Goal: Task Accomplishment & Management: Use online tool/utility

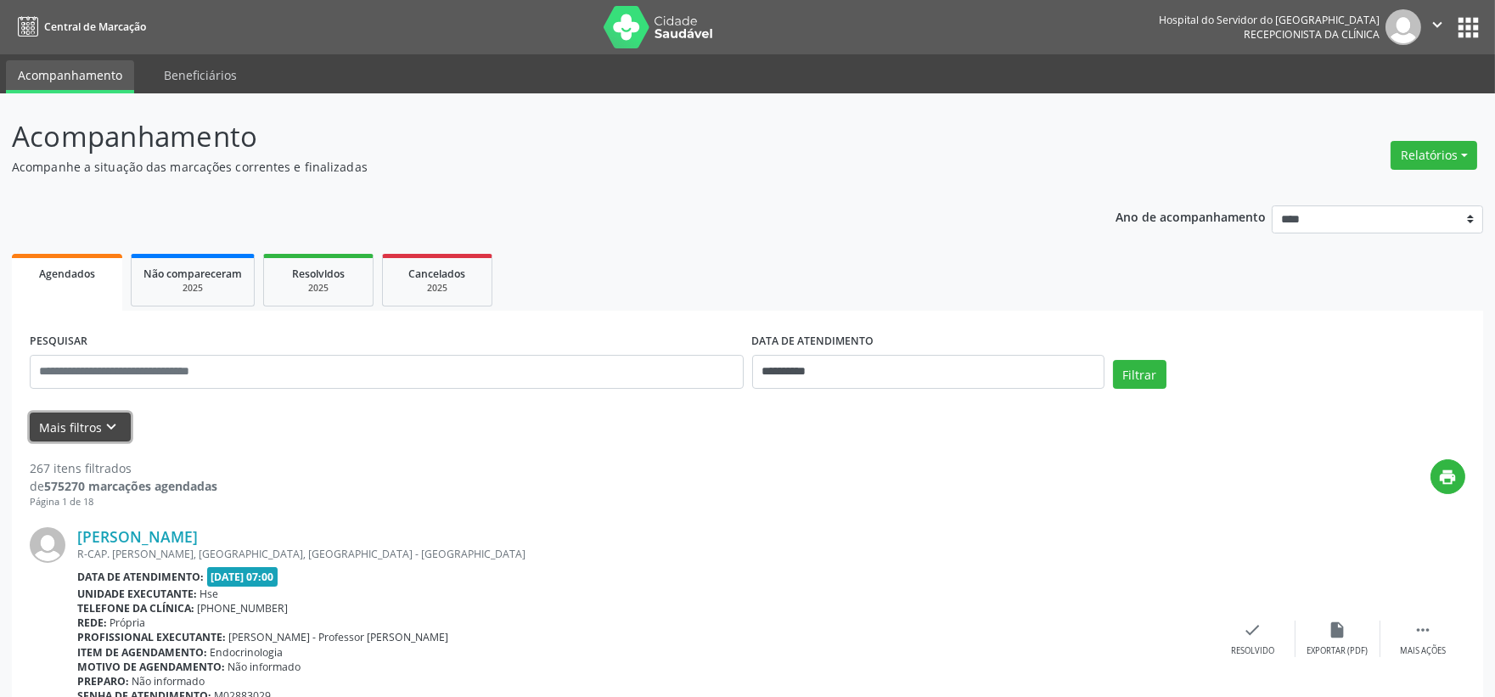
click at [113, 419] on icon "keyboard_arrow_down" at bounding box center [112, 427] width 19 height 19
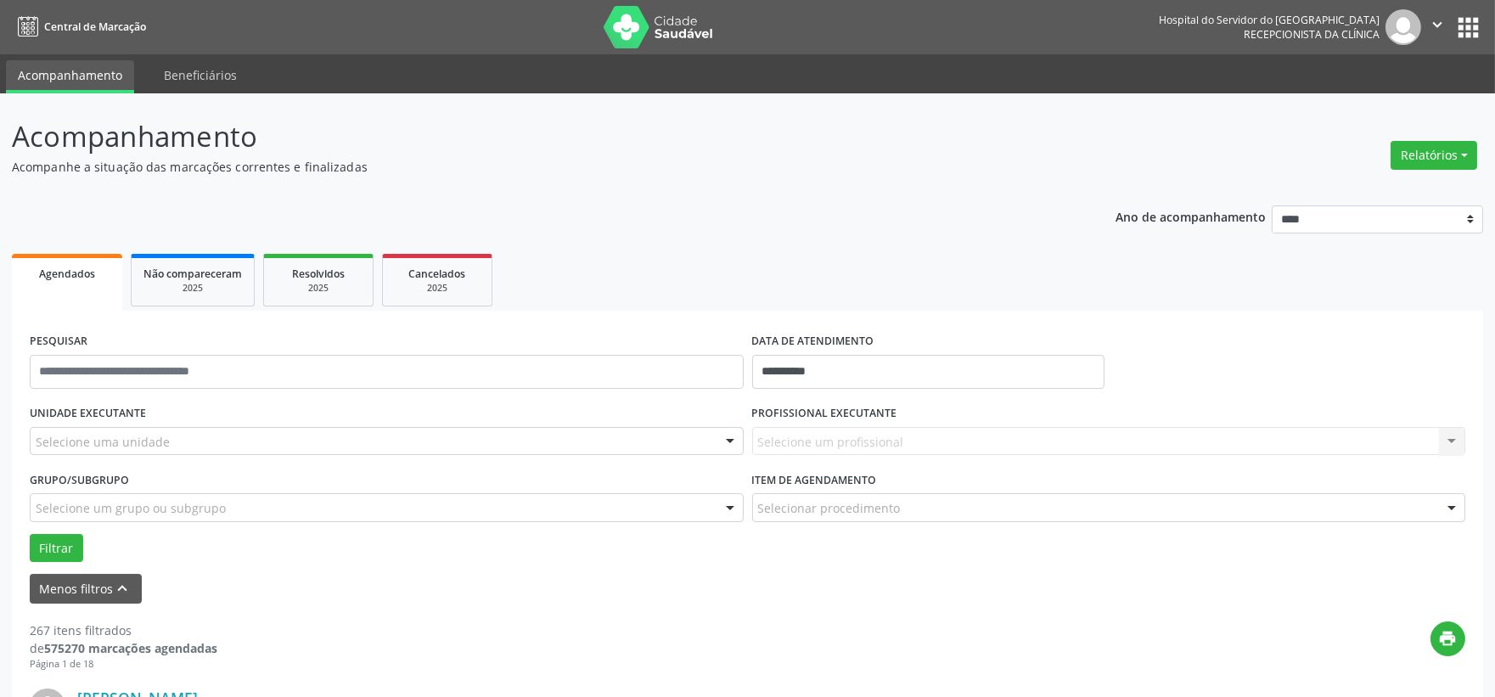
click at [225, 441] on div "Selecione uma unidade" at bounding box center [387, 441] width 714 height 29
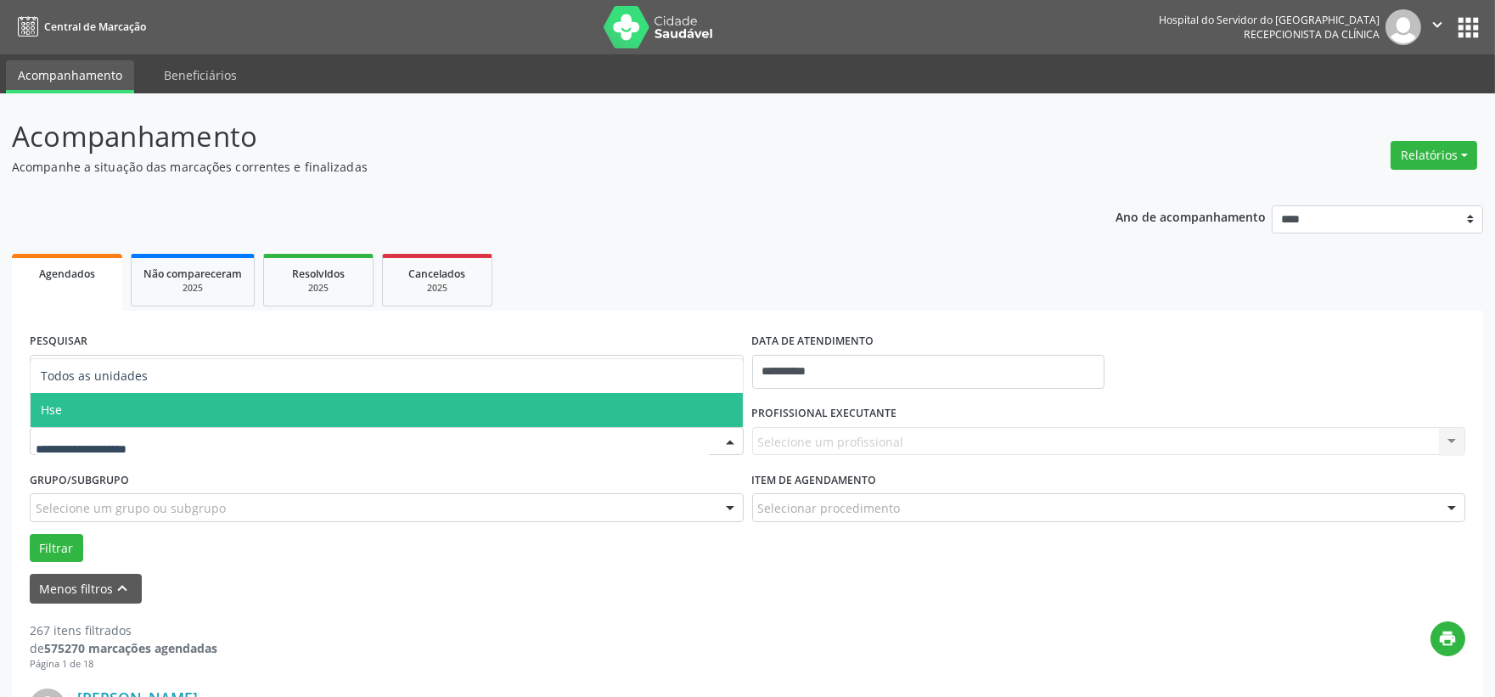
click at [182, 403] on span "Hse" at bounding box center [387, 410] width 712 height 34
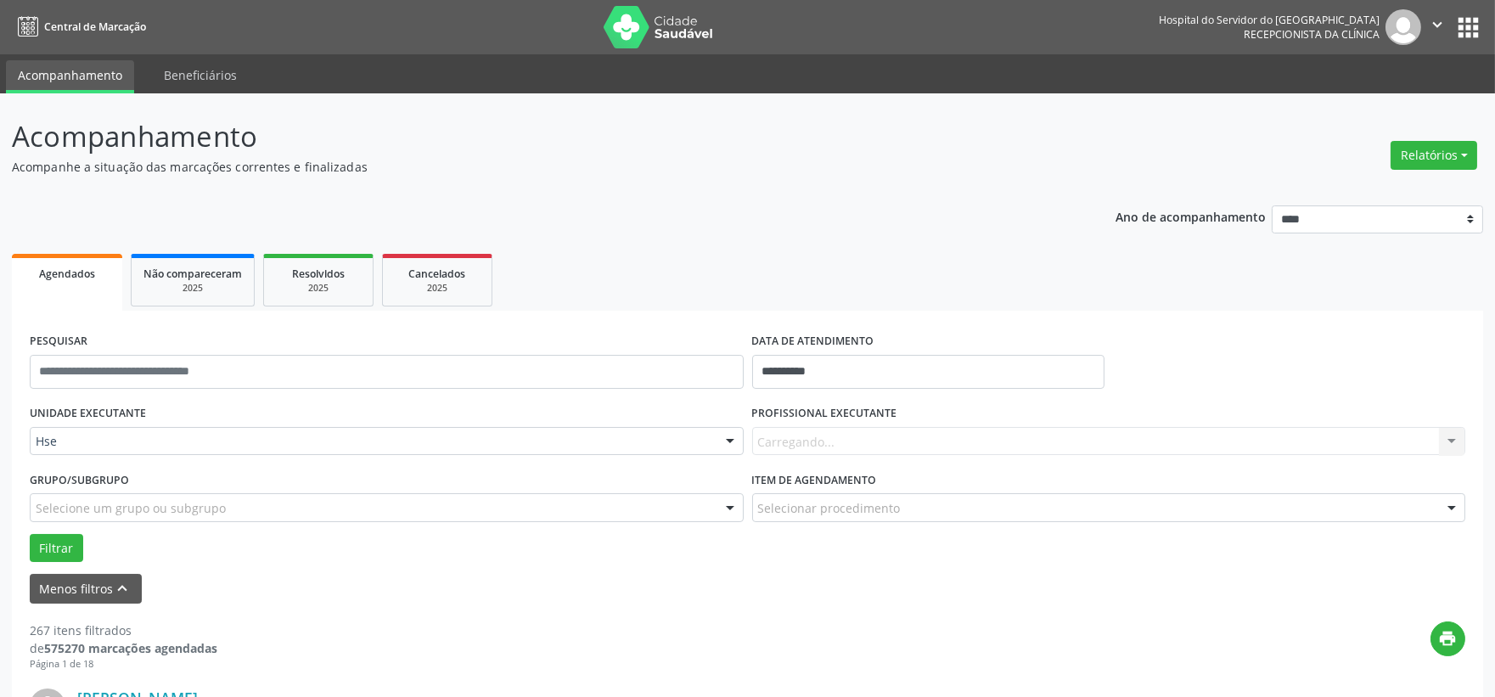
click at [820, 439] on div "Carregando... Nenhum resultado encontrado para: " " Não há nenhuma opção para s…" at bounding box center [1109, 441] width 714 height 29
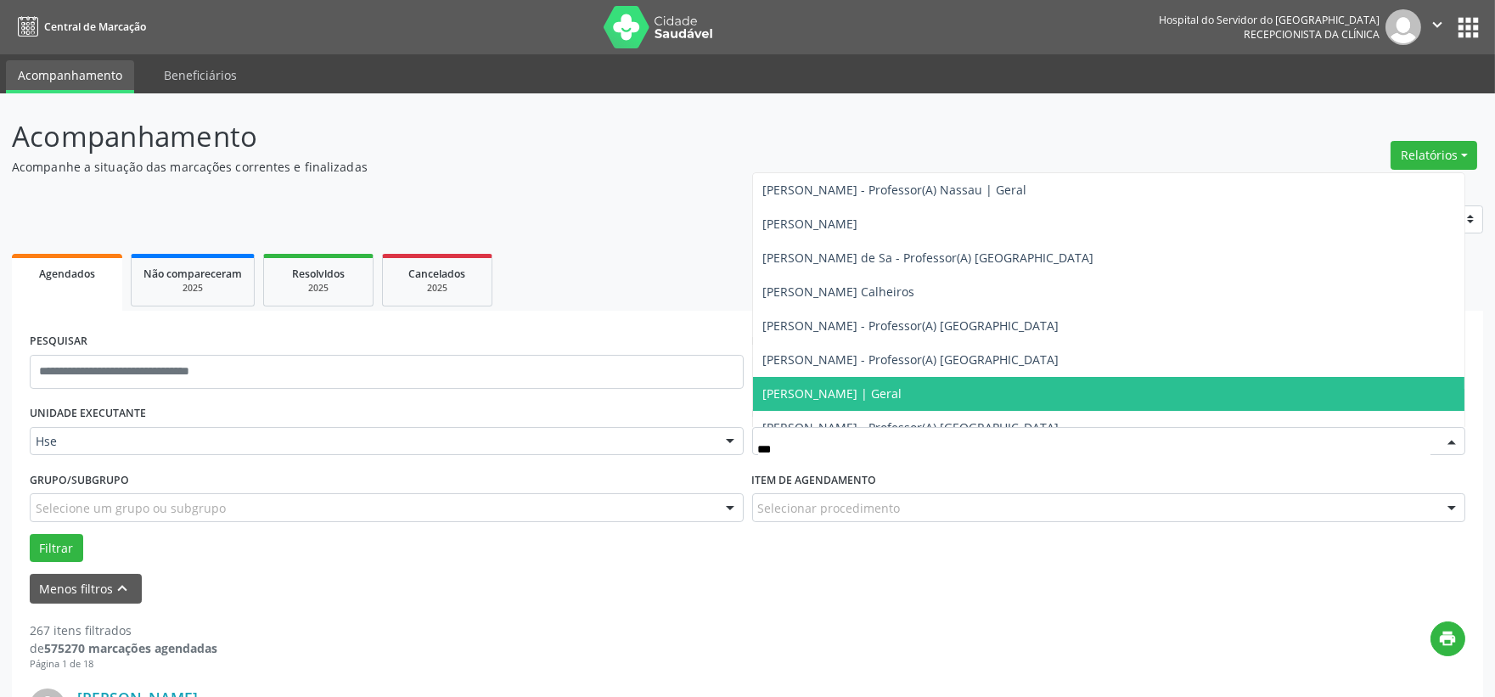
click at [902, 385] on span "[PERSON_NAME] | Geral" at bounding box center [832, 393] width 139 height 16
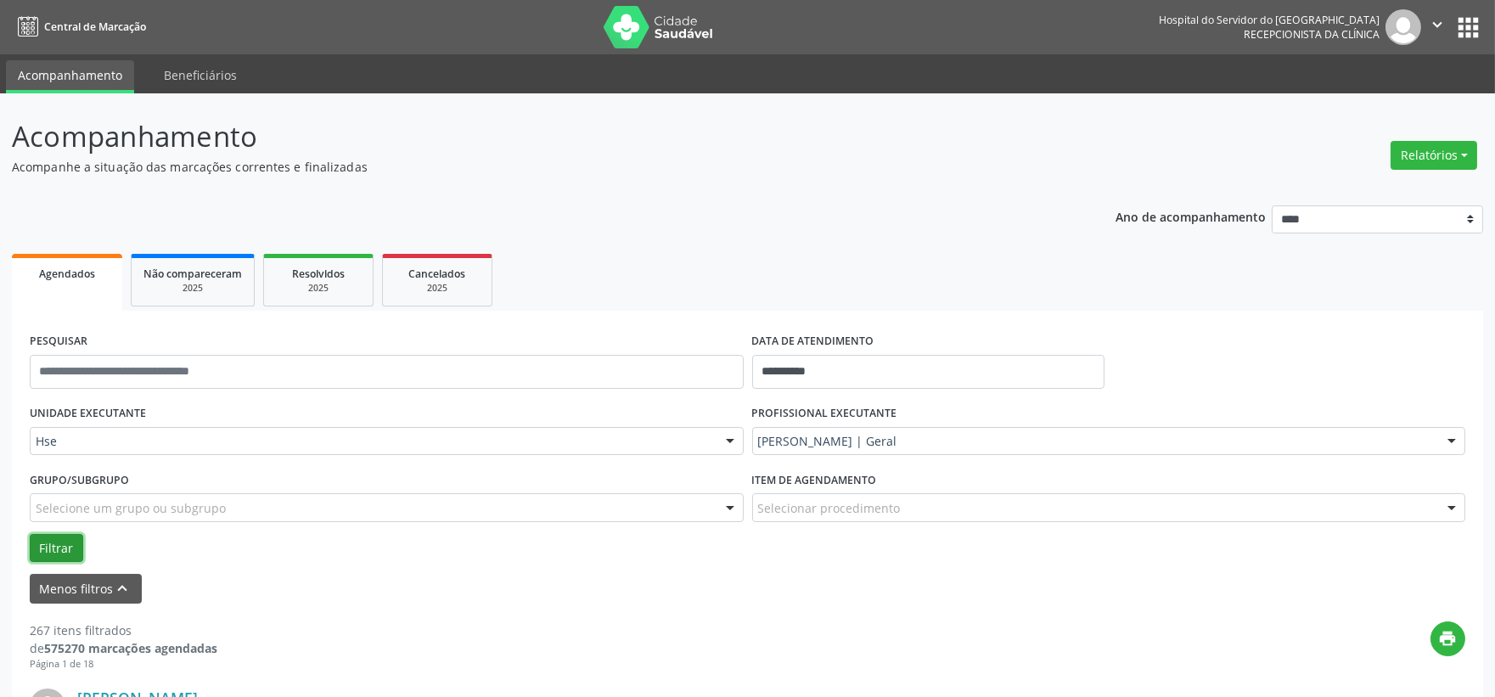
click at [37, 542] on button "Filtrar" at bounding box center [56, 548] width 53 height 29
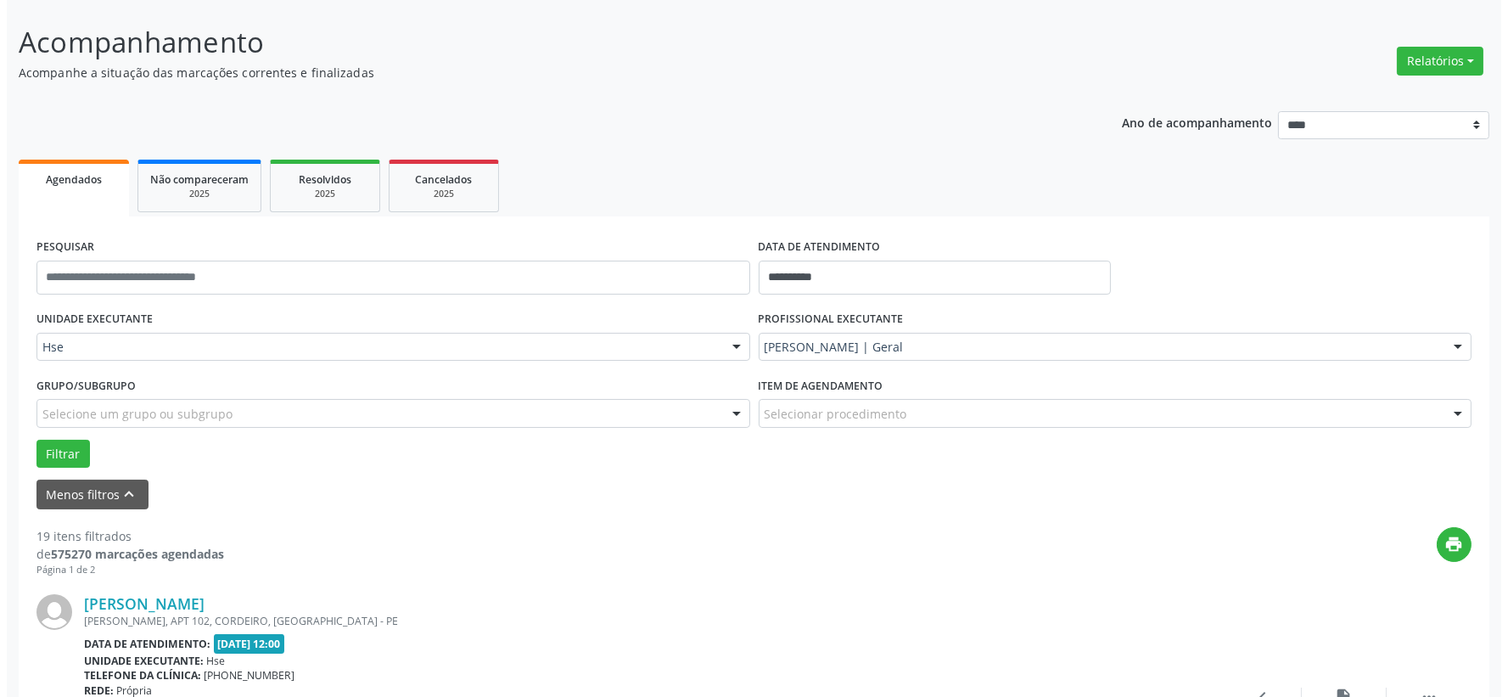
scroll to position [283, 0]
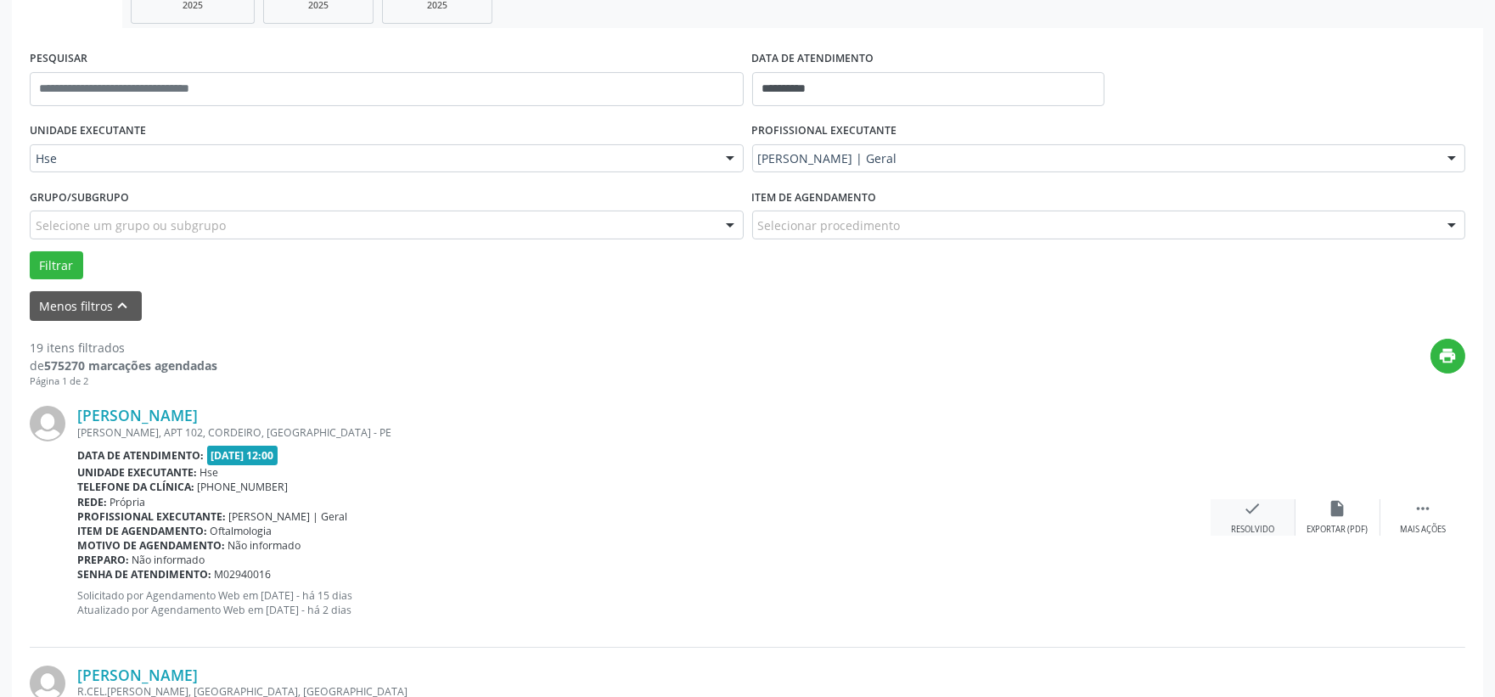
click at [1263, 518] on div "check Resolvido" at bounding box center [1253, 517] width 85 height 37
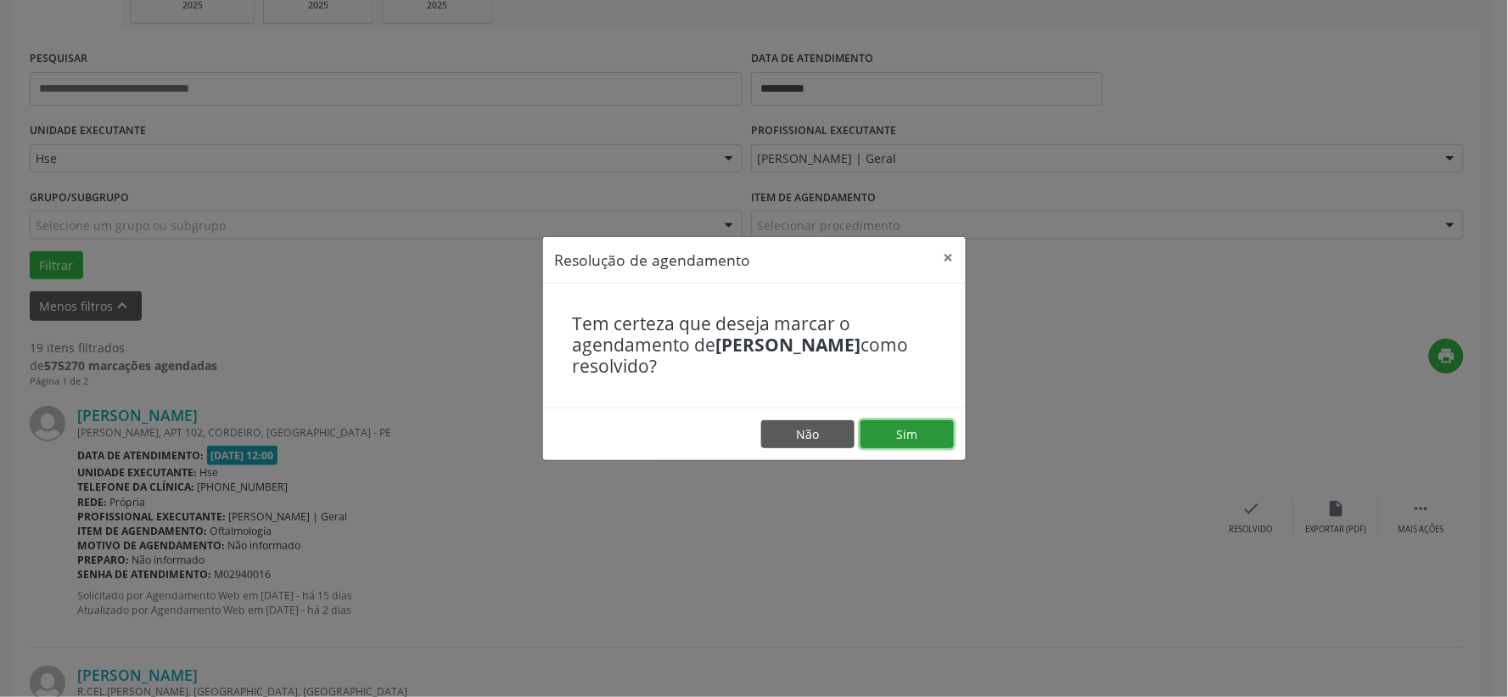
click at [917, 434] on button "Sim" at bounding box center [907, 434] width 93 height 29
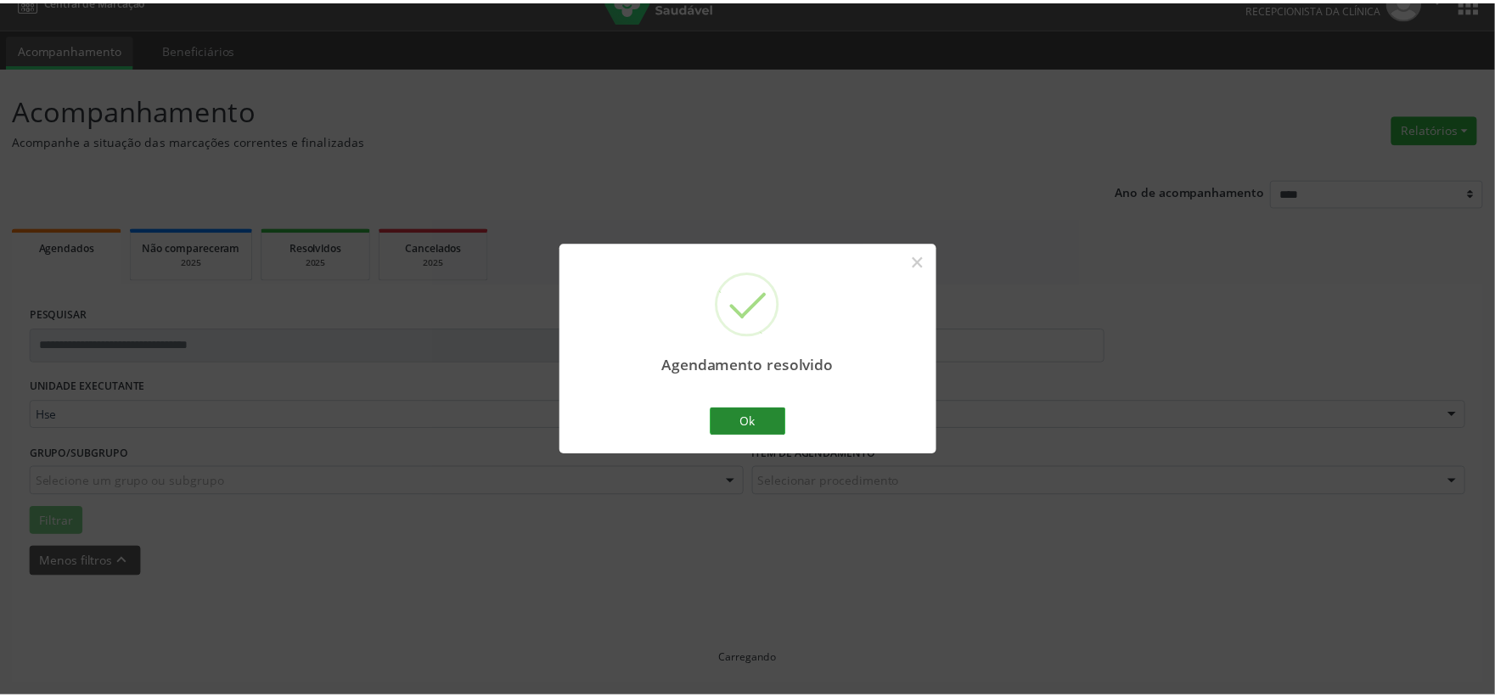
scroll to position [25, 0]
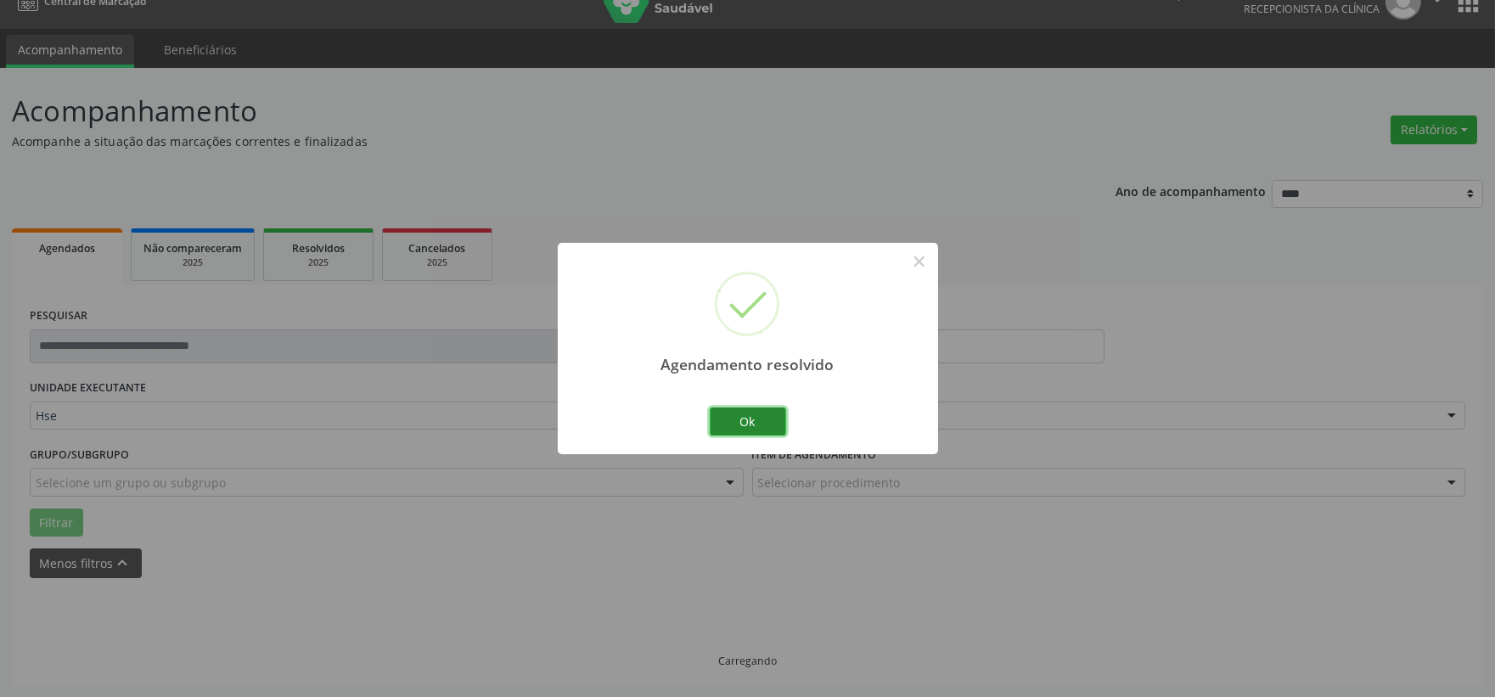
click at [742, 424] on button "Ok" at bounding box center [748, 421] width 76 height 29
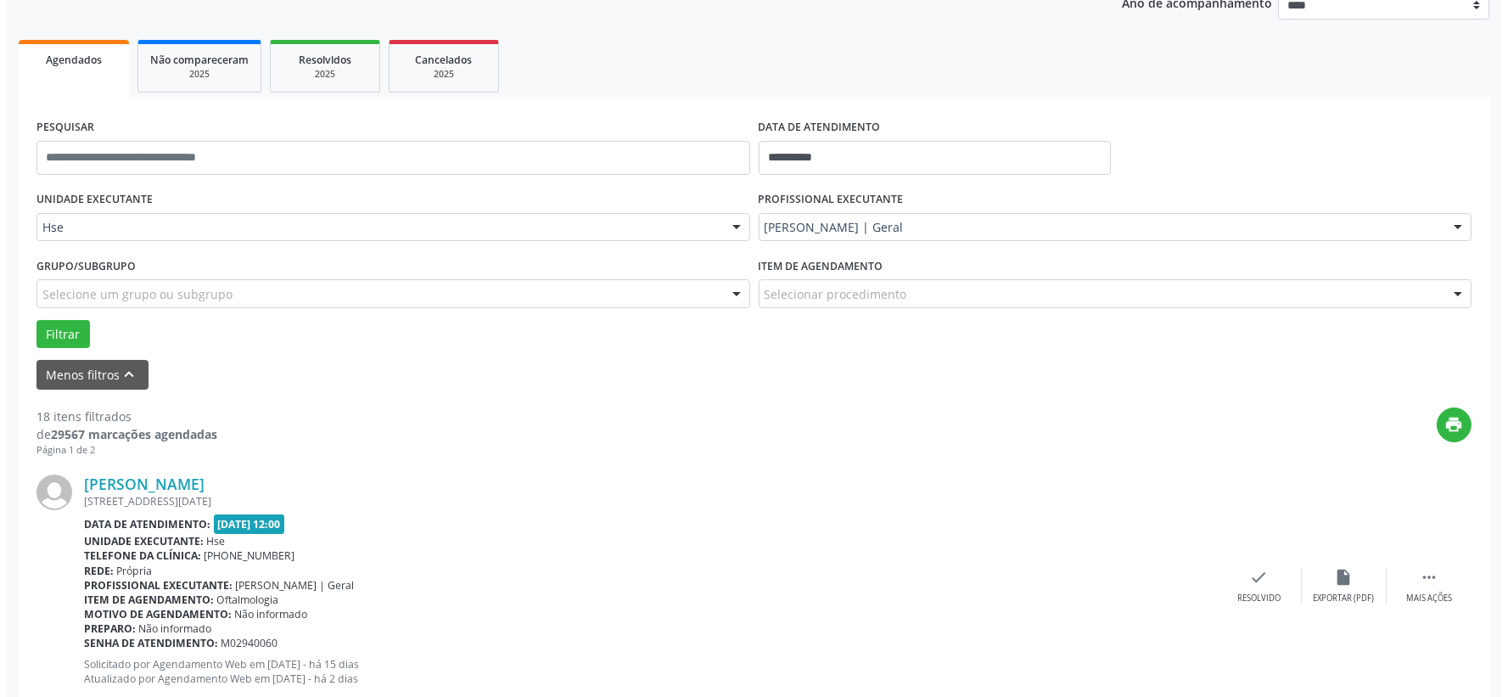
scroll to position [402, 0]
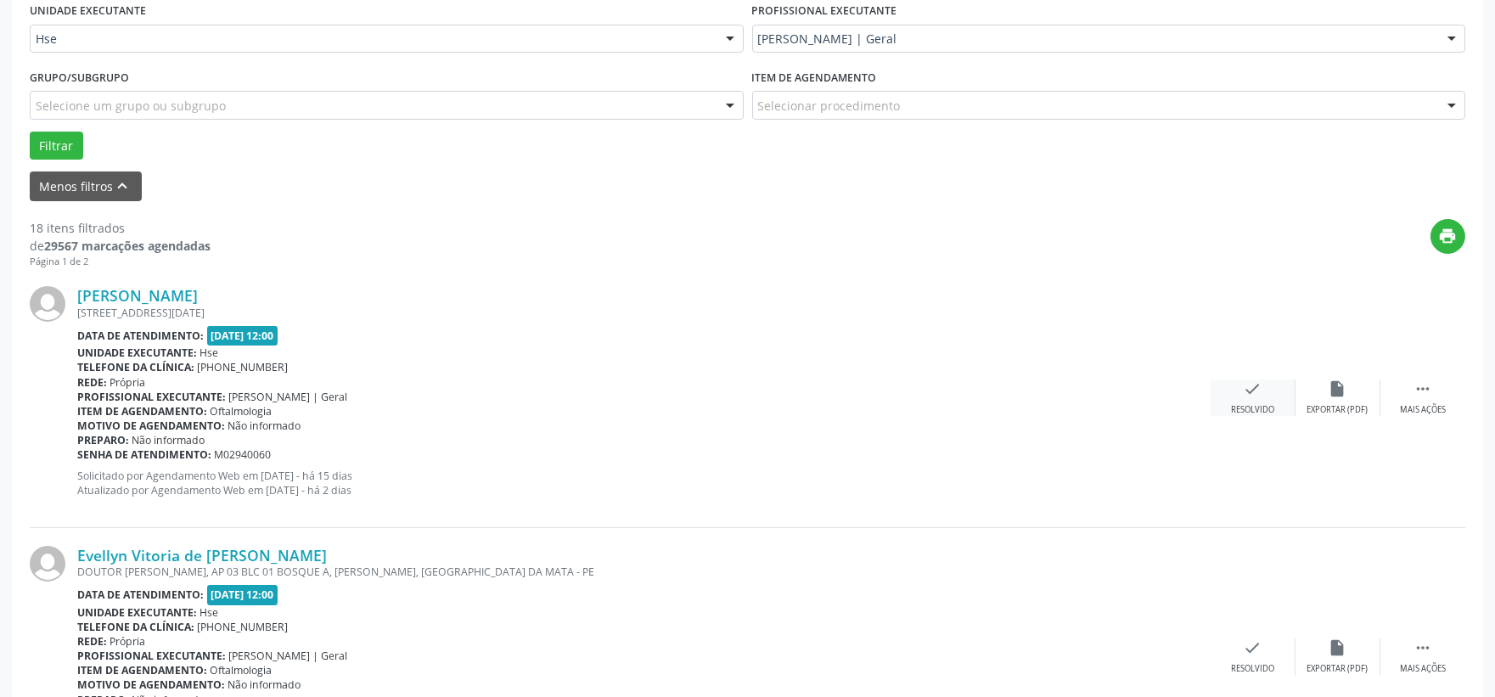
click at [1255, 390] on icon "check" at bounding box center [1253, 388] width 19 height 19
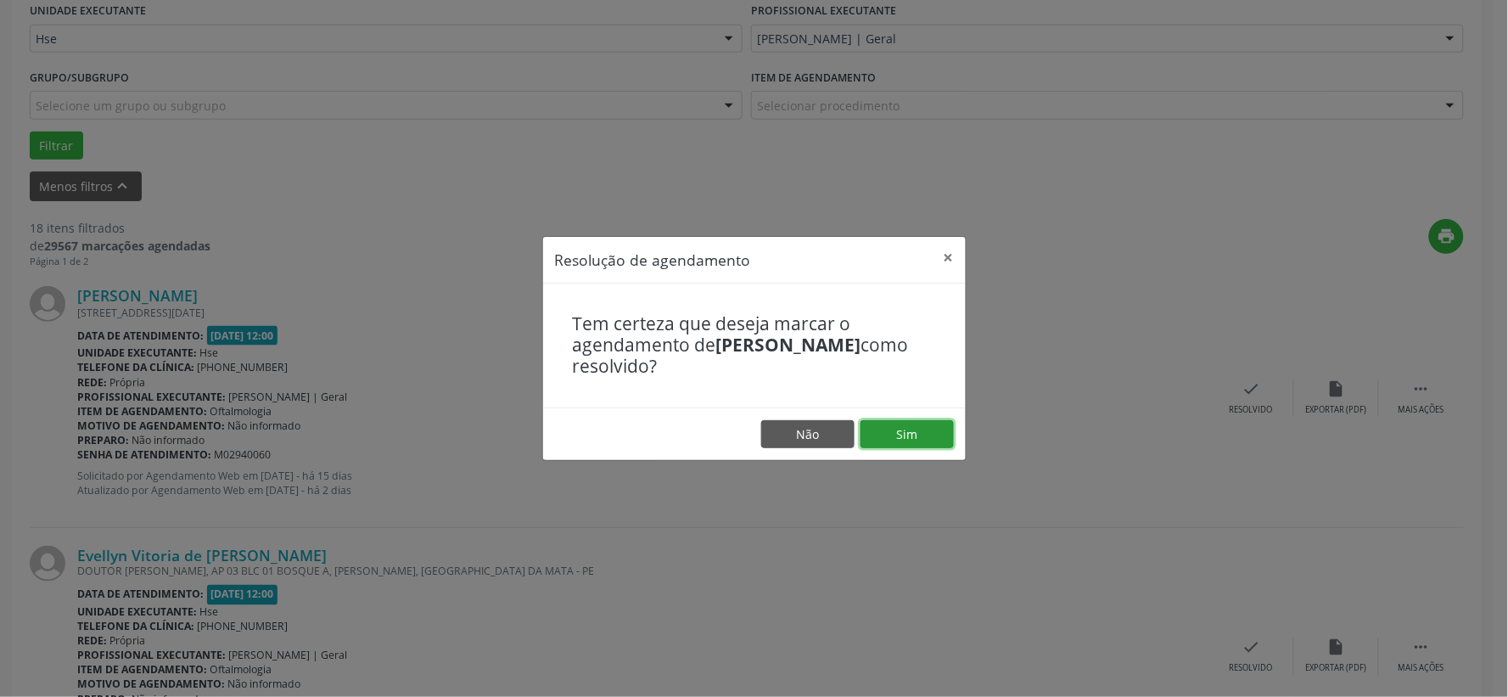
click at [896, 429] on button "Sim" at bounding box center [907, 434] width 93 height 29
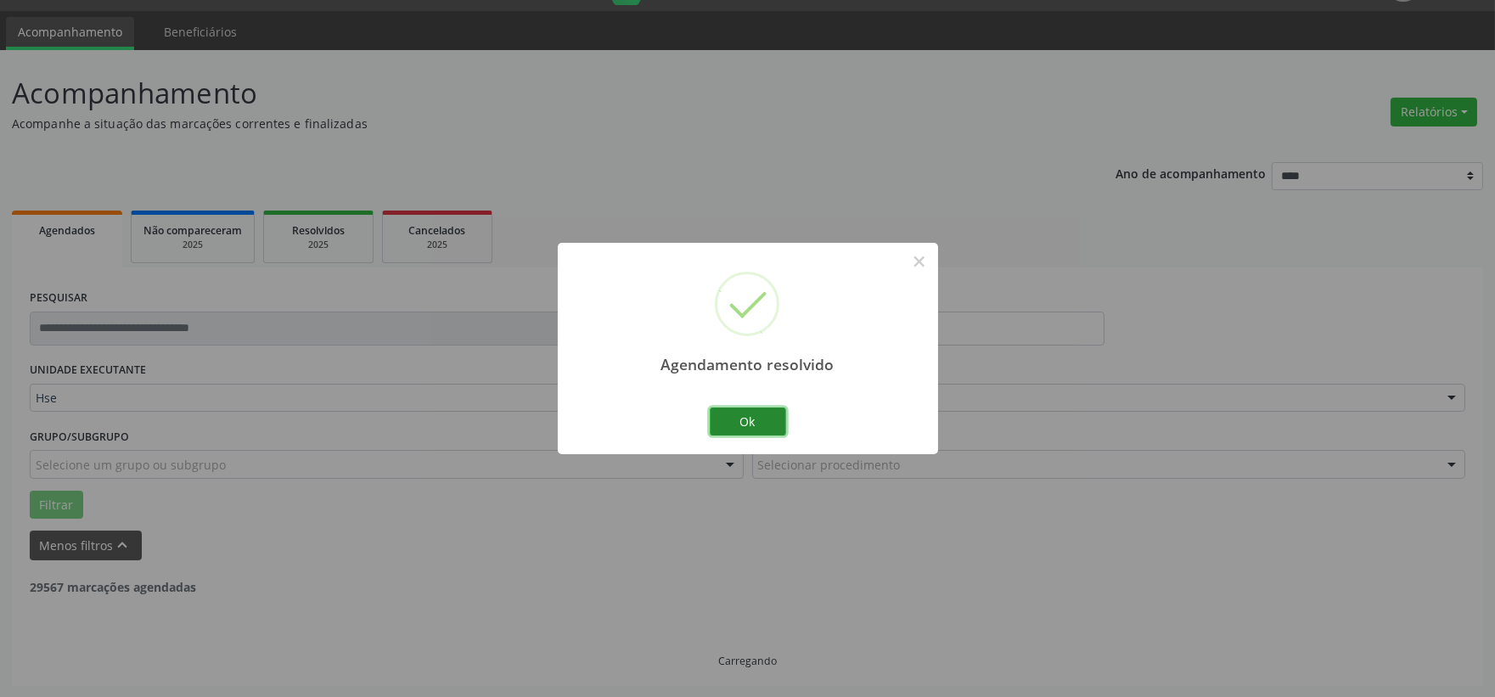
click at [768, 413] on button "Ok" at bounding box center [748, 421] width 76 height 29
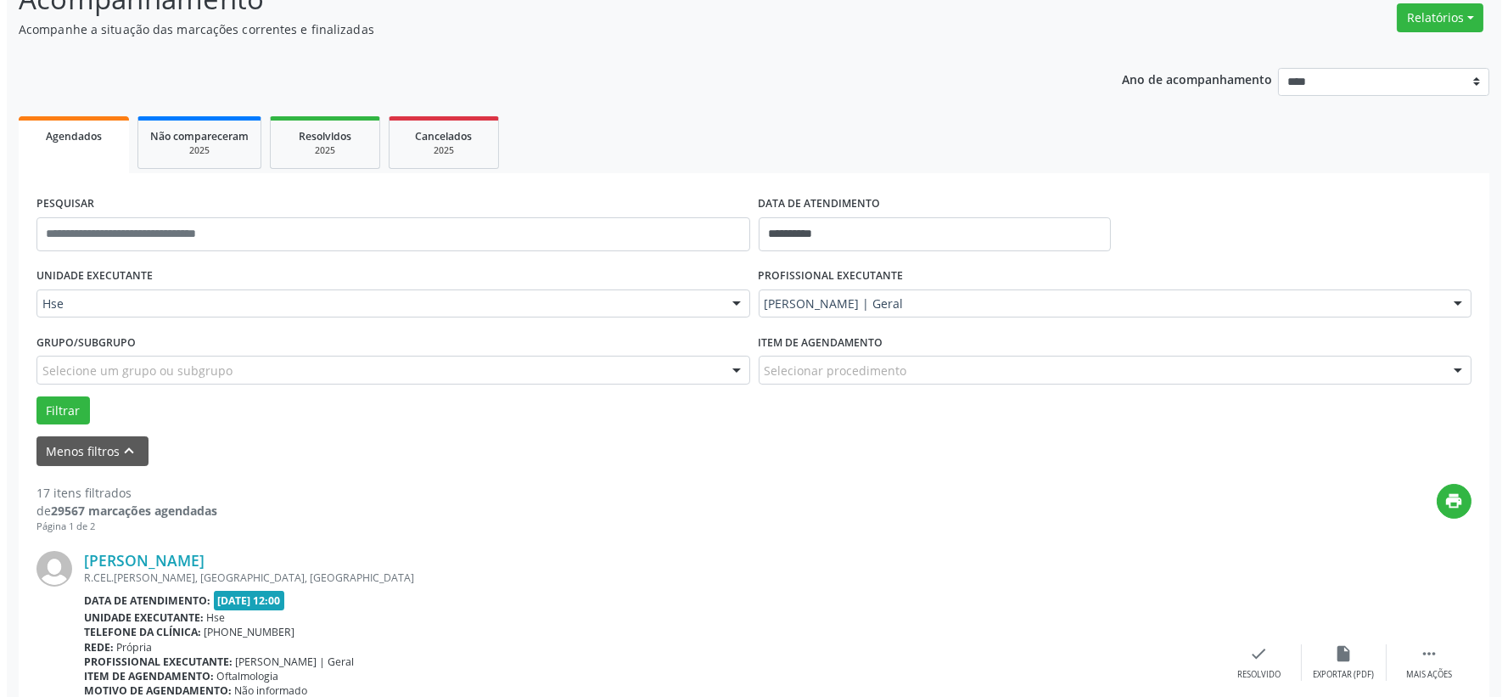
scroll to position [326, 0]
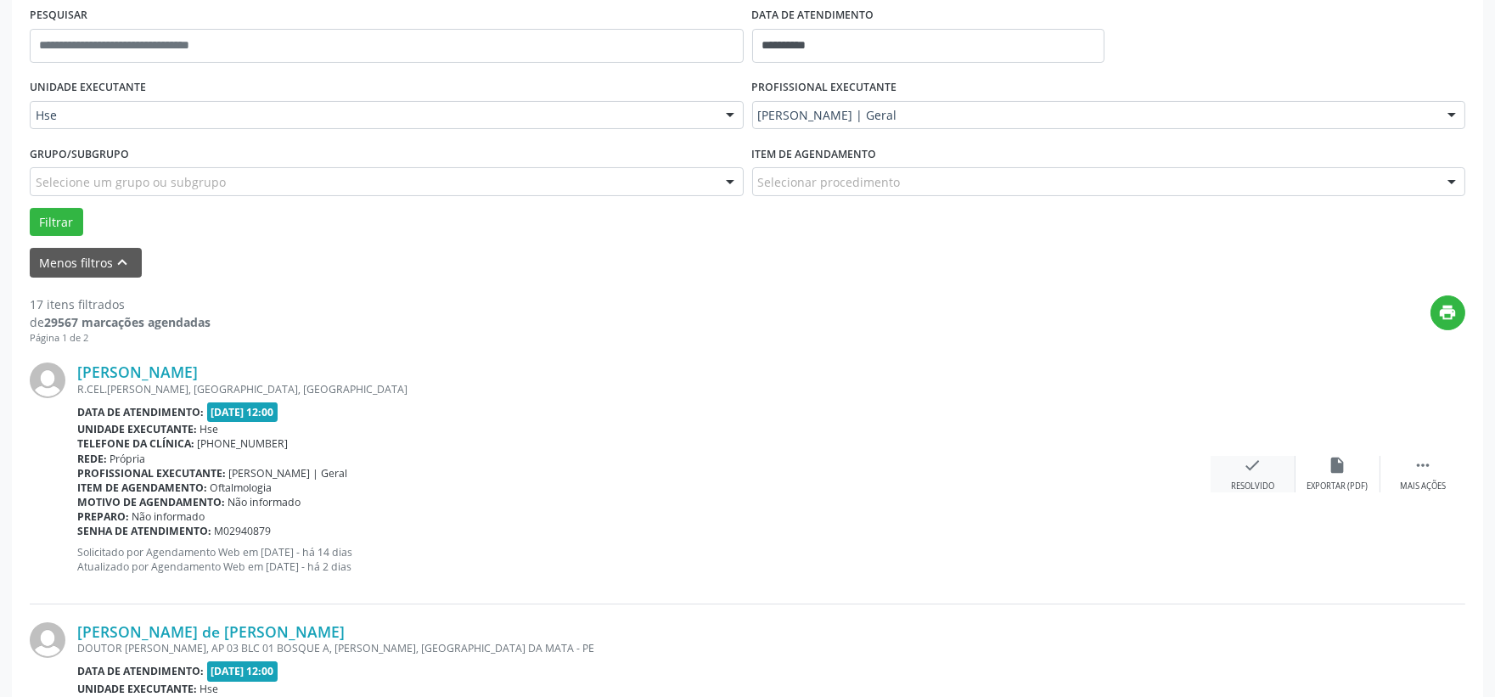
click at [1253, 474] on div "check Resolvido" at bounding box center [1253, 474] width 85 height 37
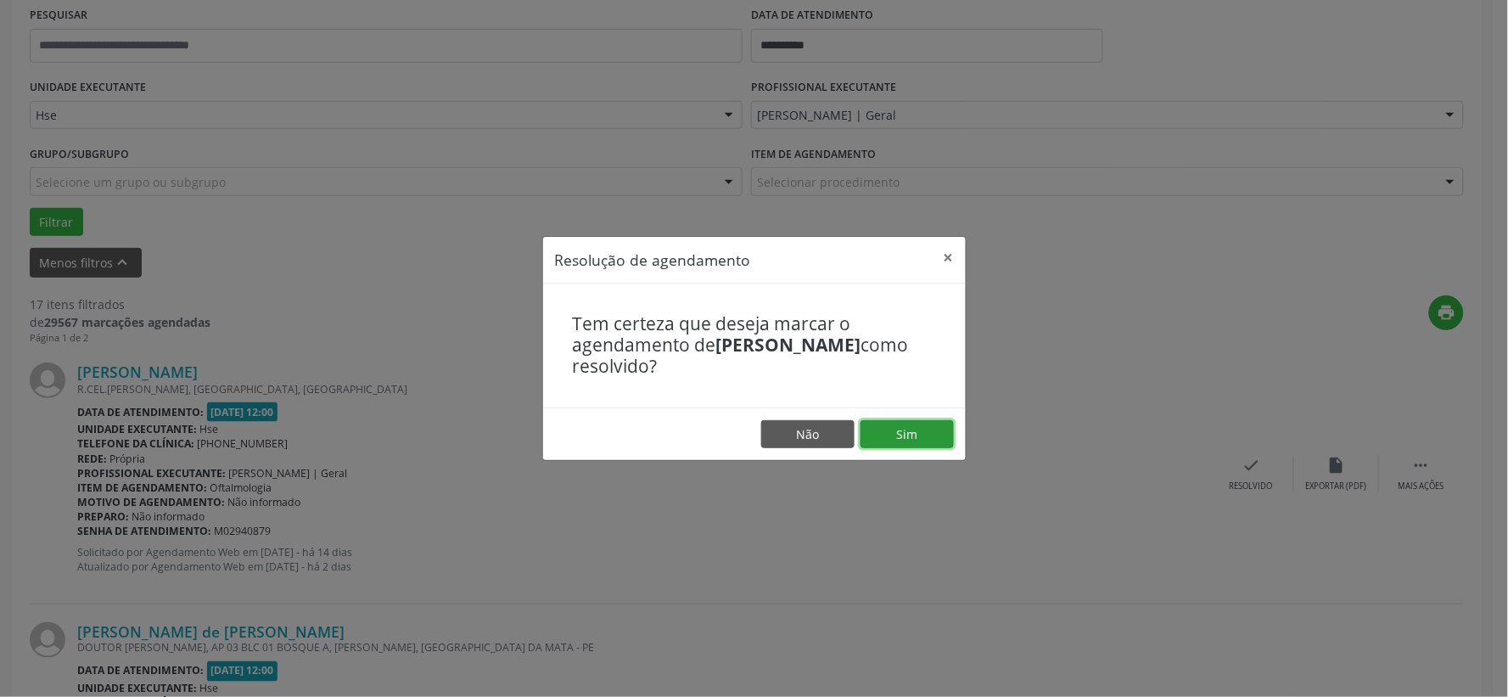
click at [905, 433] on button "Sim" at bounding box center [907, 434] width 93 height 29
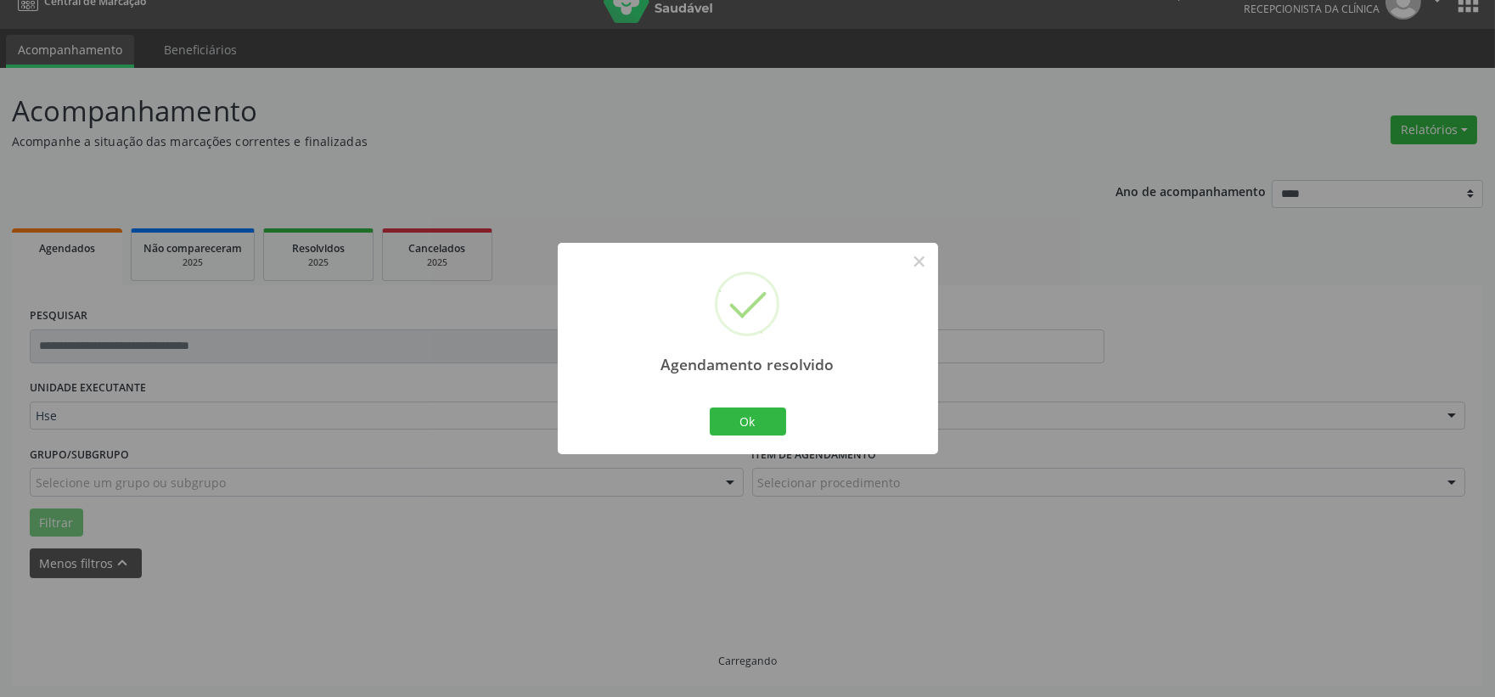
scroll to position [43, 0]
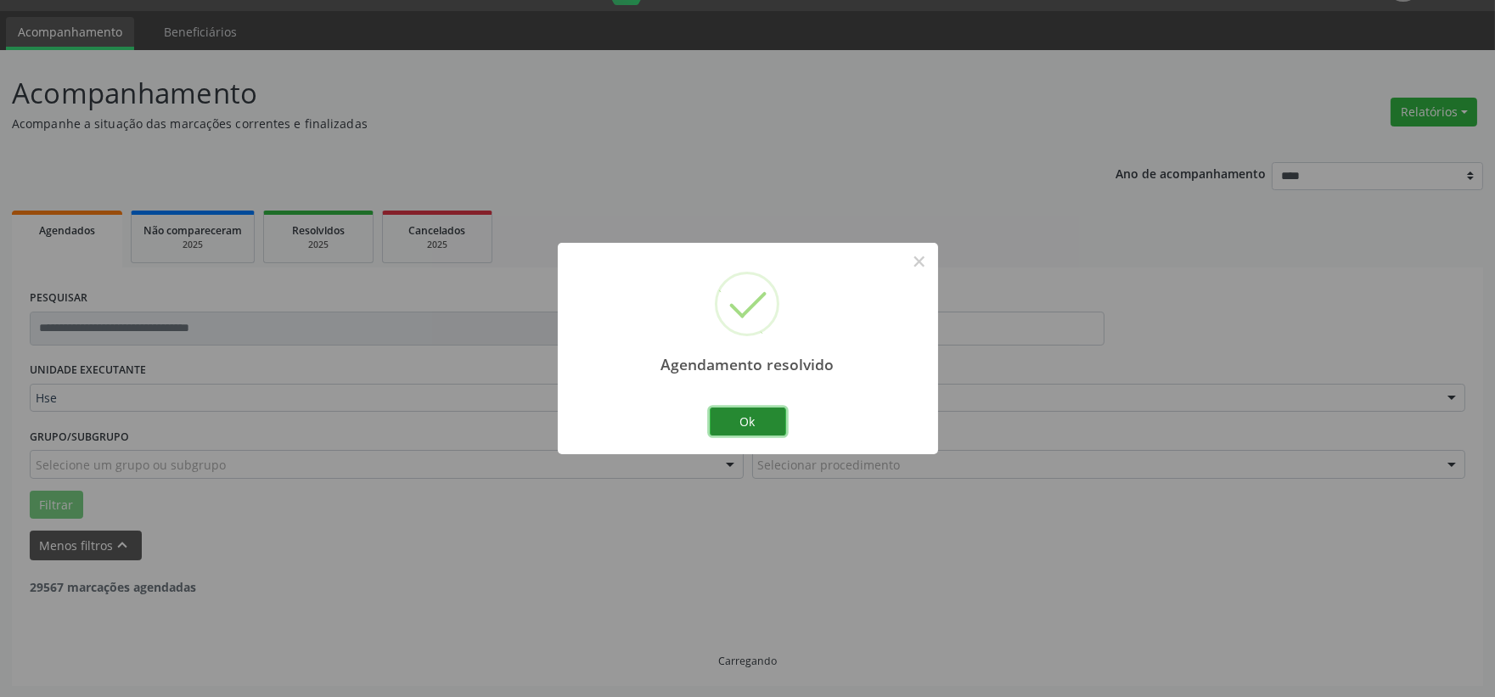
click at [759, 419] on button "Ok" at bounding box center [748, 421] width 76 height 29
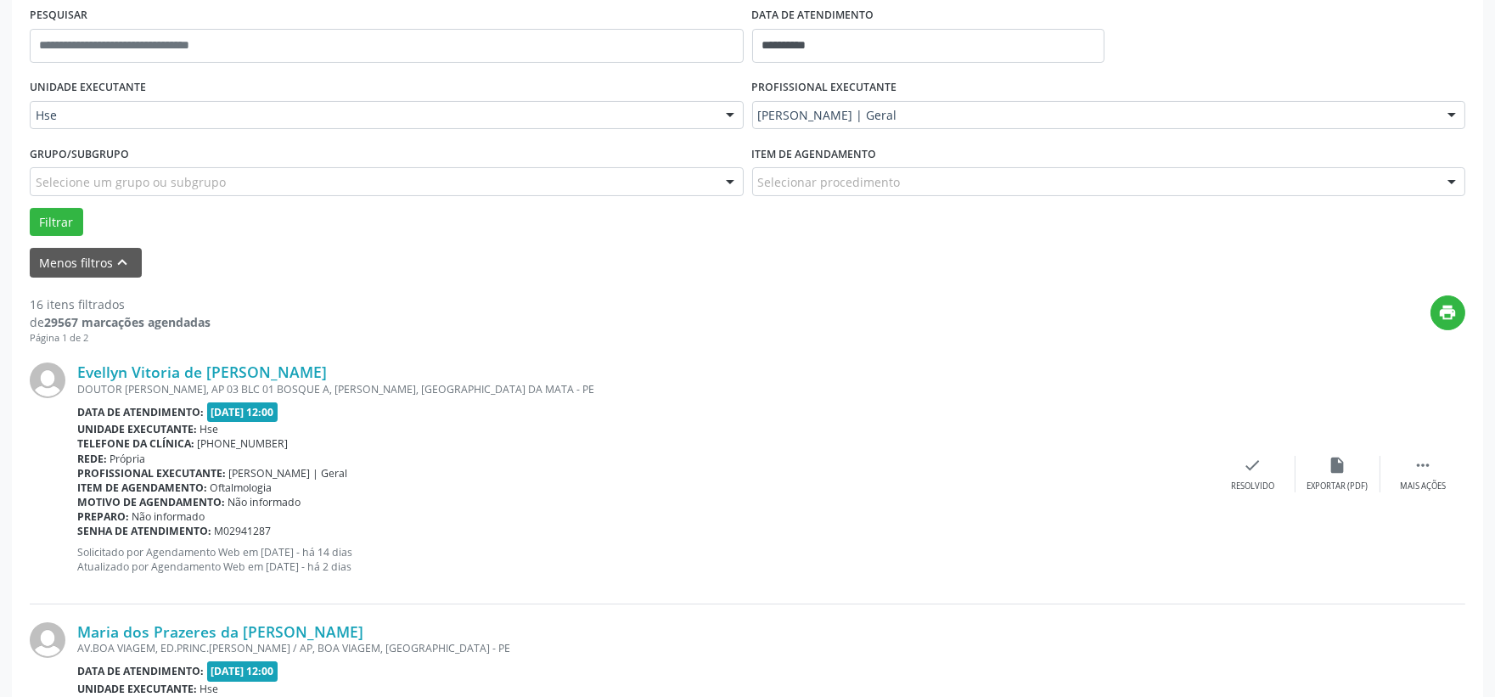
scroll to position [420, 0]
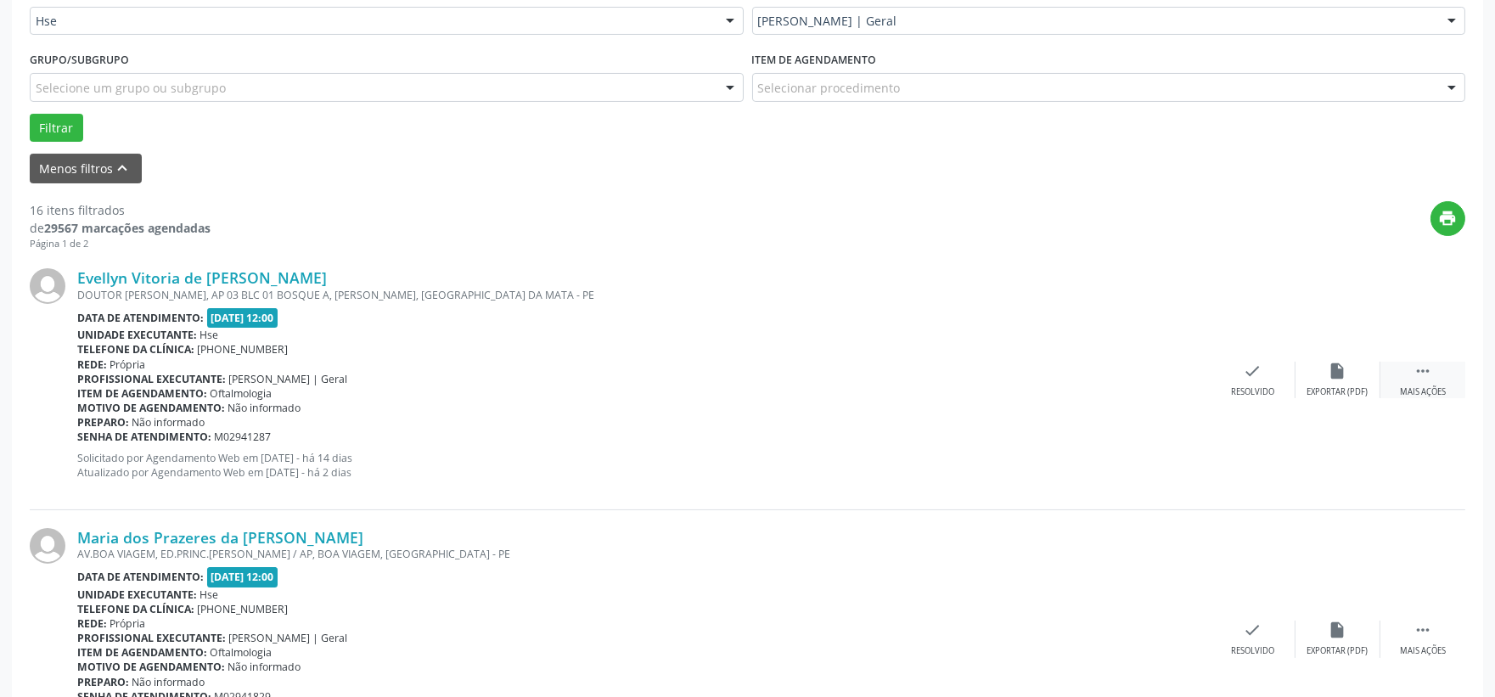
click at [1428, 382] on div " Mais ações" at bounding box center [1422, 380] width 85 height 37
click at [1341, 372] on icon "alarm_off" at bounding box center [1338, 371] width 19 height 19
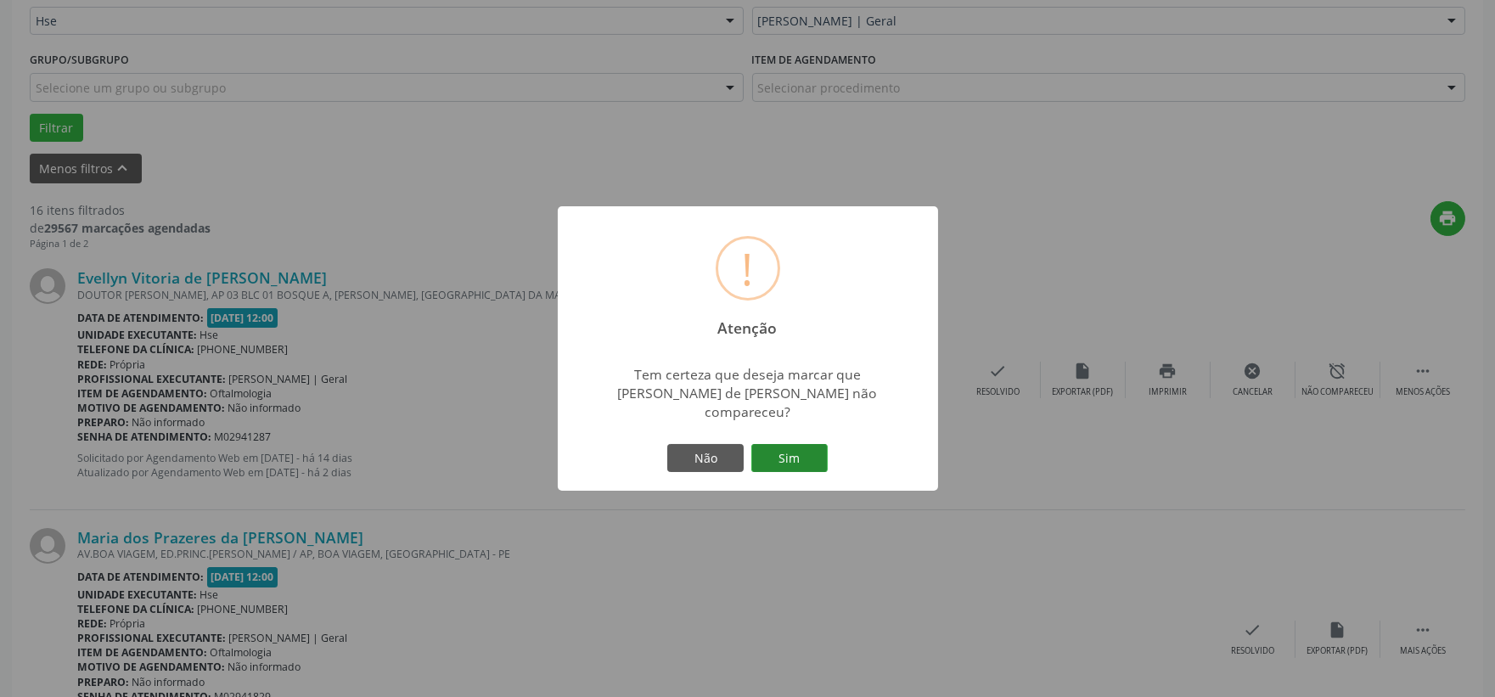
click at [786, 444] on button "Sim" at bounding box center [789, 458] width 76 height 29
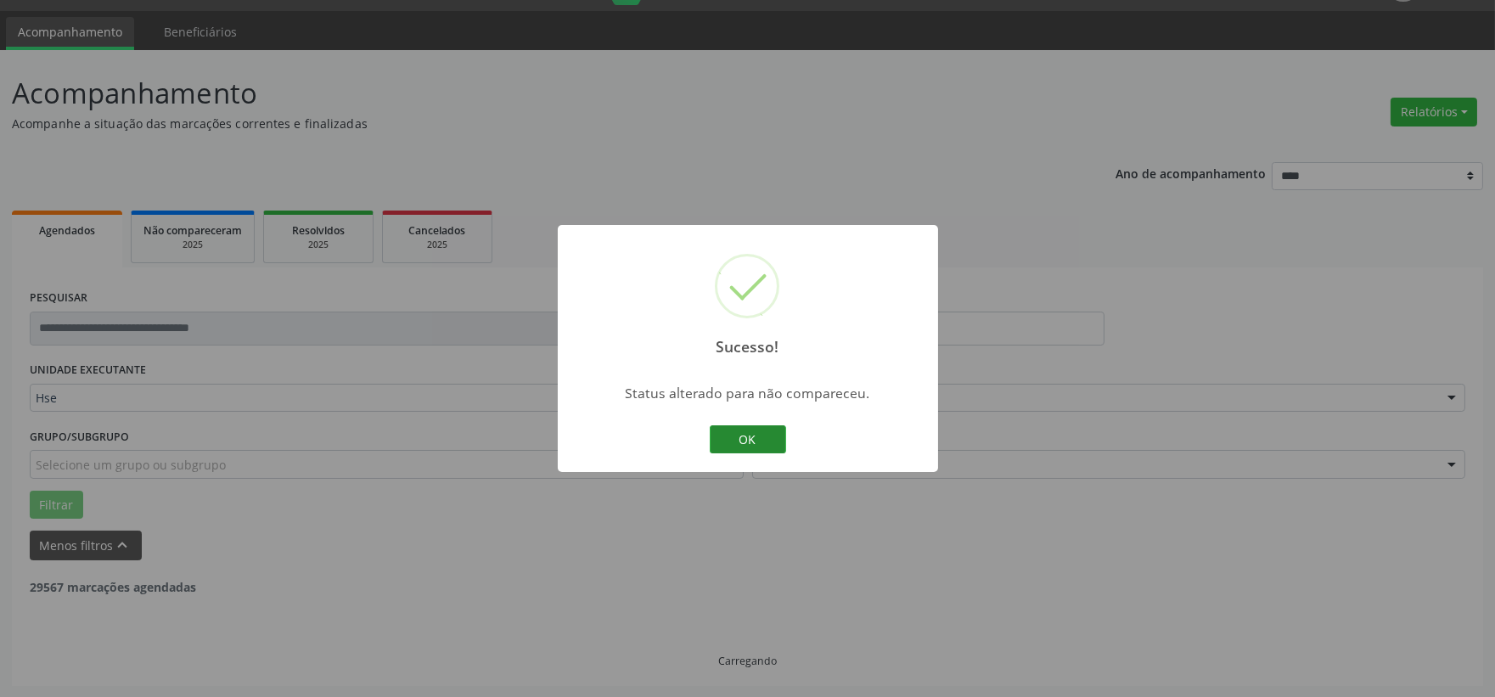
click at [756, 437] on button "OK" at bounding box center [748, 439] width 76 height 29
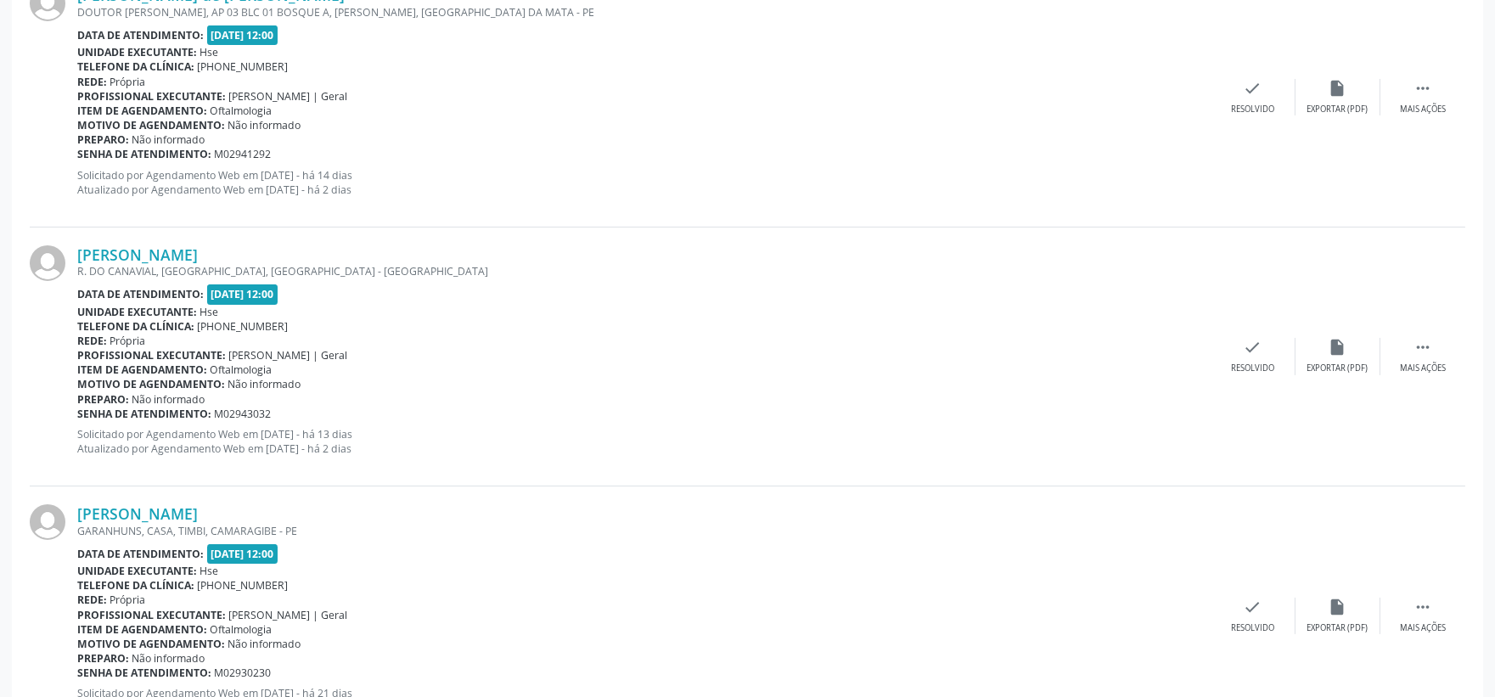
scroll to position [514, 0]
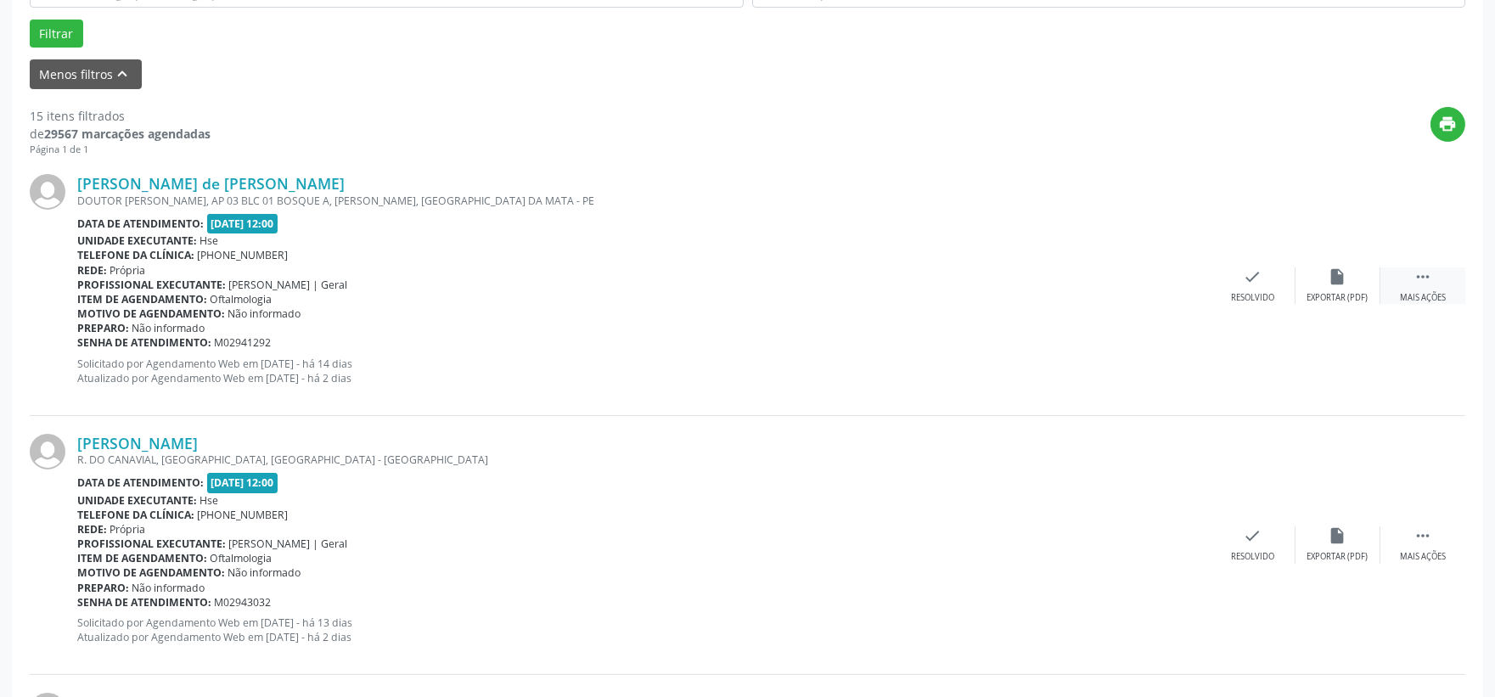
drag, startPoint x: 1427, startPoint y: 292, endPoint x: 1418, endPoint y: 293, distance: 9.4
click at [1427, 292] on div "Mais ações" at bounding box center [1423, 298] width 46 height 12
click at [1334, 284] on icon "alarm_off" at bounding box center [1338, 276] width 19 height 19
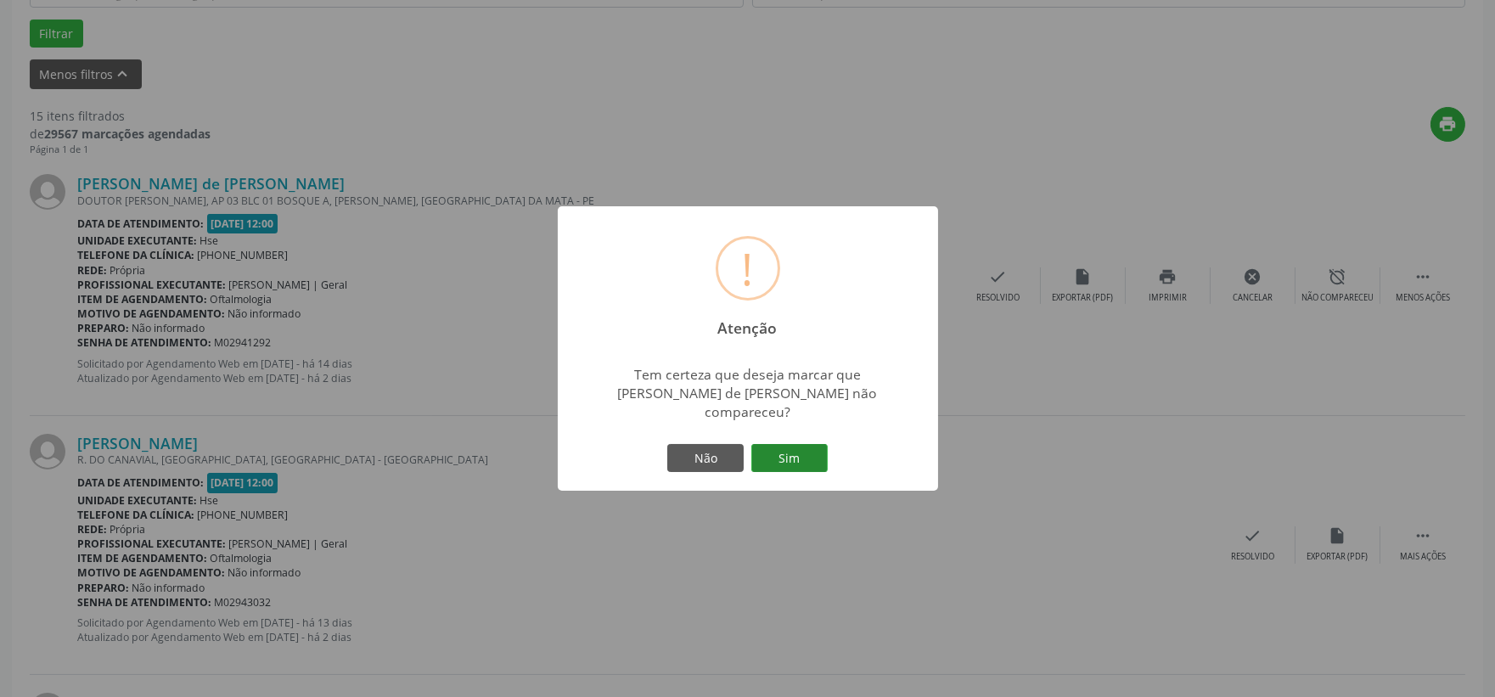
click at [781, 444] on button "Sim" at bounding box center [789, 458] width 76 height 29
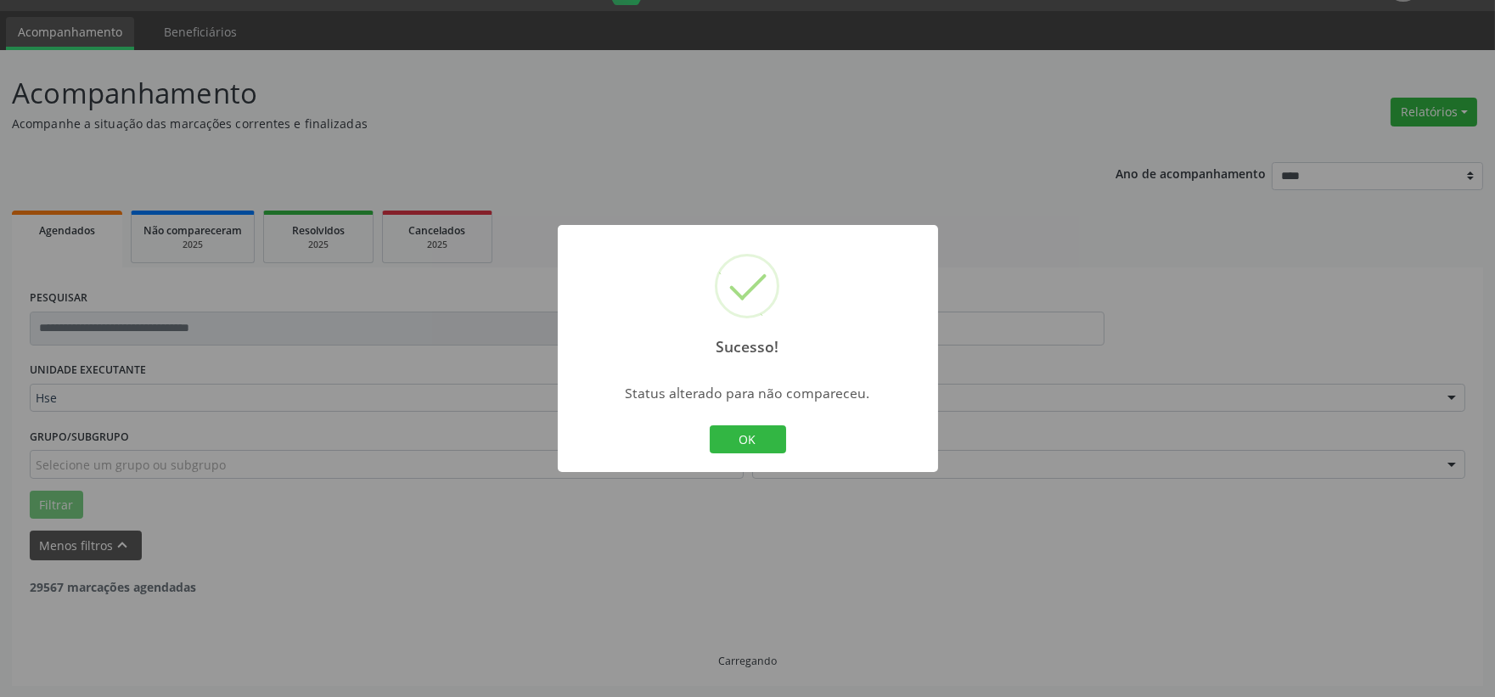
click at [740, 438] on button "OK" at bounding box center [748, 439] width 76 height 29
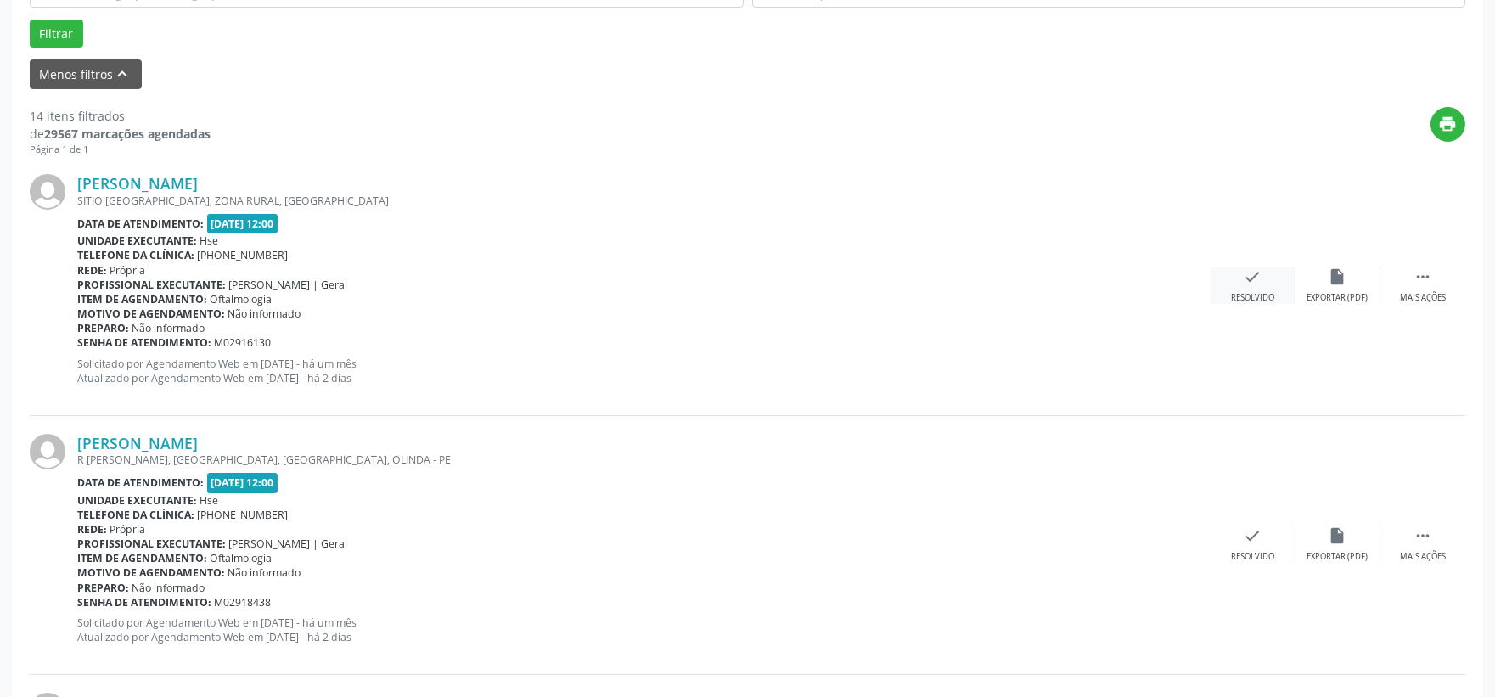
click at [1249, 286] on div "check Resolvido" at bounding box center [1253, 285] width 85 height 37
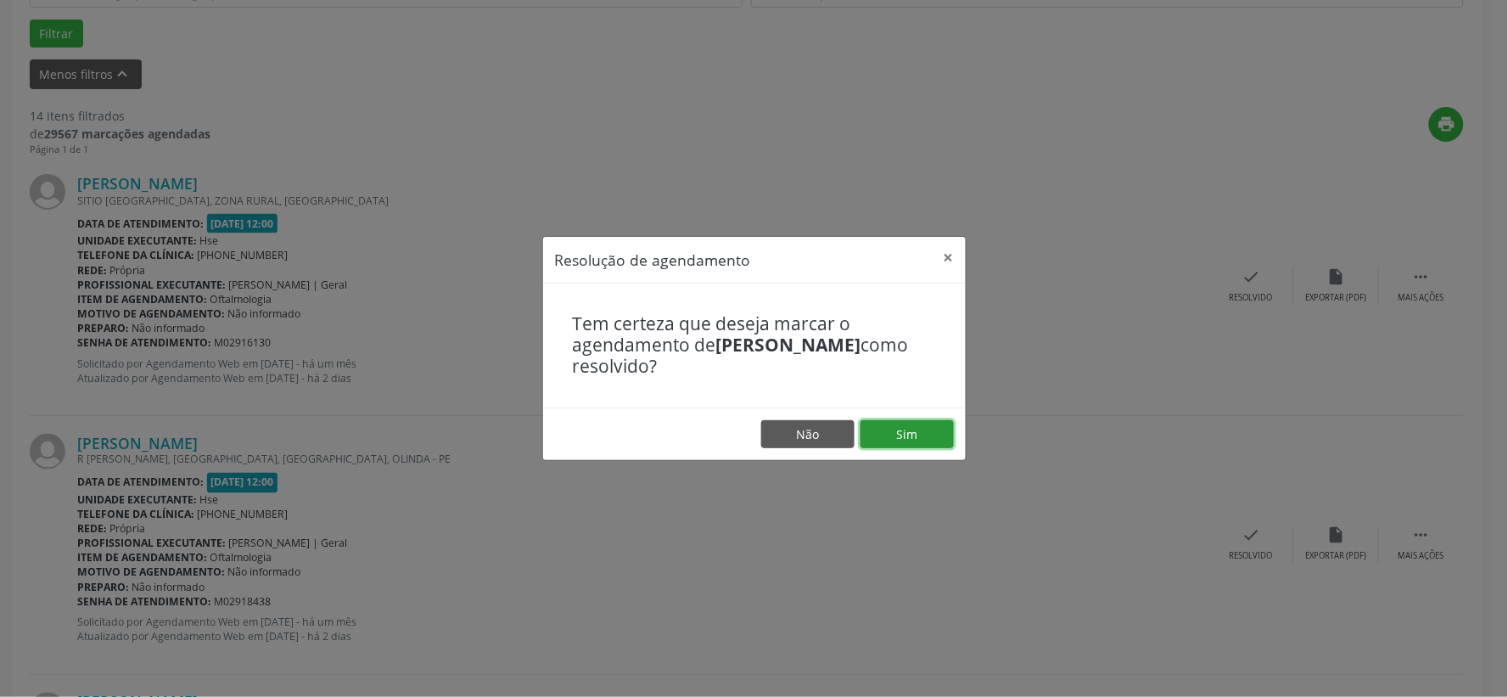
click at [902, 437] on button "Sim" at bounding box center [907, 434] width 93 height 29
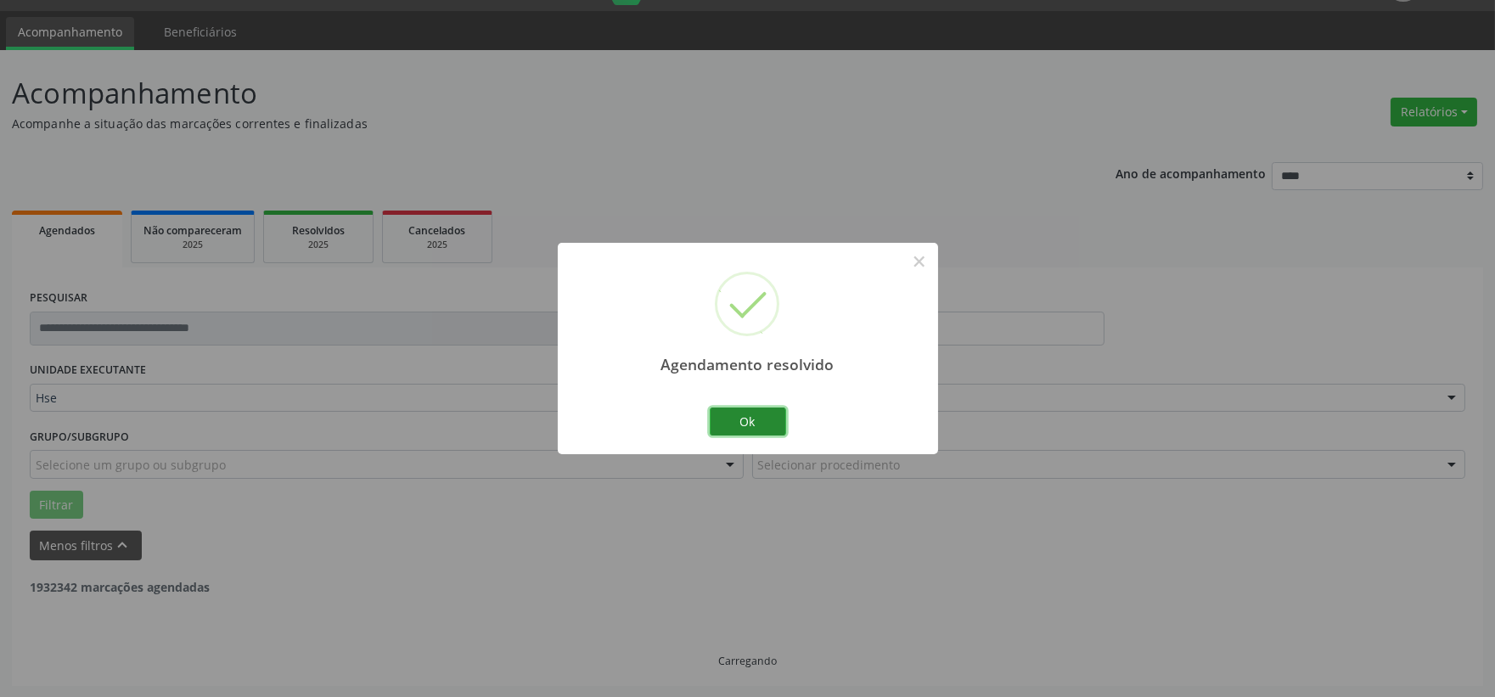
click at [739, 422] on button "Ok" at bounding box center [748, 421] width 76 height 29
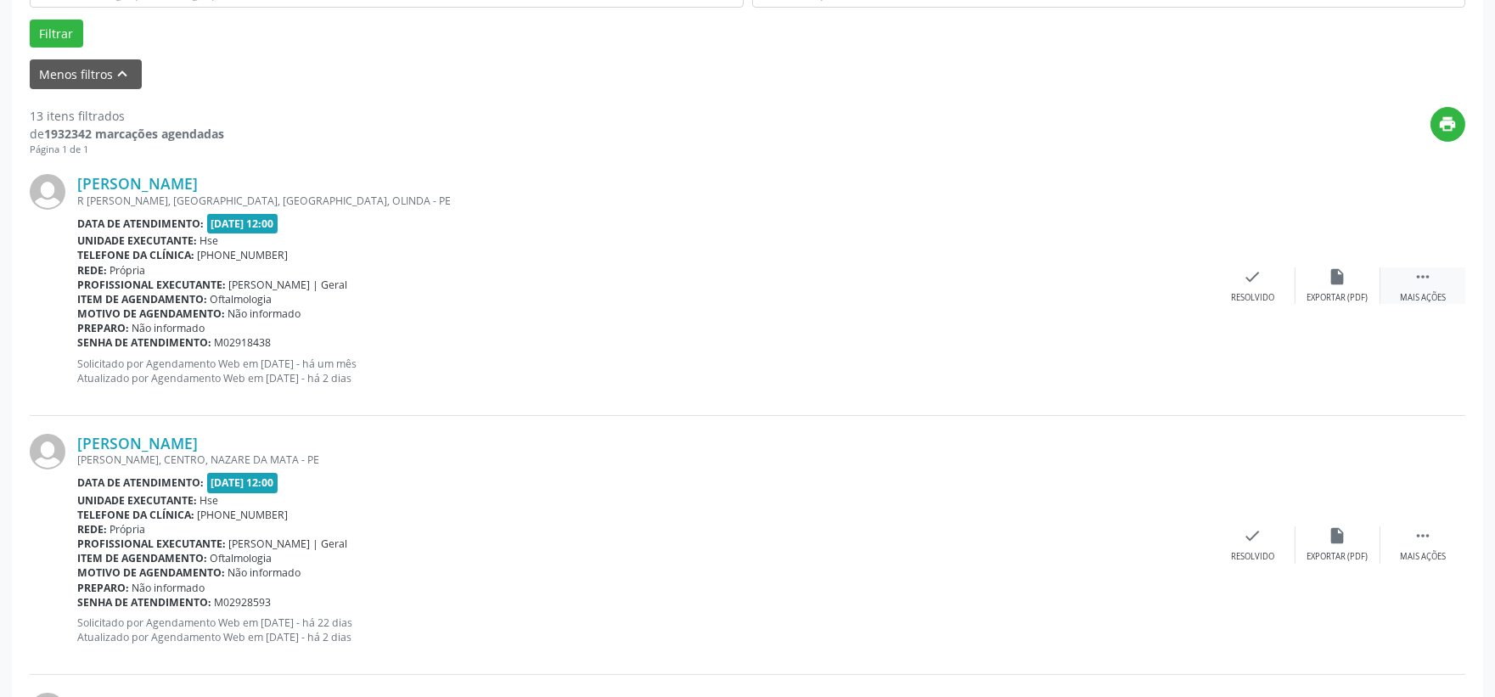
drag, startPoint x: 1435, startPoint y: 277, endPoint x: 1414, endPoint y: 284, distance: 22.3
click at [1431, 278] on div " Mais ações" at bounding box center [1422, 285] width 85 height 37
click at [1329, 283] on icon "alarm_off" at bounding box center [1338, 276] width 19 height 19
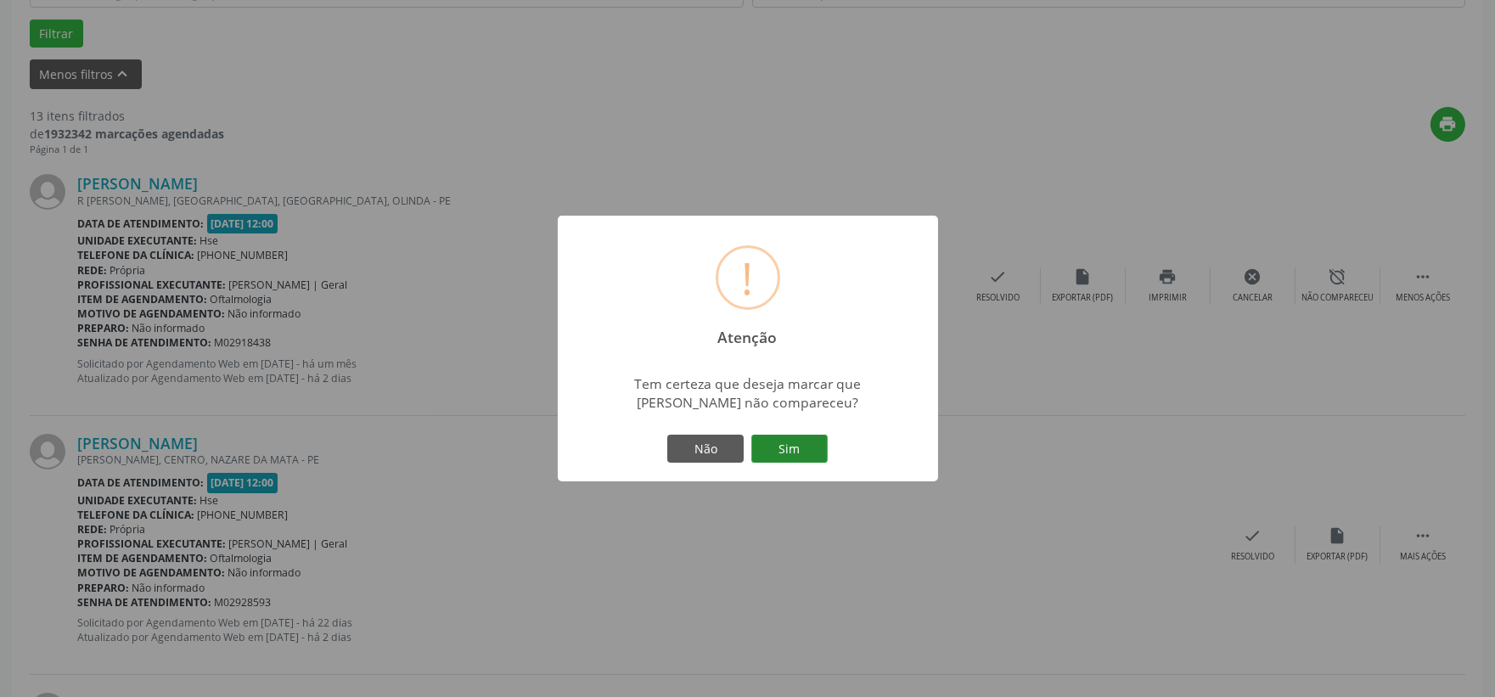
click at [788, 447] on button "Sim" at bounding box center [789, 449] width 76 height 29
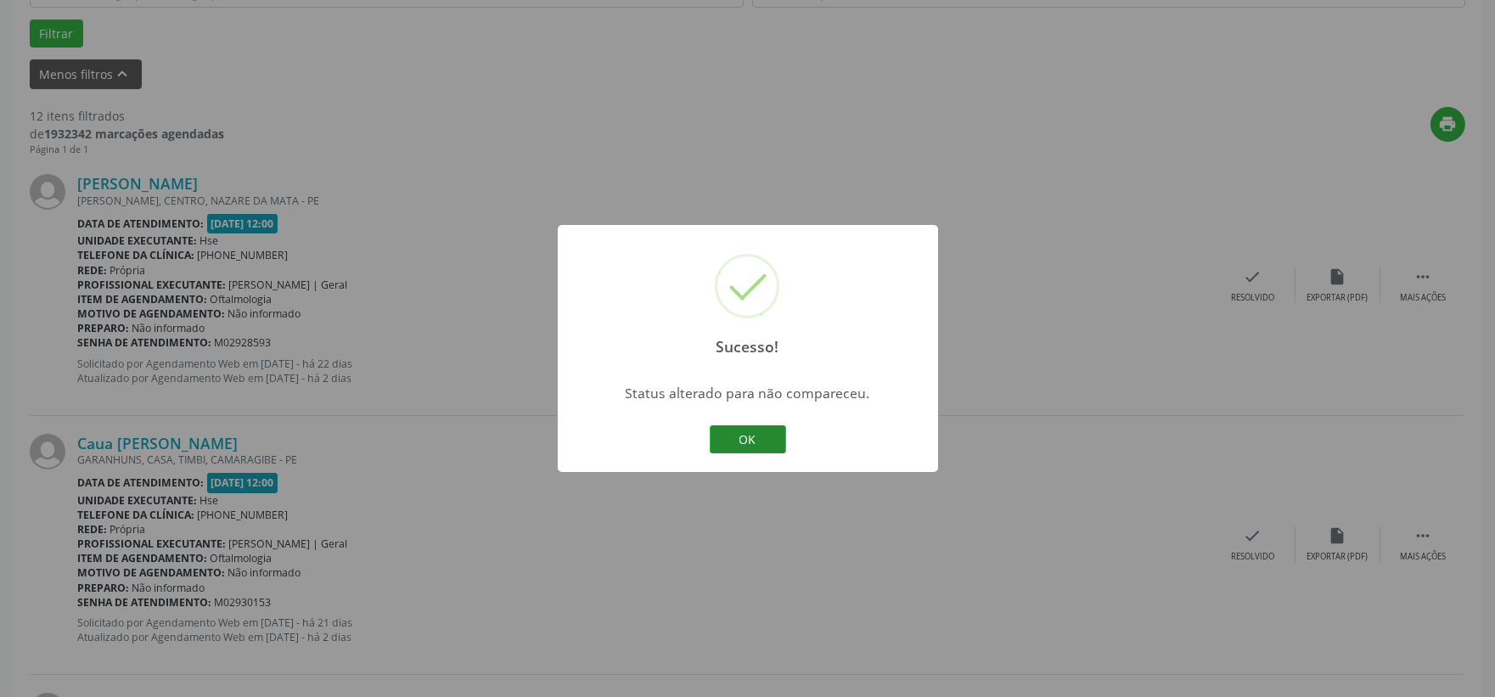
click at [757, 436] on button "OK" at bounding box center [748, 439] width 76 height 29
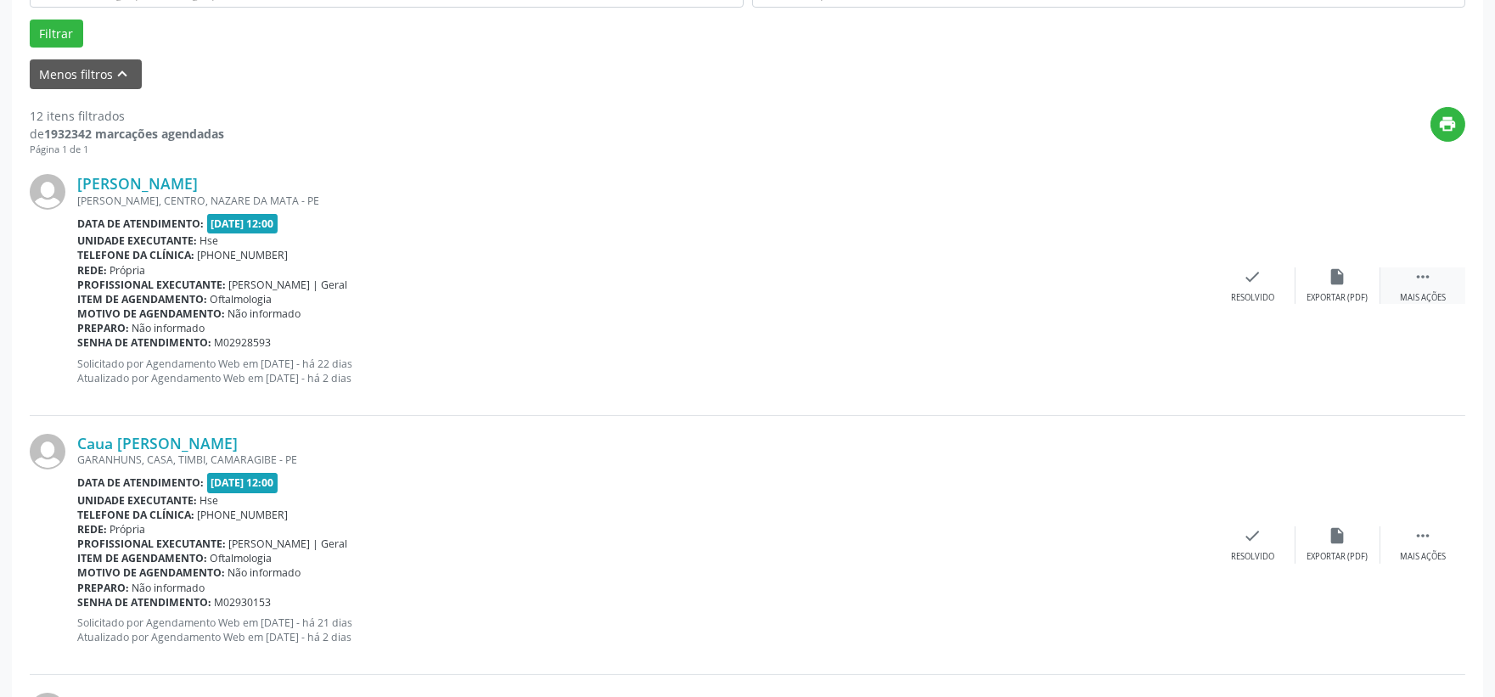
click at [1419, 280] on icon "" at bounding box center [1422, 276] width 19 height 19
click at [1326, 280] on div "alarm_off Não compareceu" at bounding box center [1337, 285] width 85 height 37
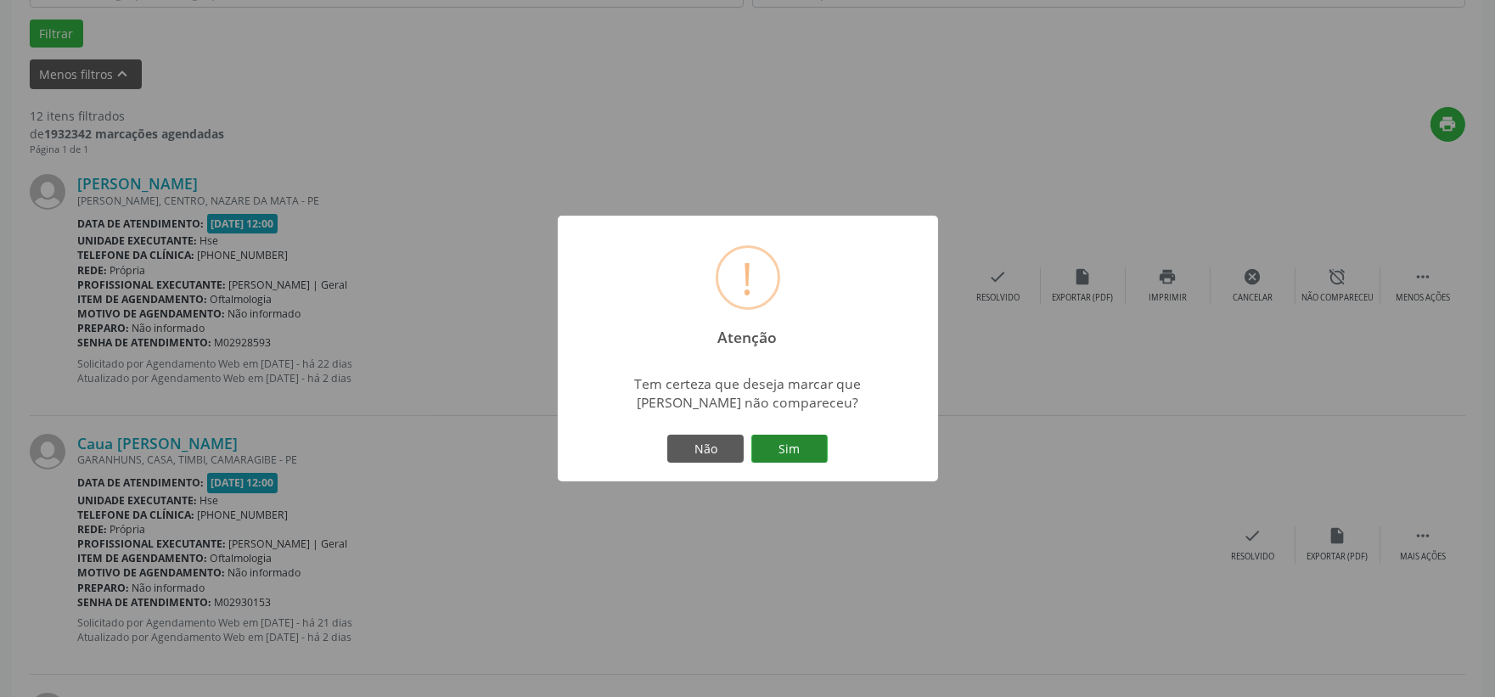
click at [770, 445] on button "Sim" at bounding box center [789, 449] width 76 height 29
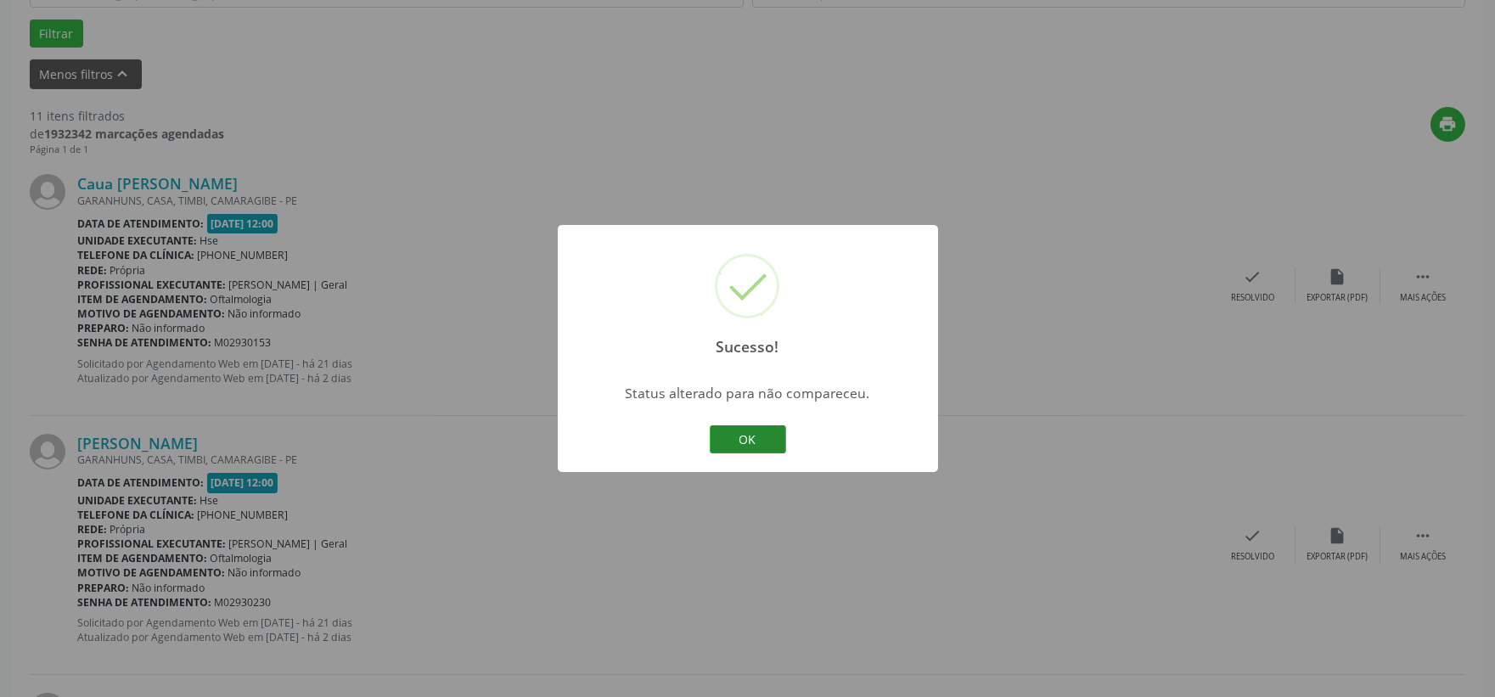
click at [731, 441] on button "OK" at bounding box center [748, 439] width 76 height 29
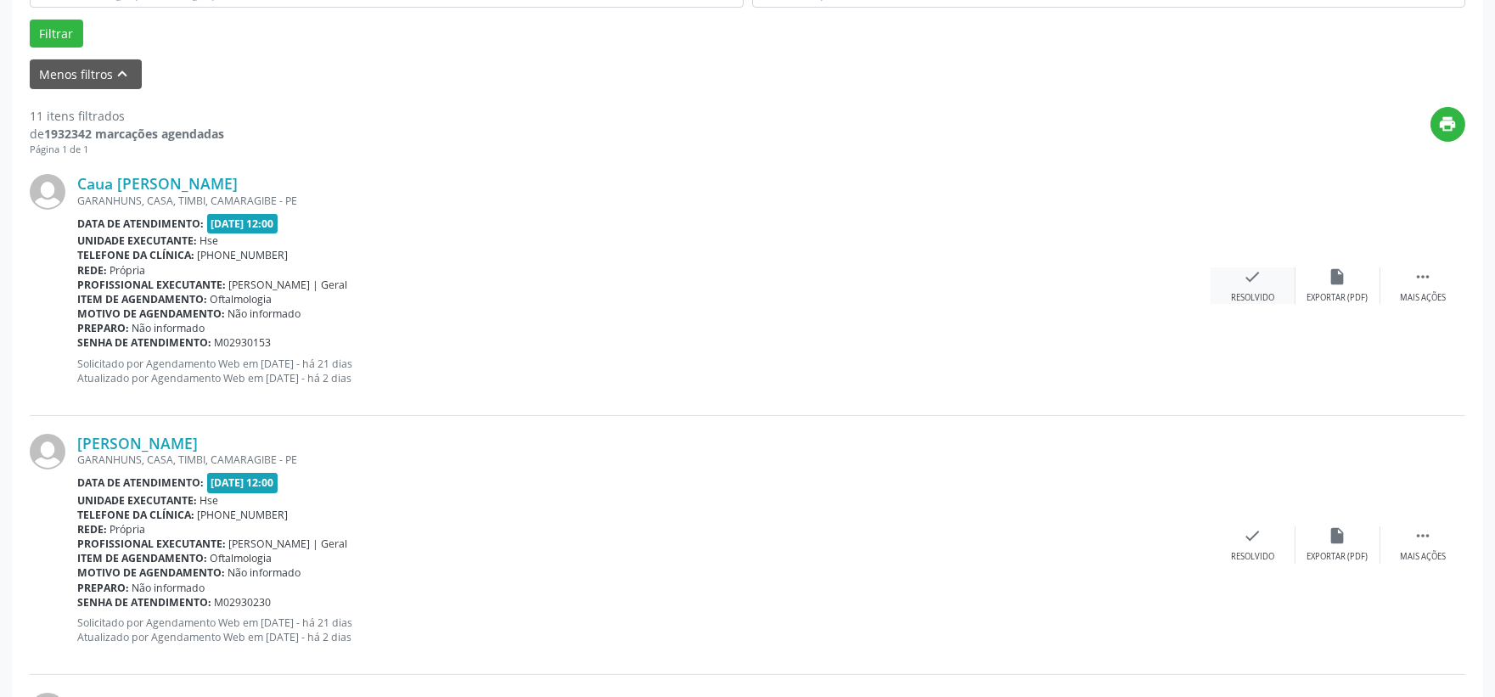
click at [1259, 284] on icon "check" at bounding box center [1253, 276] width 19 height 19
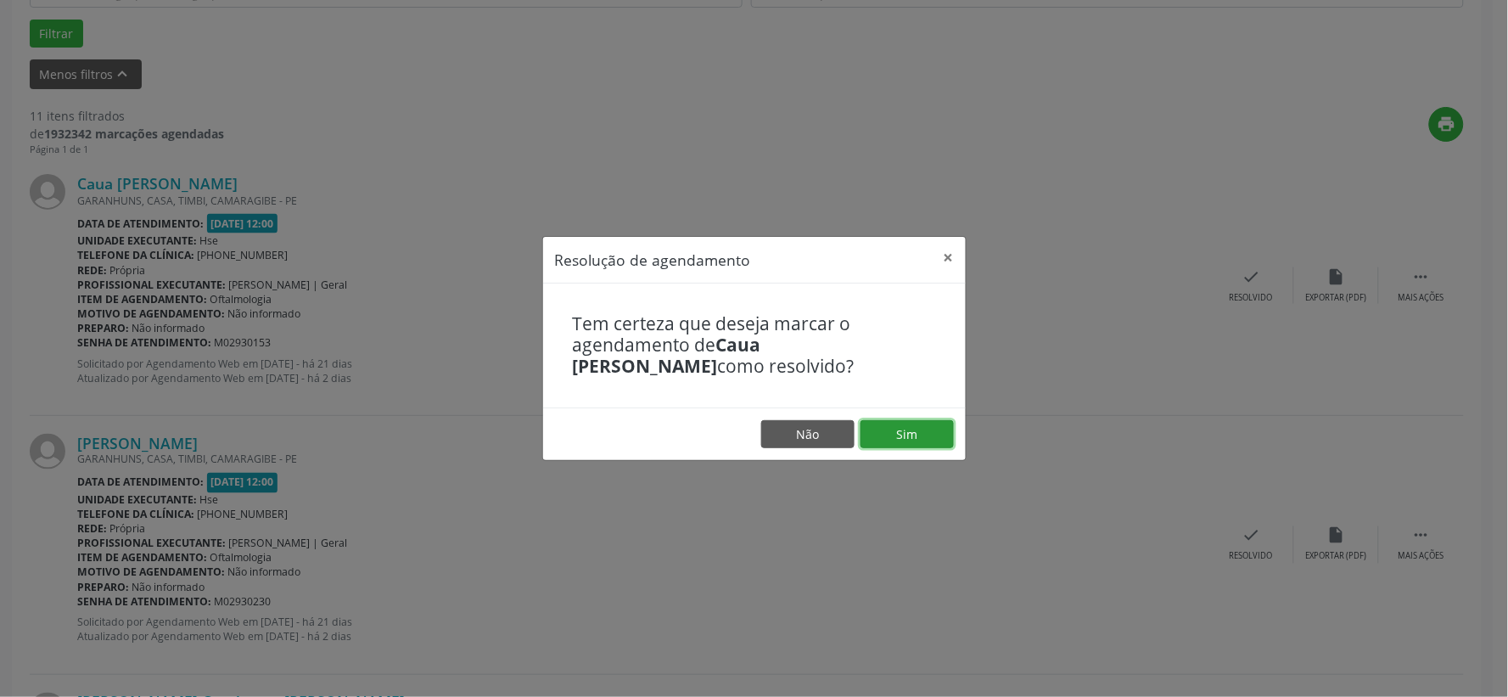
click at [910, 433] on button "Sim" at bounding box center [907, 434] width 93 height 29
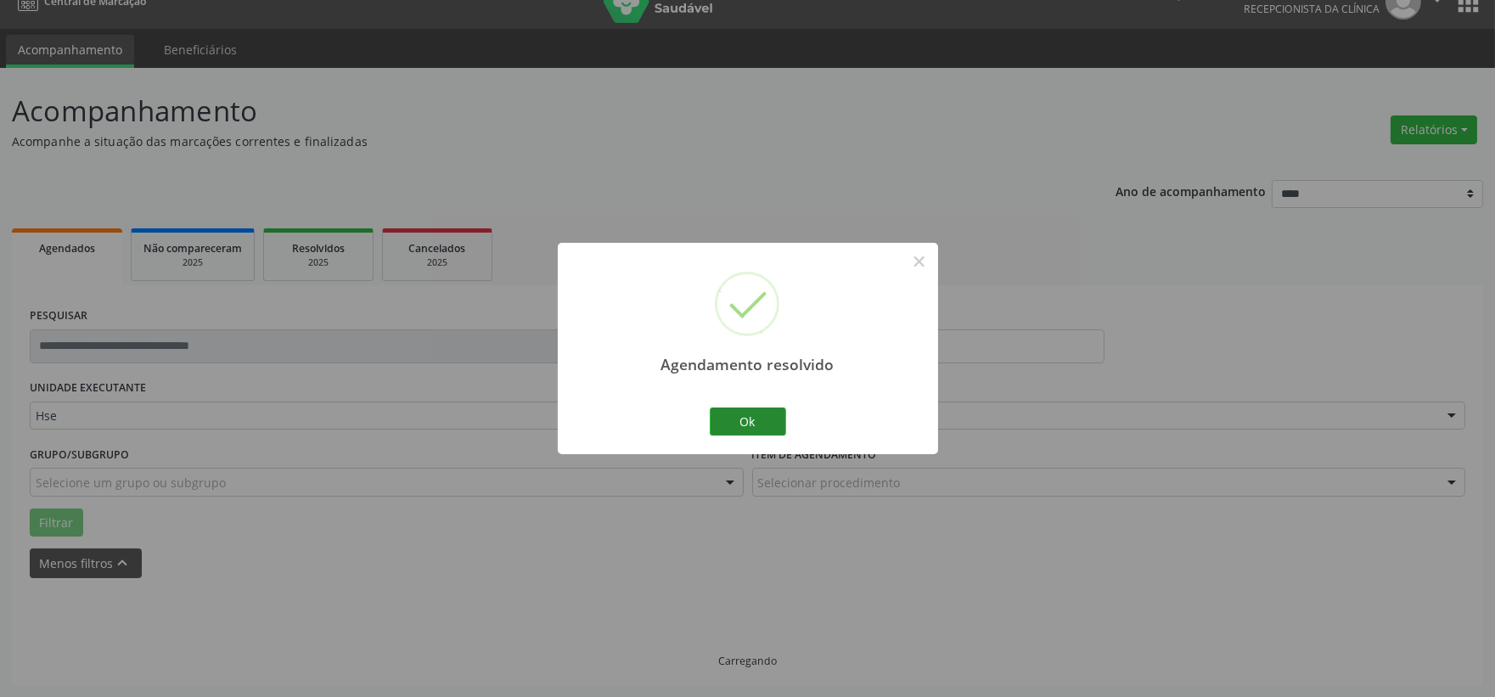
scroll to position [43, 0]
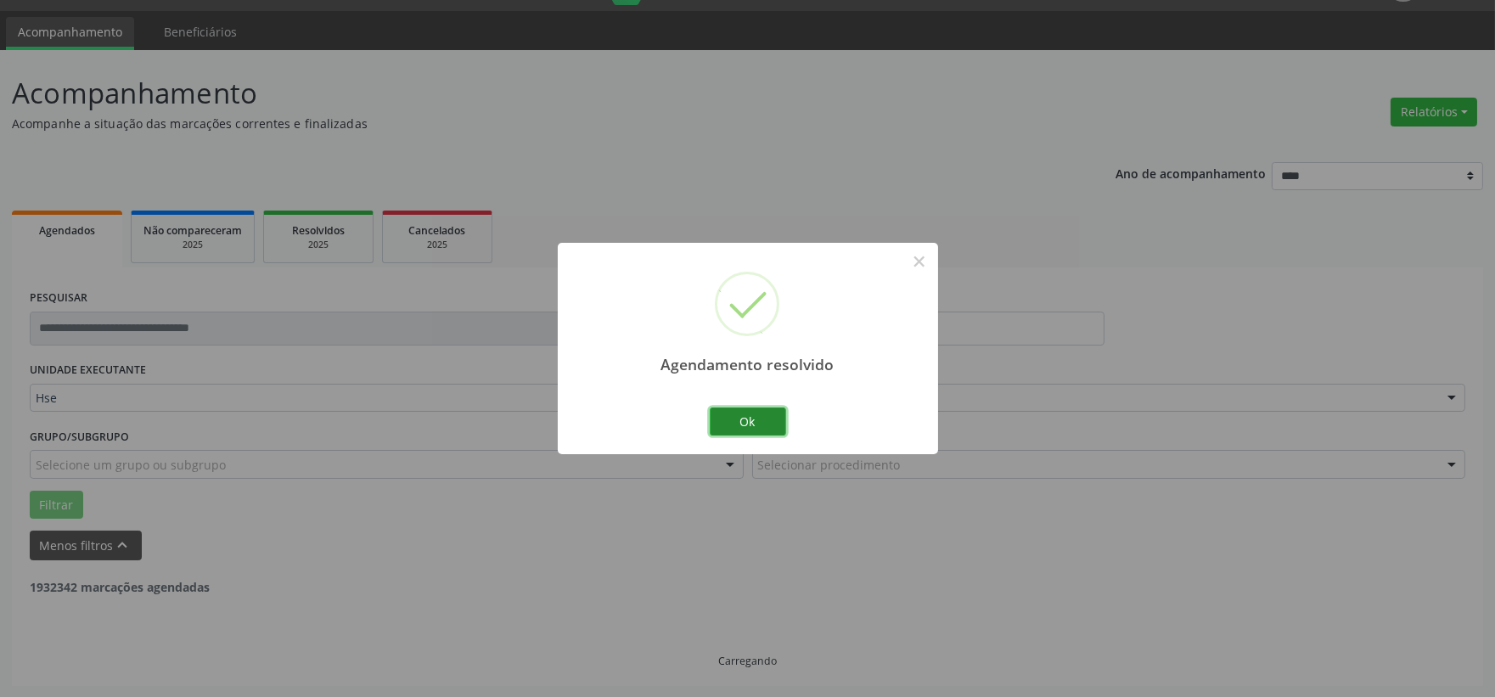
drag, startPoint x: 748, startPoint y: 419, endPoint x: 709, endPoint y: 419, distance: 39.0
click at [743, 419] on button "Ok" at bounding box center [748, 421] width 76 height 29
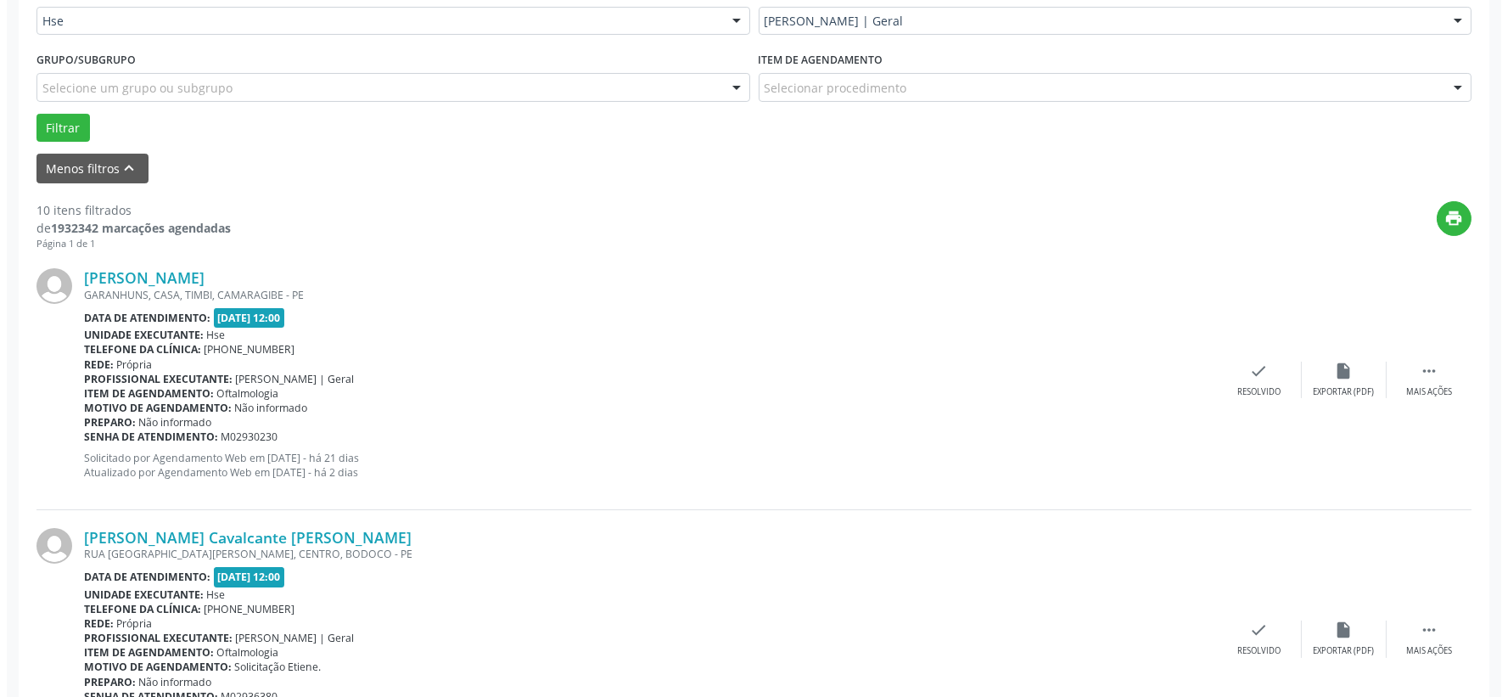
scroll to position [326, 0]
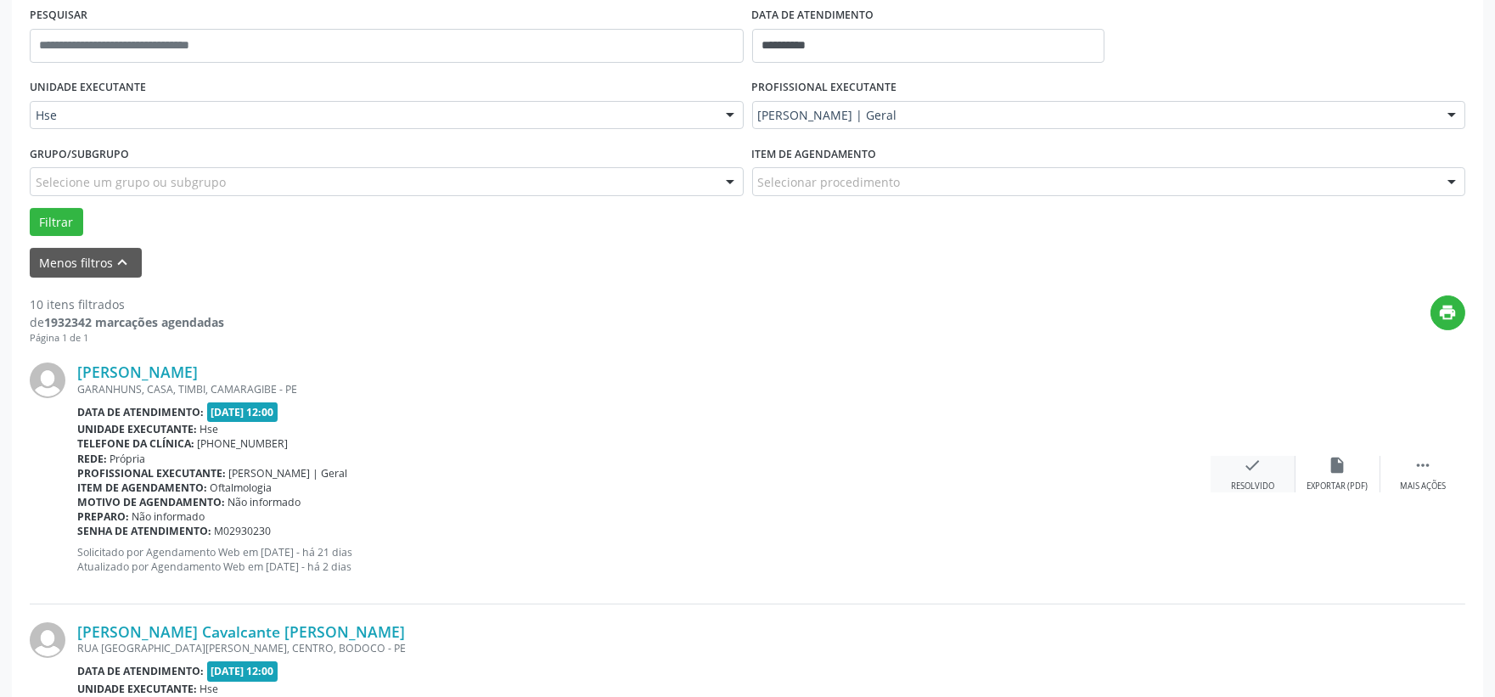
click at [1263, 471] on div "check Resolvido" at bounding box center [1253, 474] width 85 height 37
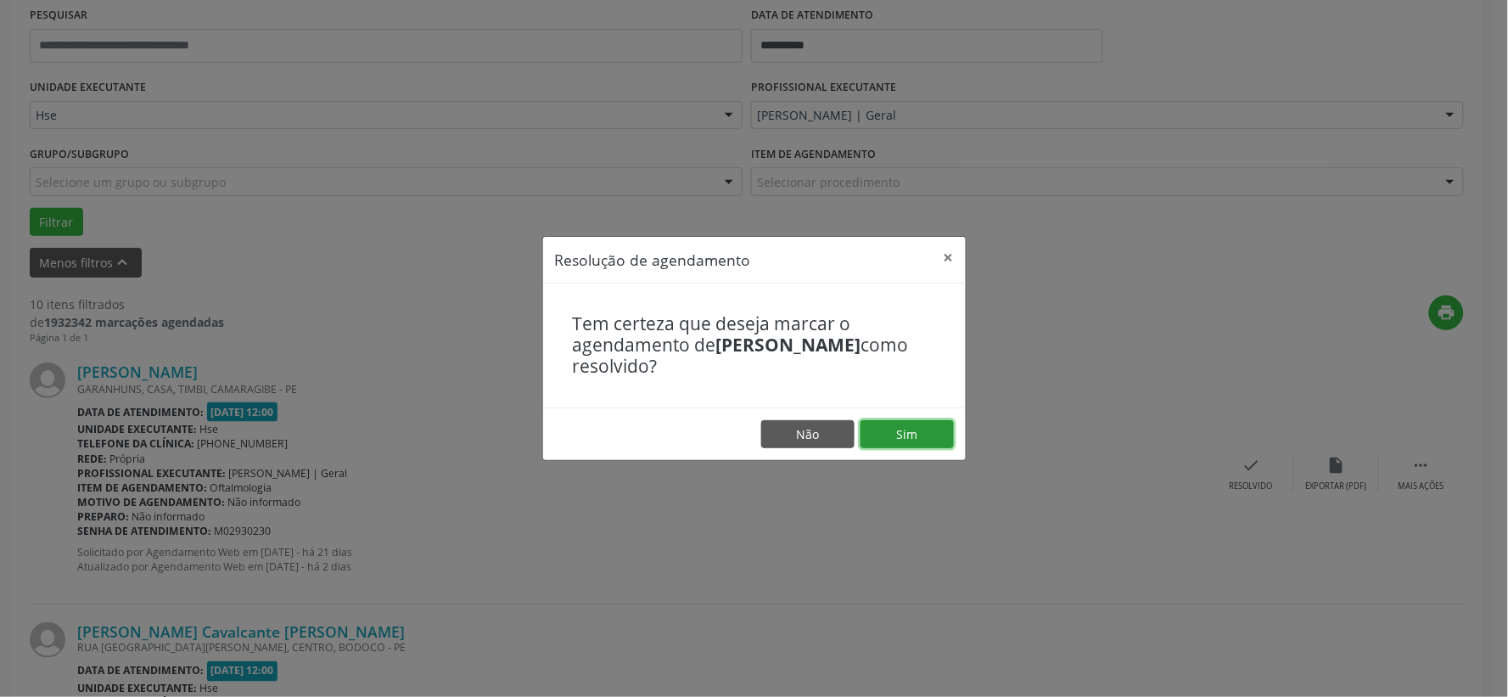
click at [896, 436] on button "Sim" at bounding box center [907, 434] width 93 height 29
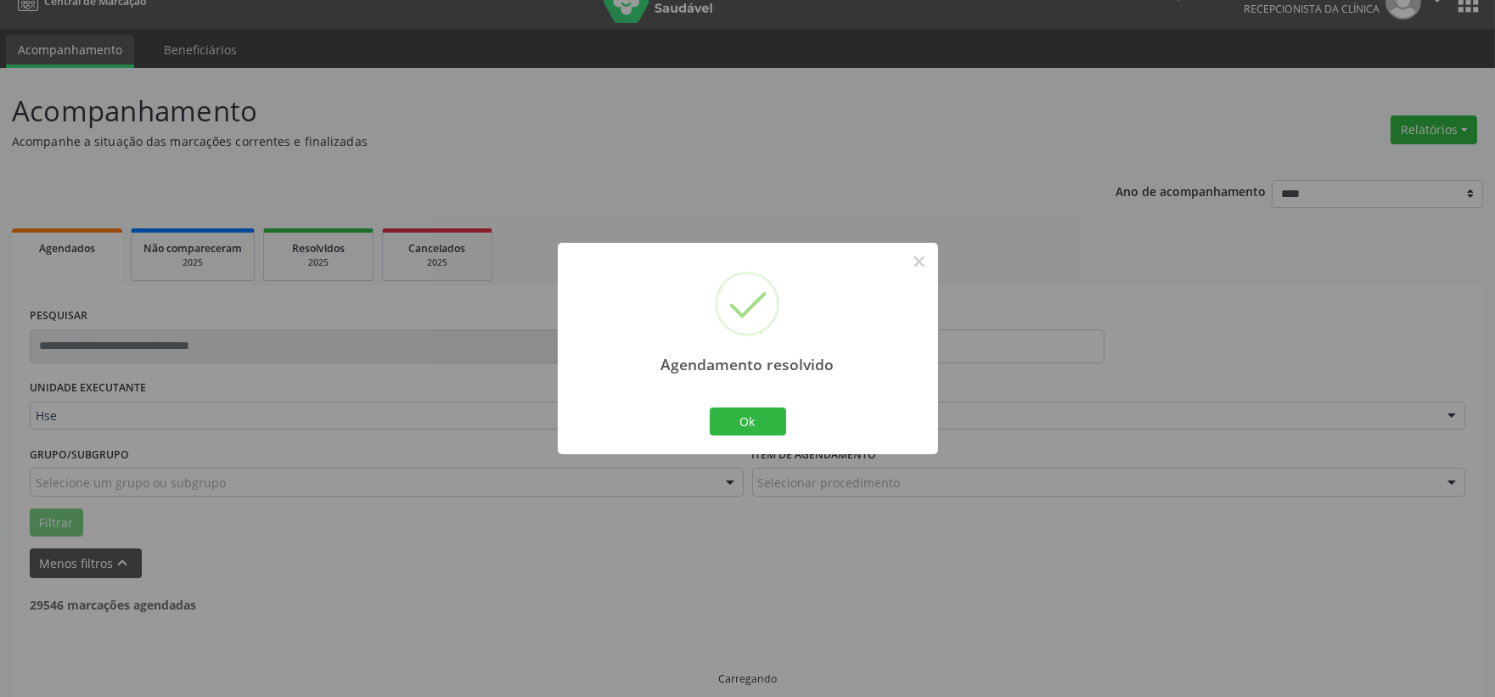
scroll to position [43, 0]
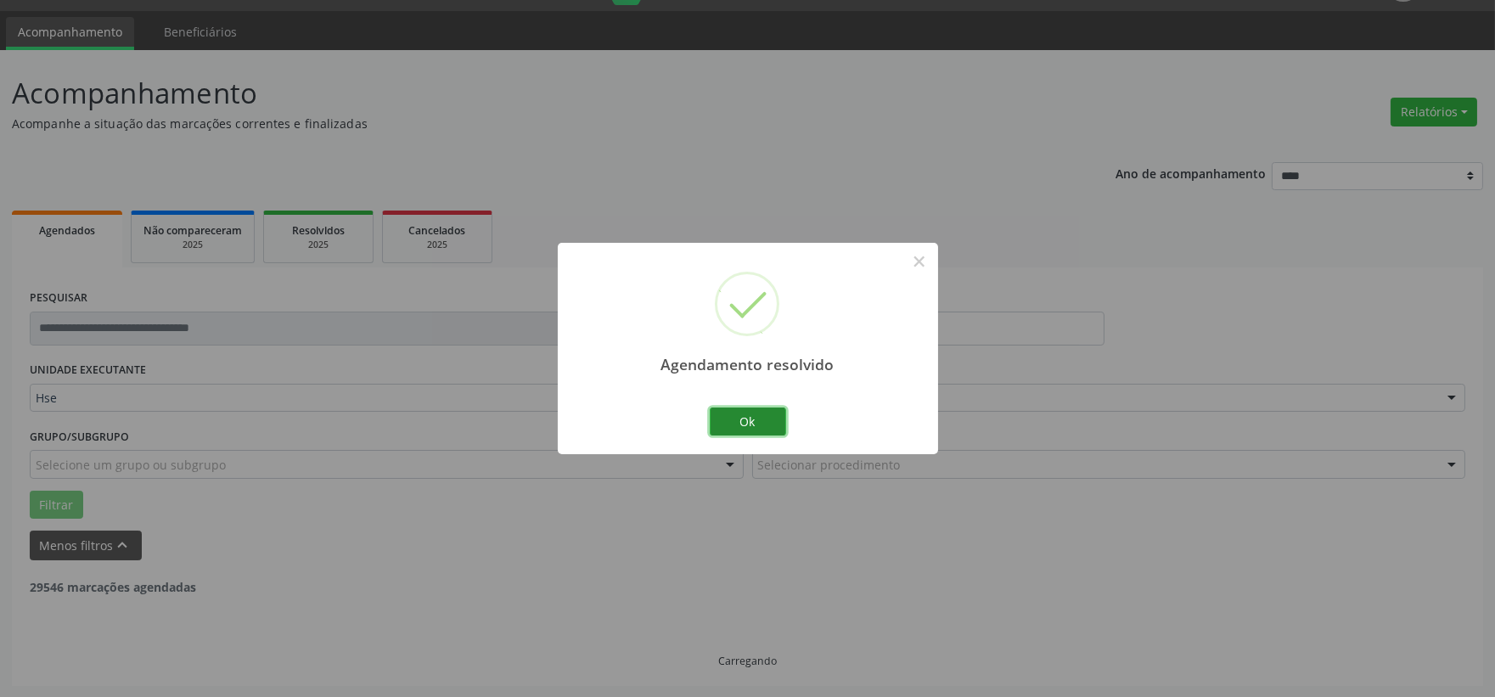
click at [737, 423] on button "Ok" at bounding box center [748, 421] width 76 height 29
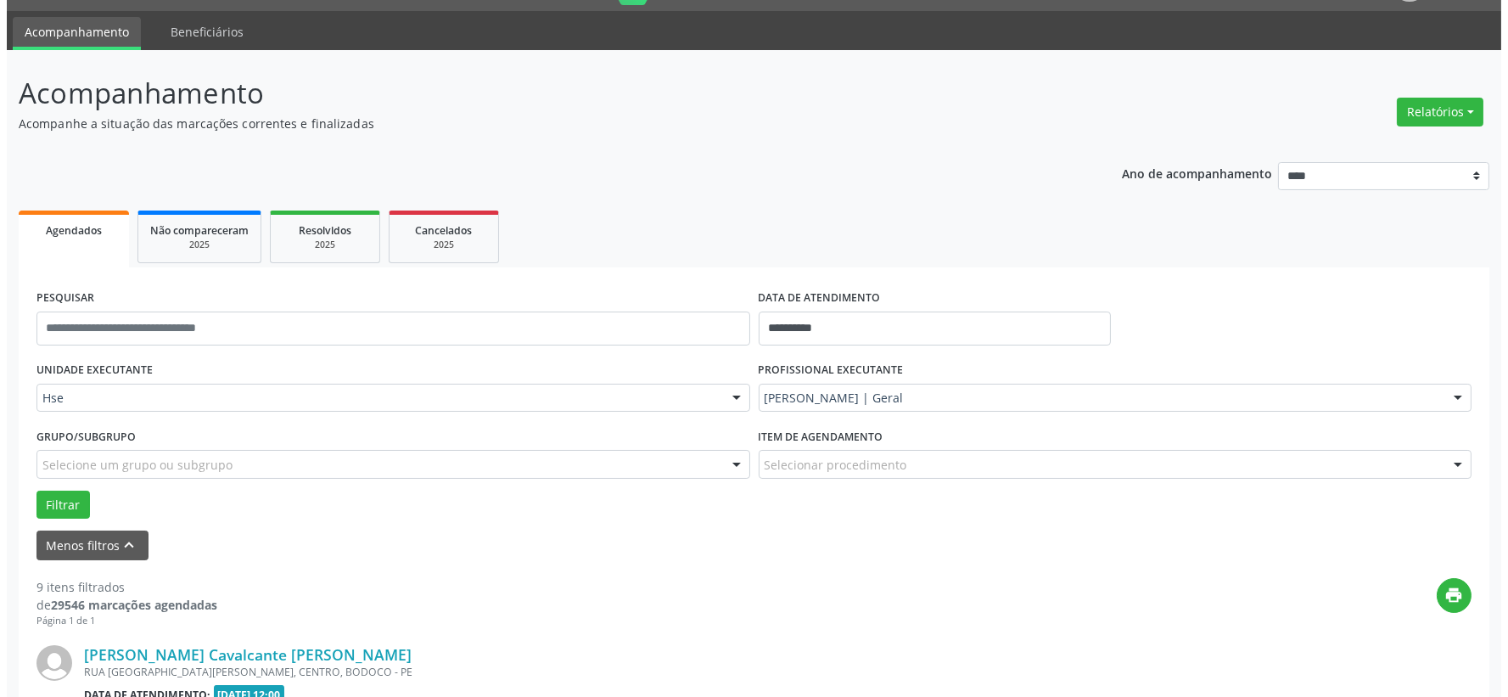
scroll to position [232, 0]
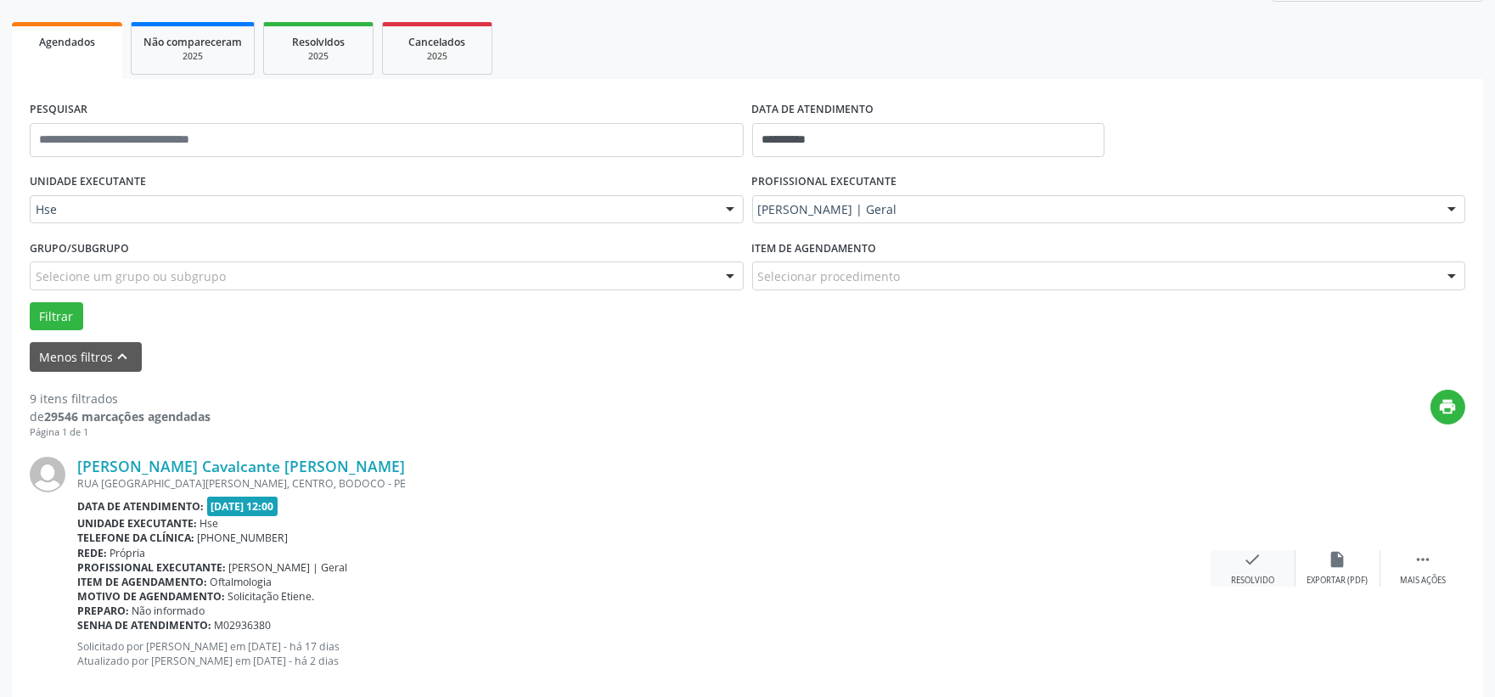
click at [1248, 565] on icon "check" at bounding box center [1253, 559] width 19 height 19
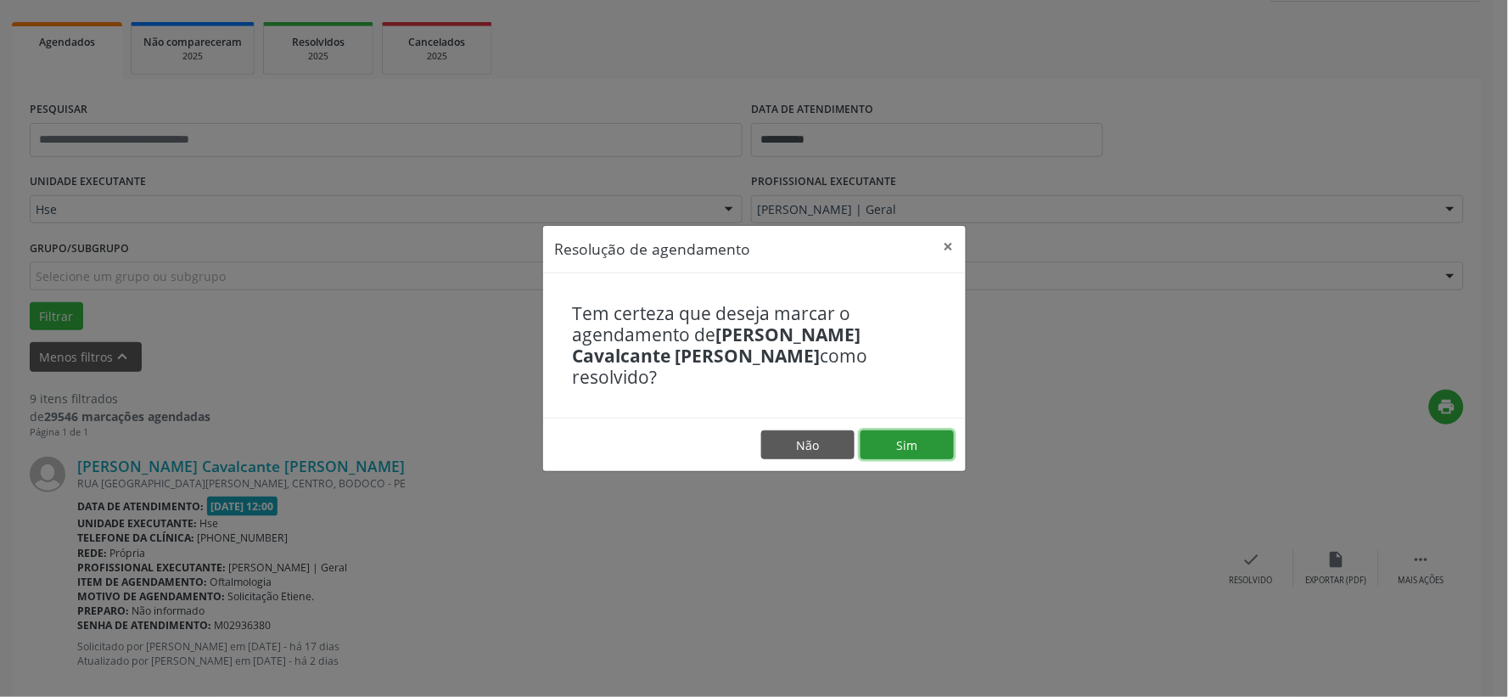
click at [907, 430] on button "Sim" at bounding box center [907, 444] width 93 height 29
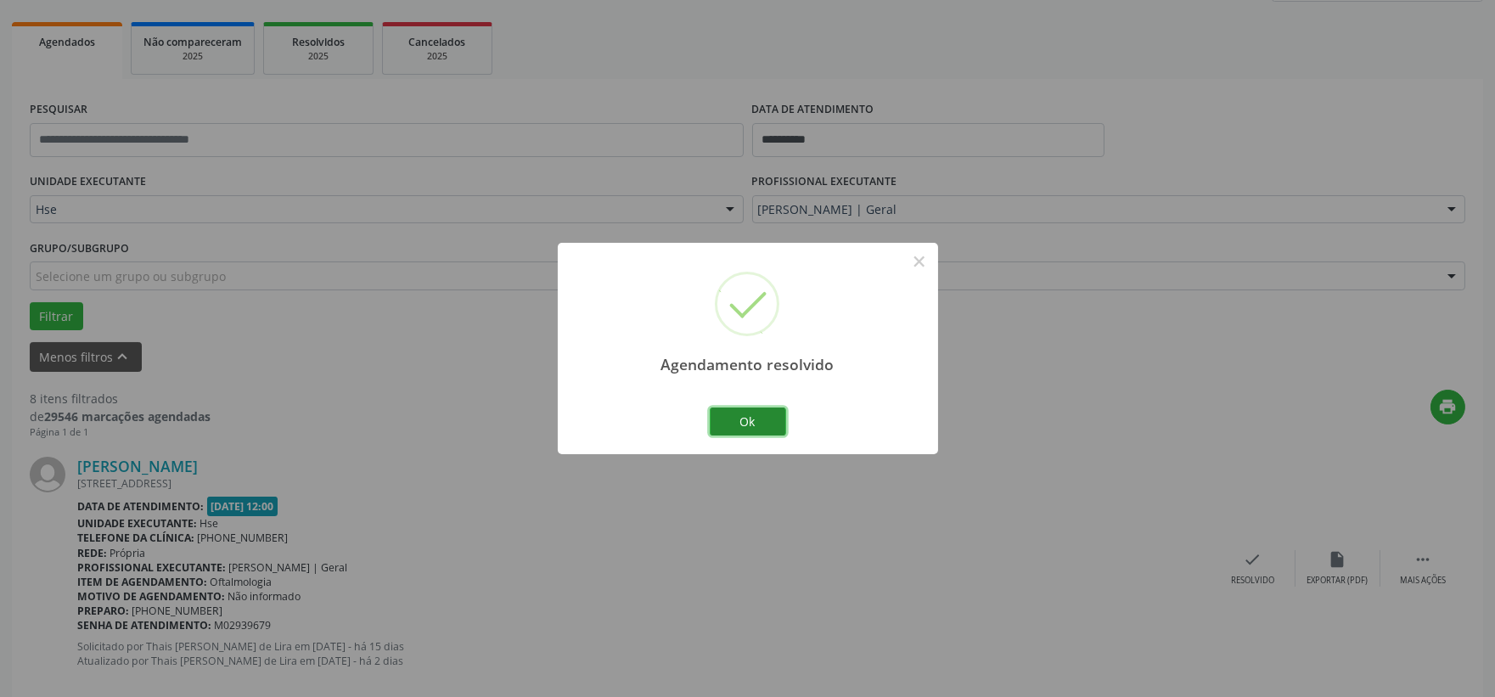
click at [750, 414] on button "Ok" at bounding box center [748, 421] width 76 height 29
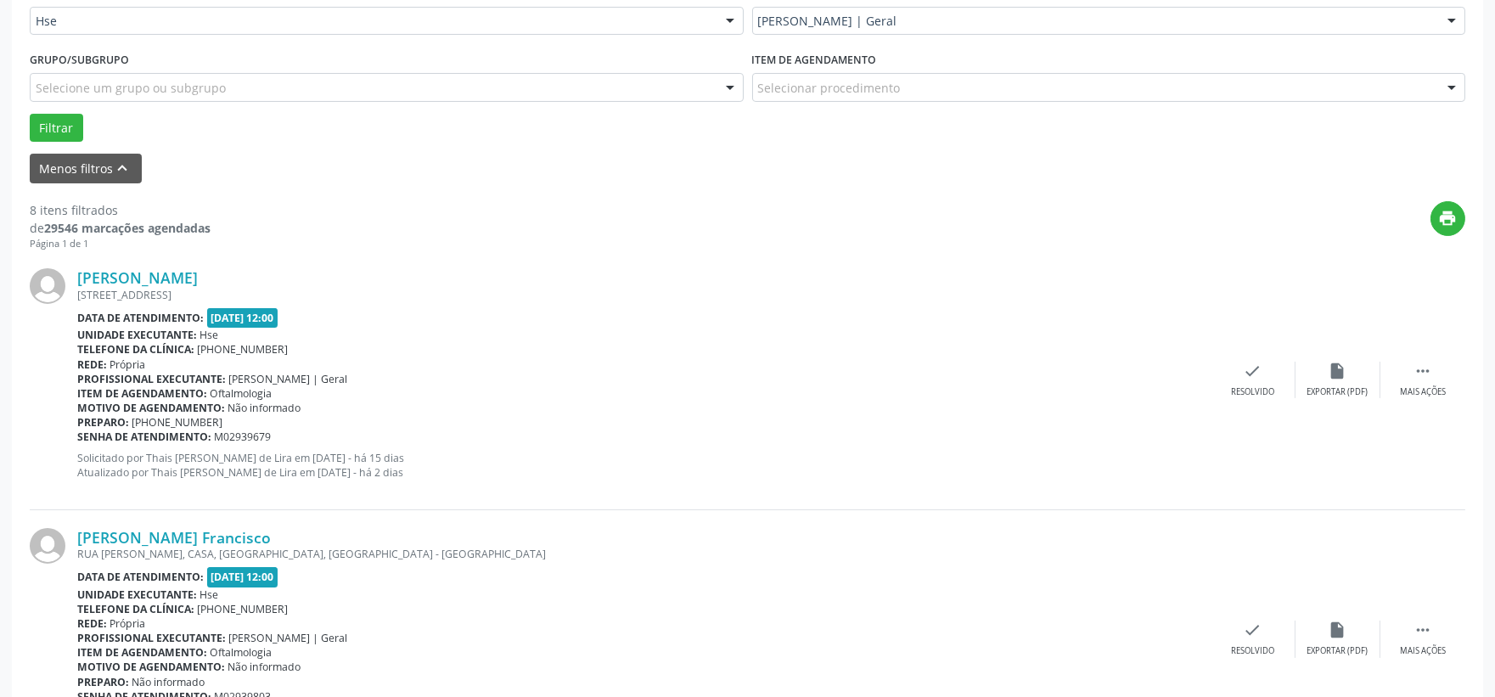
scroll to position [609, 0]
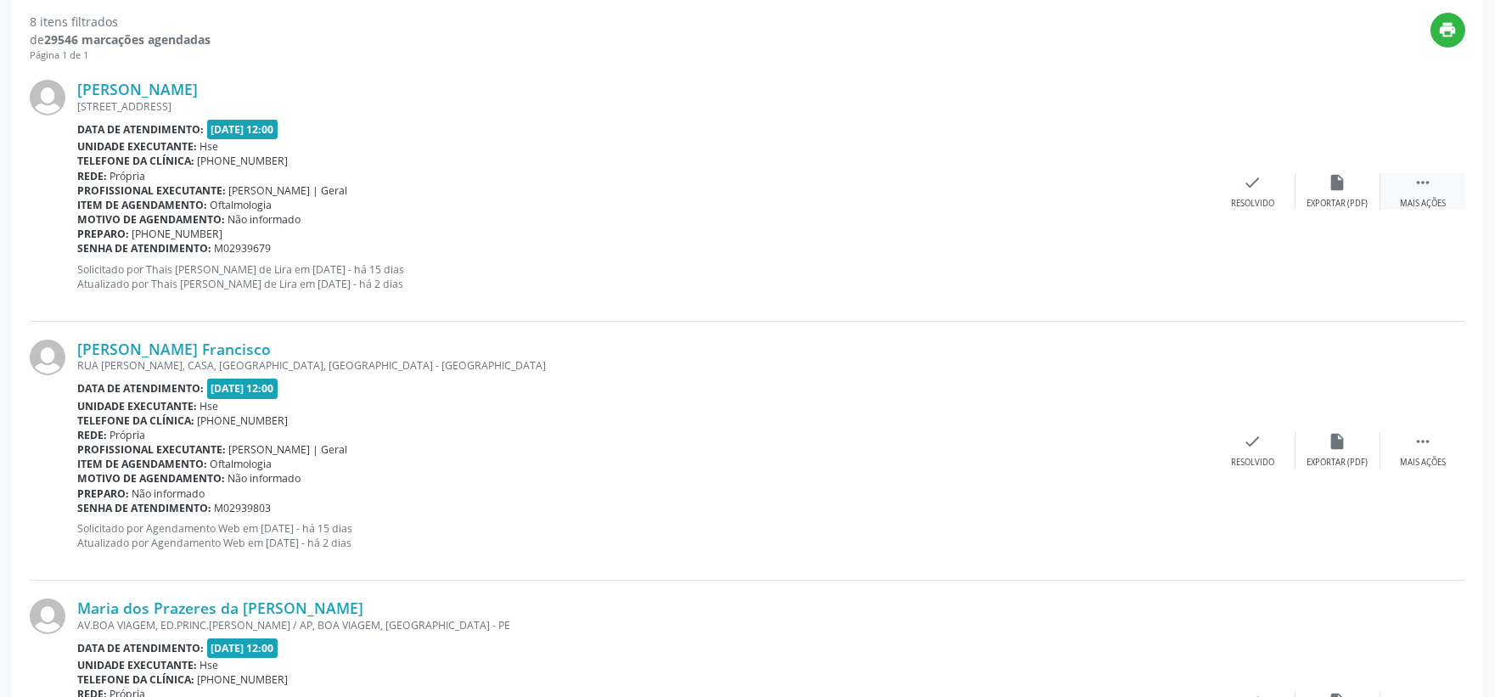
click at [1413, 181] on div " Mais ações" at bounding box center [1422, 191] width 85 height 37
click at [1336, 191] on div "alarm_off Não compareceu" at bounding box center [1337, 191] width 85 height 37
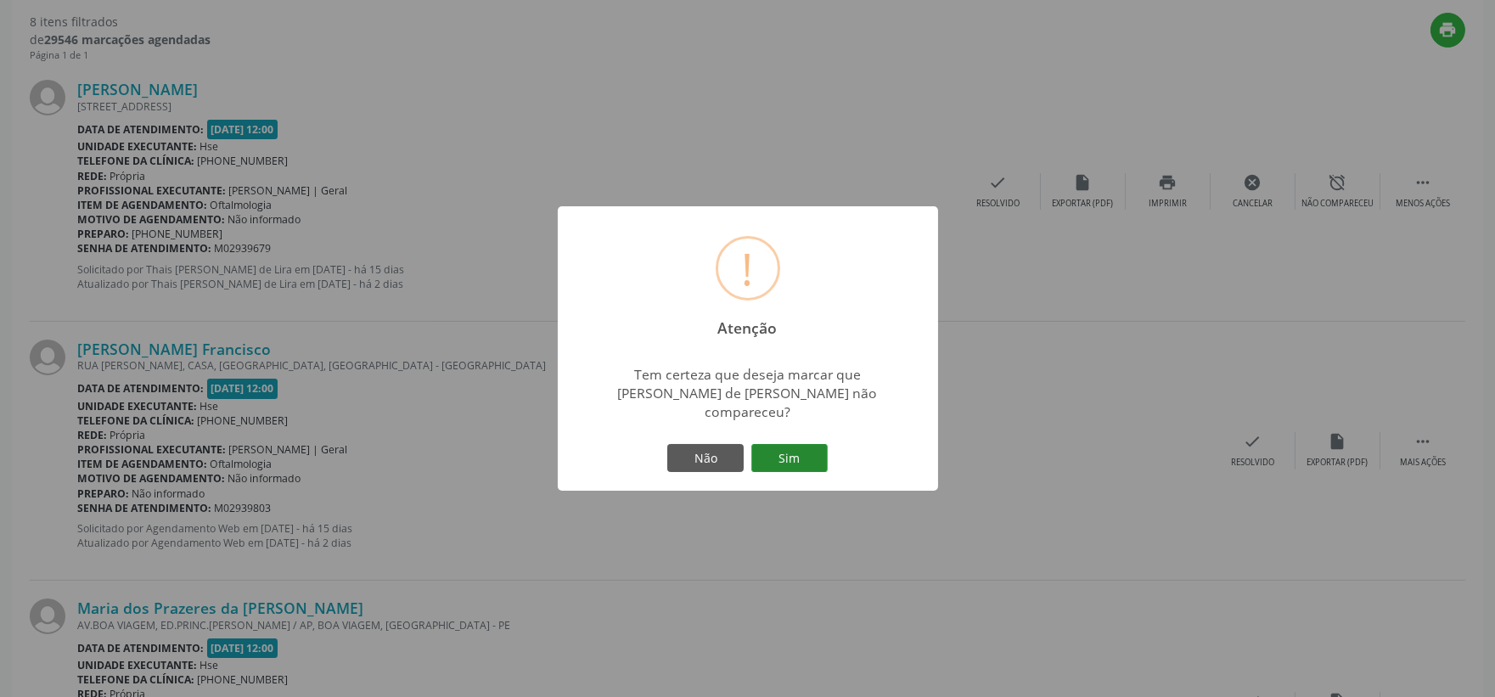
click at [786, 447] on button "Sim" at bounding box center [789, 458] width 76 height 29
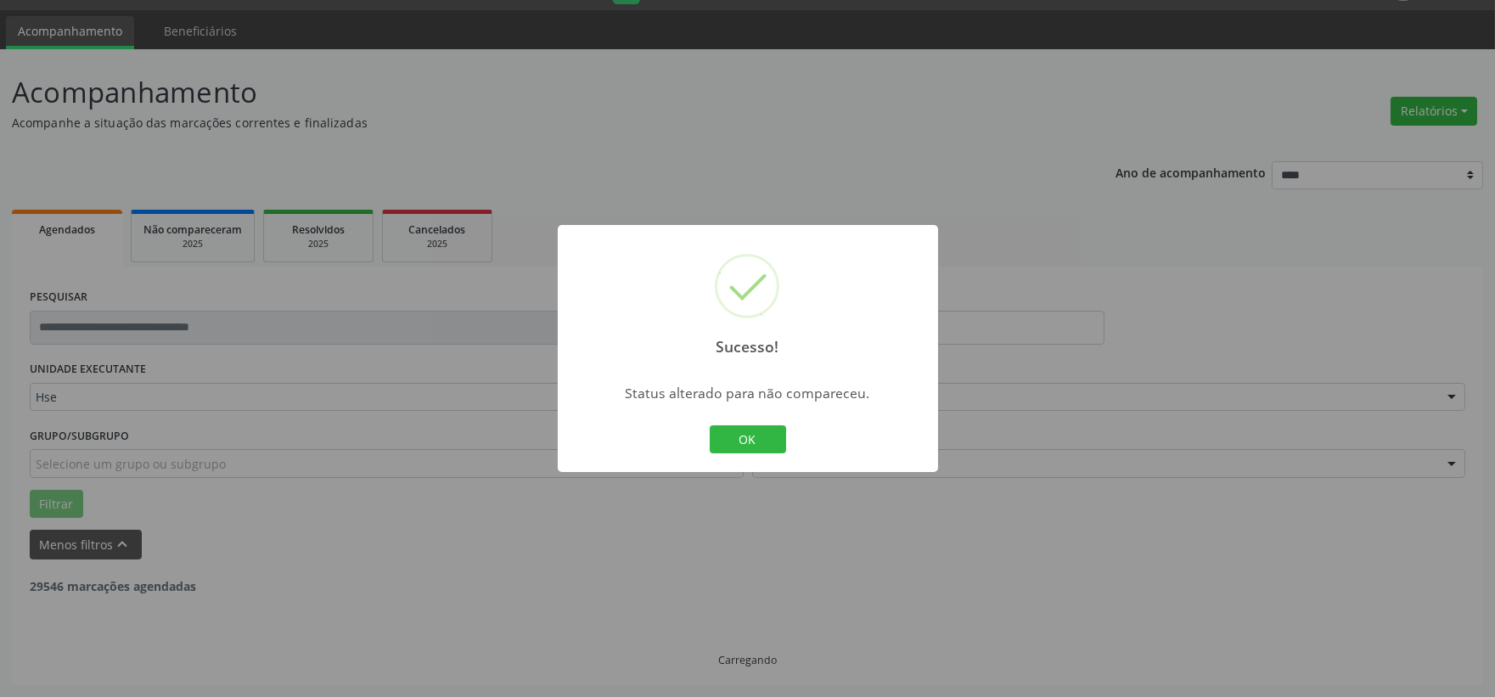
click at [751, 430] on button "OK" at bounding box center [748, 439] width 76 height 29
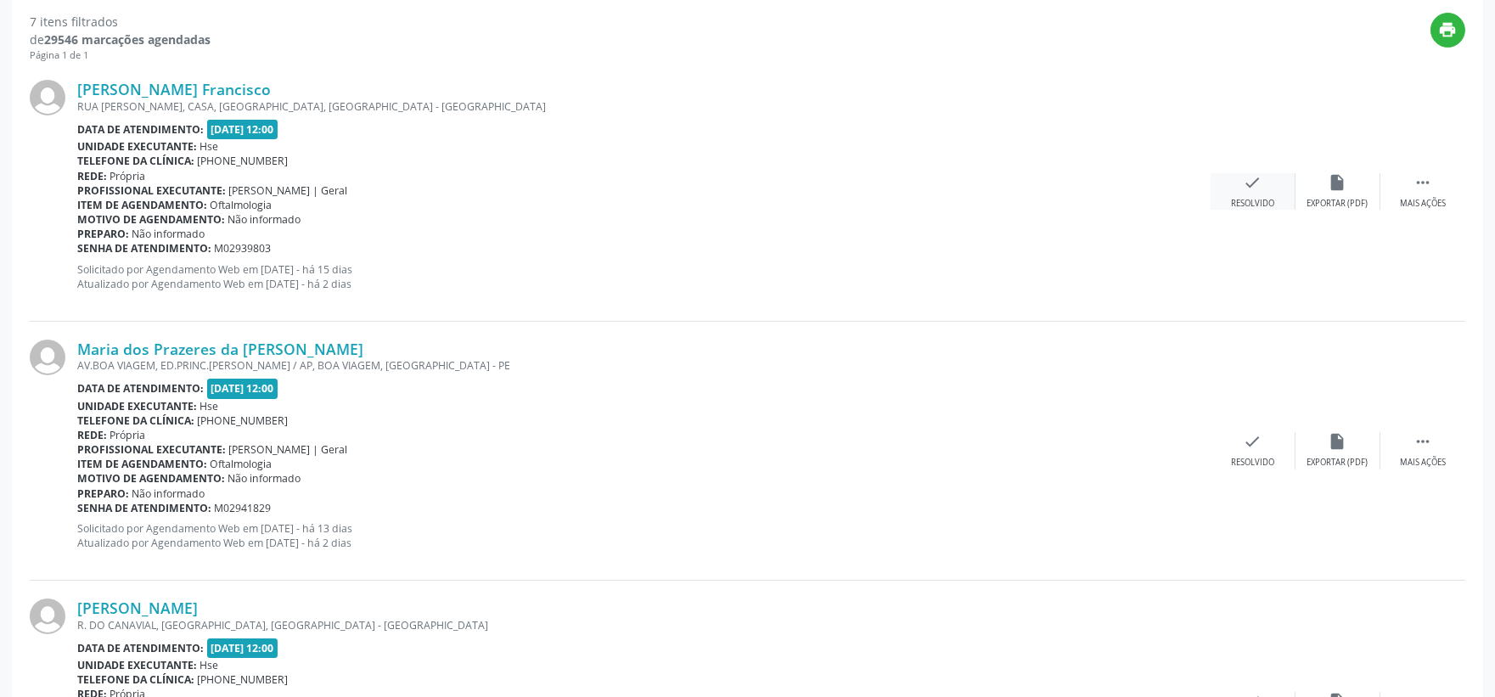
click at [1259, 198] on div "Resolvido" at bounding box center [1252, 204] width 43 height 12
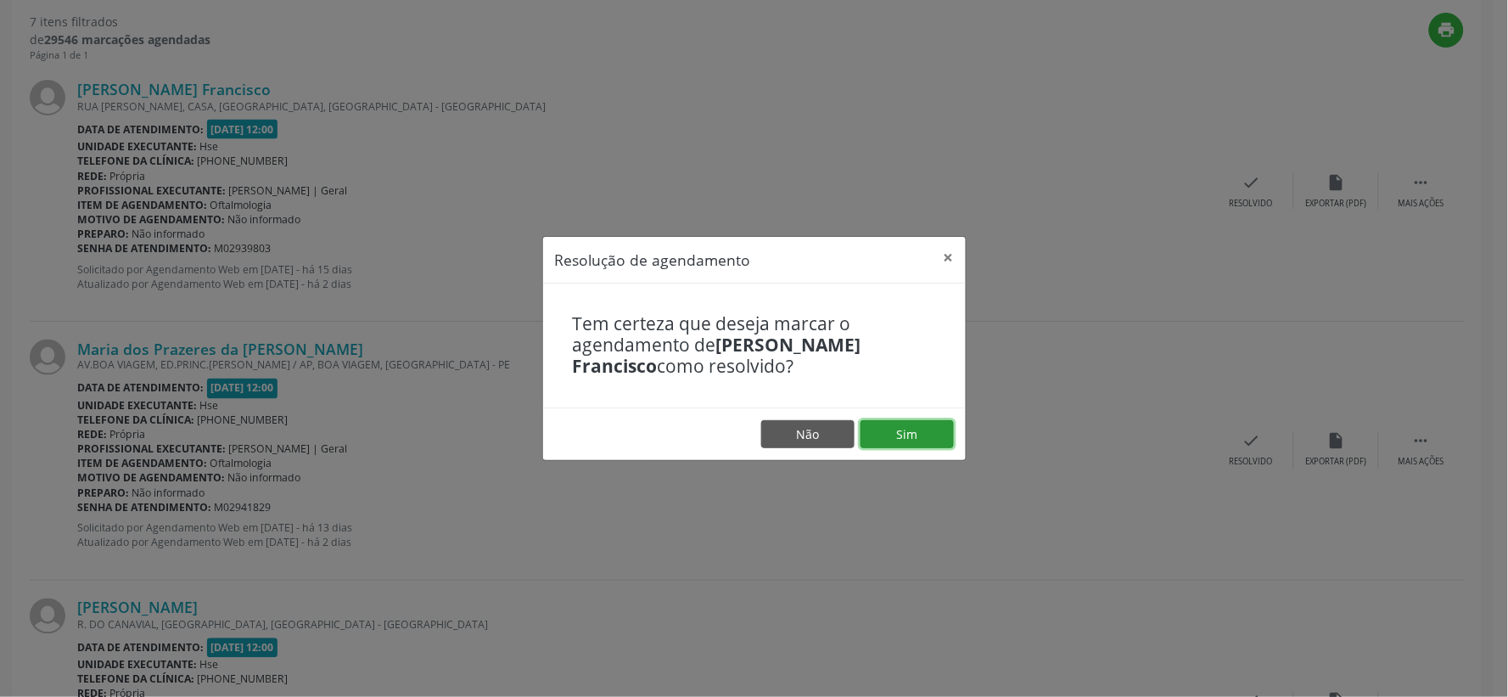
click at [894, 437] on button "Sim" at bounding box center [907, 434] width 93 height 29
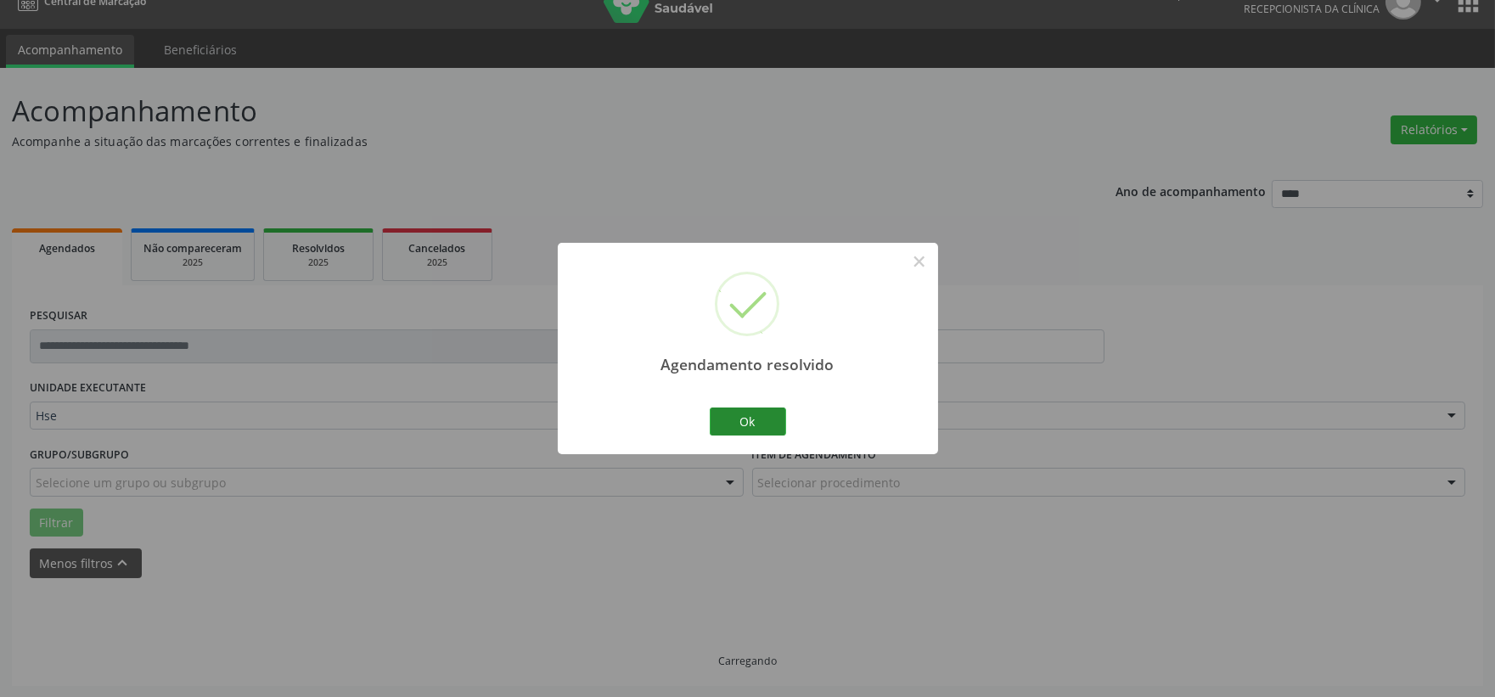
scroll to position [43, 0]
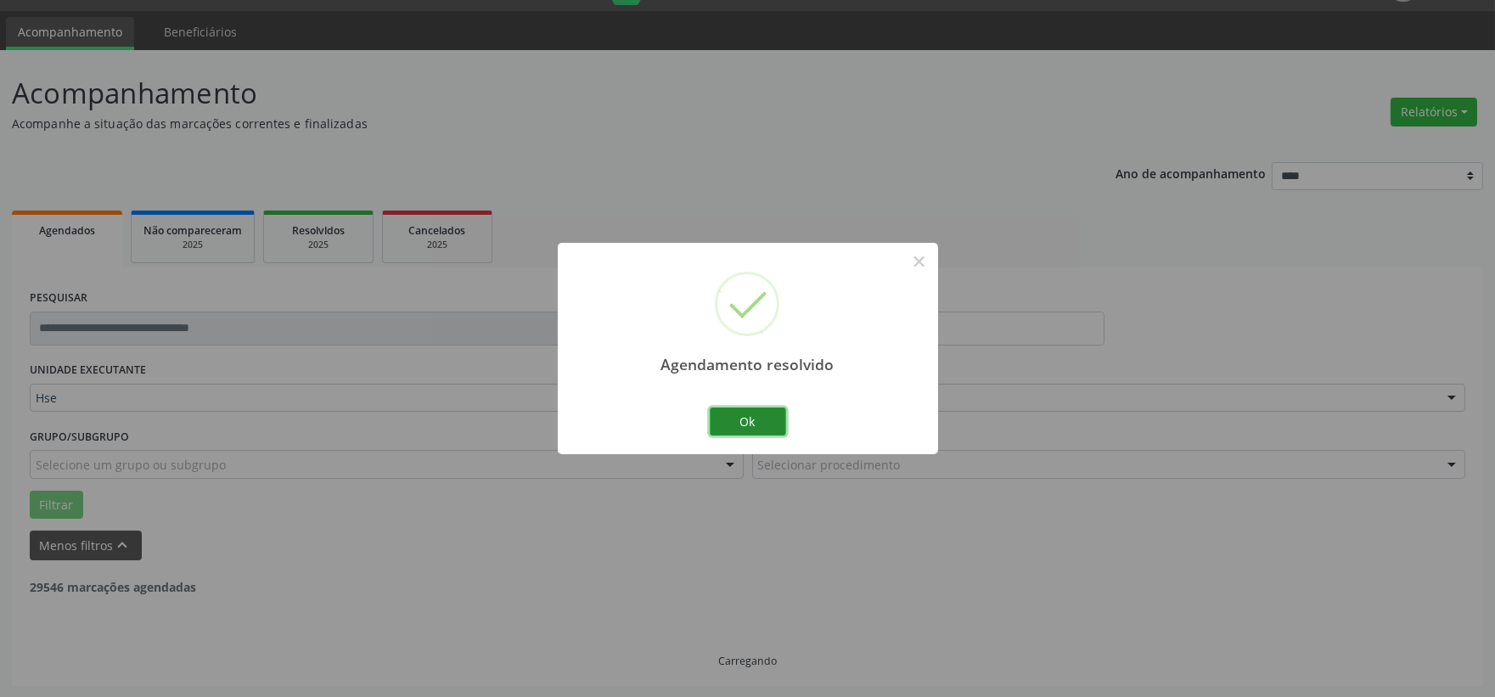
click at [740, 424] on button "Ok" at bounding box center [748, 421] width 76 height 29
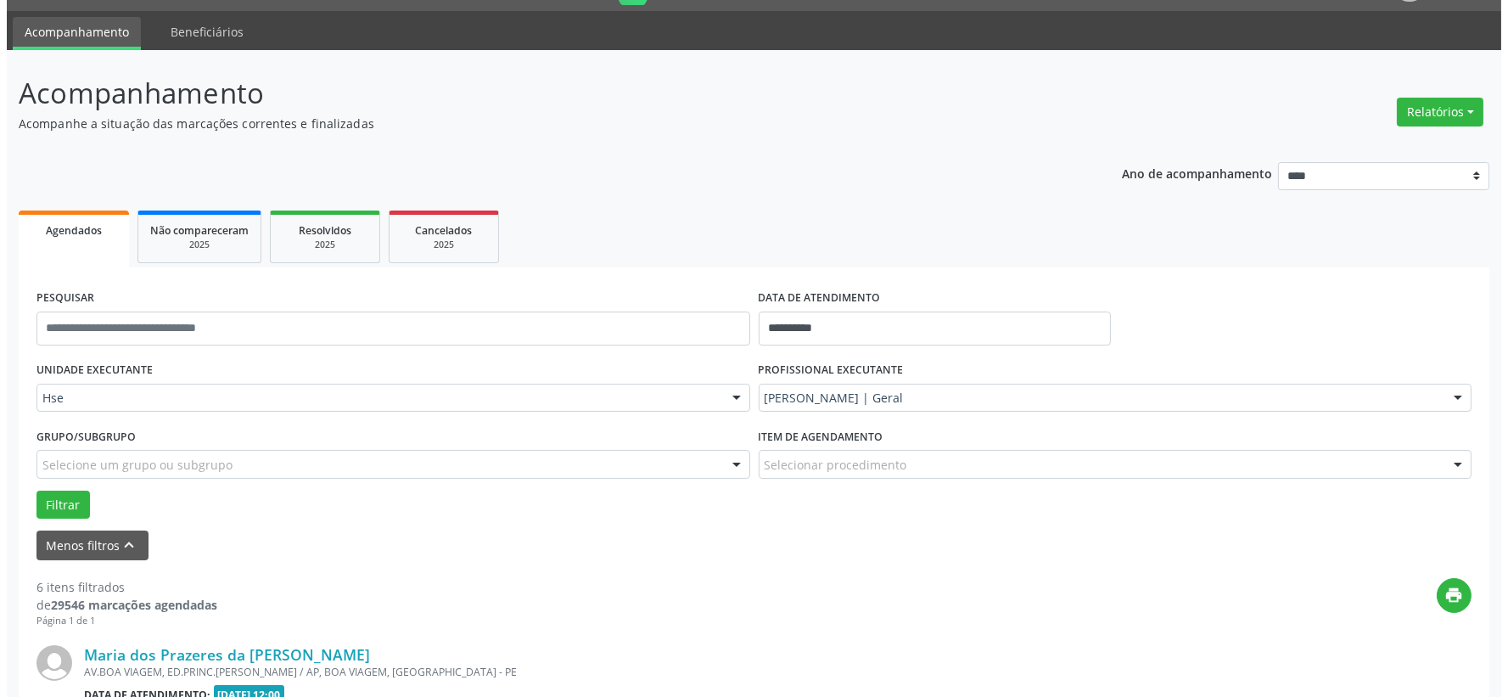
scroll to position [326, 0]
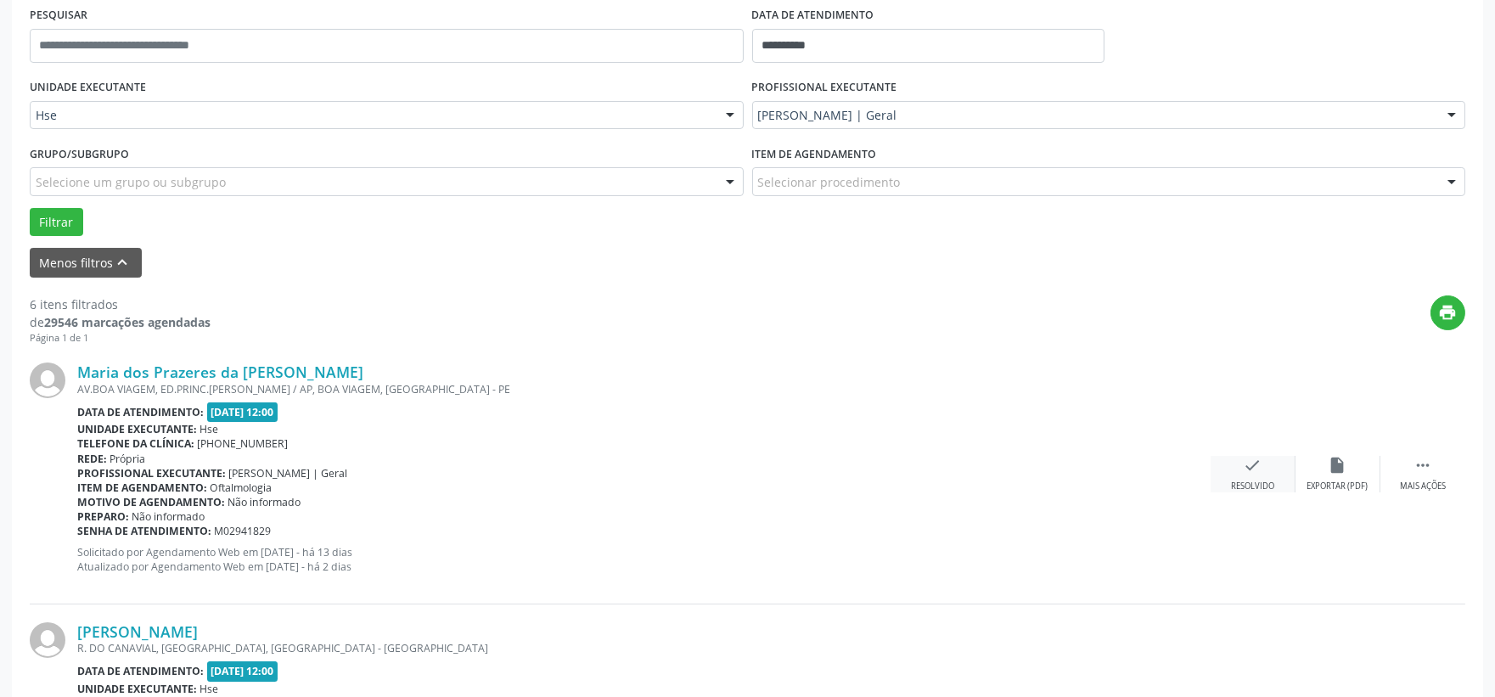
drag, startPoint x: 1261, startPoint y: 479, endPoint x: 1262, endPoint y: 465, distance: 13.7
click at [1262, 465] on div "check Resolvido" at bounding box center [1253, 474] width 85 height 37
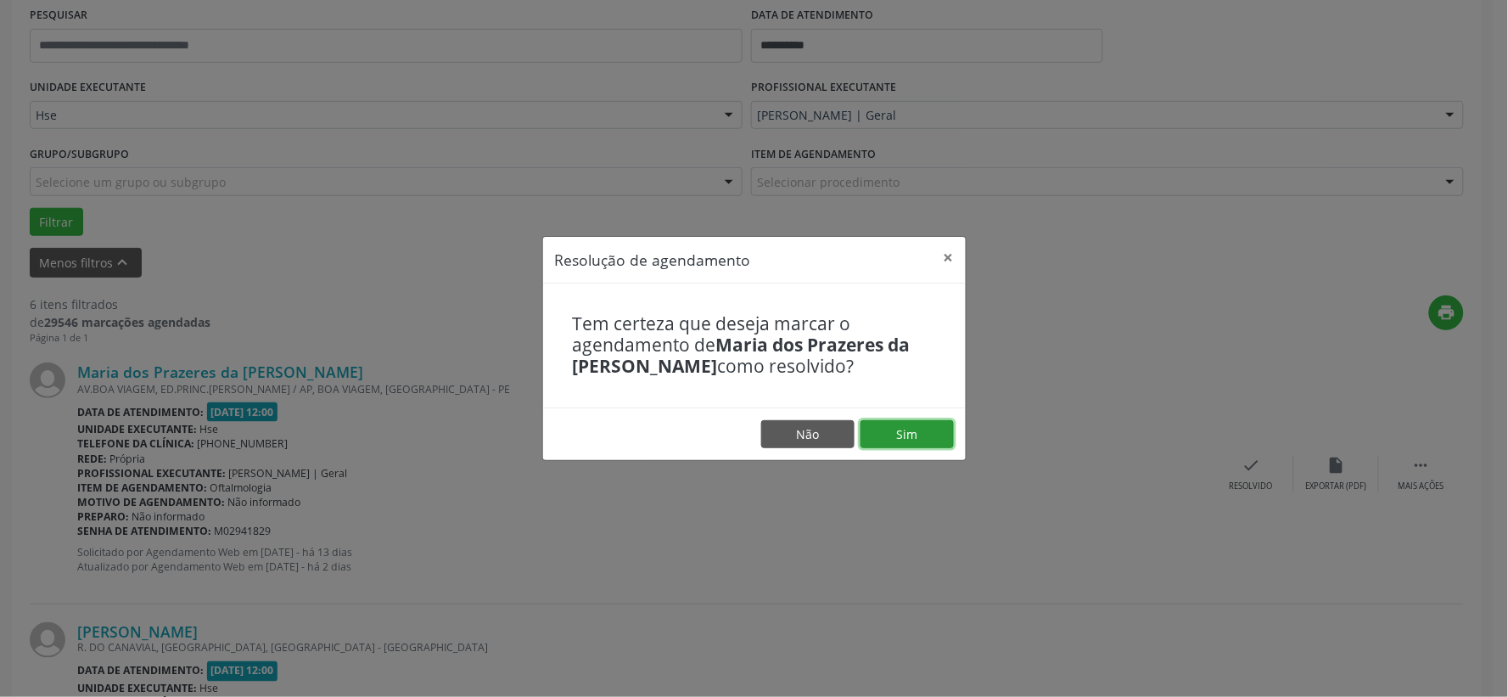
click at [902, 430] on button "Sim" at bounding box center [907, 434] width 93 height 29
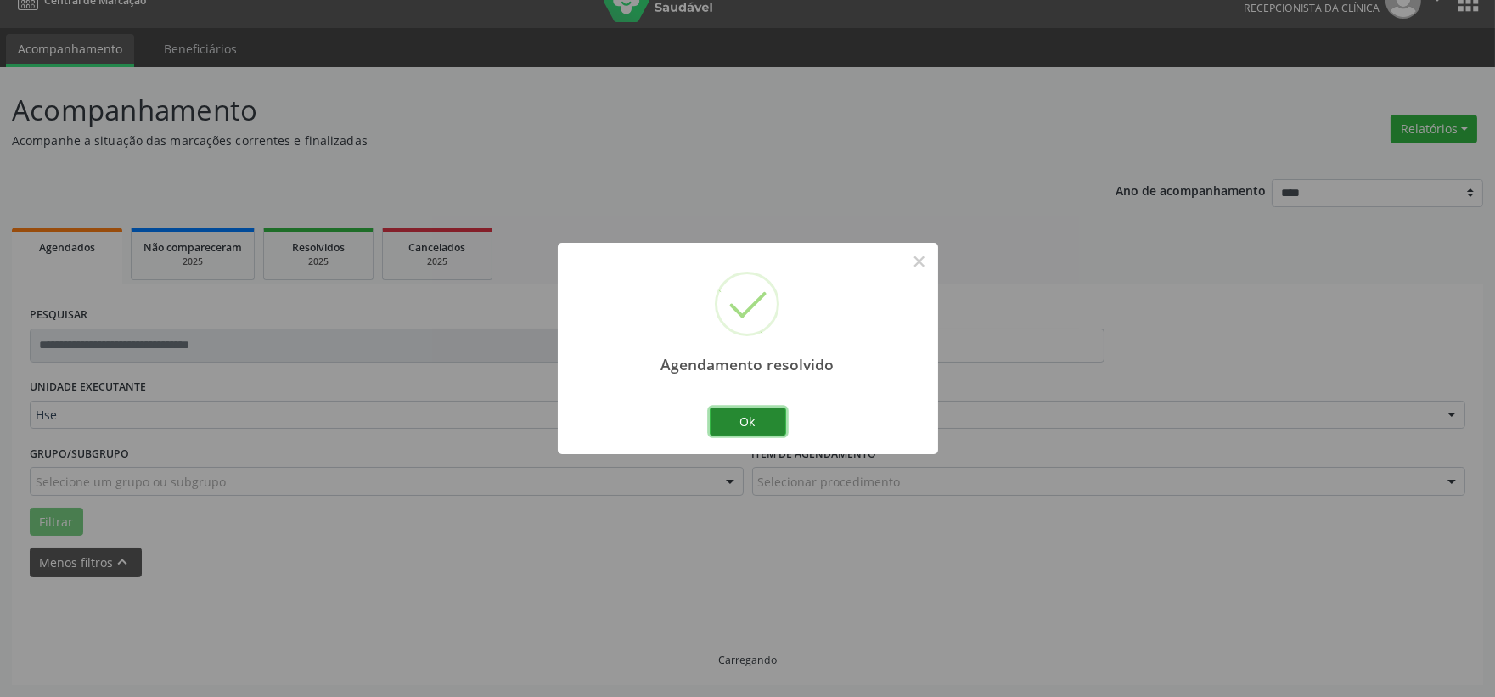
click at [757, 414] on button "Ok" at bounding box center [748, 421] width 76 height 29
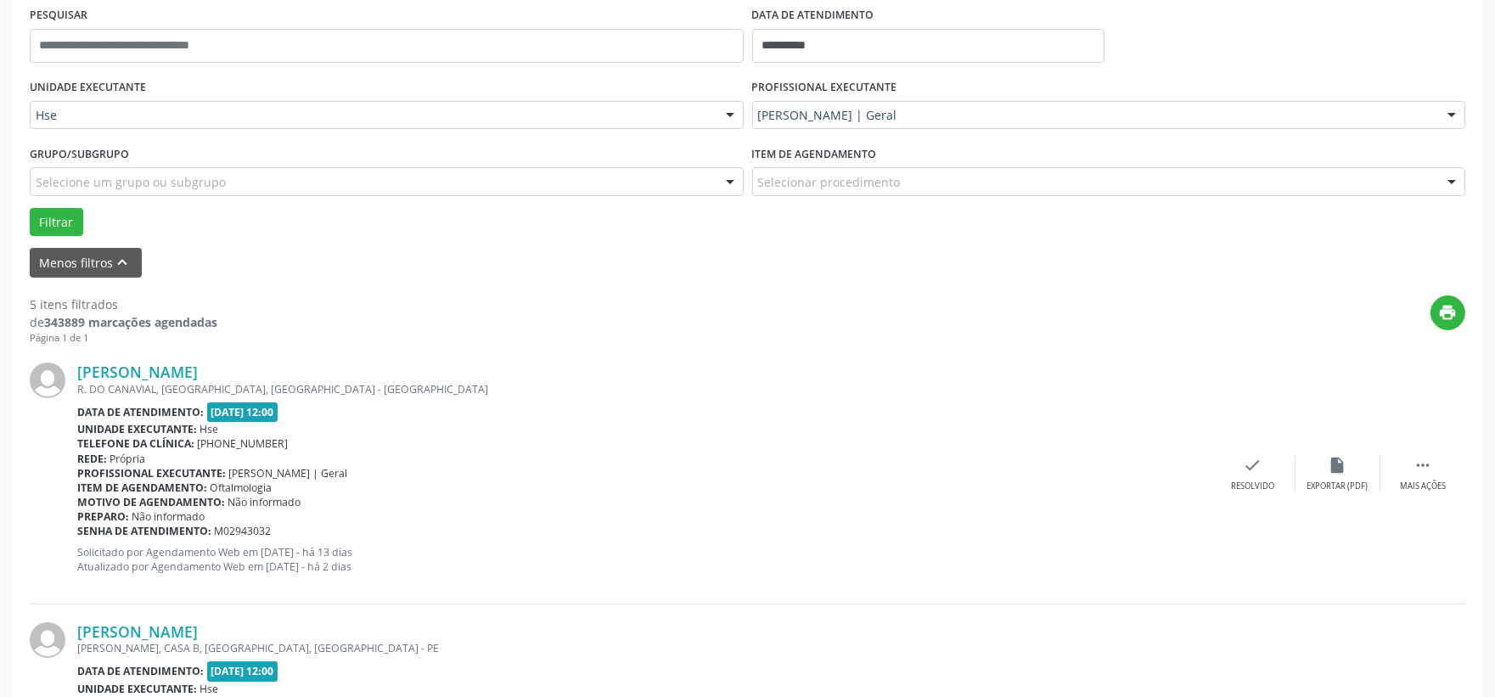
scroll to position [420, 0]
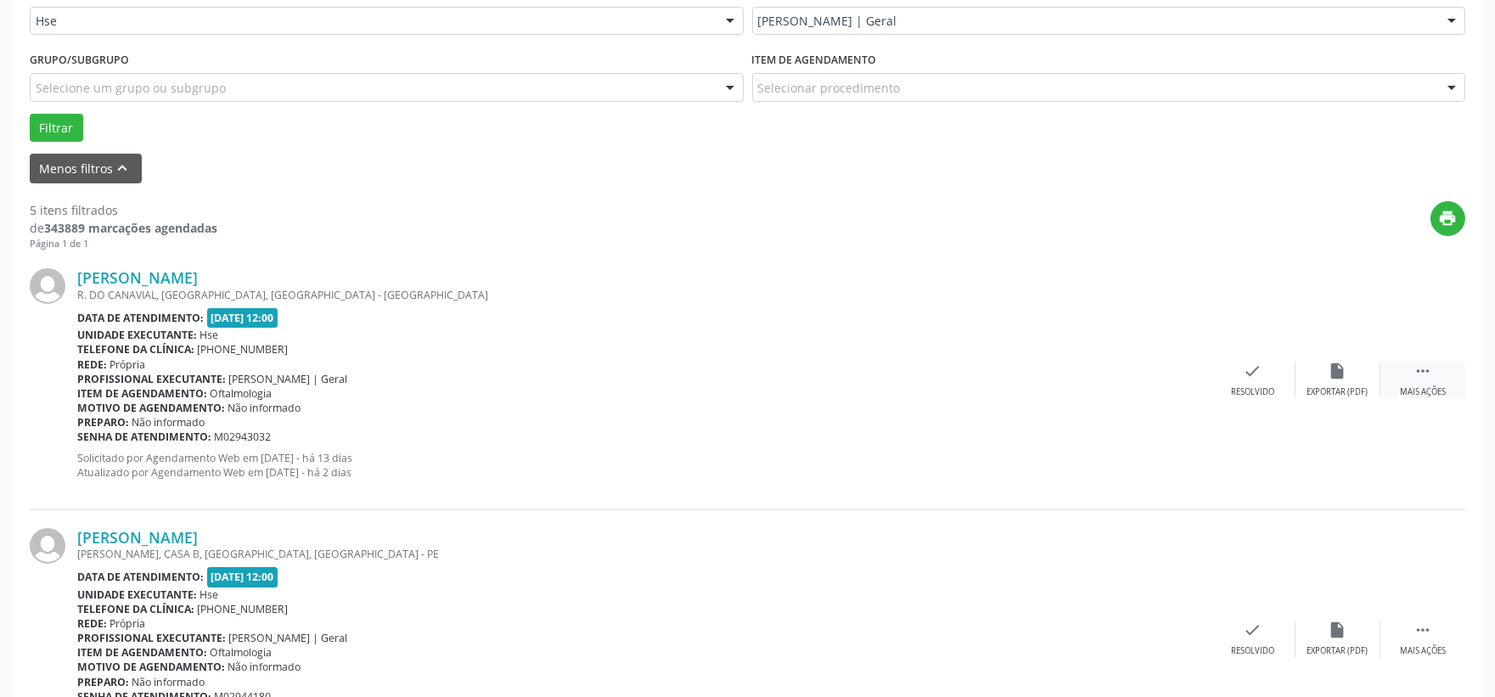
click at [1419, 374] on icon "" at bounding box center [1422, 371] width 19 height 19
click at [1328, 372] on div "alarm_off Não compareceu" at bounding box center [1337, 380] width 85 height 37
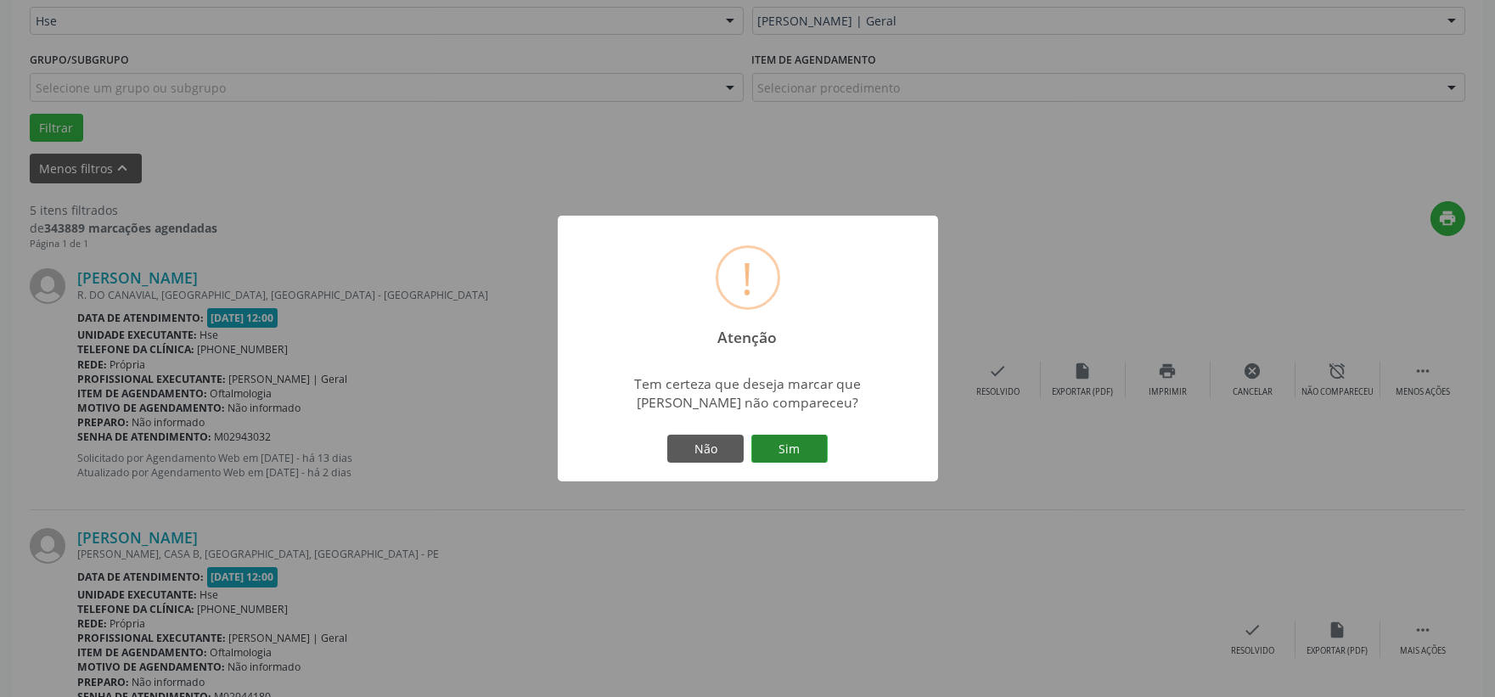
click at [781, 440] on button "Sim" at bounding box center [789, 449] width 76 height 29
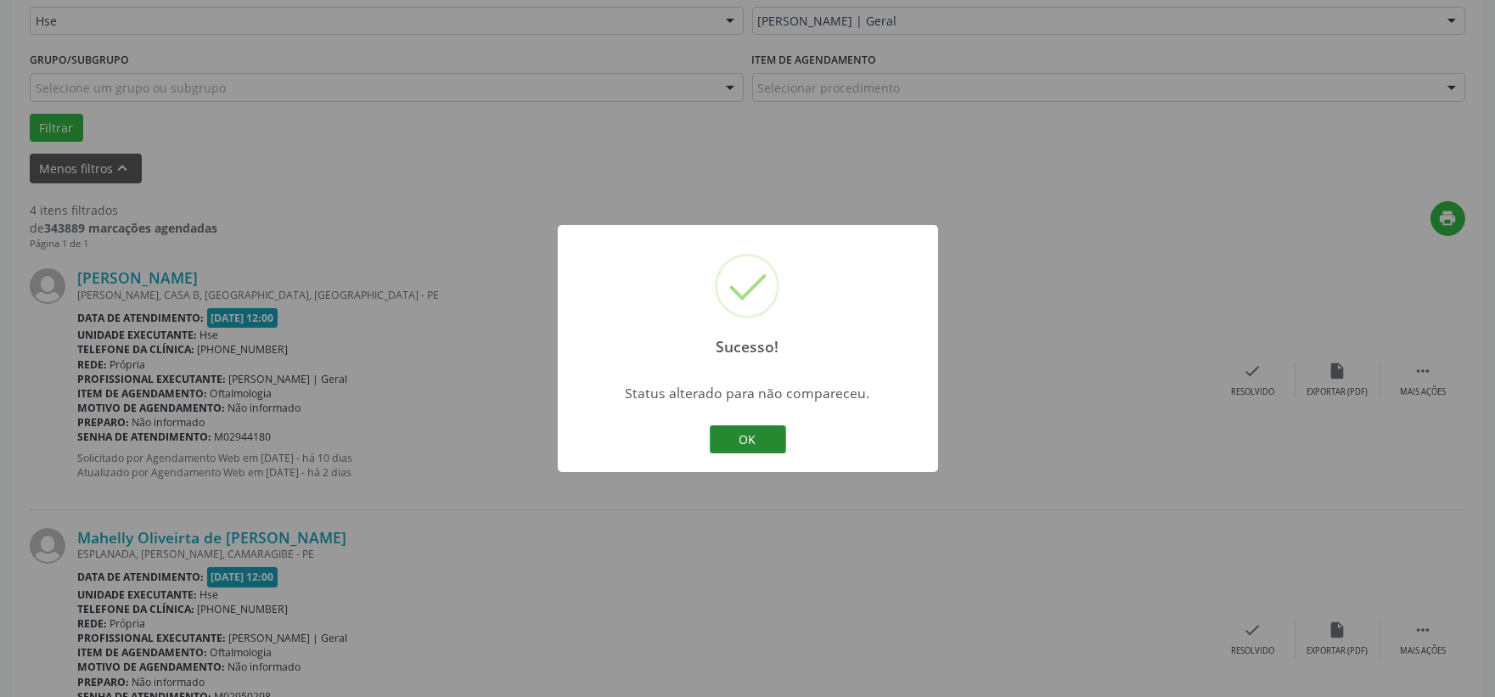
drag, startPoint x: 775, startPoint y: 435, endPoint x: 759, endPoint y: 435, distance: 16.2
click at [769, 435] on button "OK" at bounding box center [748, 439] width 76 height 29
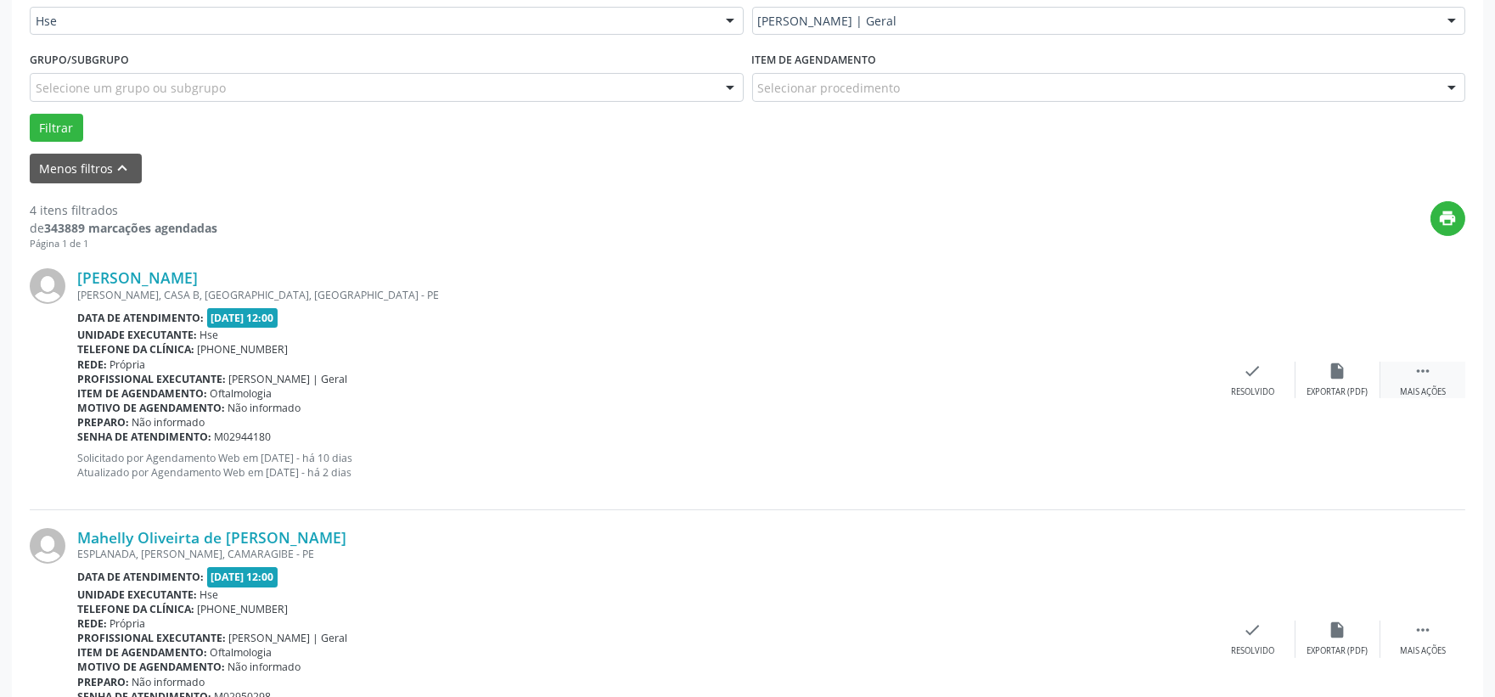
click at [1421, 372] on icon "" at bounding box center [1422, 371] width 19 height 19
click at [1335, 386] on div "Não compareceu" at bounding box center [1337, 392] width 72 height 12
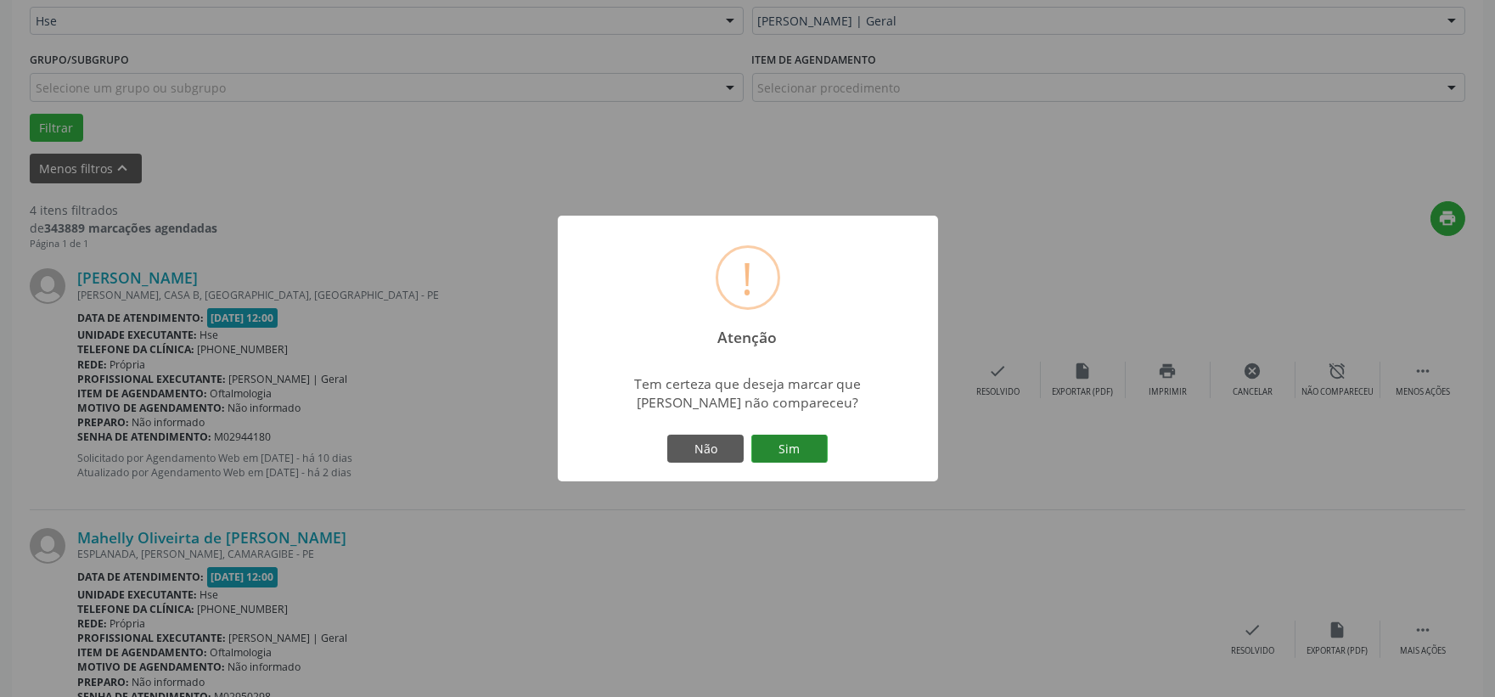
click at [788, 446] on button "Sim" at bounding box center [789, 449] width 76 height 29
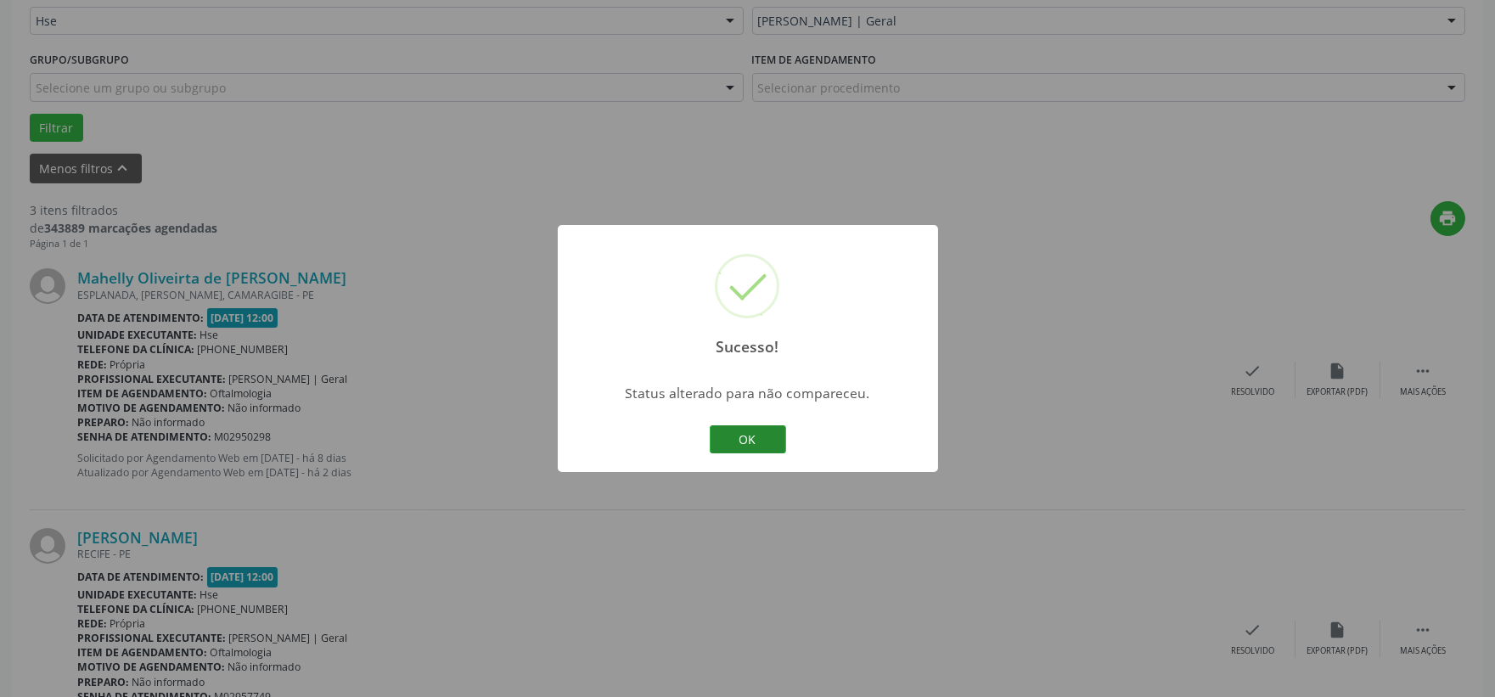
click at [741, 433] on button "OK" at bounding box center [748, 439] width 76 height 29
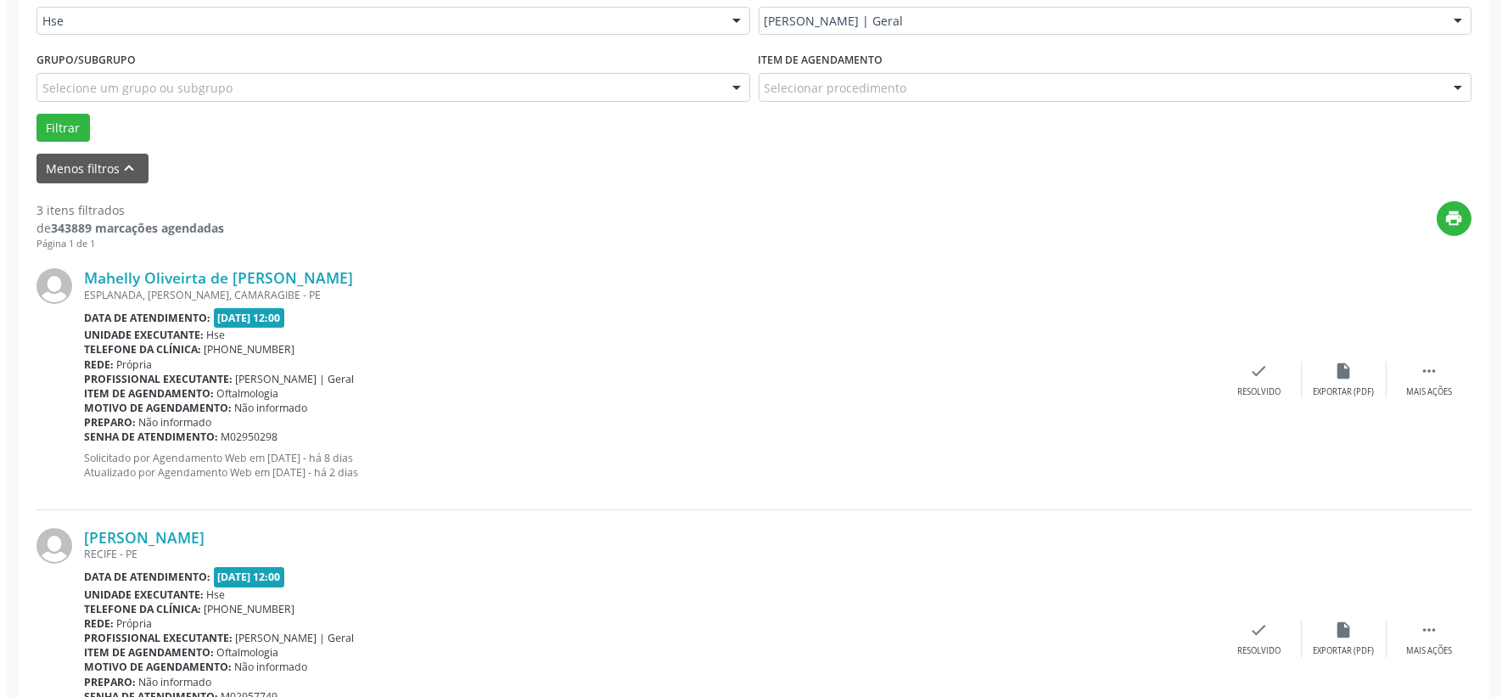
scroll to position [514, 0]
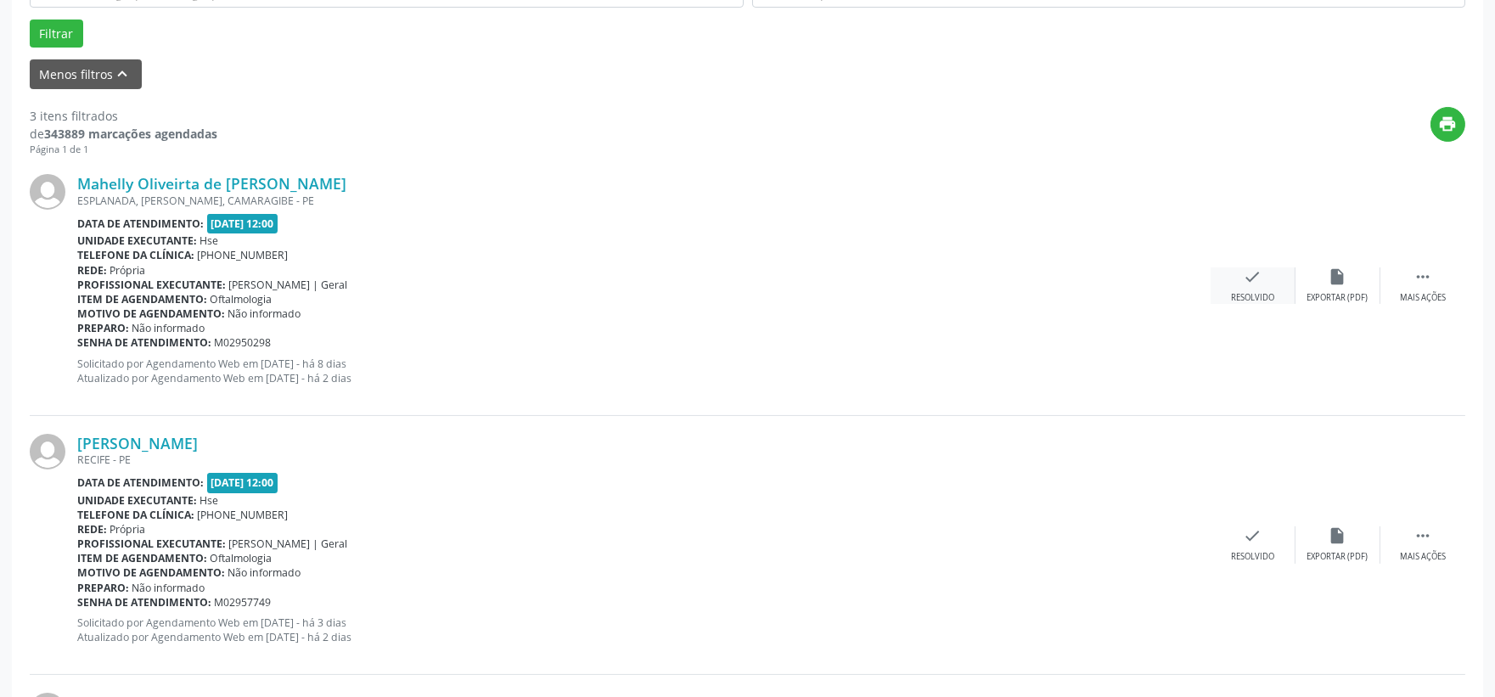
click at [1250, 287] on div "check Resolvido" at bounding box center [1253, 285] width 85 height 37
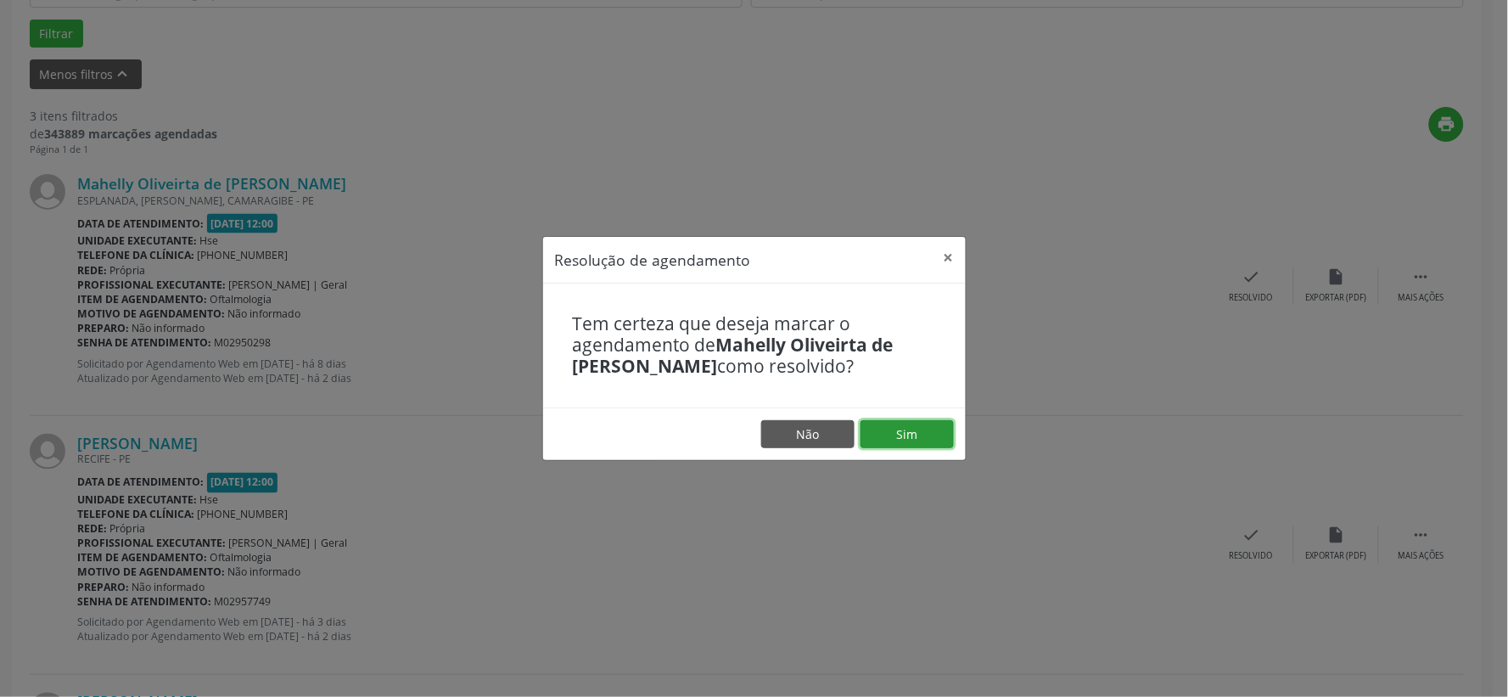
click at [903, 435] on button "Sim" at bounding box center [907, 434] width 93 height 29
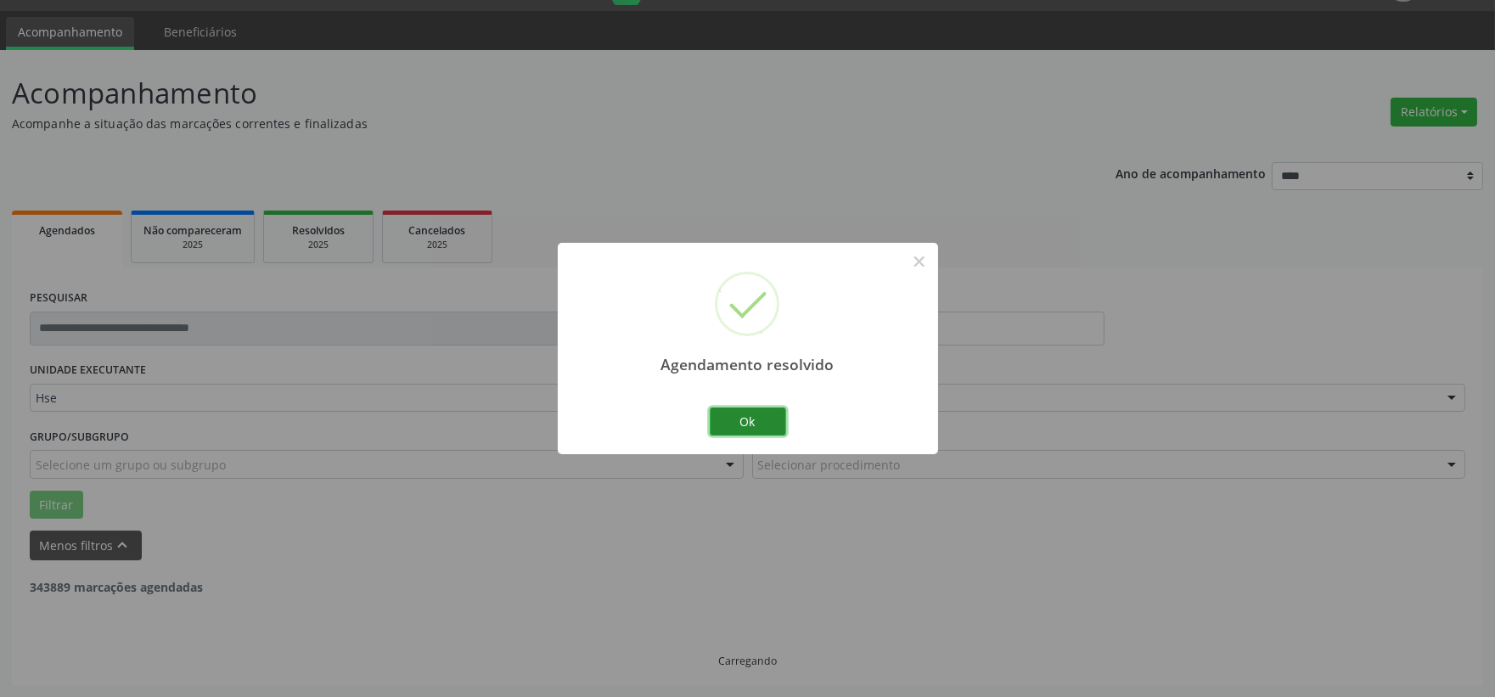
click at [766, 423] on button "Ok" at bounding box center [748, 421] width 76 height 29
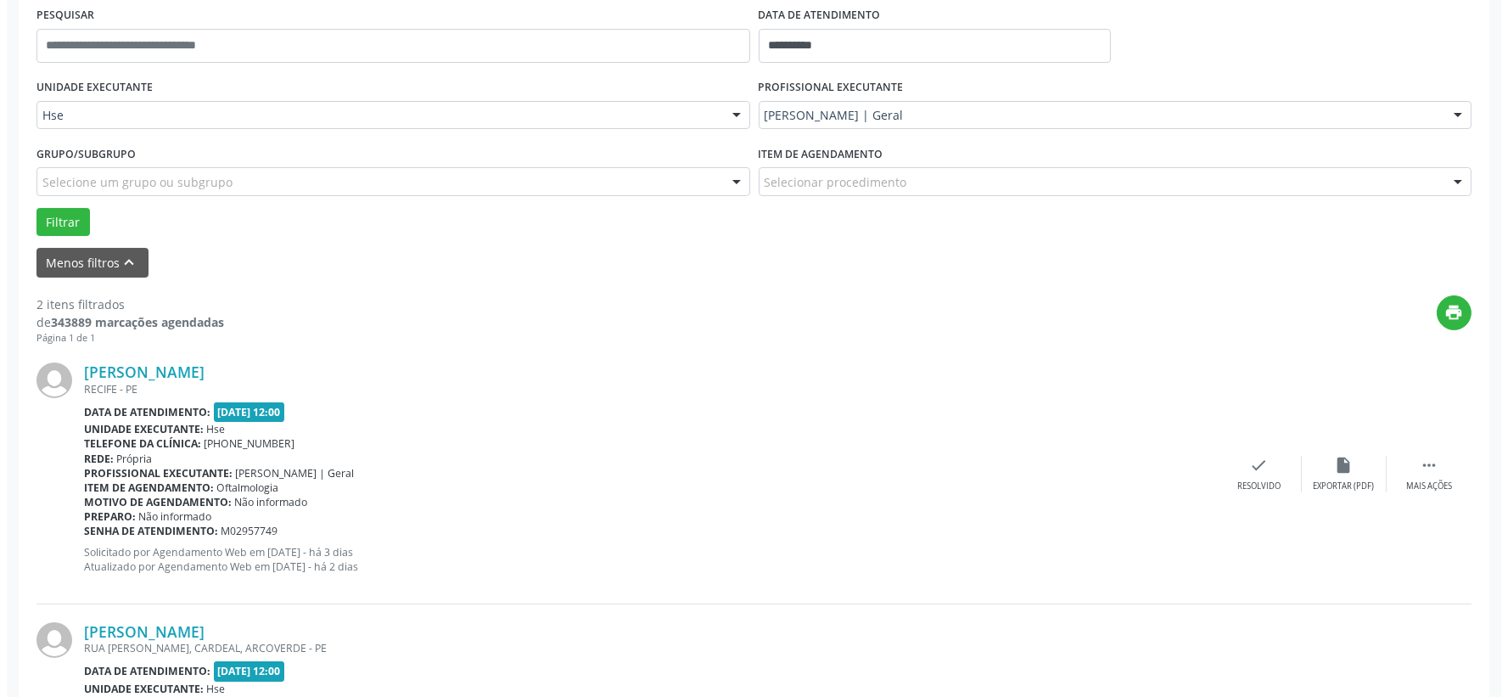
scroll to position [420, 0]
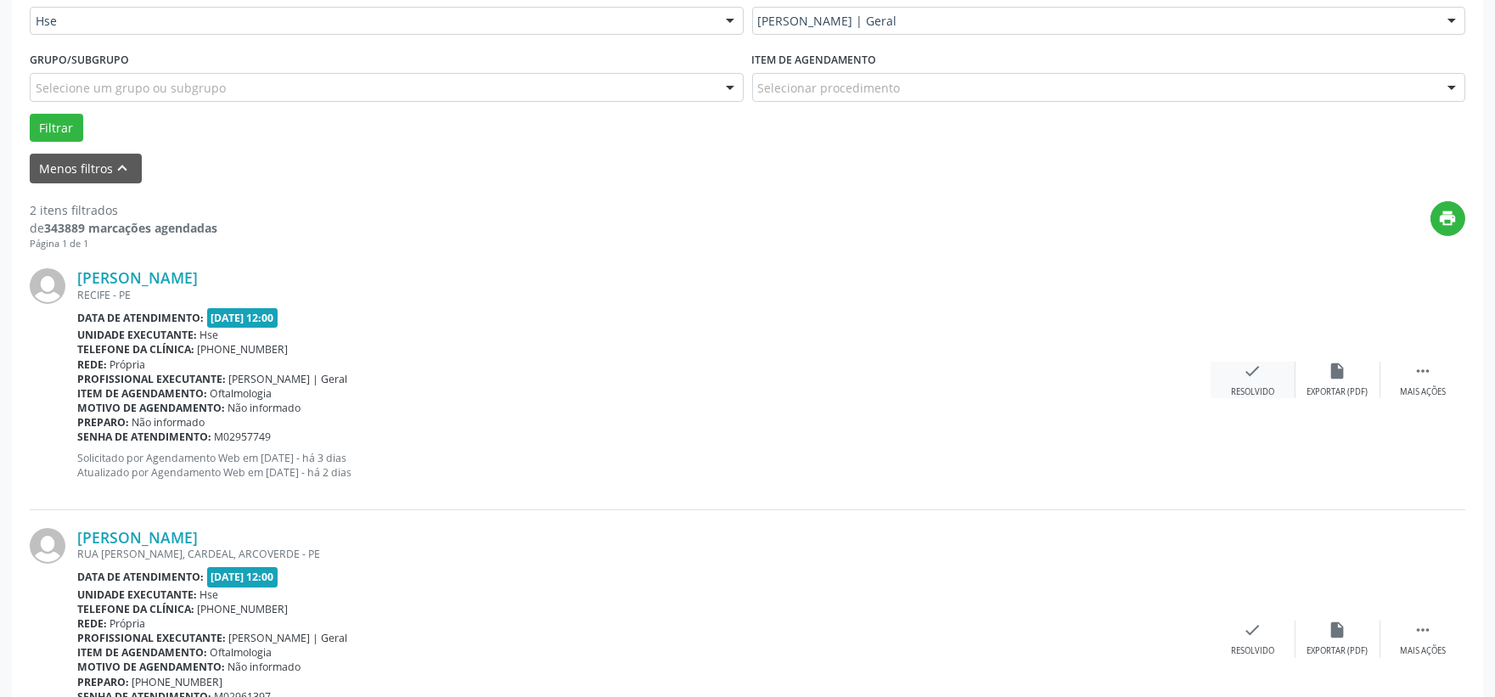
click at [1244, 374] on icon "check" at bounding box center [1253, 371] width 19 height 19
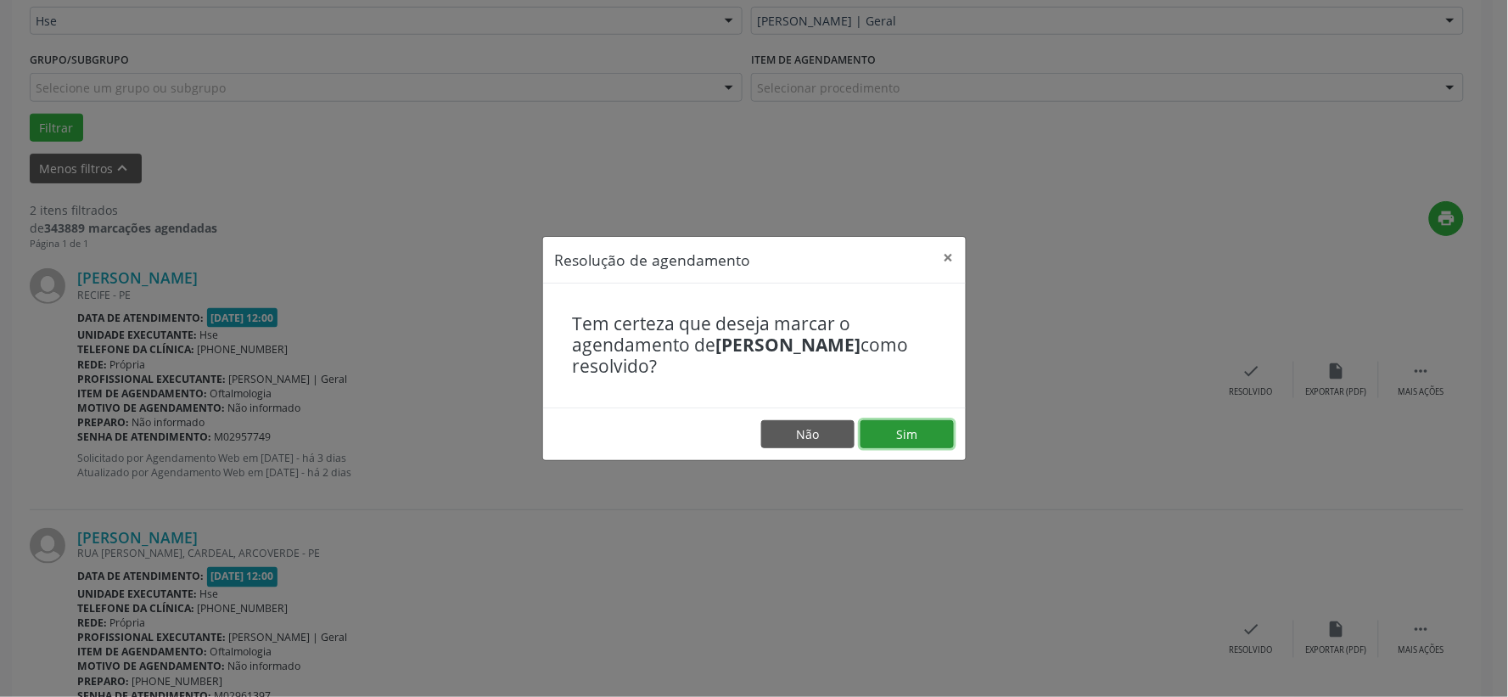
drag, startPoint x: 904, startPoint y: 433, endPoint x: 868, endPoint y: 430, distance: 36.6
click at [898, 431] on button "Sim" at bounding box center [907, 434] width 93 height 29
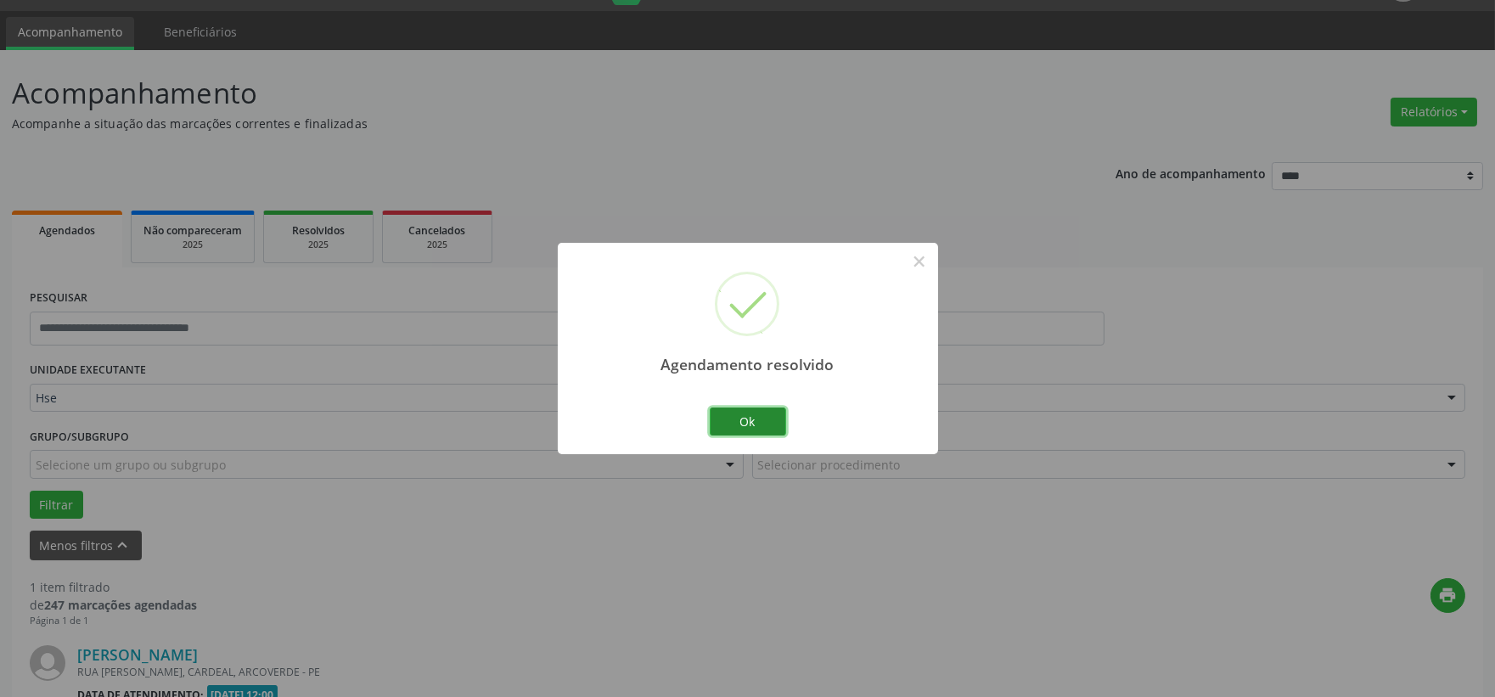
click at [750, 416] on button "Ok" at bounding box center [748, 421] width 76 height 29
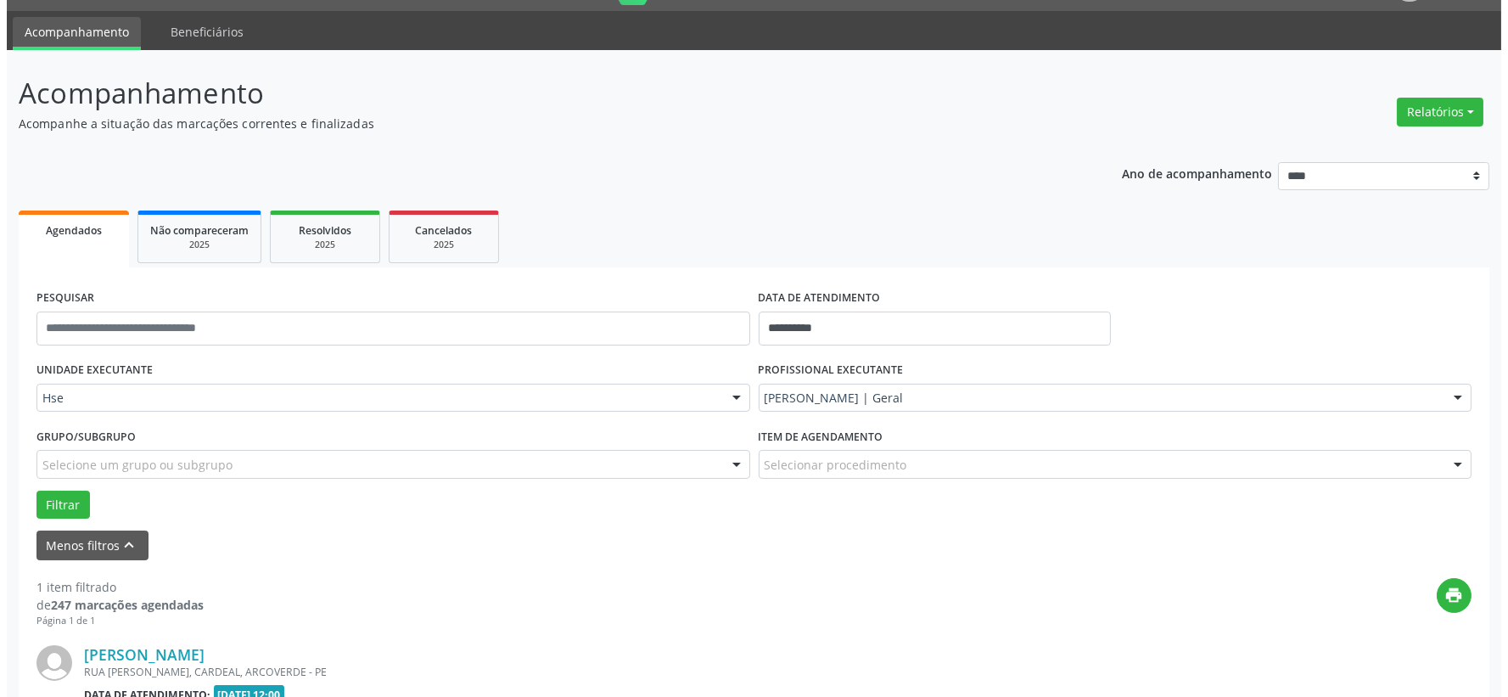
scroll to position [261, 0]
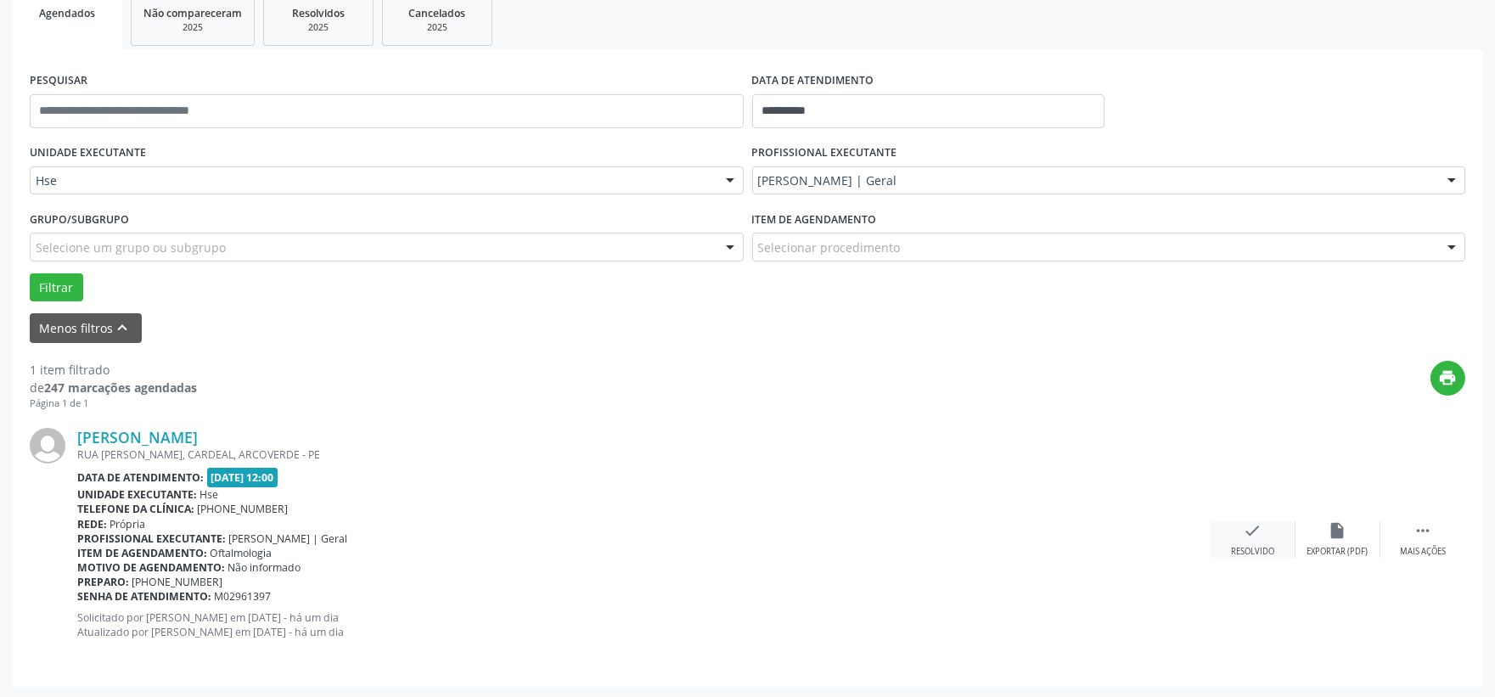
click at [1256, 536] on icon "check" at bounding box center [1253, 530] width 19 height 19
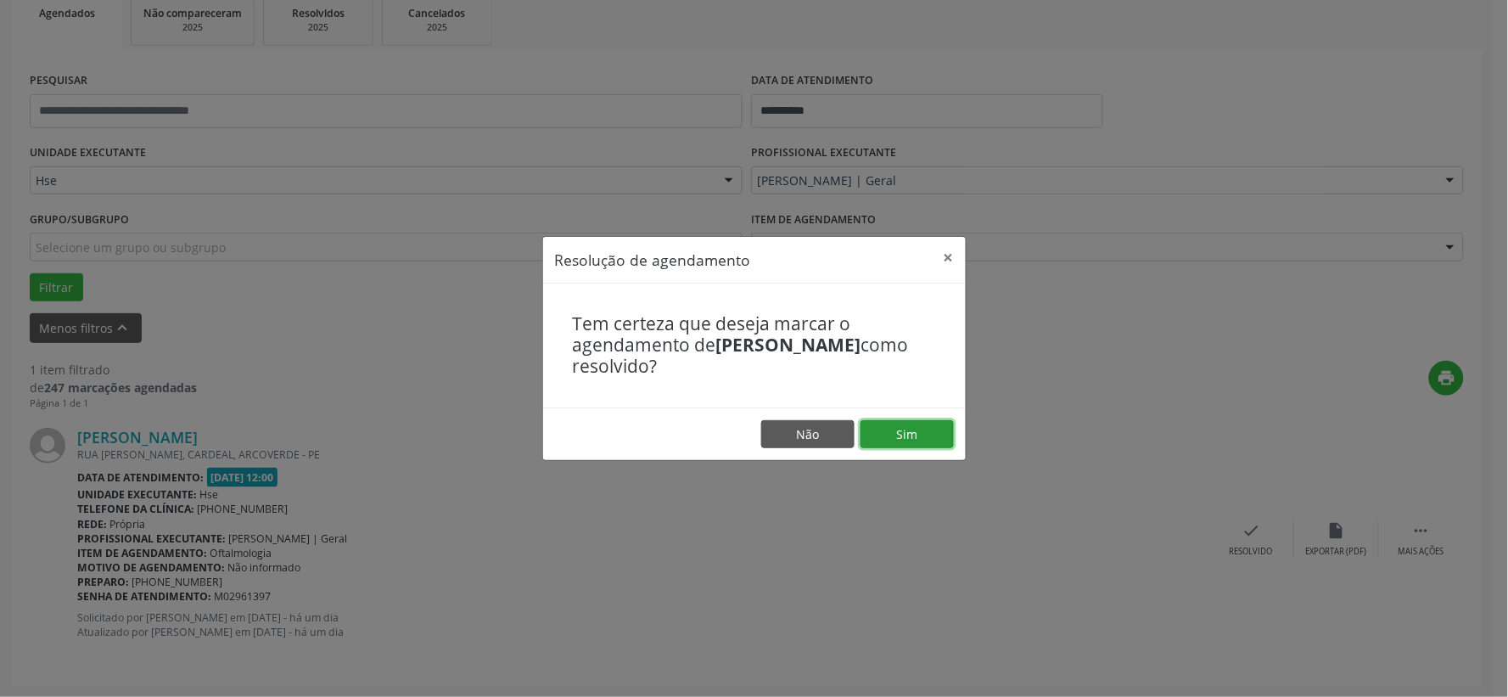
click at [907, 434] on button "Sim" at bounding box center [907, 434] width 93 height 29
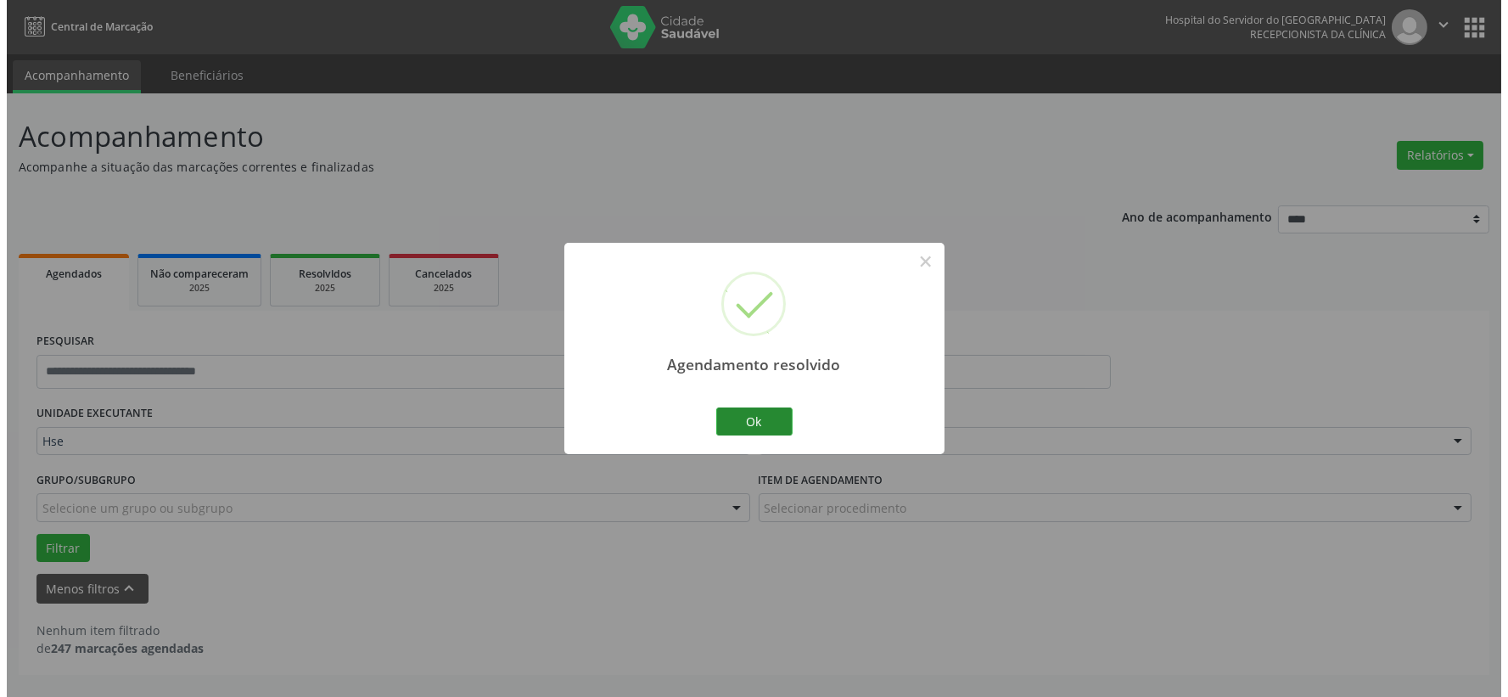
scroll to position [0, 0]
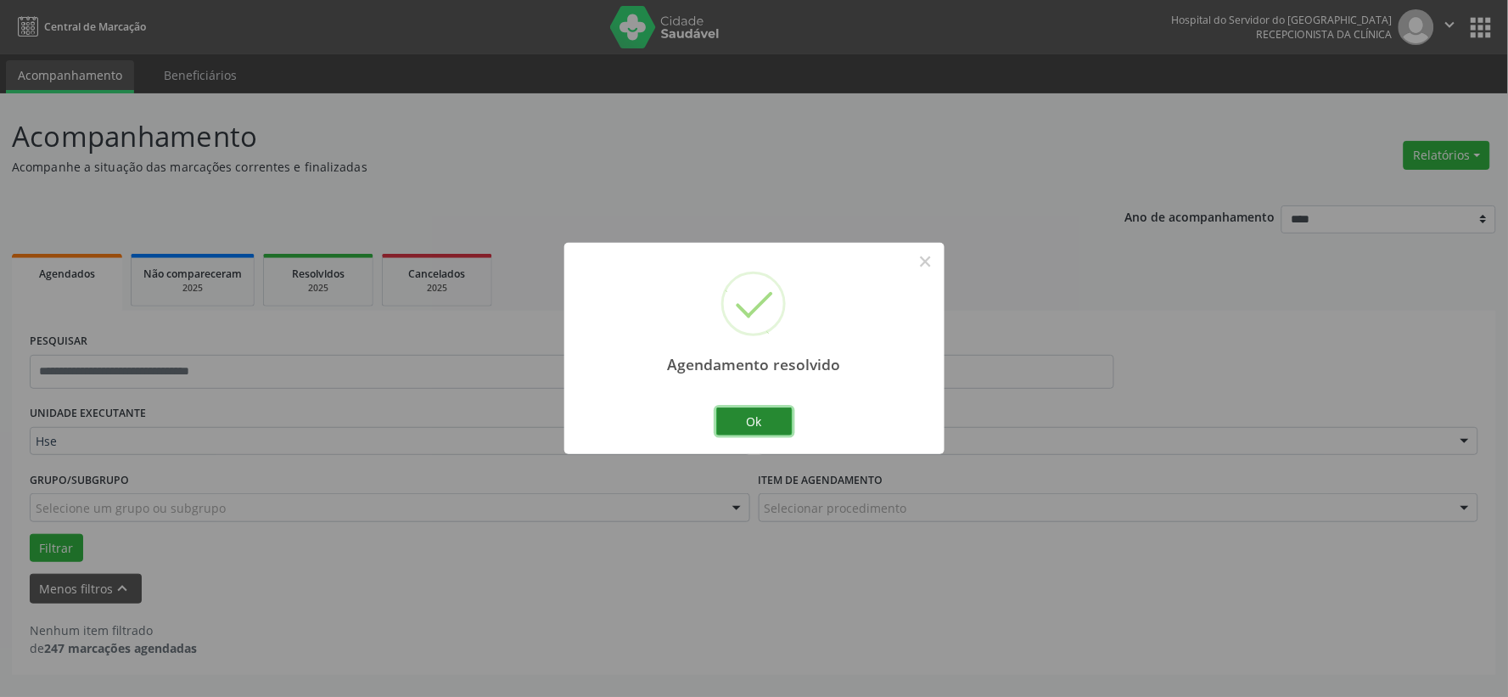
click at [750, 414] on button "Ok" at bounding box center [754, 421] width 76 height 29
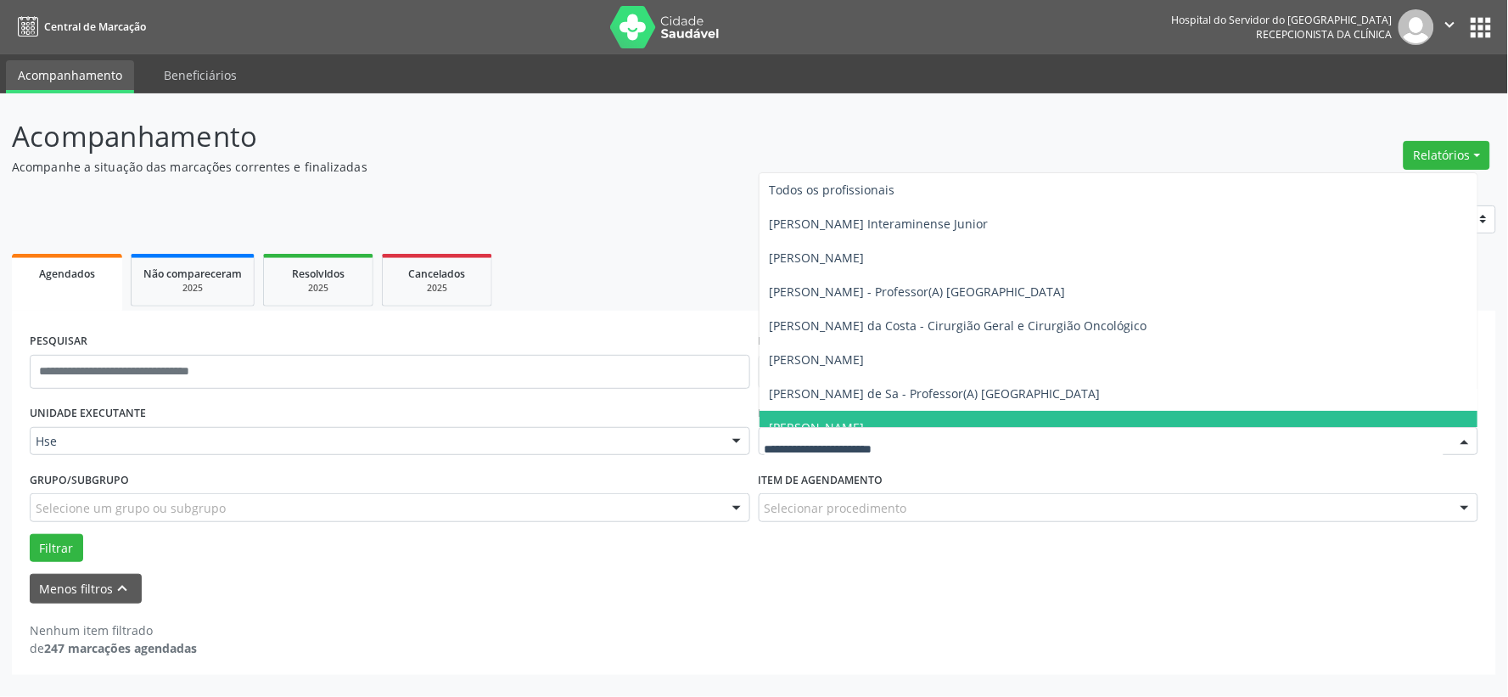
type input "*"
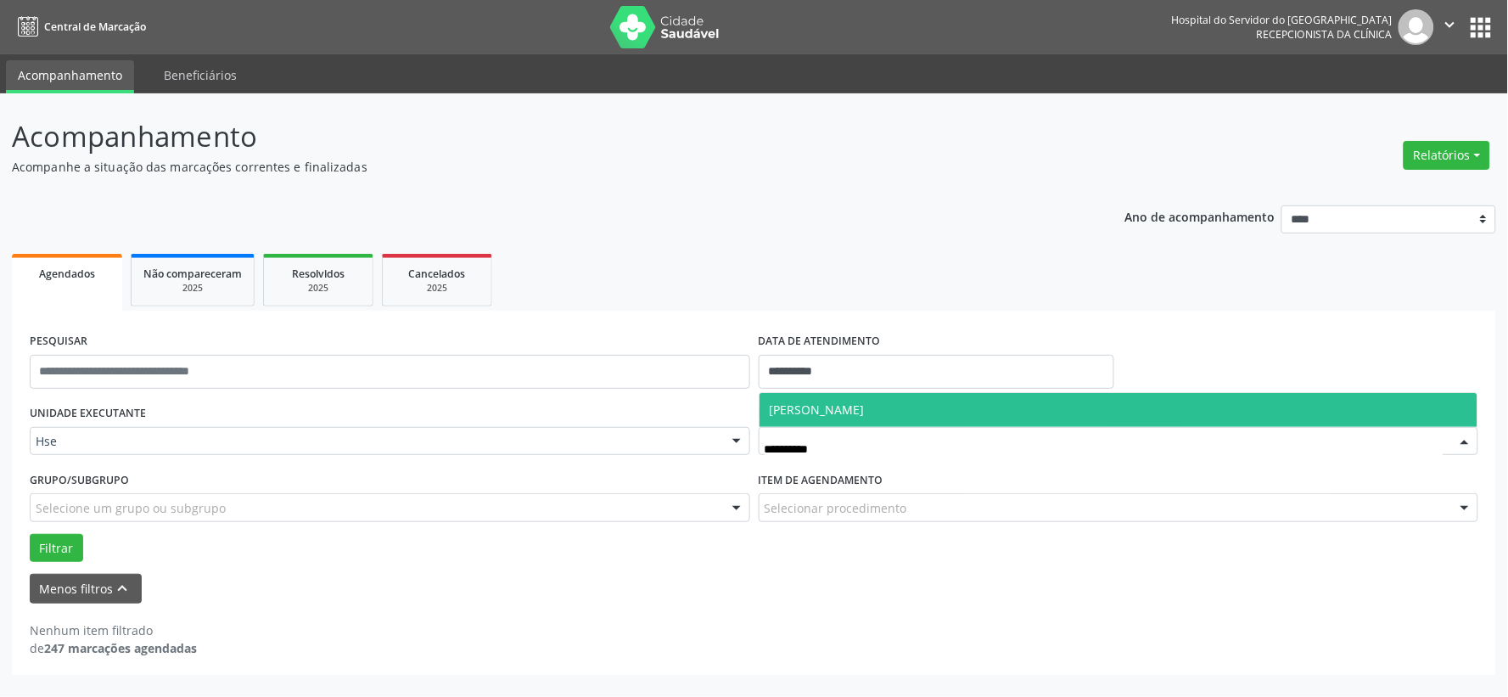
click at [865, 412] on span "[PERSON_NAME]" at bounding box center [817, 410] width 95 height 16
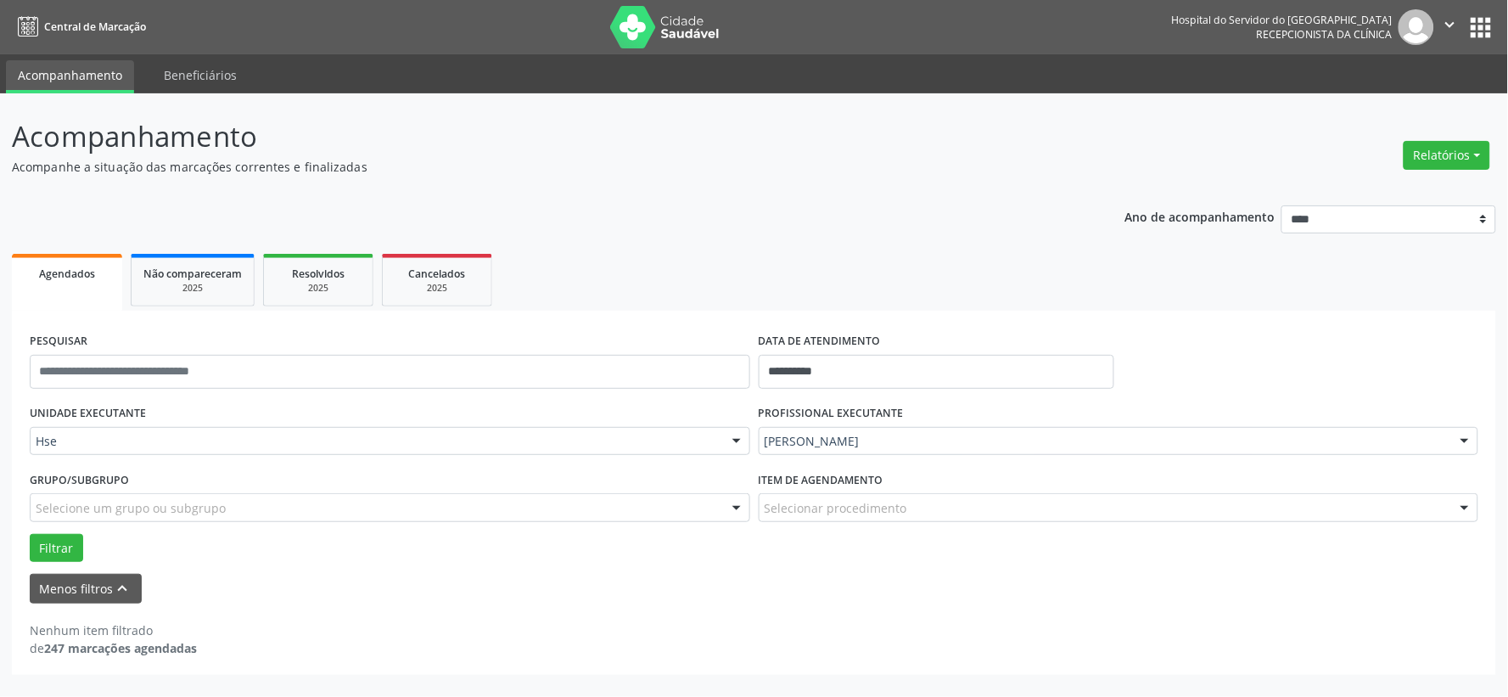
click at [928, 410] on div "PROFISSIONAL EXECUTANTE [PERSON_NAME] Todos os profissionais [PERSON_NAME] Inte…" at bounding box center [1119, 434] width 729 height 66
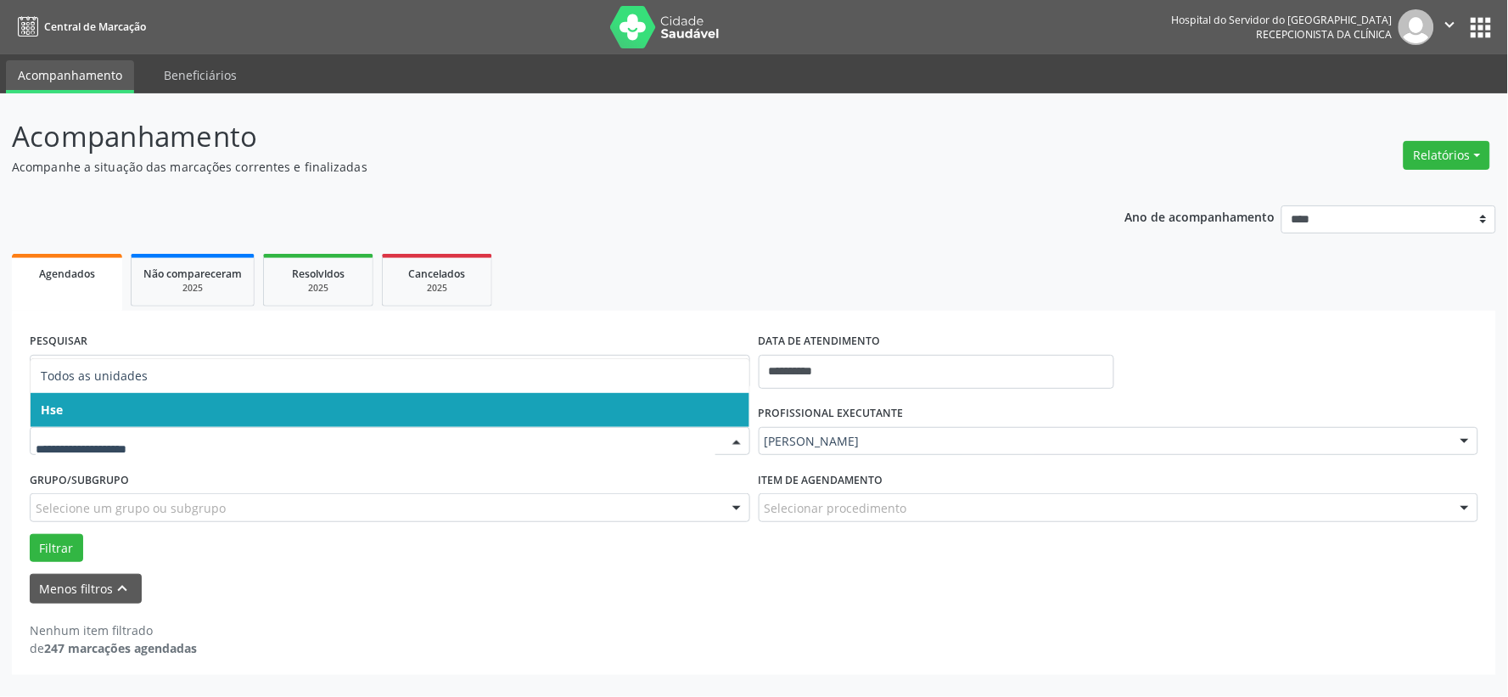
click at [98, 412] on span "Hse" at bounding box center [390, 410] width 719 height 34
click at [99, 411] on span "Hse" at bounding box center [390, 410] width 719 height 34
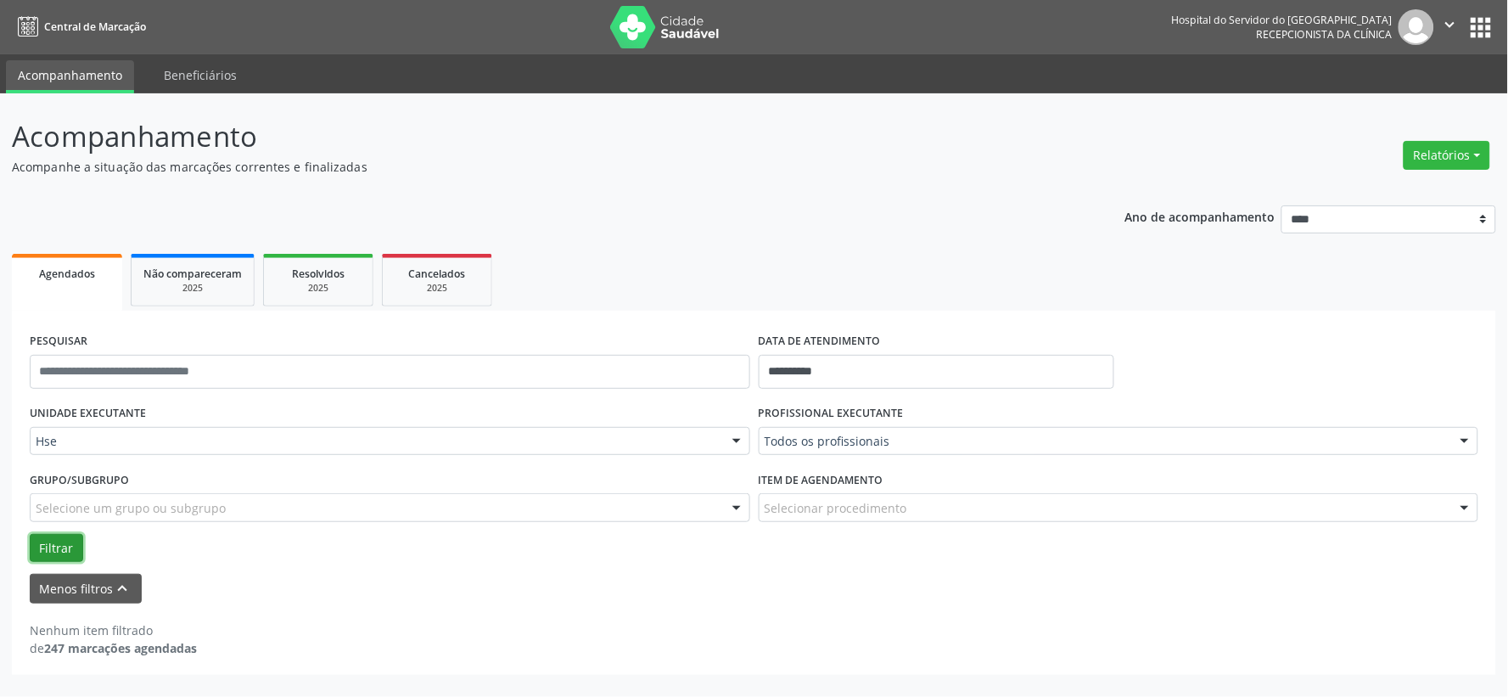
click at [52, 541] on button "Filtrar" at bounding box center [56, 548] width 53 height 29
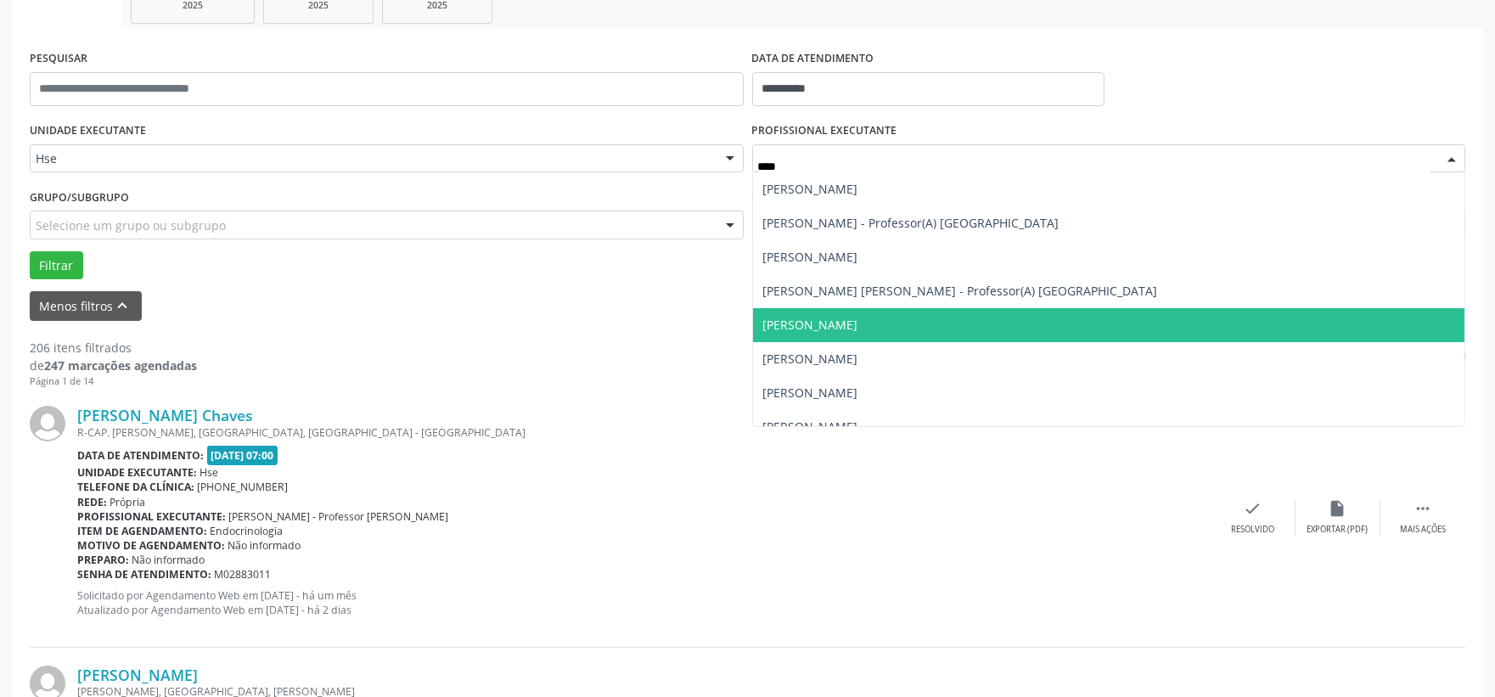
scroll to position [94, 0]
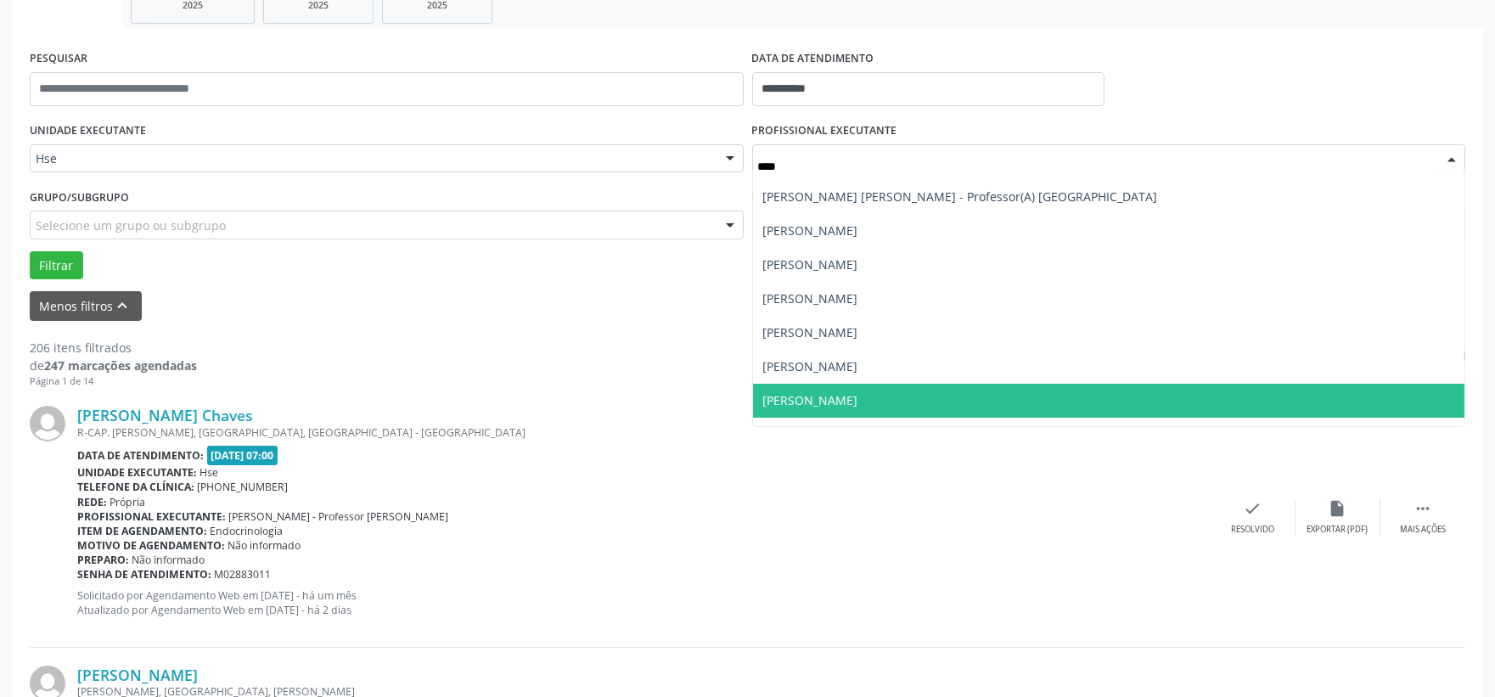
click at [813, 392] on span "[PERSON_NAME]" at bounding box center [810, 400] width 95 height 16
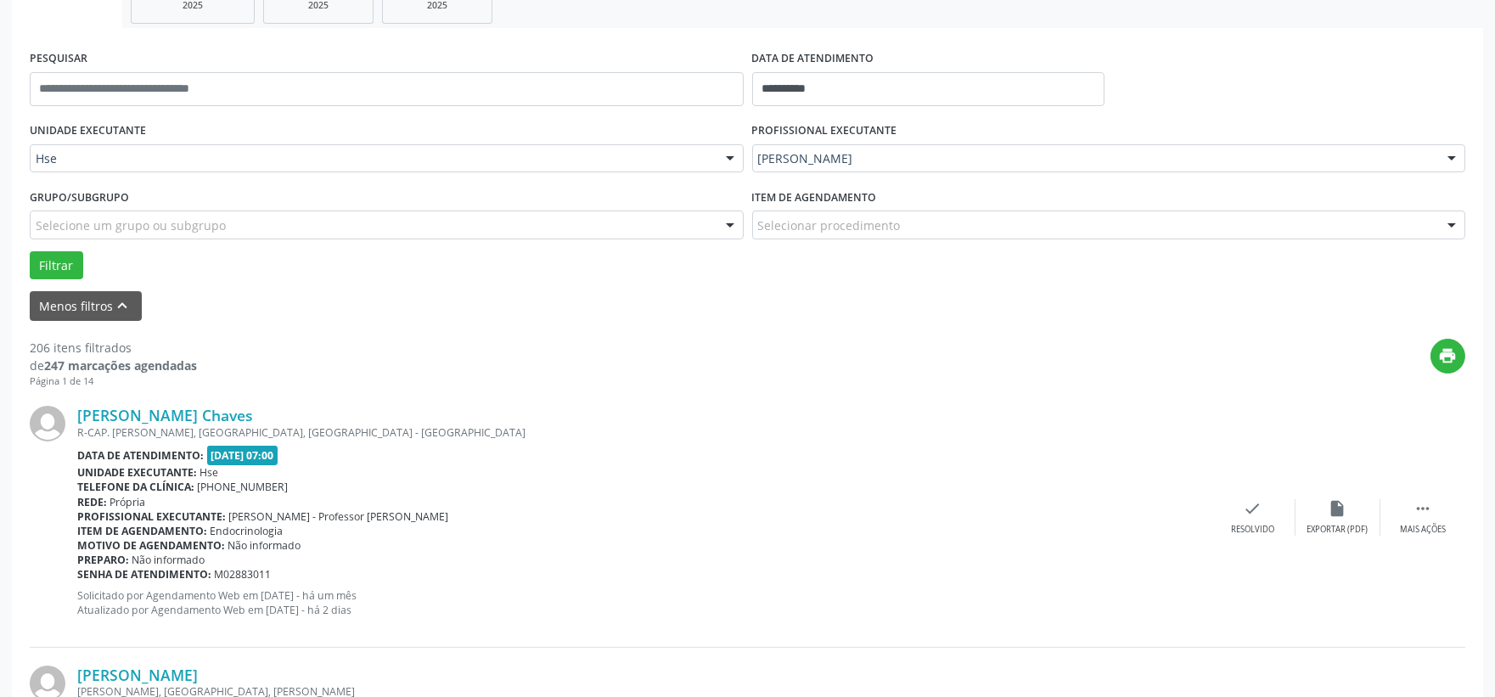
drag, startPoint x: 815, startPoint y: 388, endPoint x: 801, endPoint y: 376, distance: 18.7
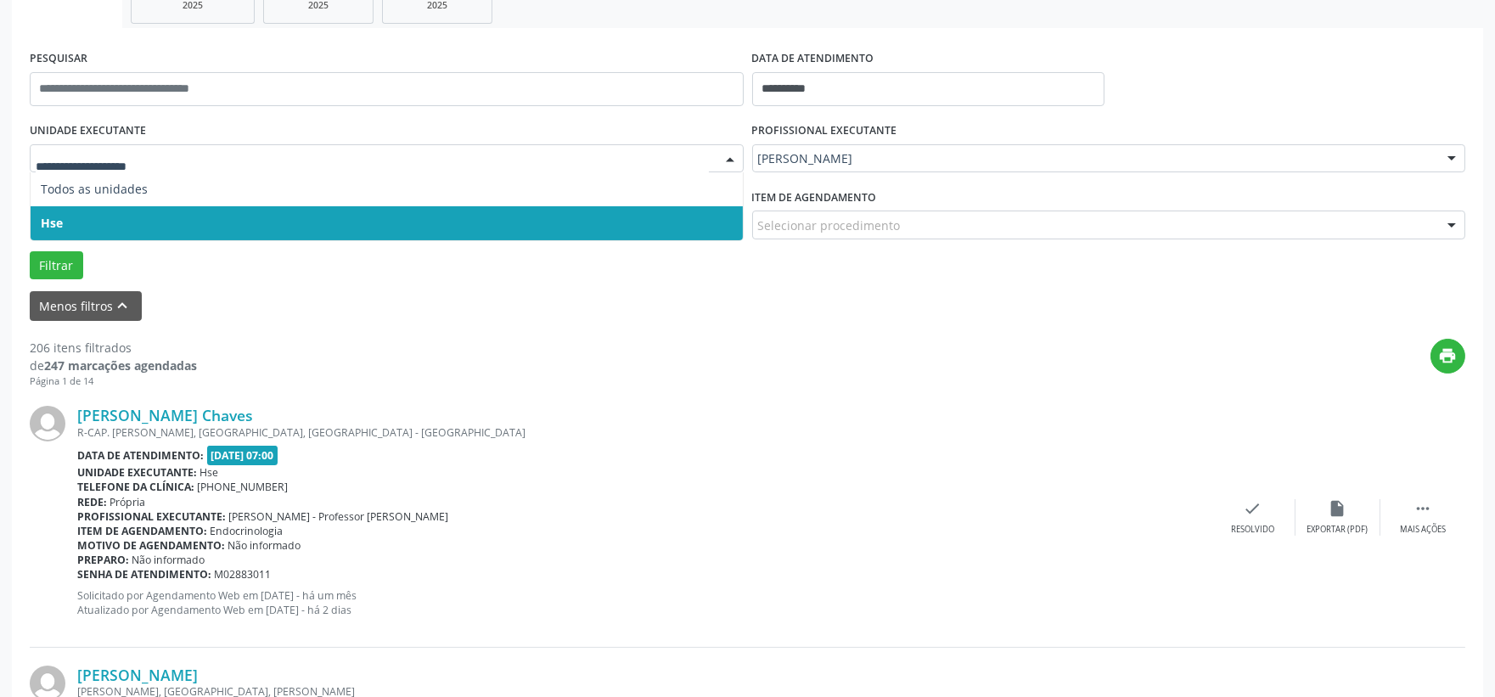
drag, startPoint x: 66, startPoint y: 222, endPoint x: 105, endPoint y: 214, distance: 39.8
click at [105, 214] on span "Hse" at bounding box center [387, 223] width 712 height 34
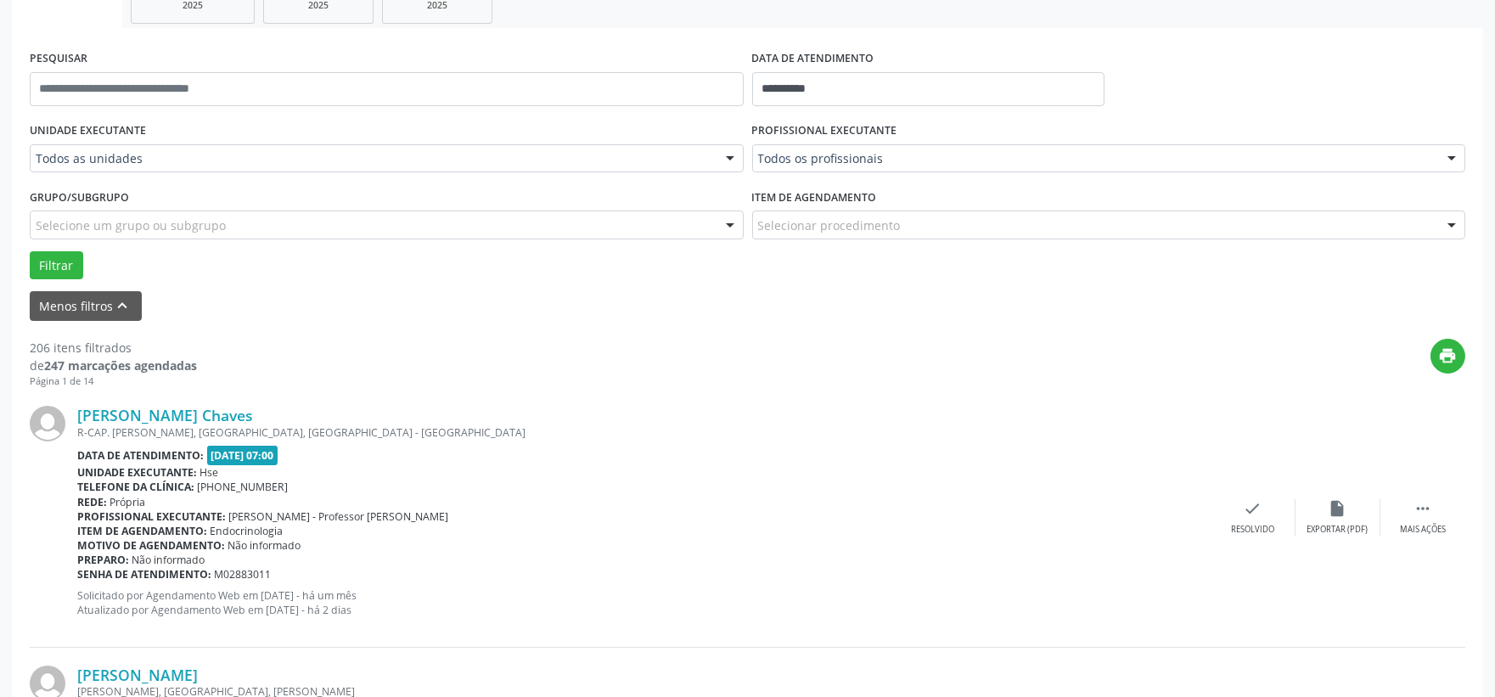
drag, startPoint x: 105, startPoint y: 216, endPoint x: 73, endPoint y: 236, distance: 38.2
click at [104, 223] on div "UNIDADE EXECUTANTE Todos as unidades Todos as unidades Hse Nenhum resultado enc…" at bounding box center [747, 198] width 1444 height 161
click at [48, 255] on button "Filtrar" at bounding box center [56, 265] width 53 height 29
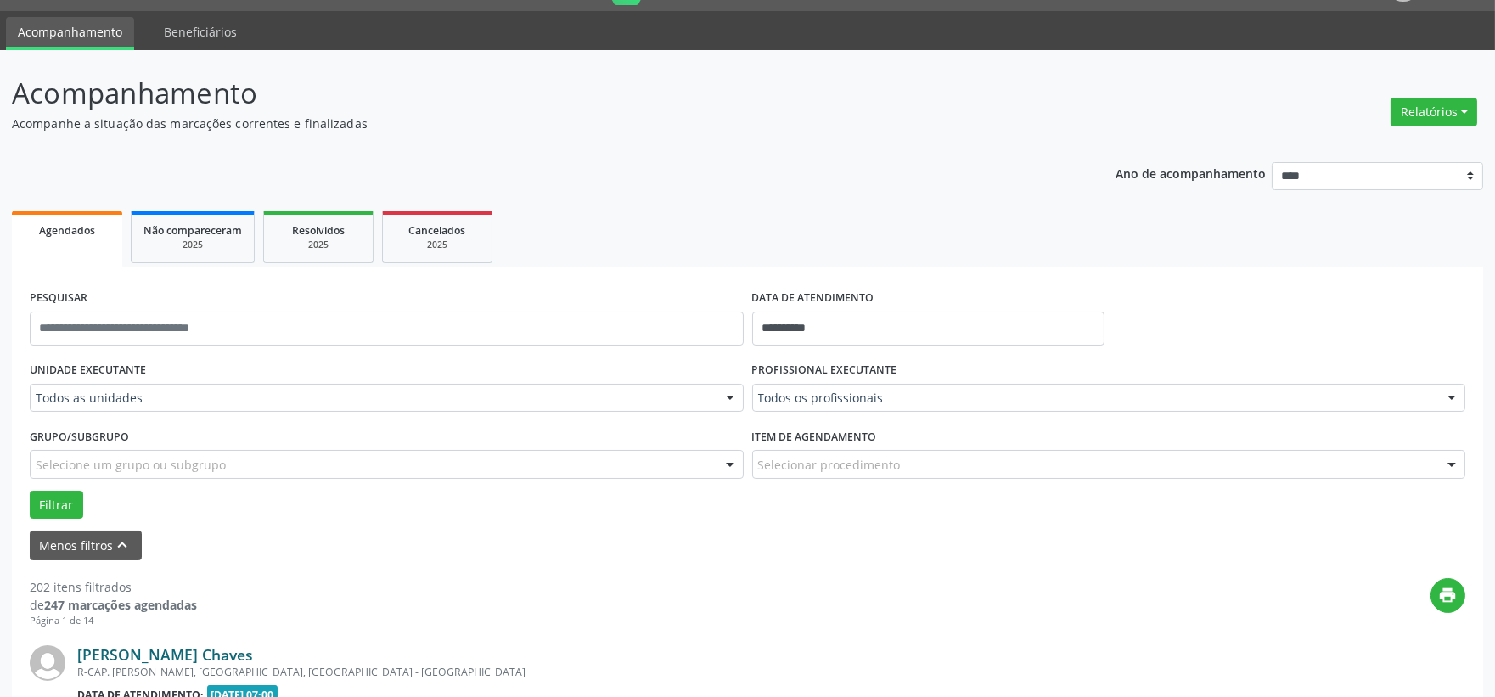
scroll to position [283, 0]
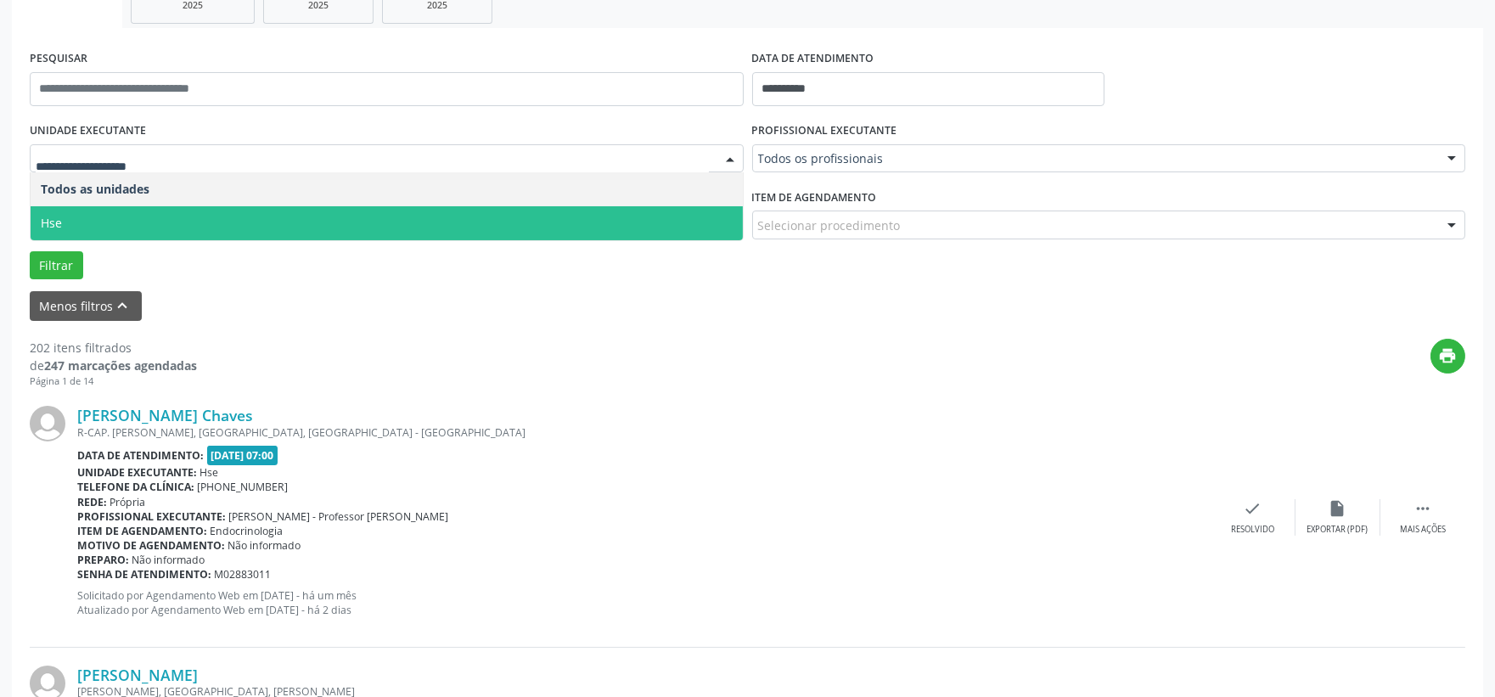
click at [65, 216] on span "Hse" at bounding box center [387, 223] width 712 height 34
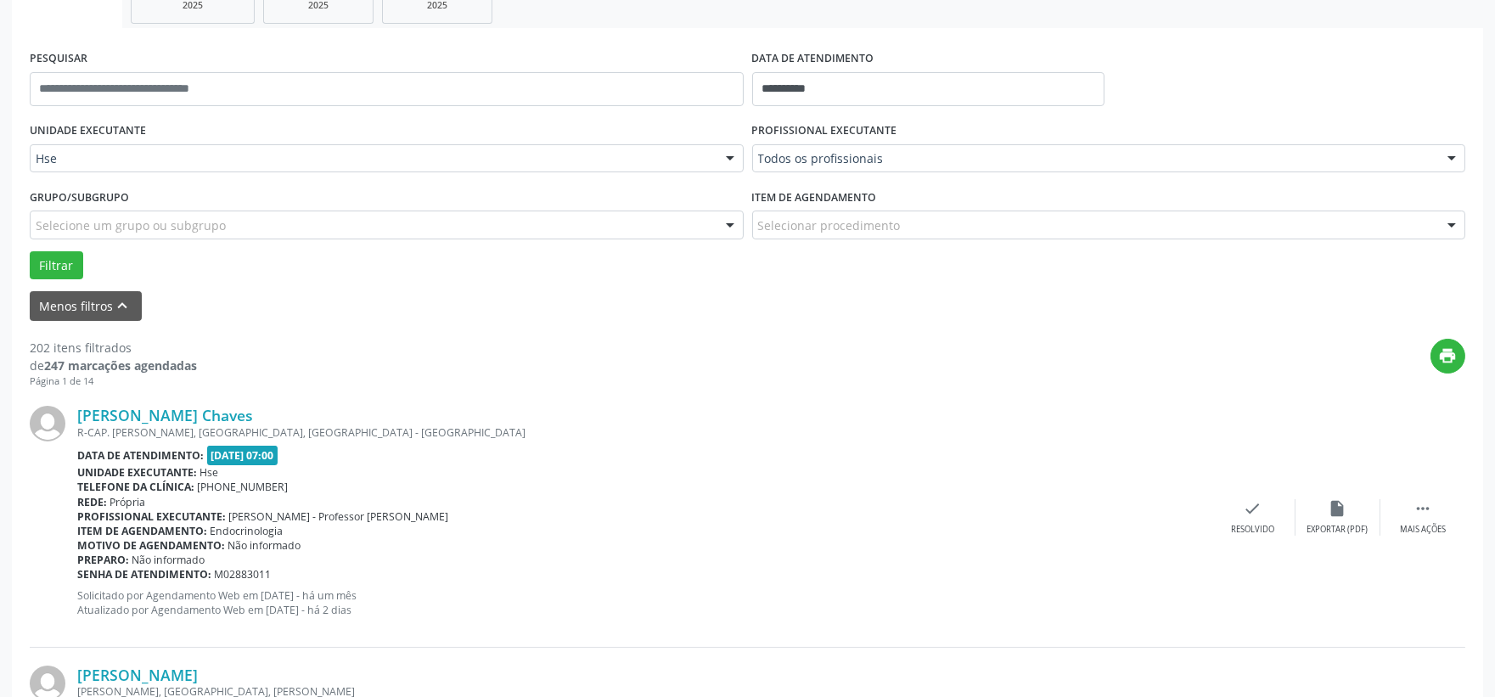
click at [65, 217] on div "UNIDADE EXECUTANTE Hse Todos as unidades Hse Nenhum resultado encontrado para: …" at bounding box center [747, 198] width 1444 height 161
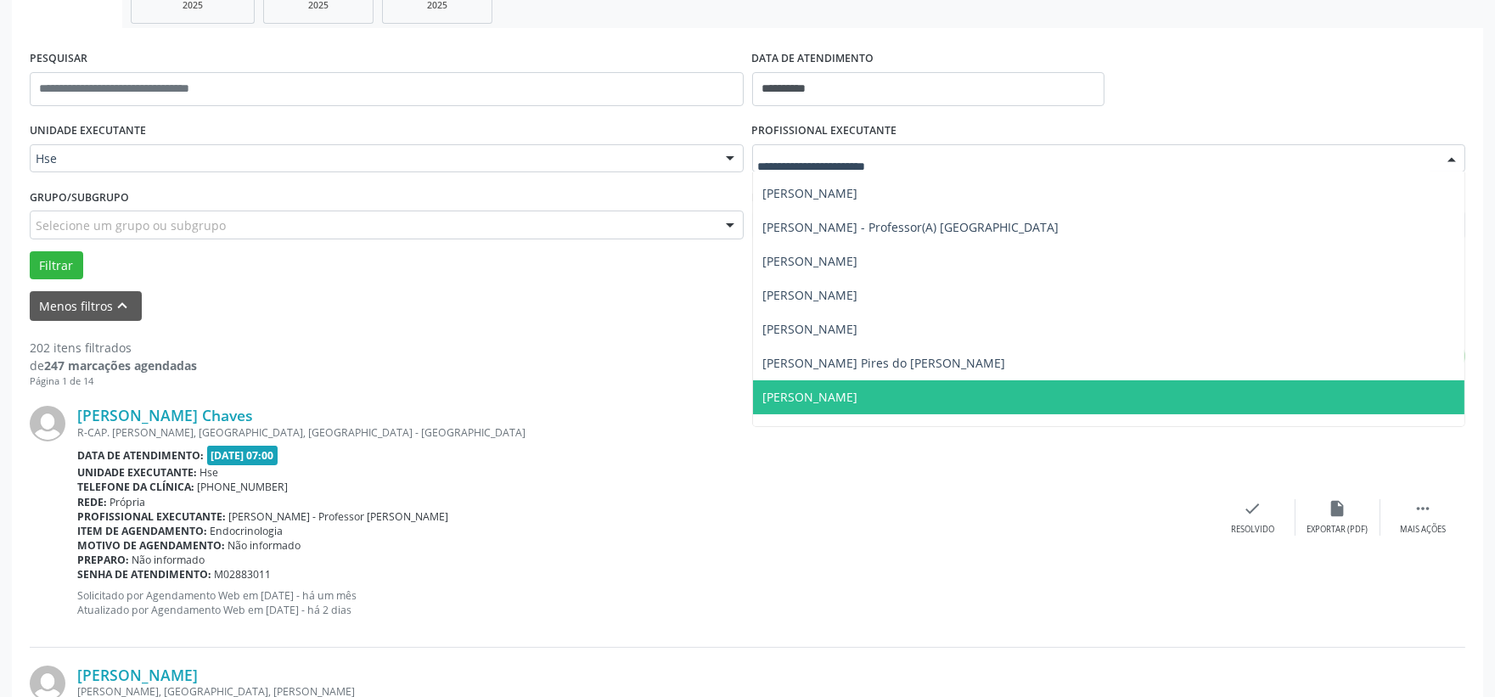
scroll to position [565, 0]
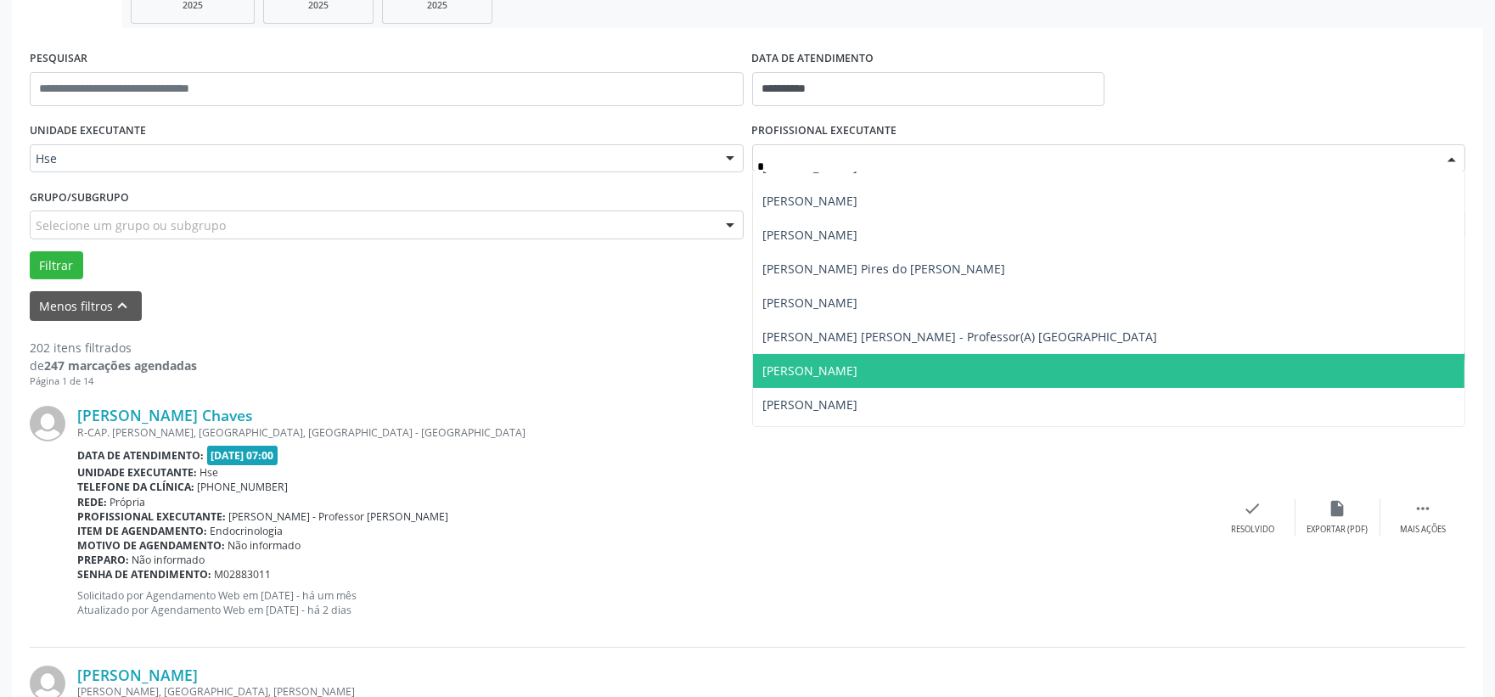
type input "**"
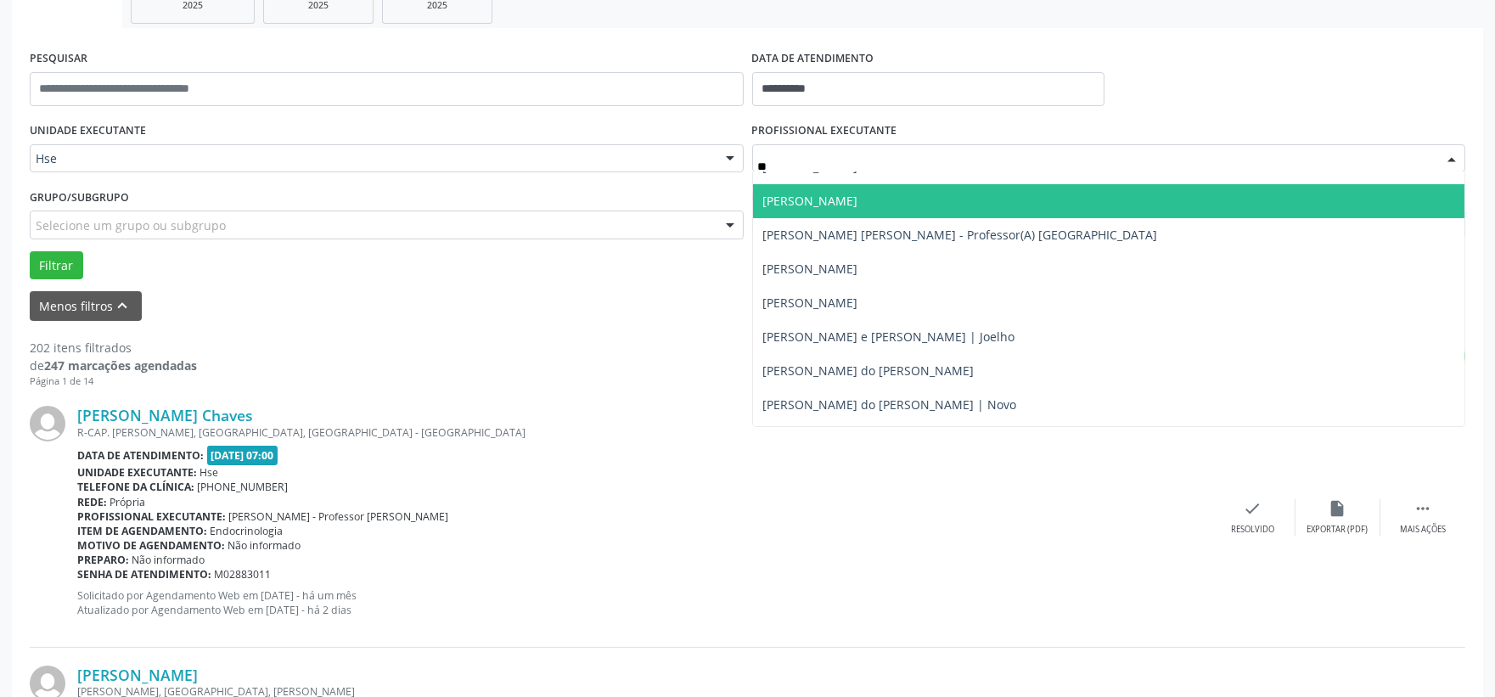
click at [832, 197] on span "[PERSON_NAME]" at bounding box center [810, 201] width 95 height 16
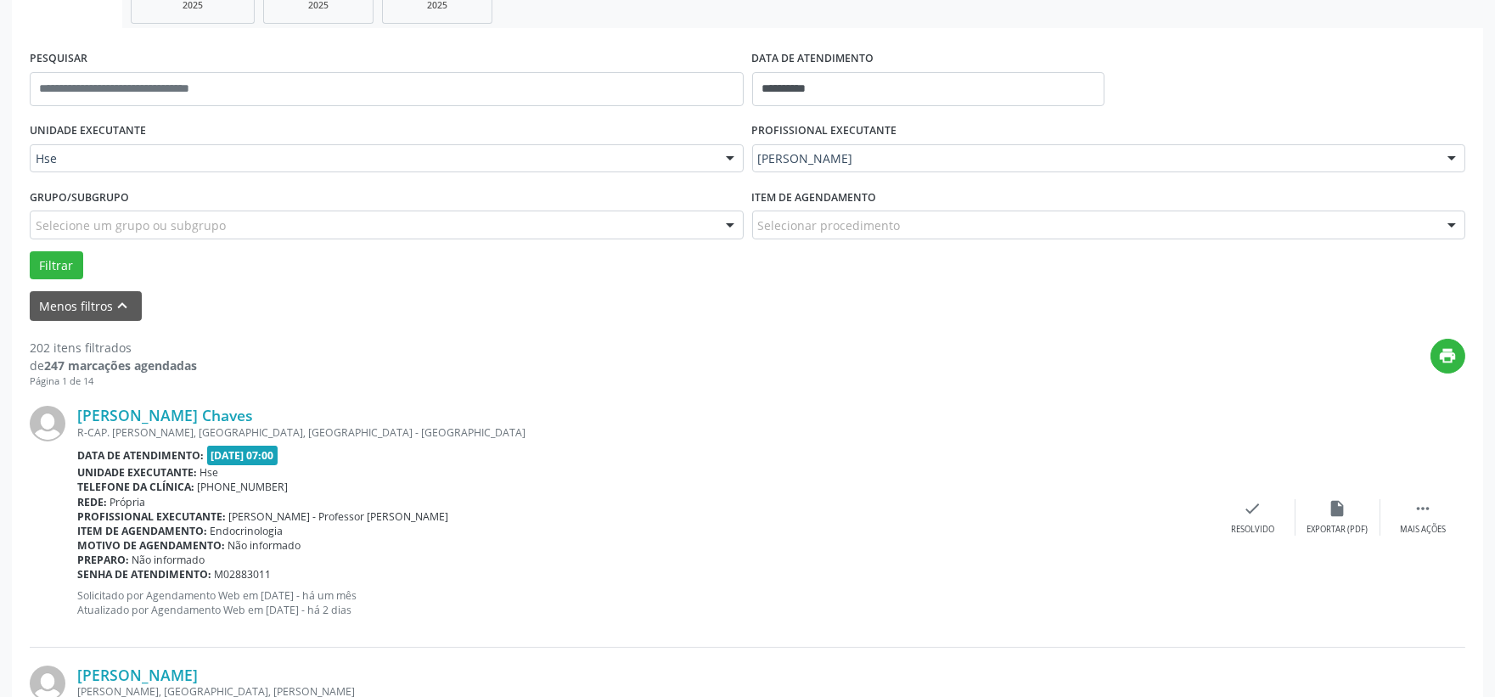
click at [830, 197] on div "UNIDADE EXECUTANTE Hse Todos as unidades Hse Nenhum resultado encontrado para: …" at bounding box center [747, 198] width 1444 height 161
click at [48, 261] on button "Filtrar" at bounding box center [56, 265] width 53 height 29
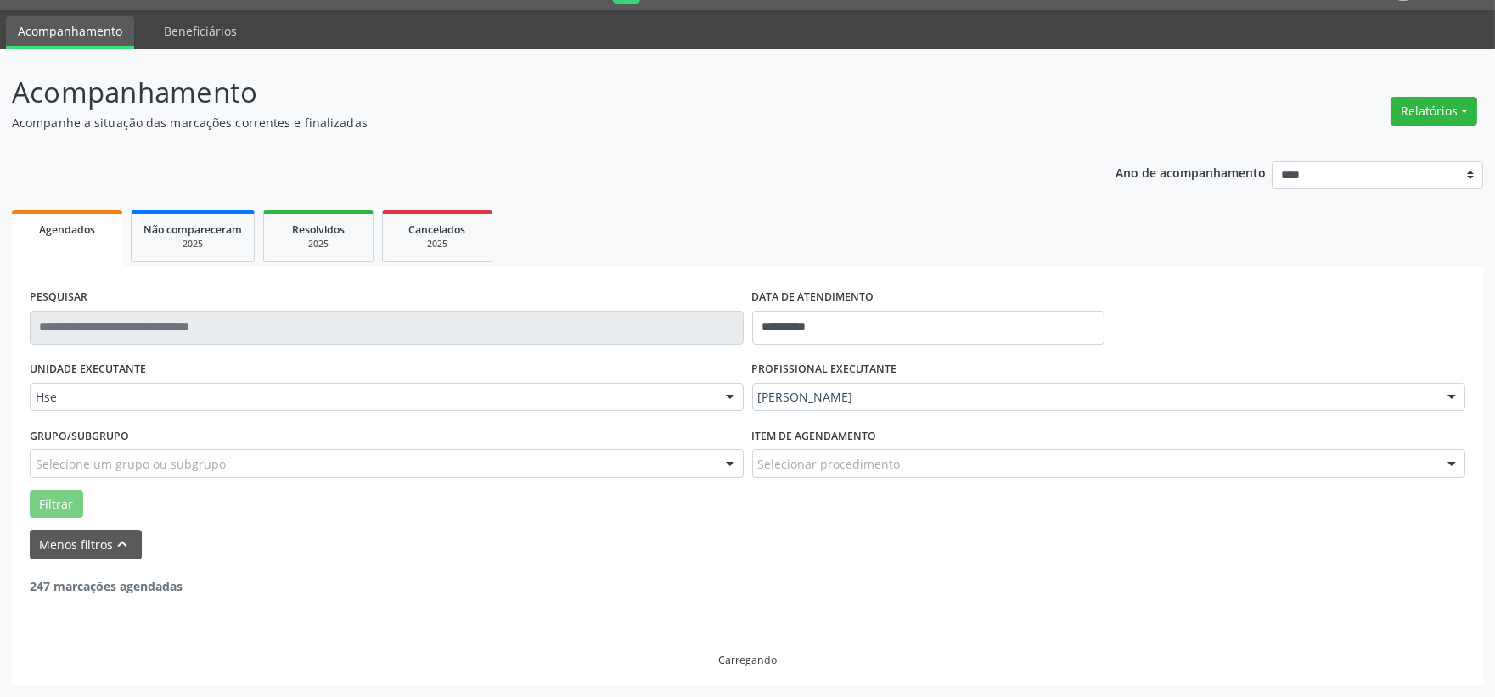
scroll to position [43, 0]
click at [48, 261] on link "Agendados" at bounding box center [67, 239] width 110 height 57
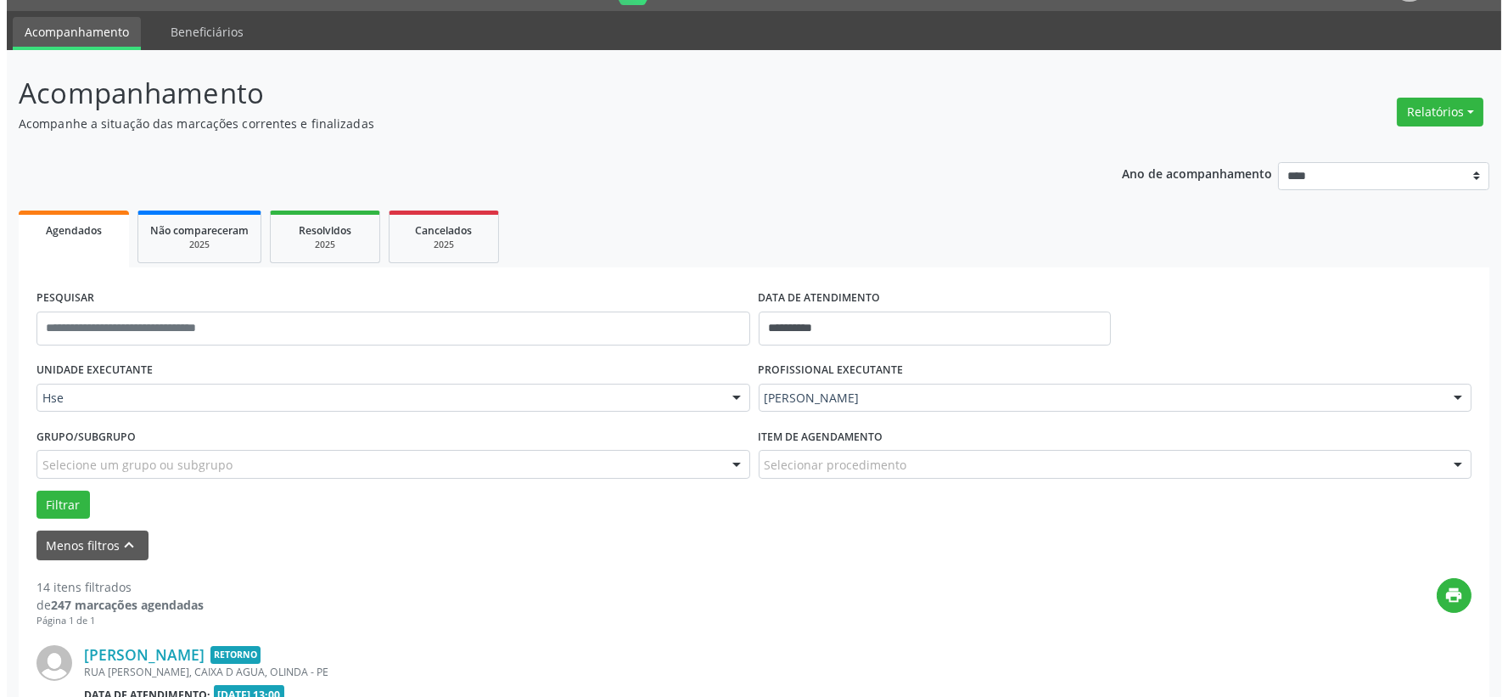
scroll to position [232, 0]
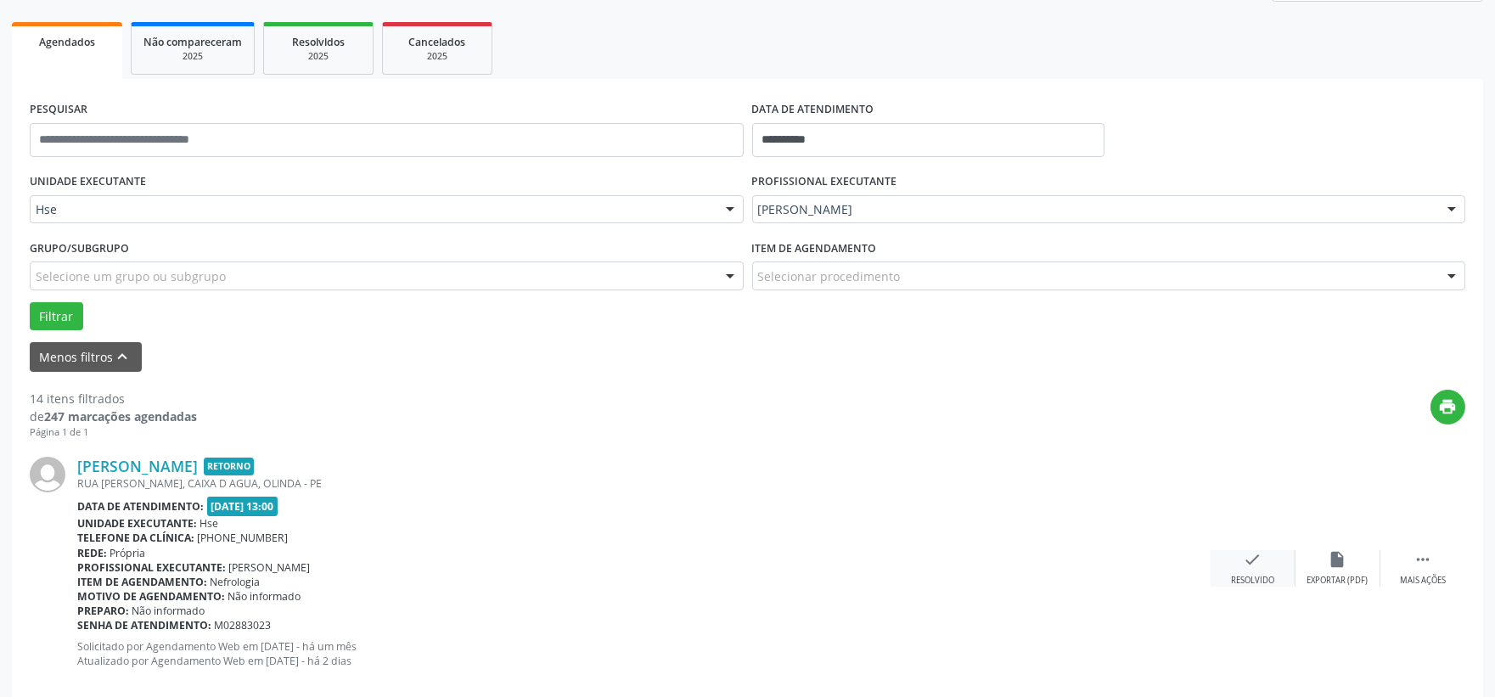
click at [1251, 566] on div "check Resolvido" at bounding box center [1253, 568] width 85 height 37
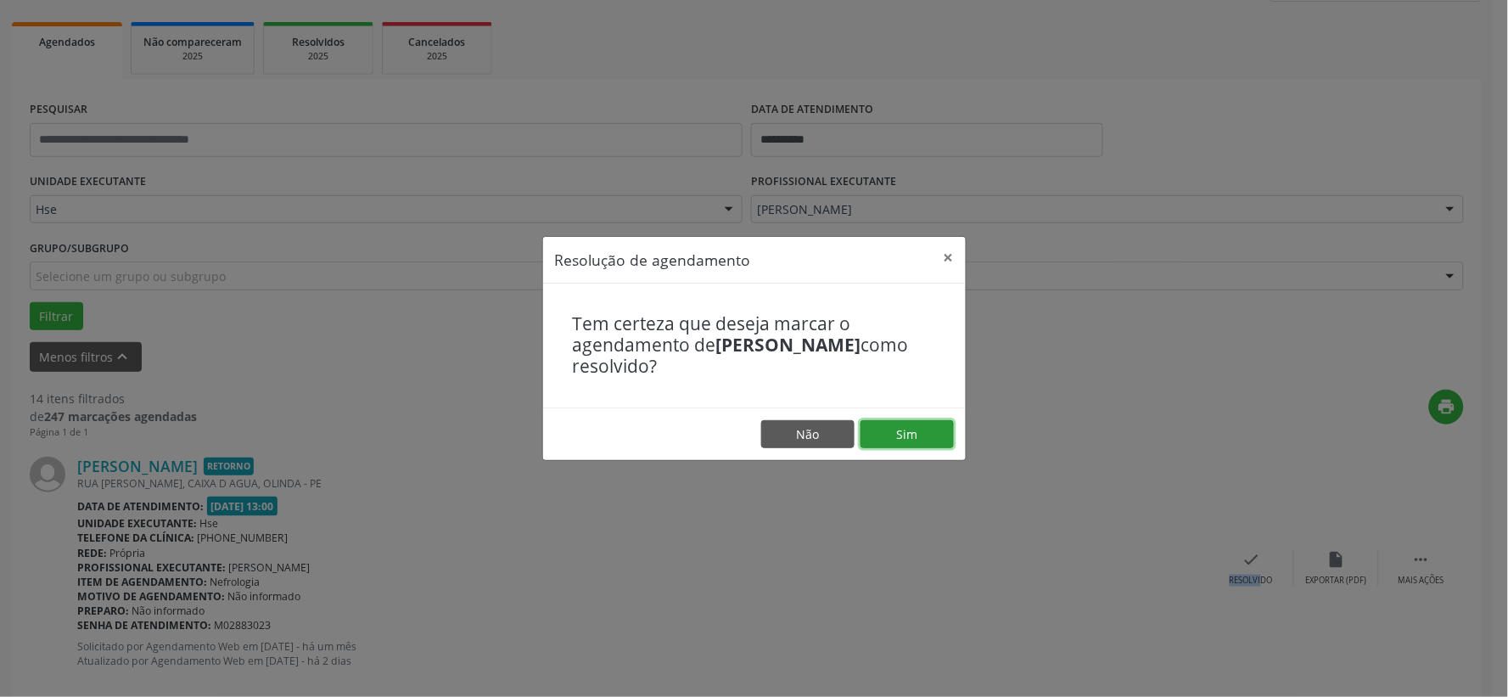
click at [908, 437] on button "Sim" at bounding box center [907, 434] width 93 height 29
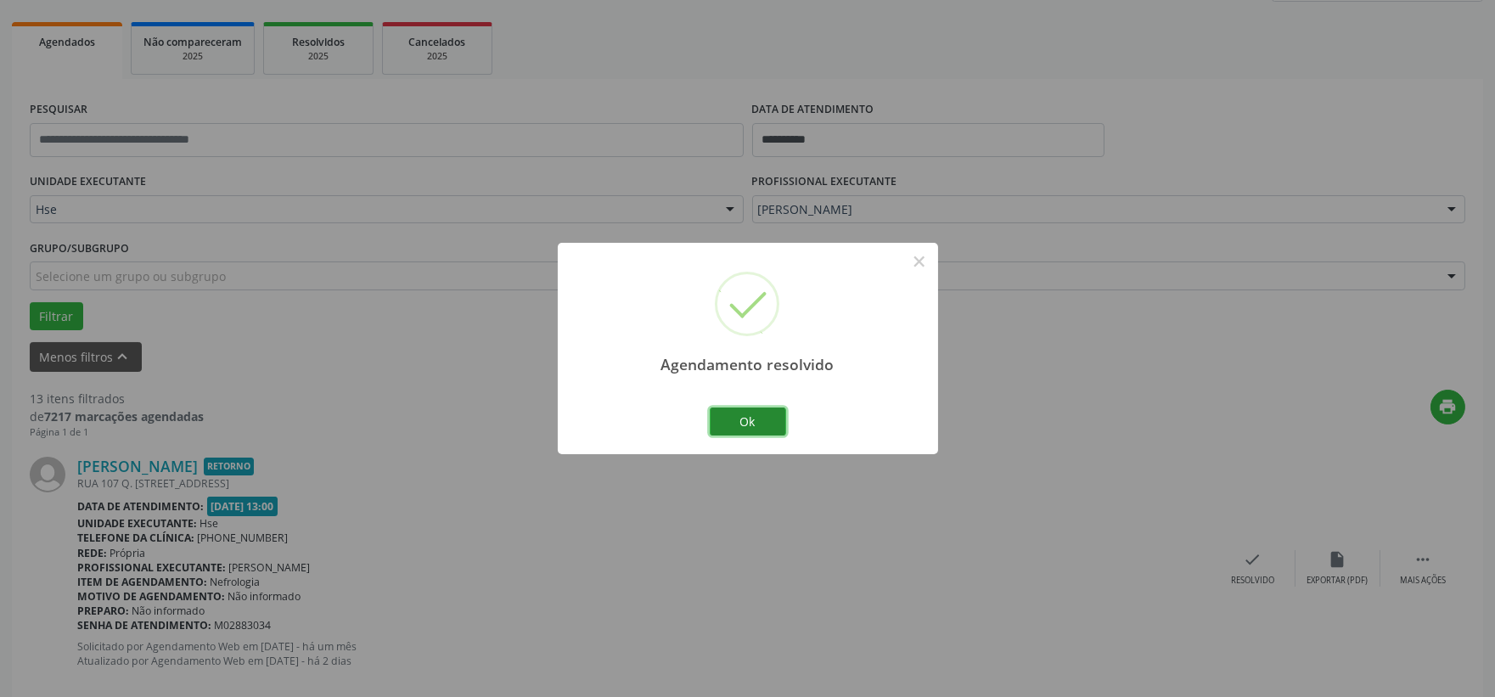
click at [739, 414] on button "Ok" at bounding box center [748, 421] width 76 height 29
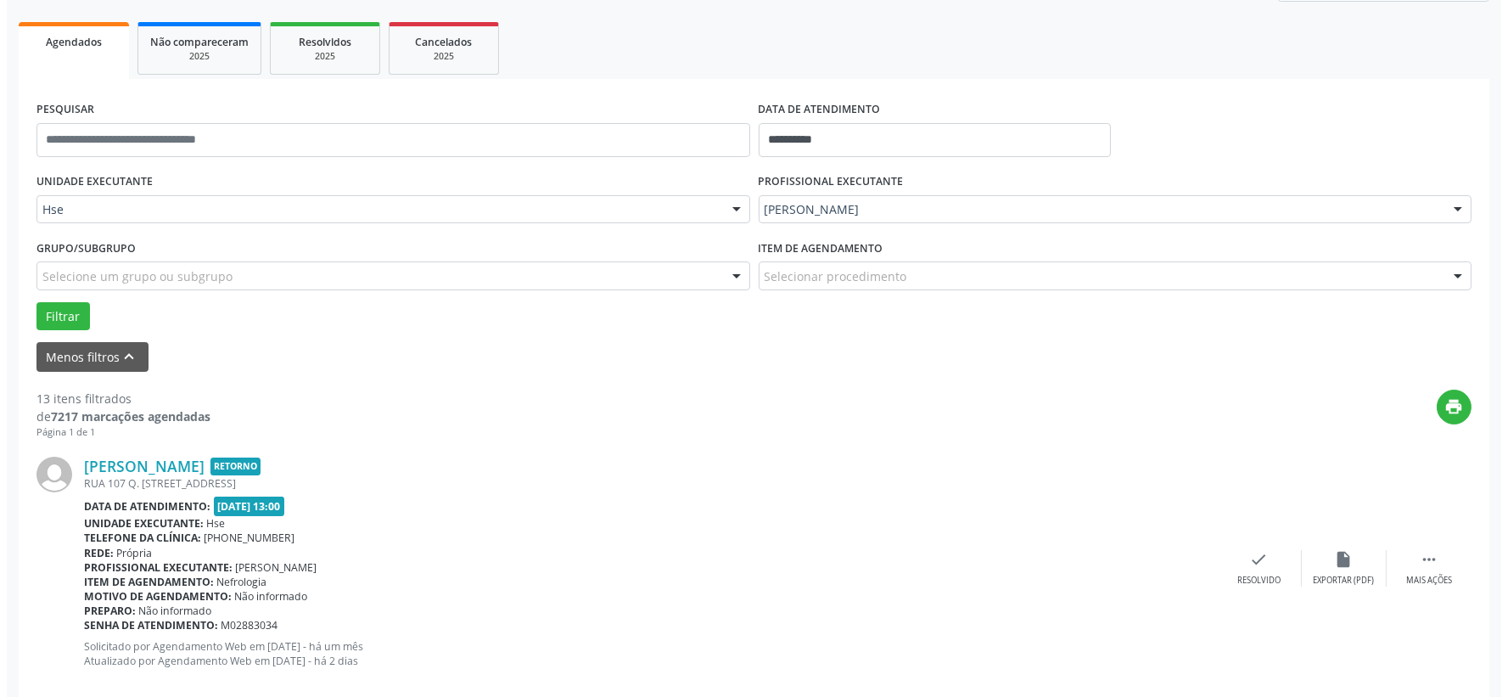
scroll to position [326, 0]
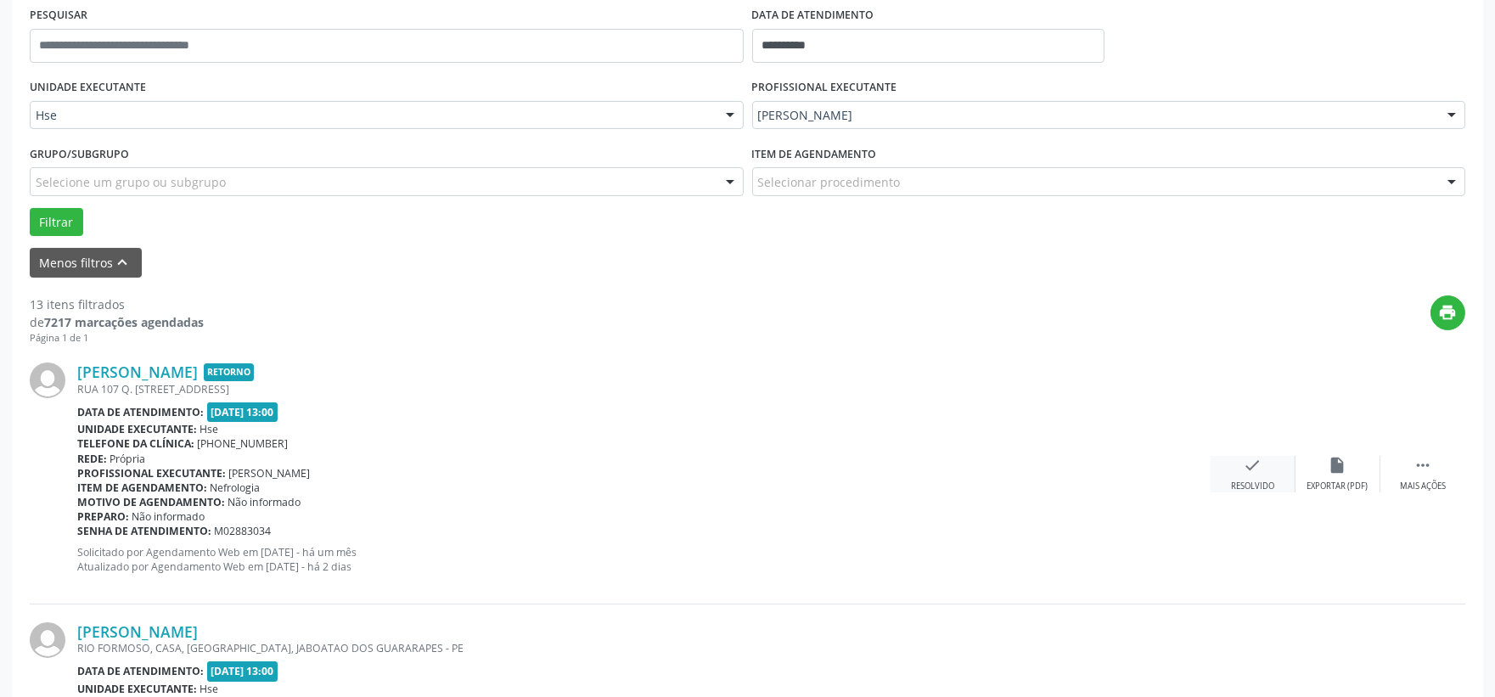
click at [1250, 467] on icon "check" at bounding box center [1253, 465] width 19 height 19
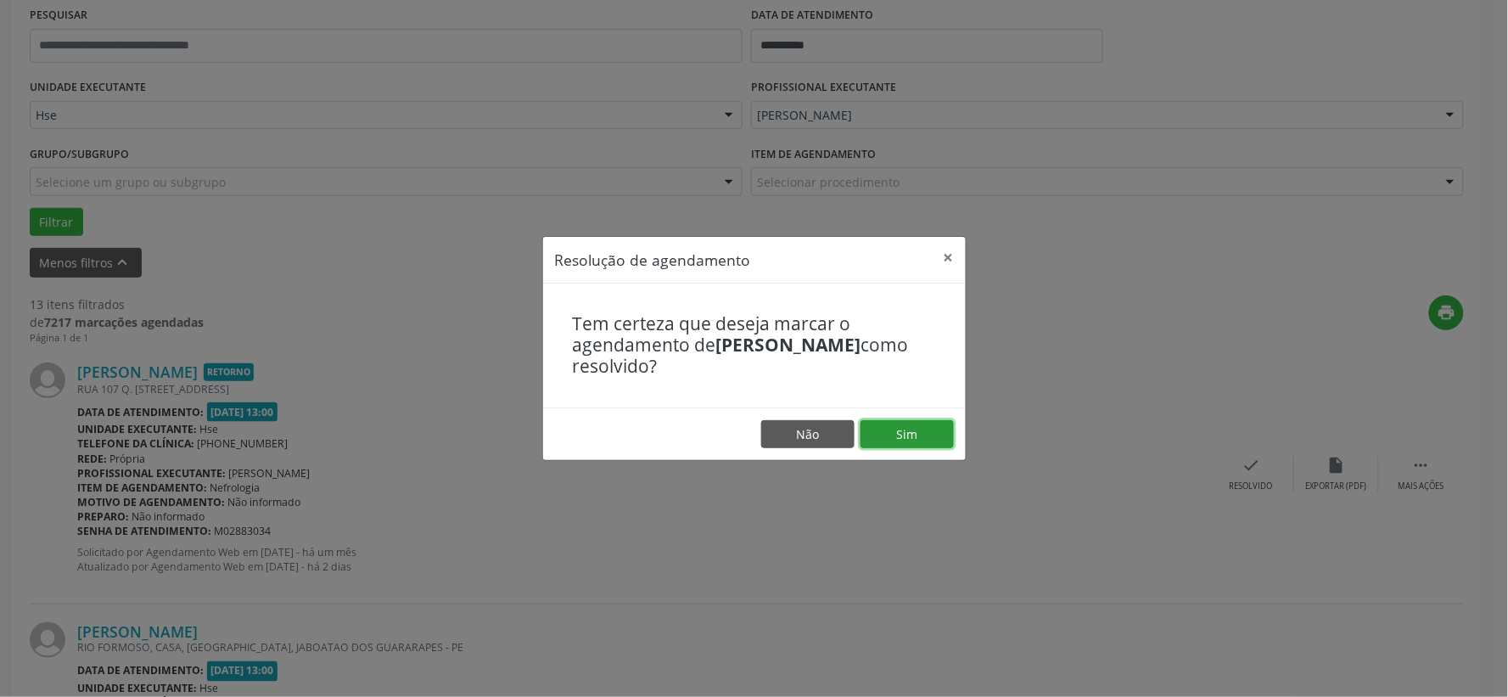
click at [893, 429] on button "Sim" at bounding box center [907, 434] width 93 height 29
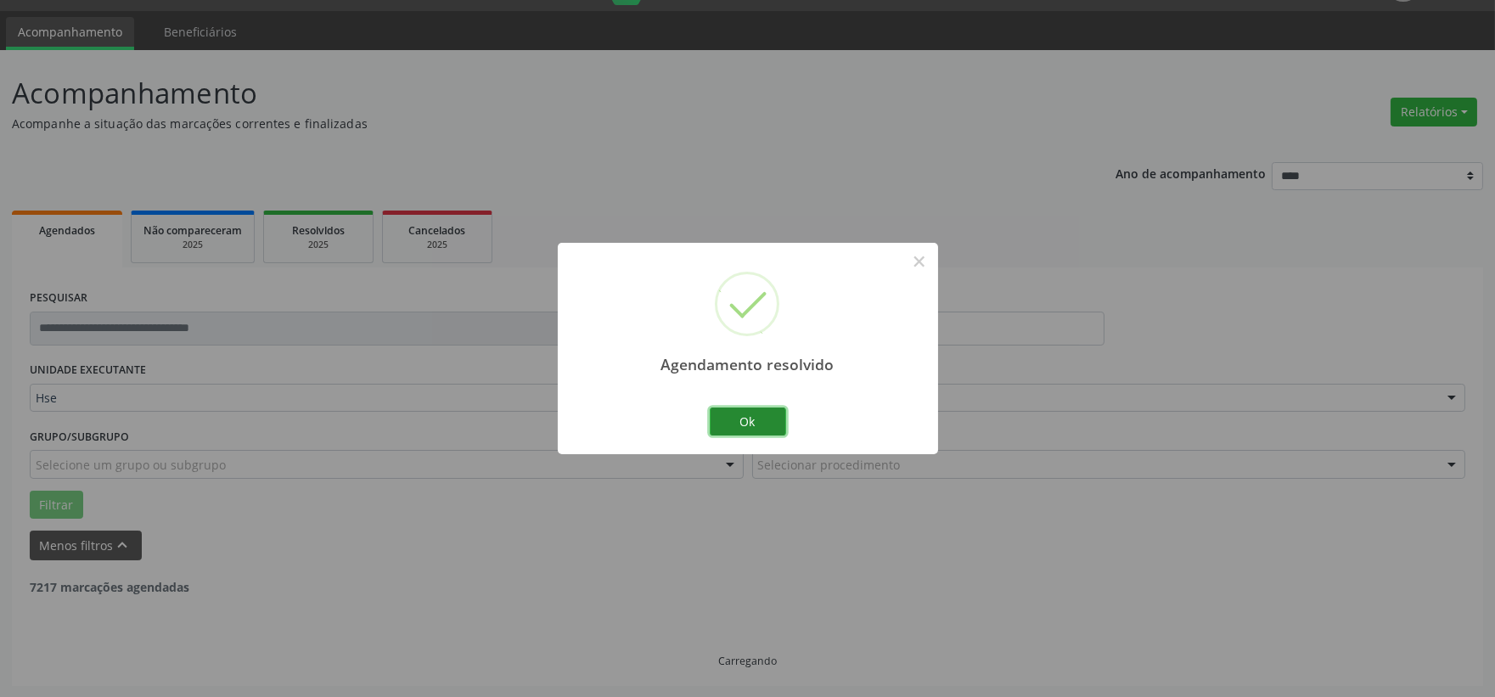
click at [758, 419] on button "Ok" at bounding box center [748, 421] width 76 height 29
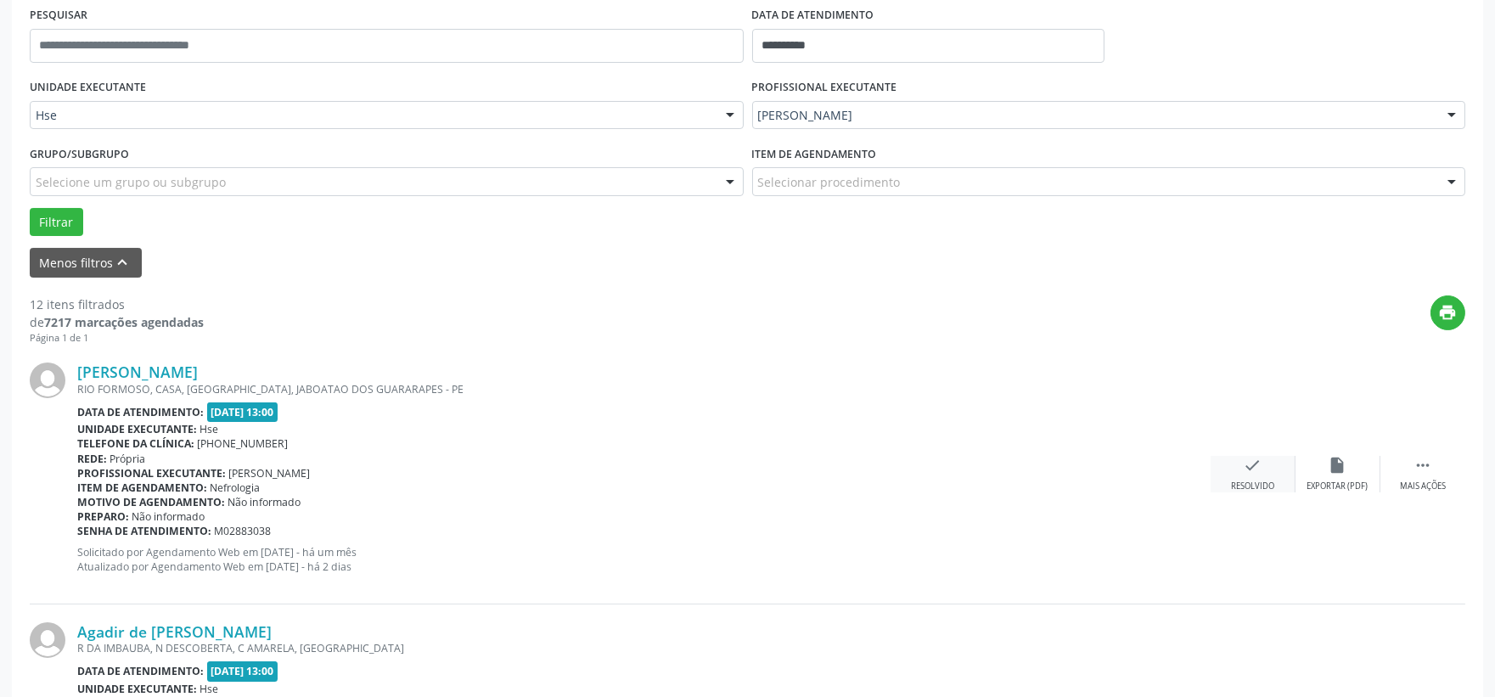
click at [1260, 471] on icon "check" at bounding box center [1253, 465] width 19 height 19
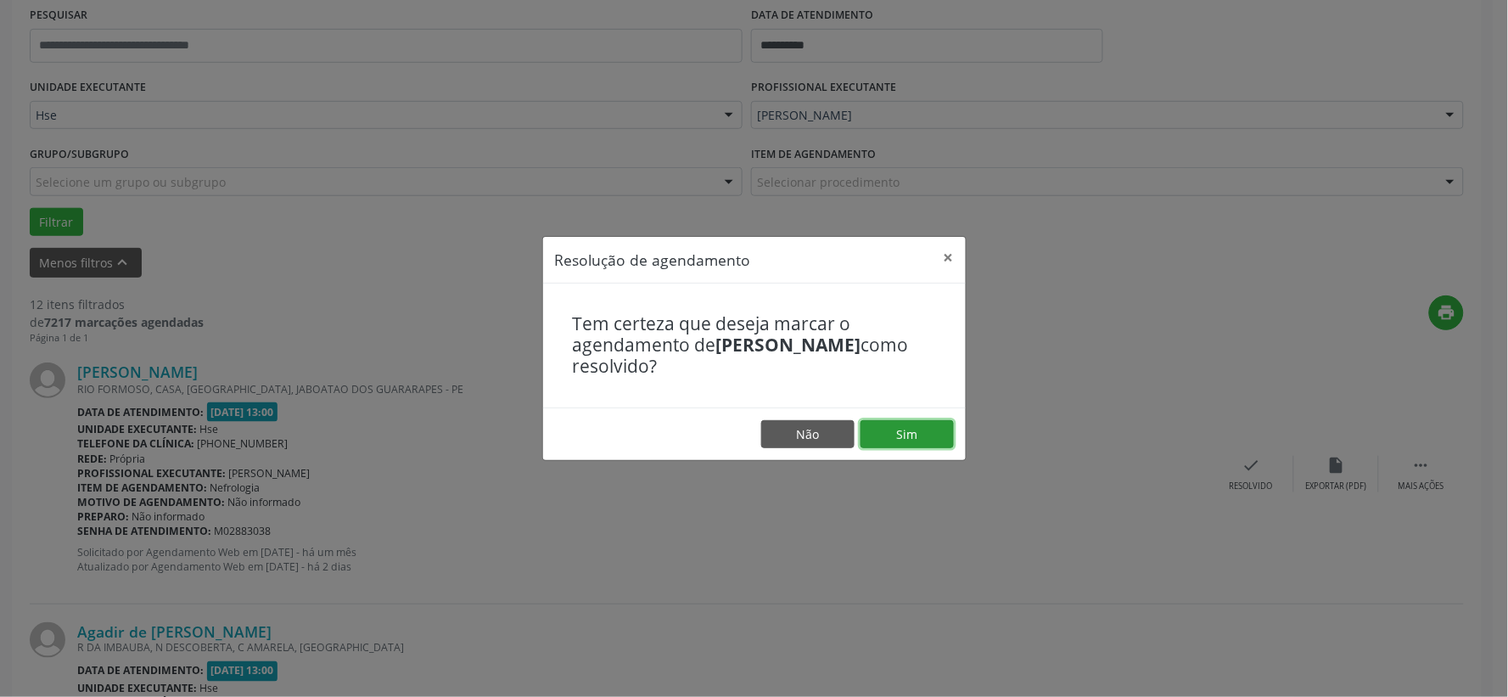
click at [909, 439] on button "Sim" at bounding box center [907, 434] width 93 height 29
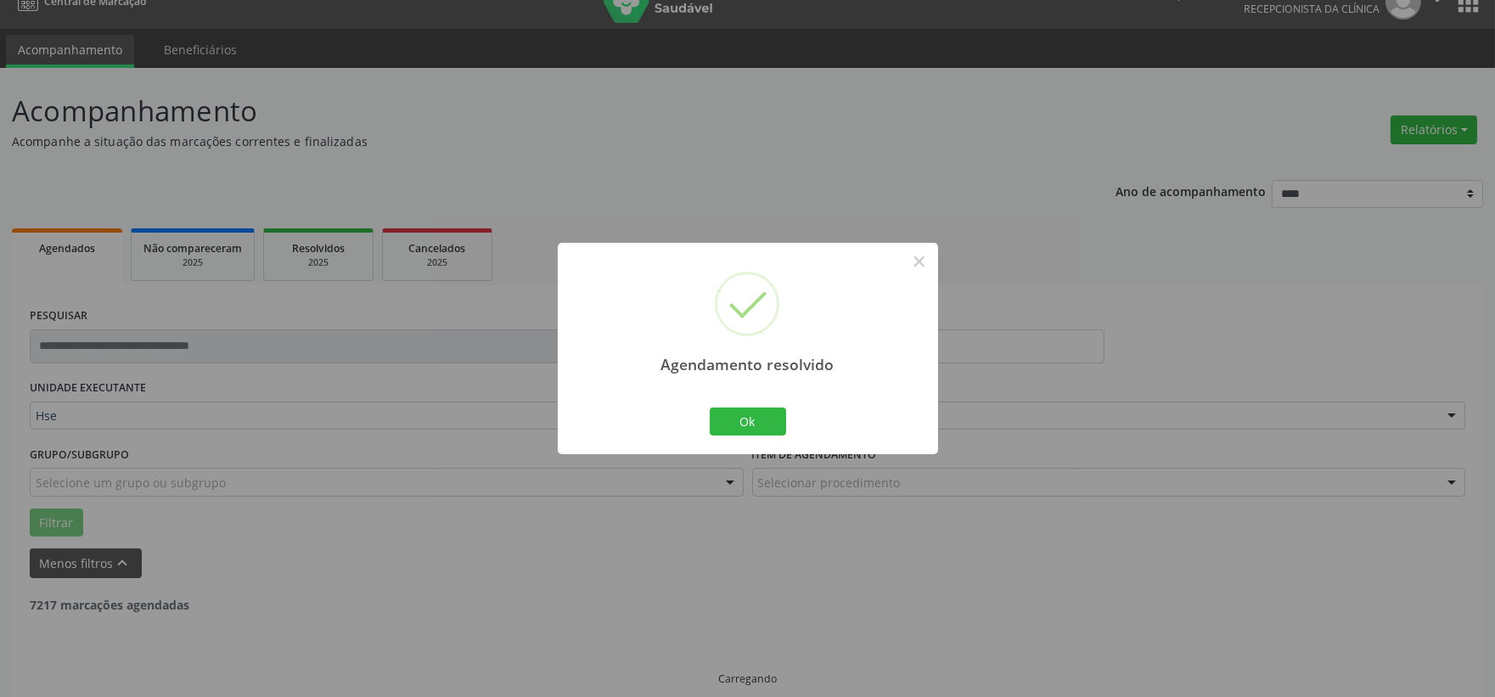
scroll to position [43, 0]
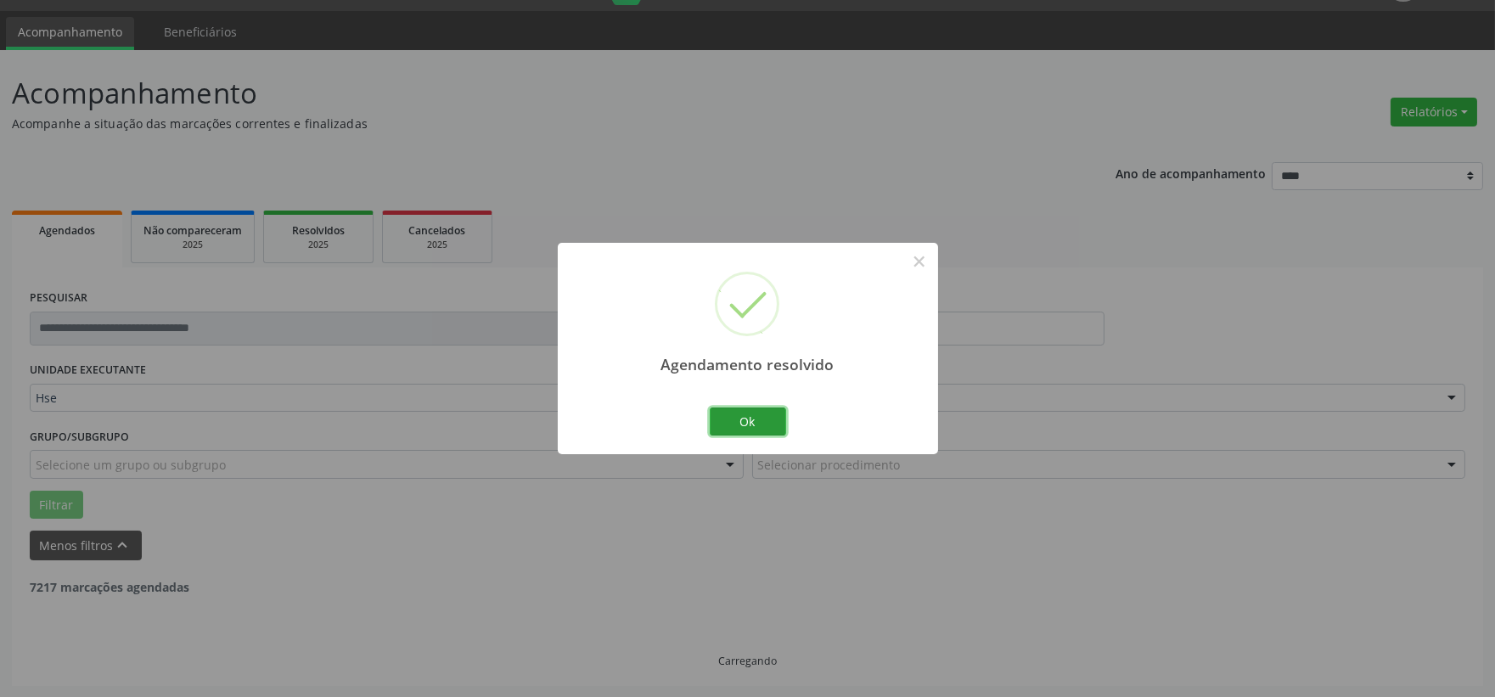
drag, startPoint x: 747, startPoint y: 413, endPoint x: 722, endPoint y: 419, distance: 26.2
click at [748, 411] on button "Ok" at bounding box center [748, 421] width 76 height 29
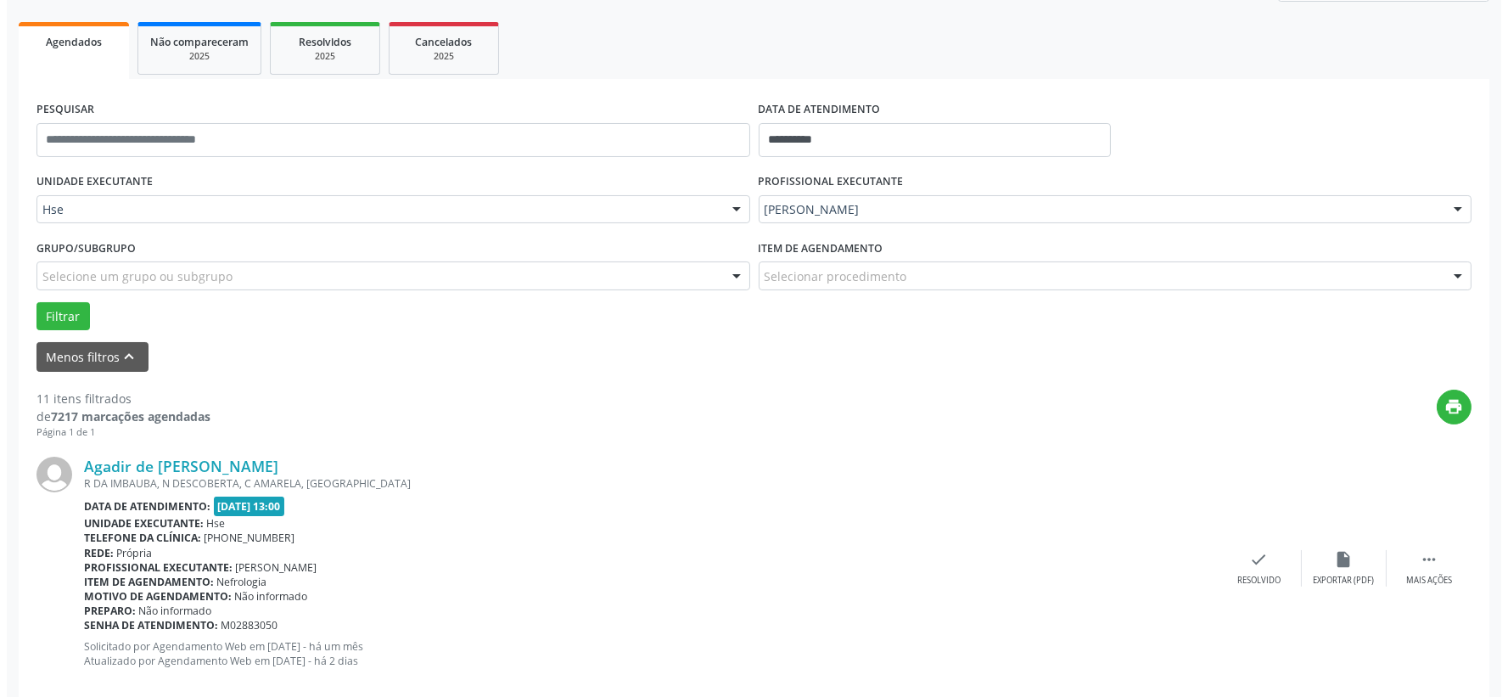
scroll to position [326, 0]
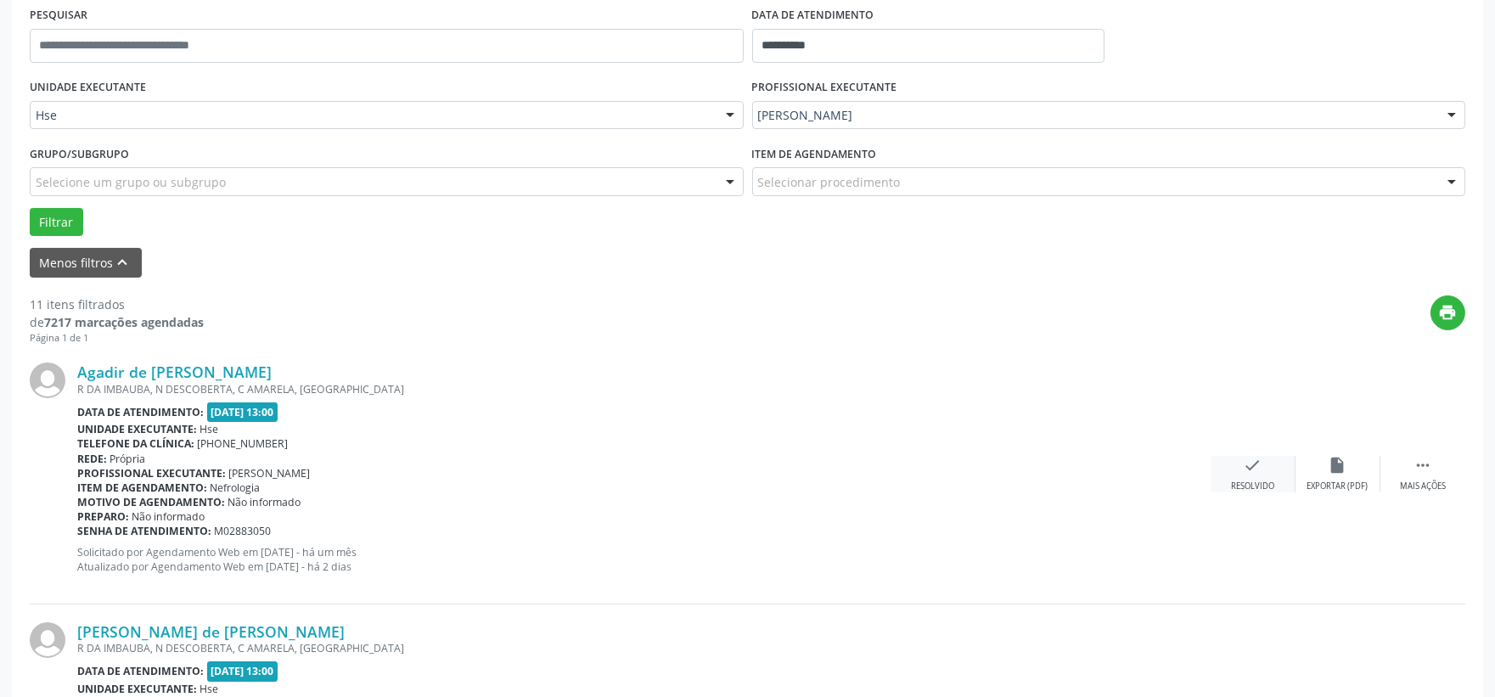
click at [1251, 458] on icon "check" at bounding box center [1253, 465] width 19 height 19
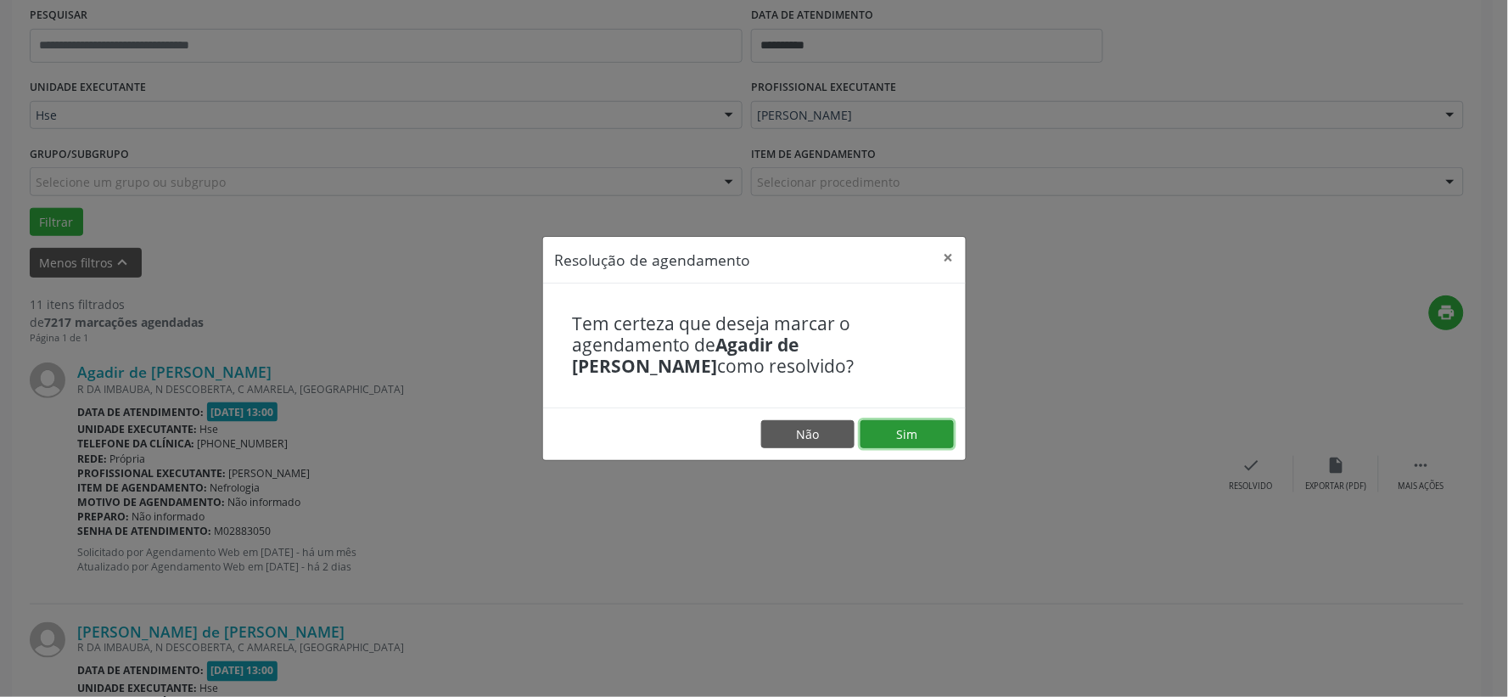
click at [923, 433] on button "Sim" at bounding box center [907, 434] width 93 height 29
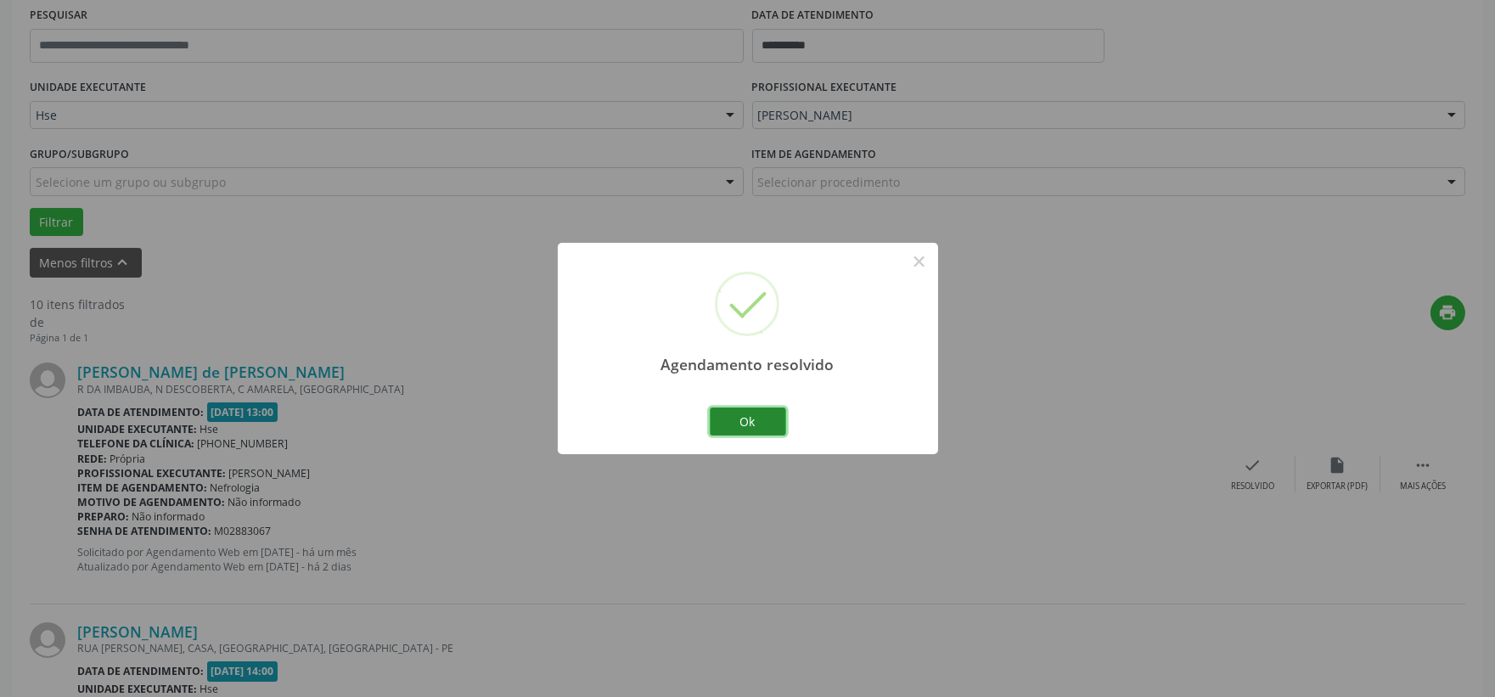
click at [753, 427] on button "Ok" at bounding box center [748, 421] width 76 height 29
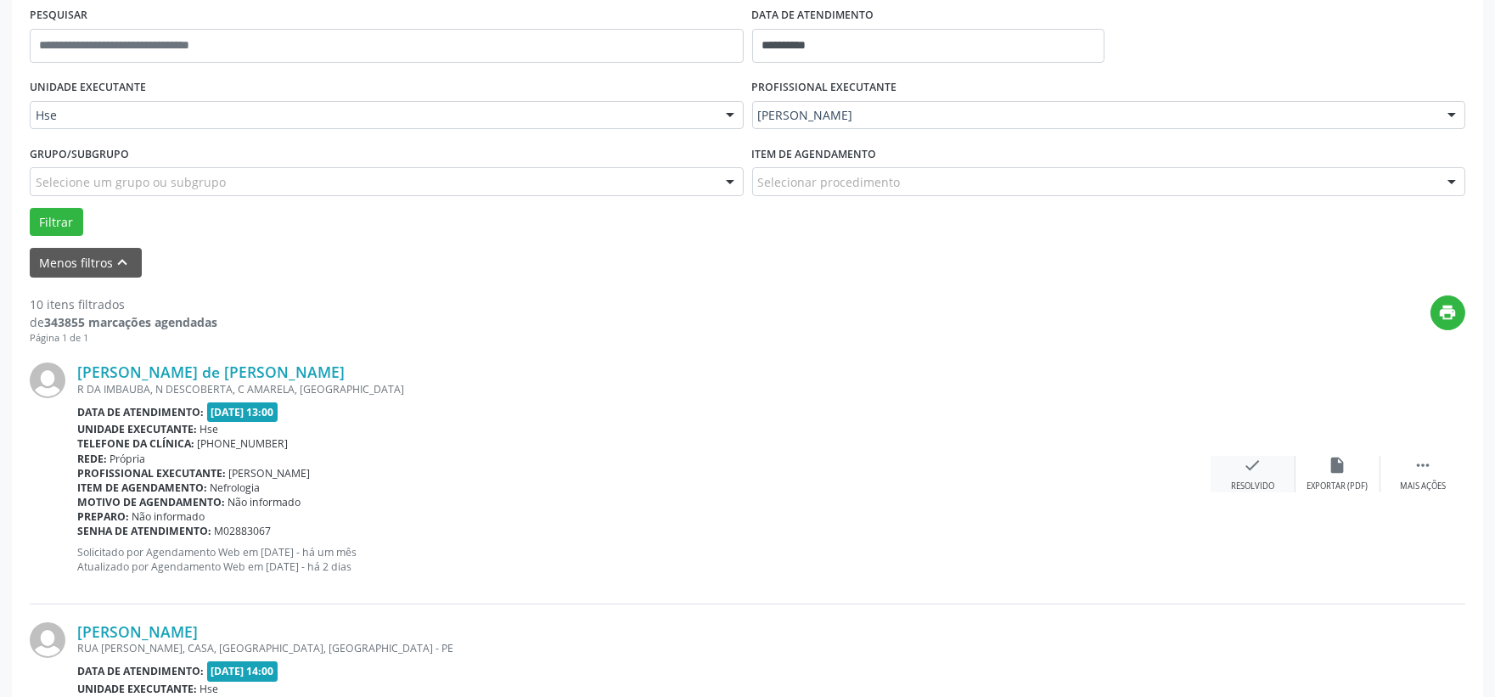
click at [1249, 473] on div "check Resolvido" at bounding box center [1253, 474] width 85 height 37
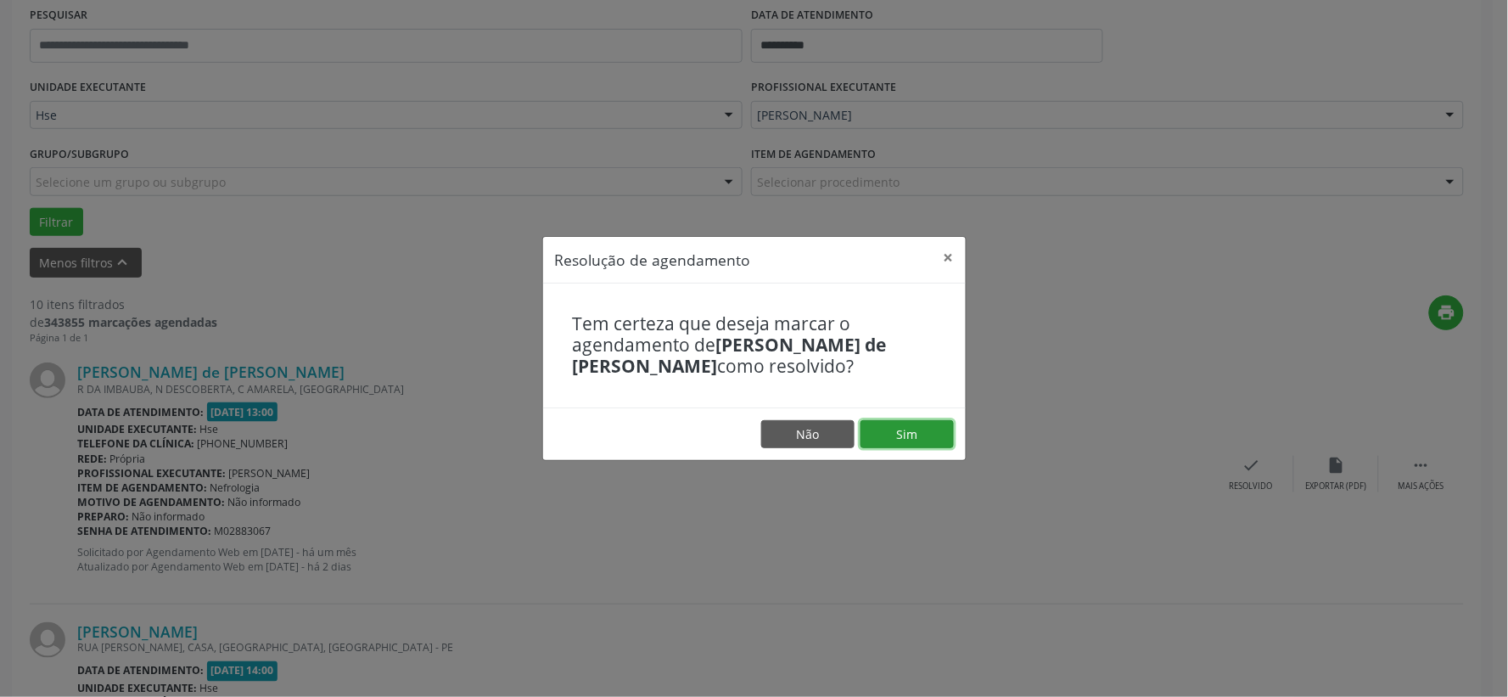
click at [913, 425] on button "Sim" at bounding box center [907, 434] width 93 height 29
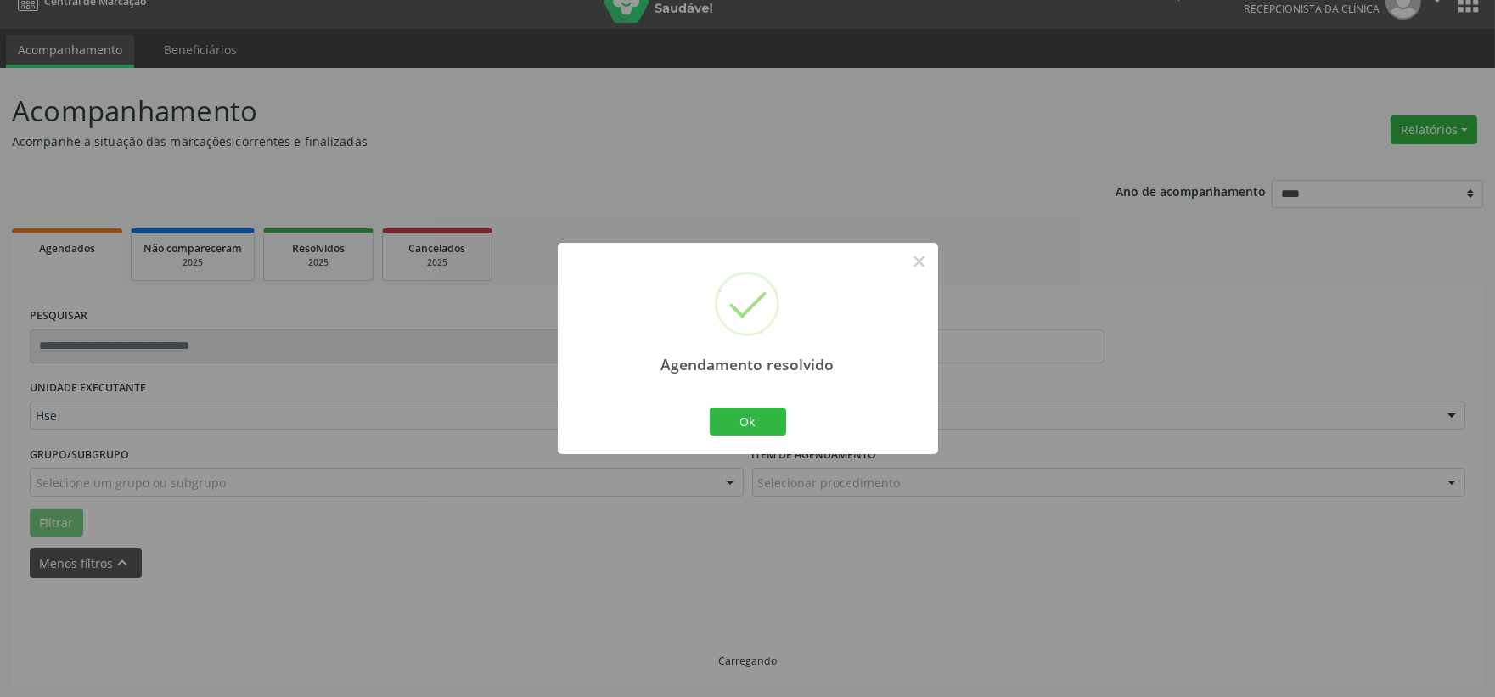
scroll to position [43, 0]
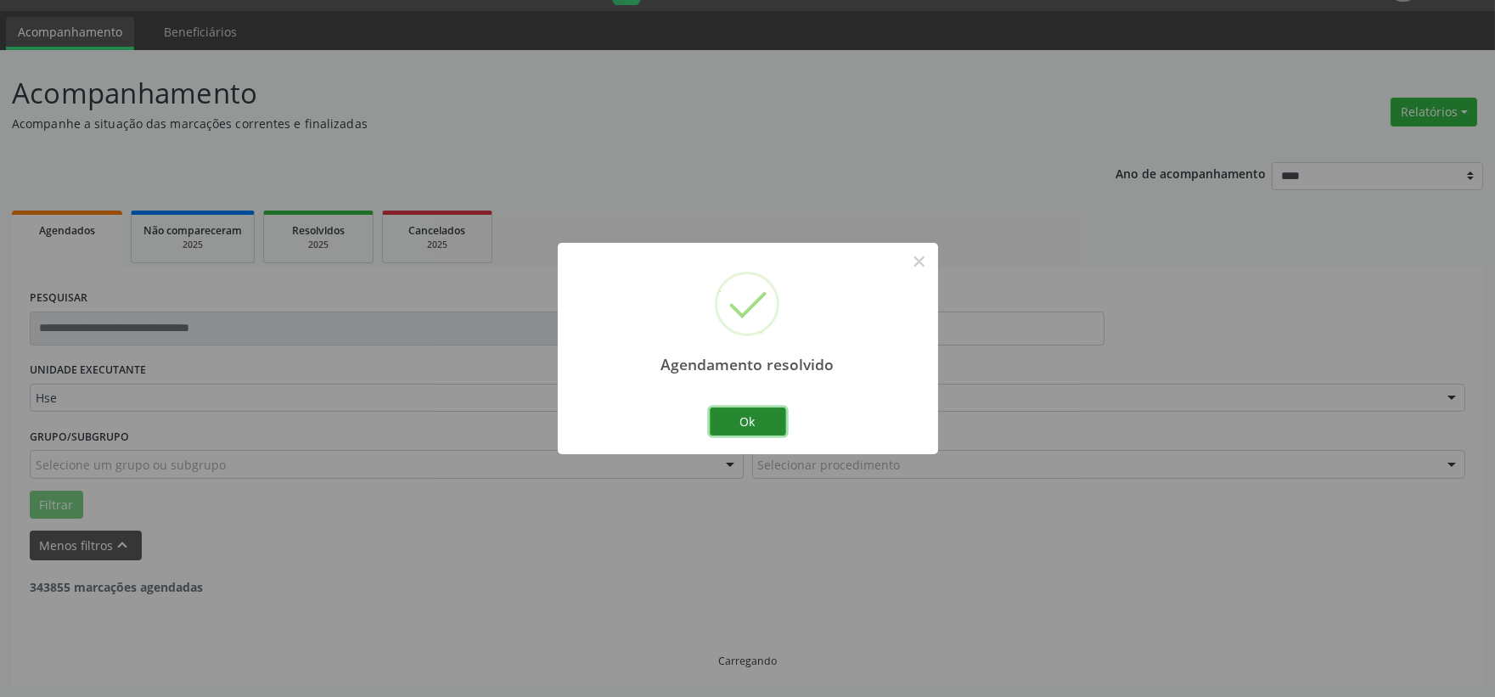
click at [749, 419] on button "Ok" at bounding box center [748, 421] width 76 height 29
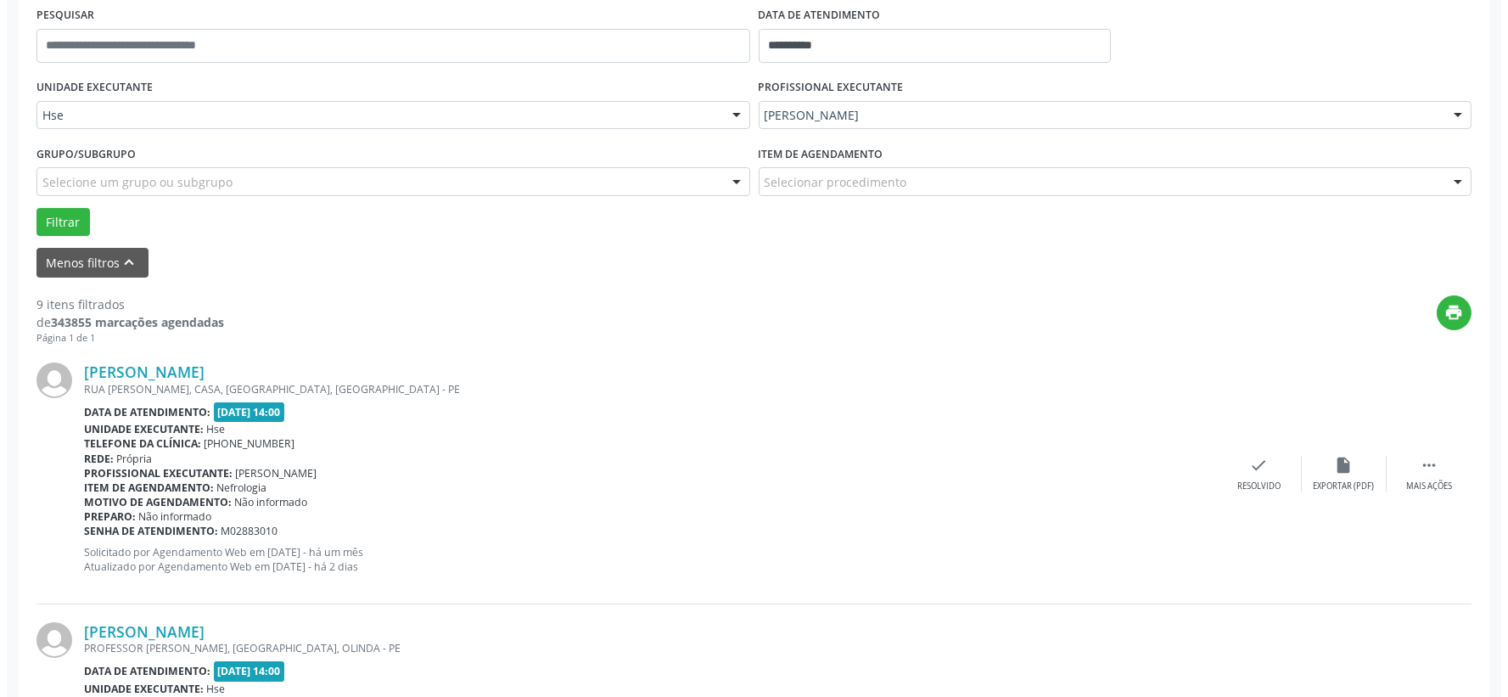
scroll to position [420, 0]
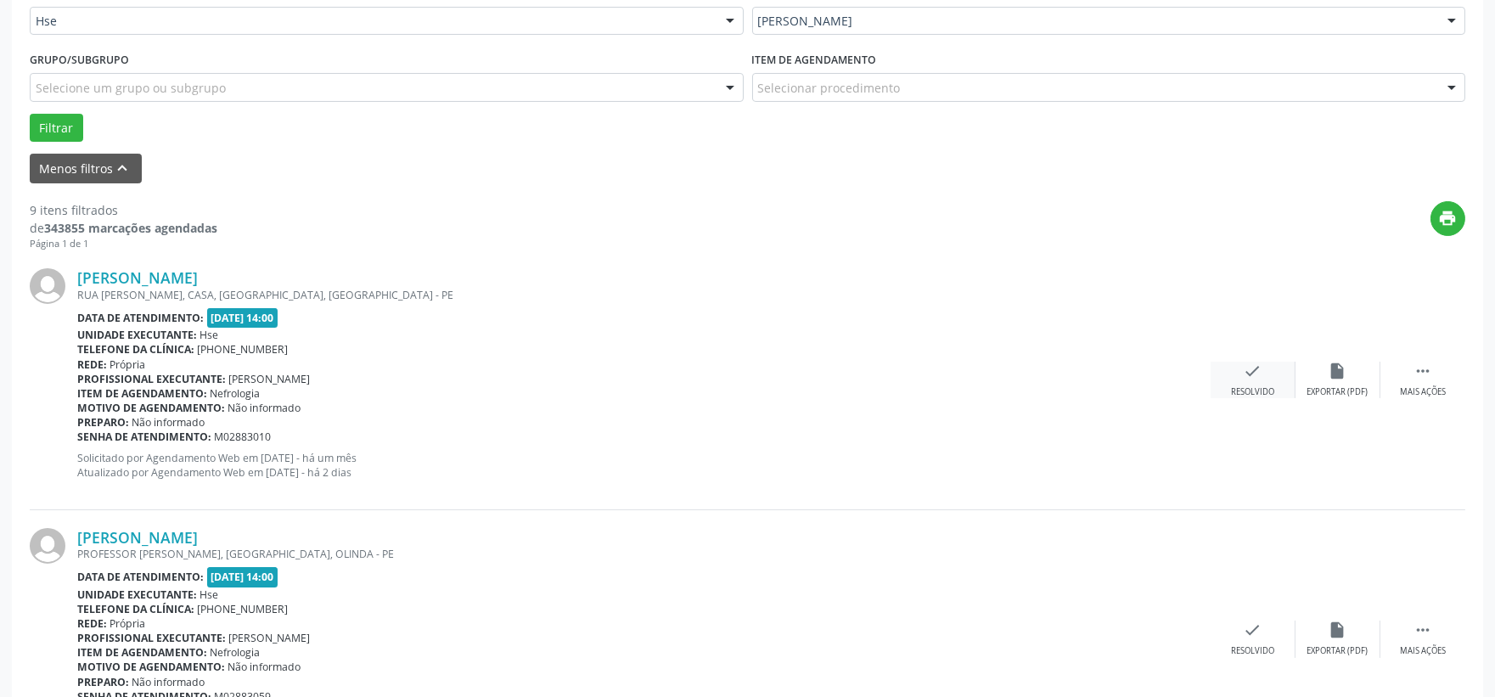
click at [1237, 372] on div "check Resolvido" at bounding box center [1253, 380] width 85 height 37
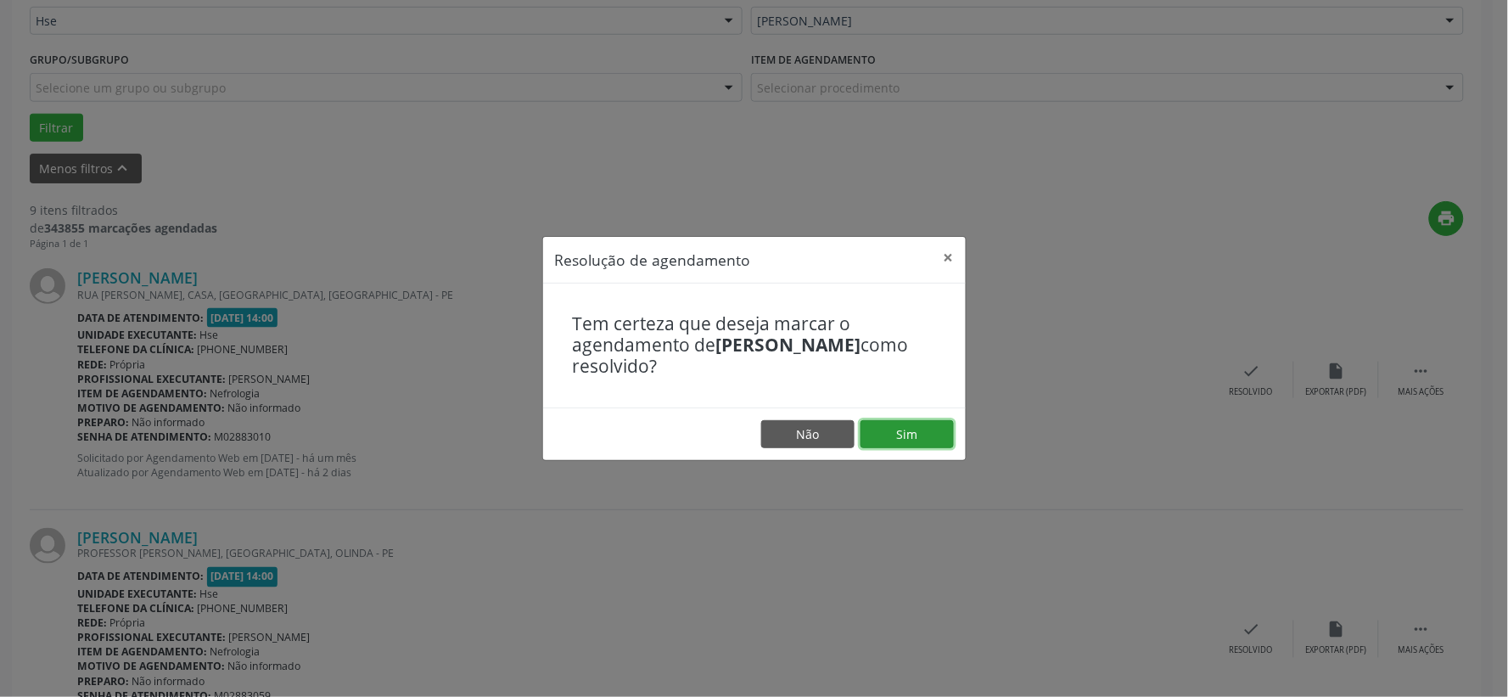
click at [912, 427] on button "Sim" at bounding box center [907, 434] width 93 height 29
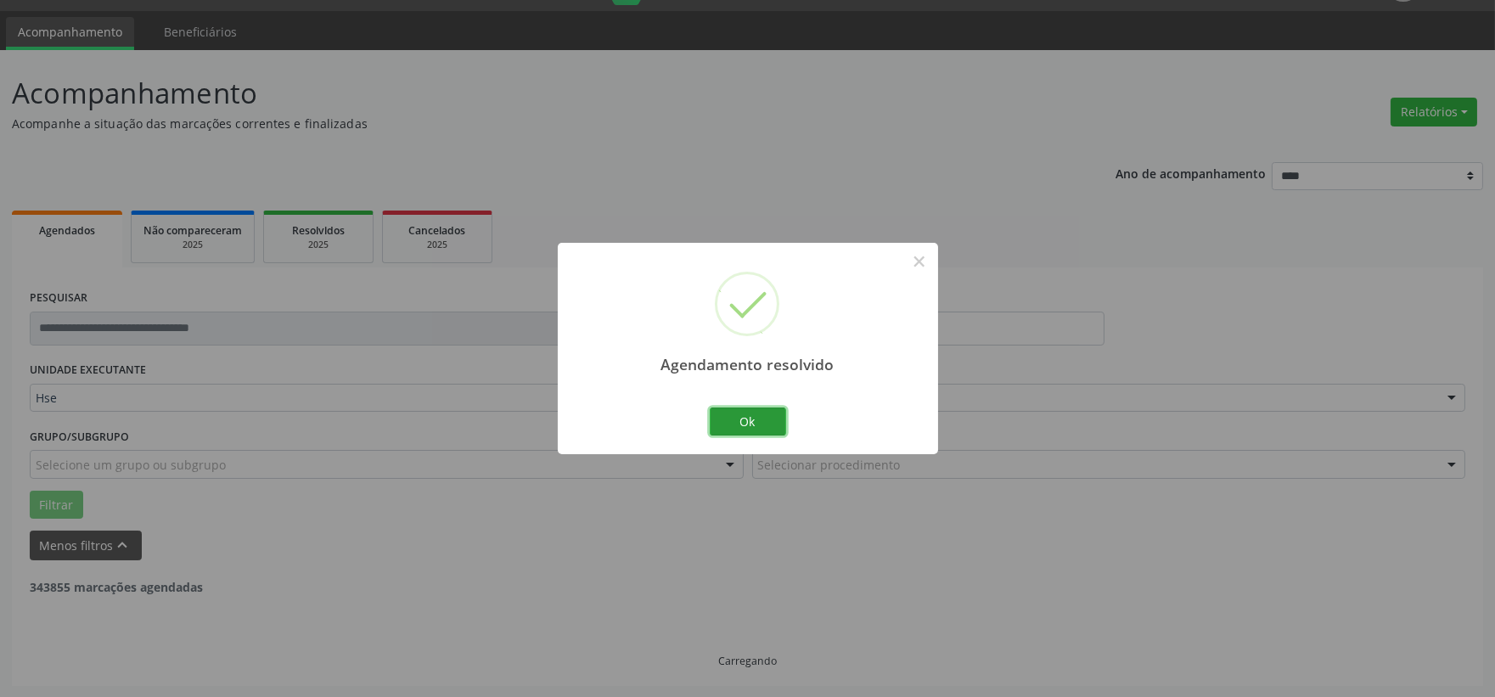
click at [769, 418] on button "Ok" at bounding box center [748, 421] width 76 height 29
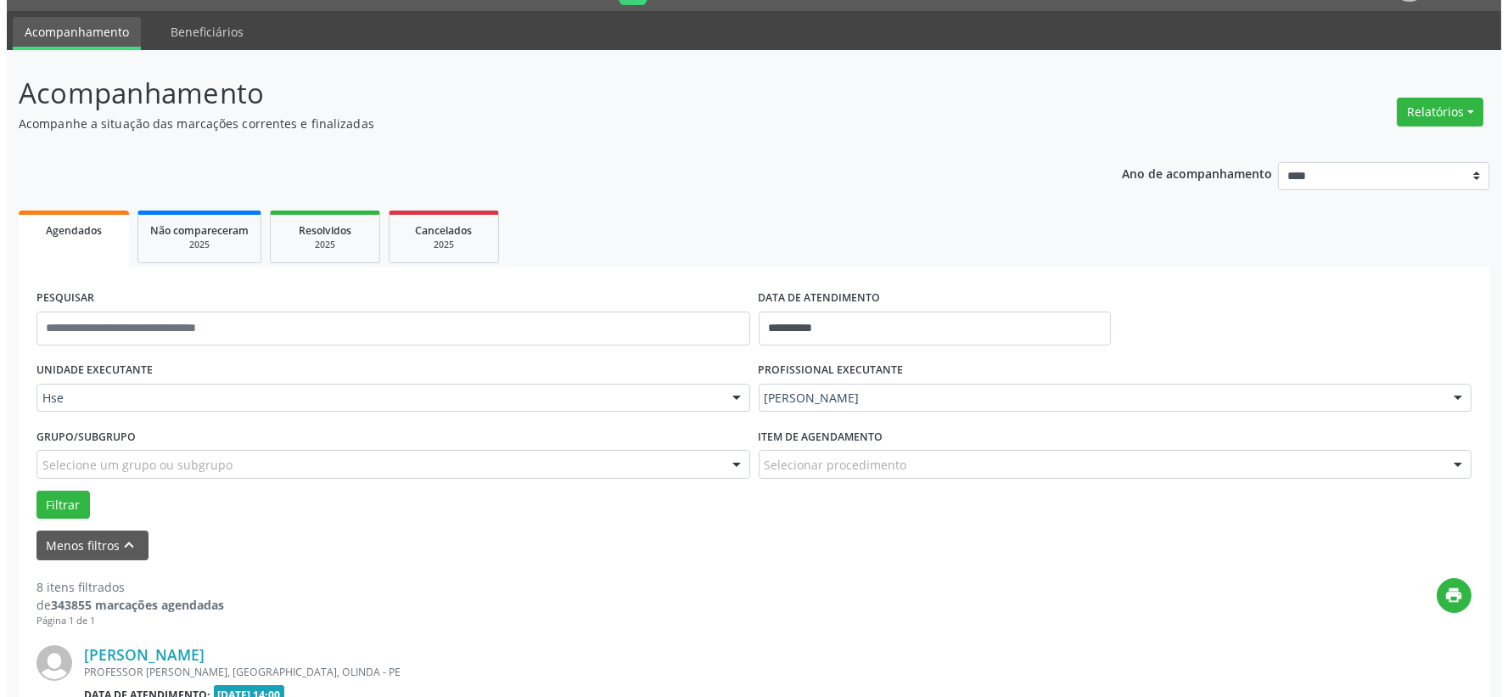
scroll to position [326, 0]
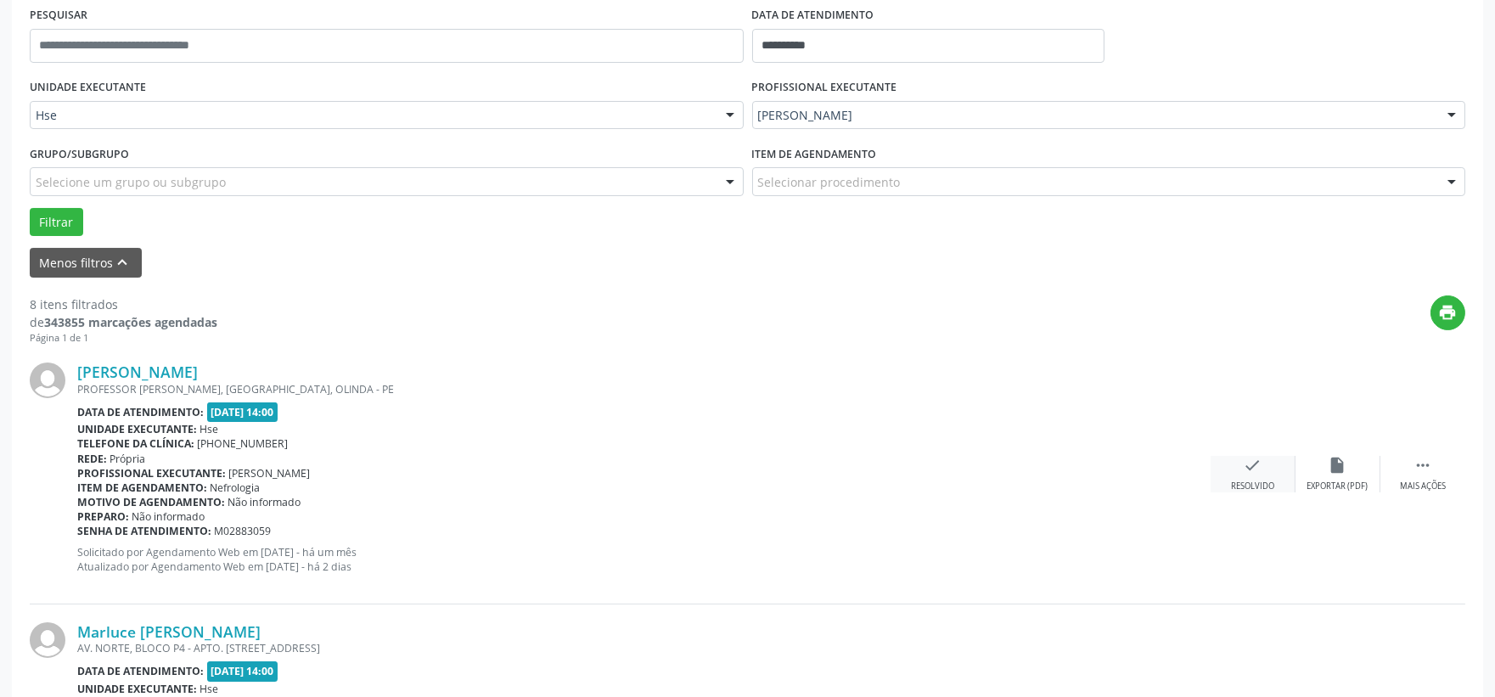
click at [1258, 473] on div "check Resolvido" at bounding box center [1253, 474] width 85 height 37
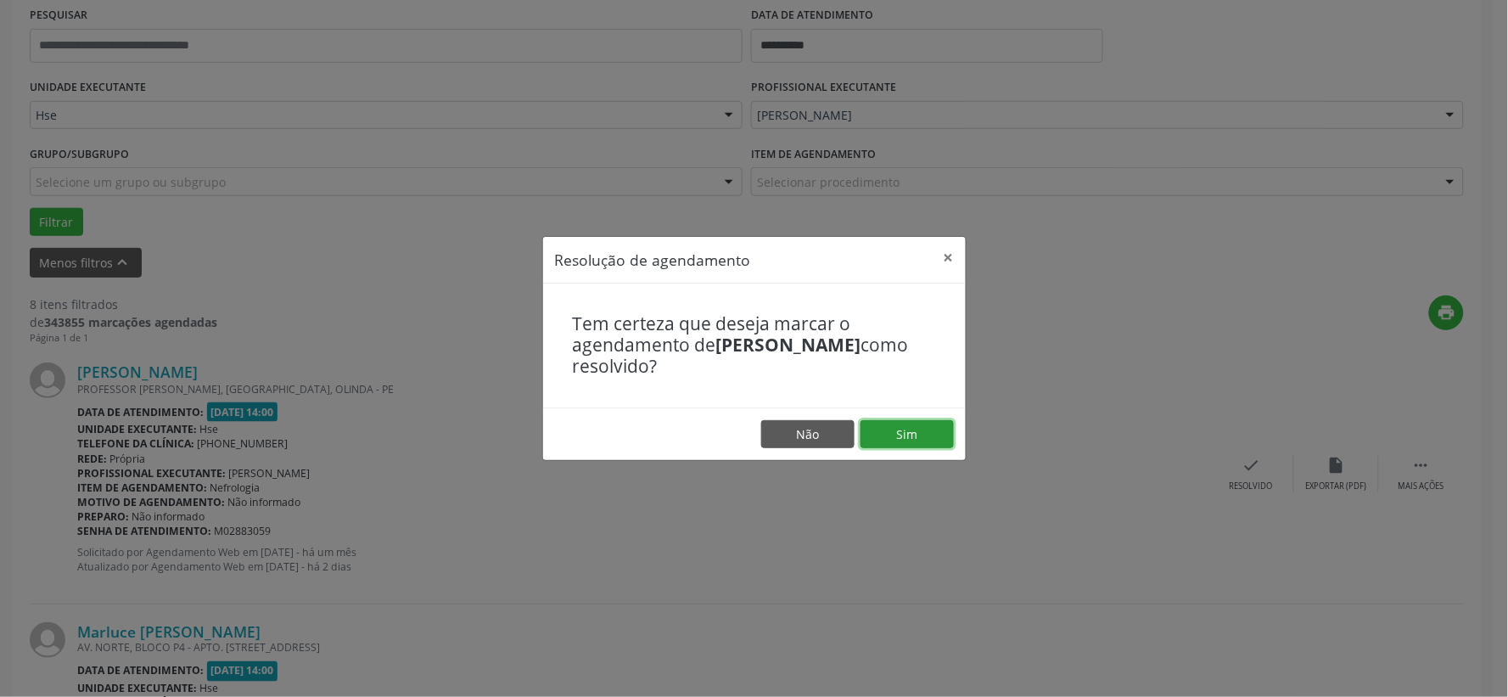
click at [913, 428] on button "Sim" at bounding box center [907, 434] width 93 height 29
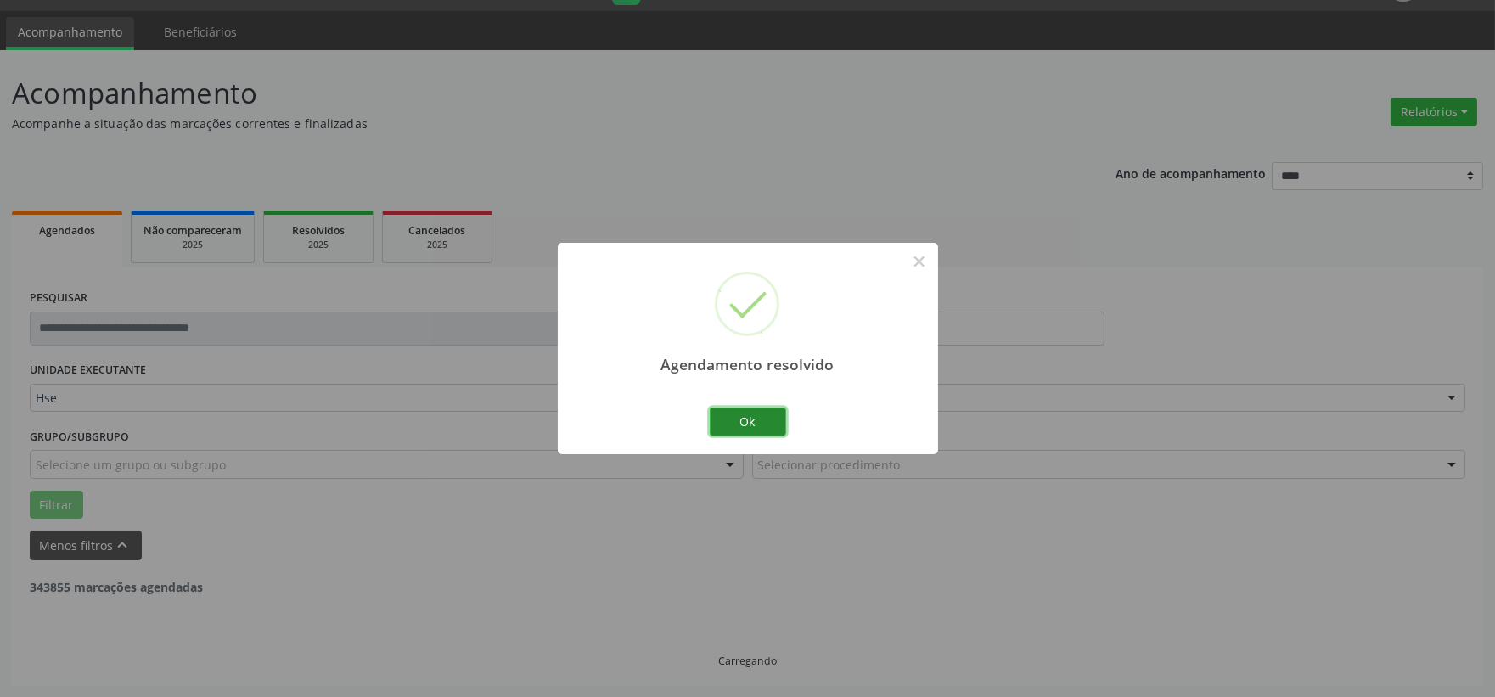
click at [753, 423] on button "Ok" at bounding box center [748, 421] width 76 height 29
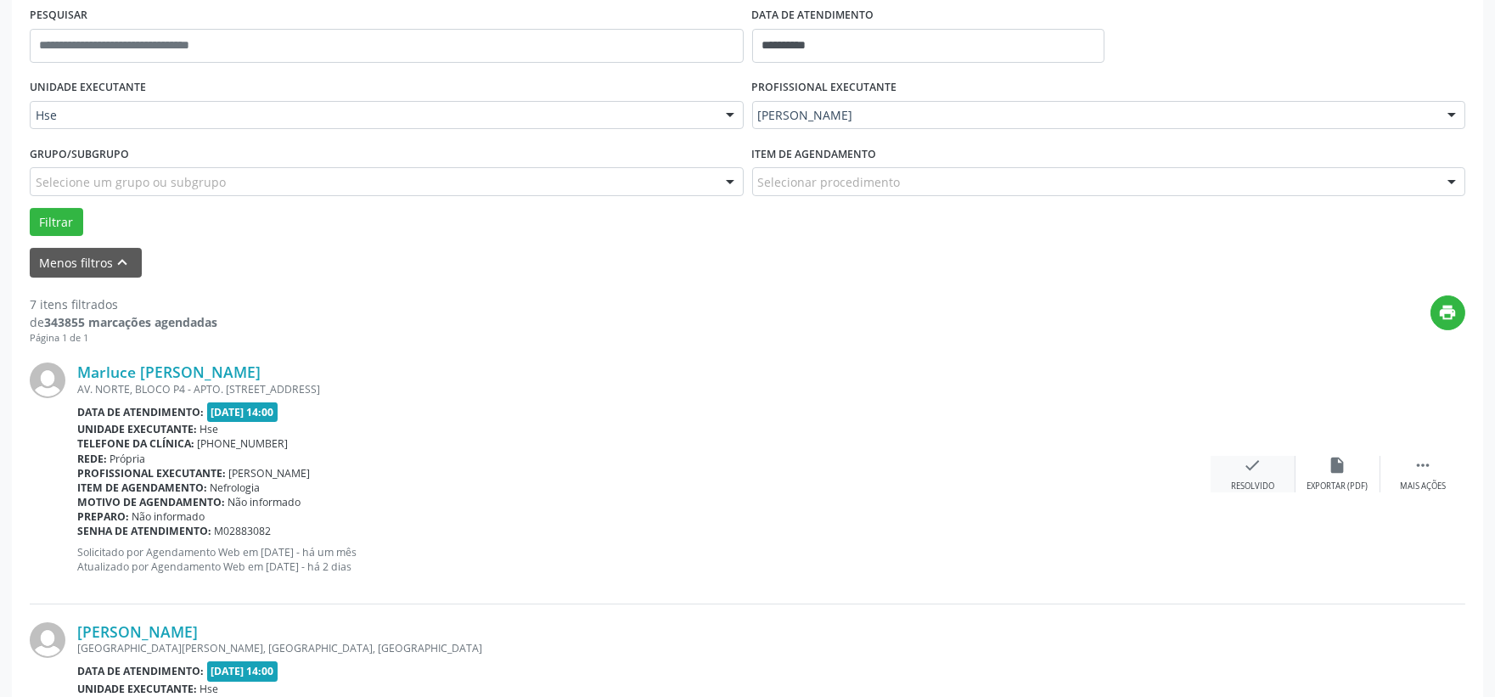
click at [1232, 459] on div "check Resolvido" at bounding box center [1253, 474] width 85 height 37
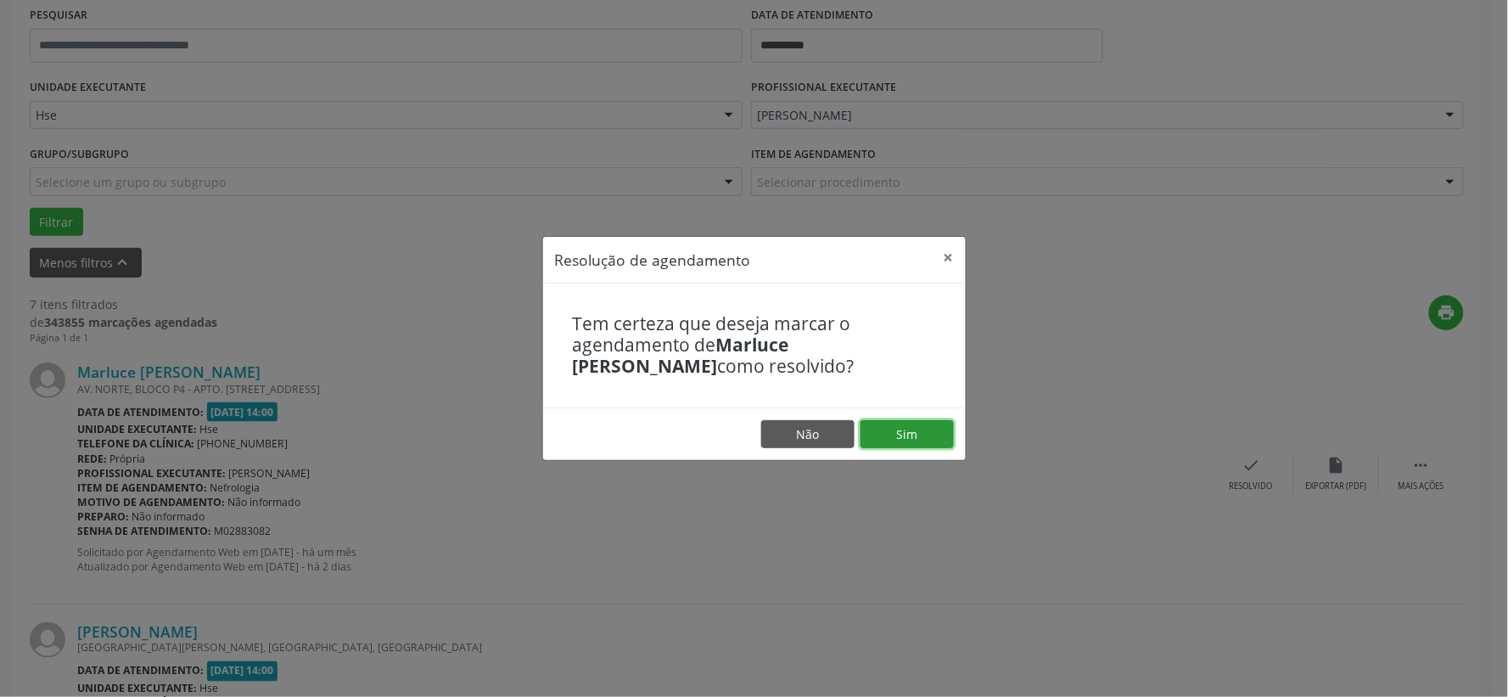
drag, startPoint x: 929, startPoint y: 424, endPoint x: 895, endPoint y: 434, distance: 35.2
click at [923, 427] on button "Sim" at bounding box center [907, 434] width 93 height 29
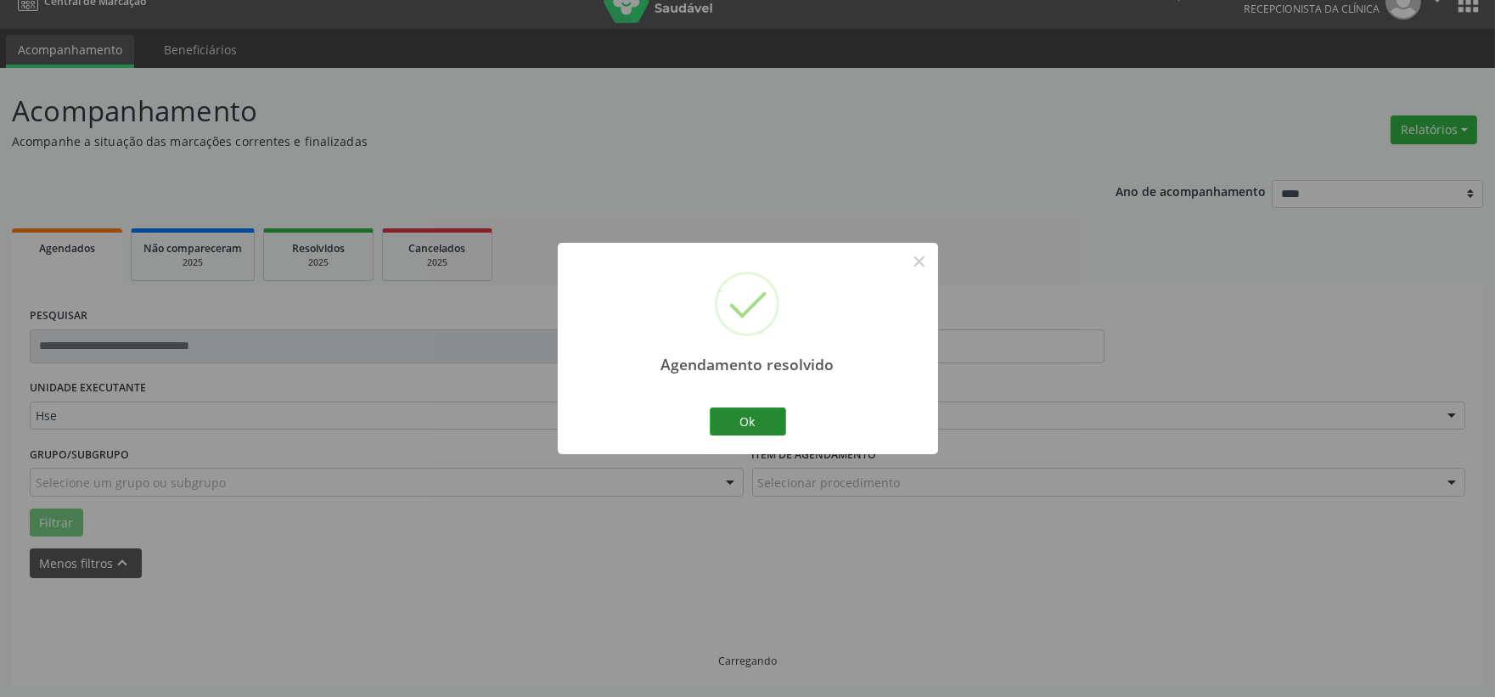
scroll to position [43, 0]
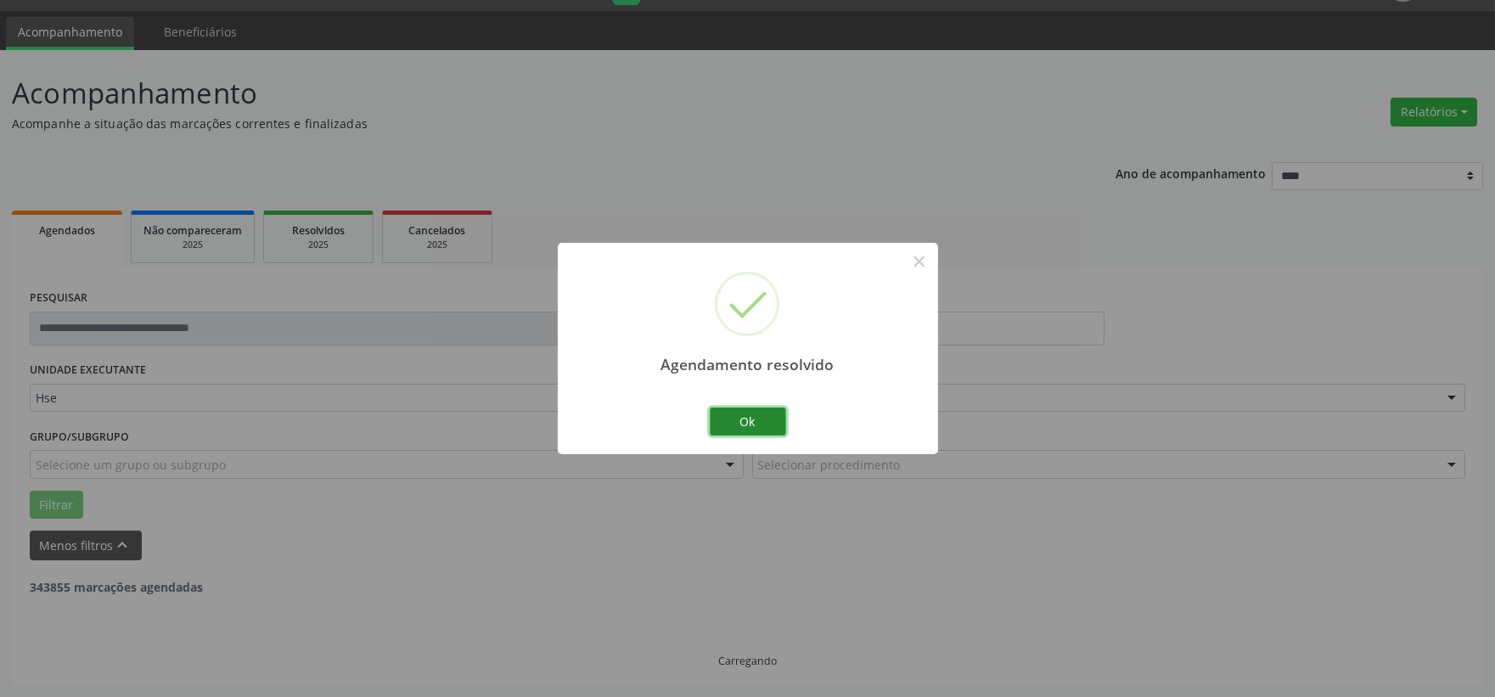
click at [756, 418] on button "Ok" at bounding box center [748, 421] width 76 height 29
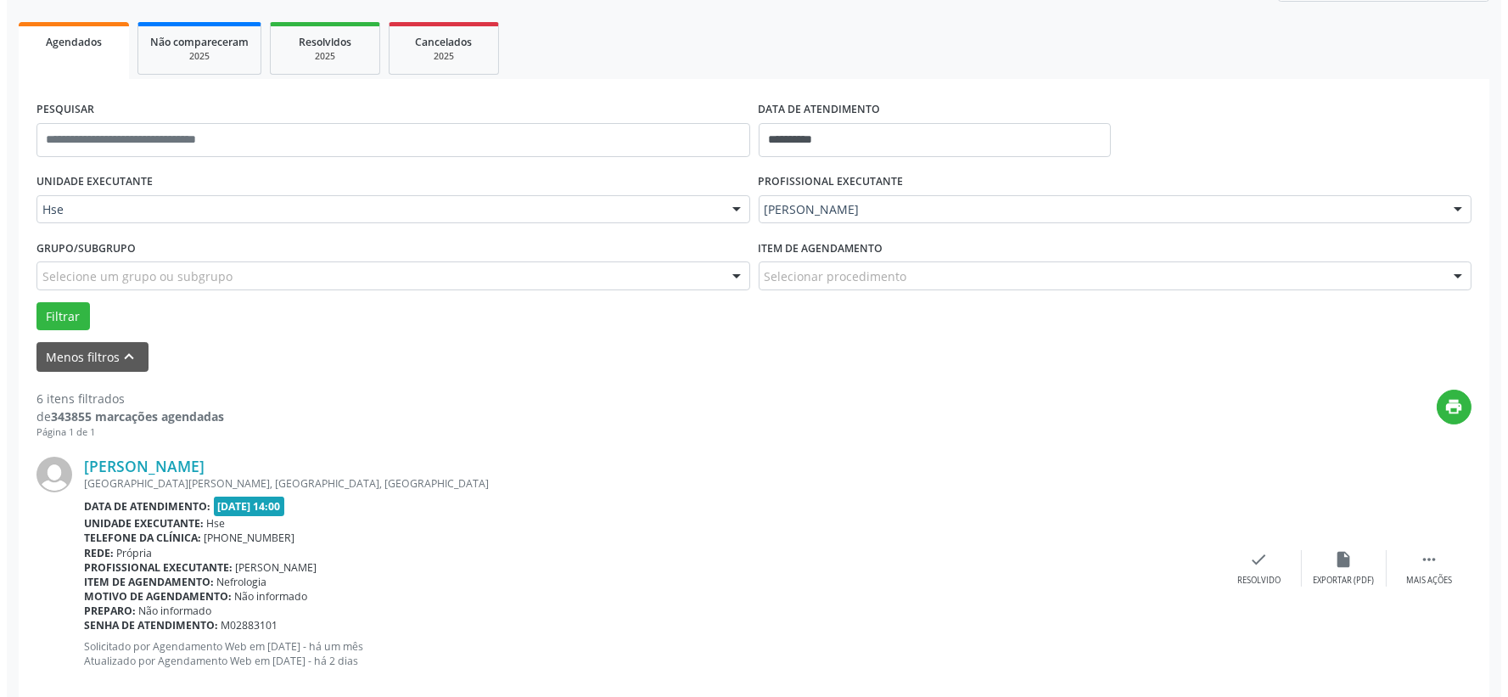
scroll to position [514, 0]
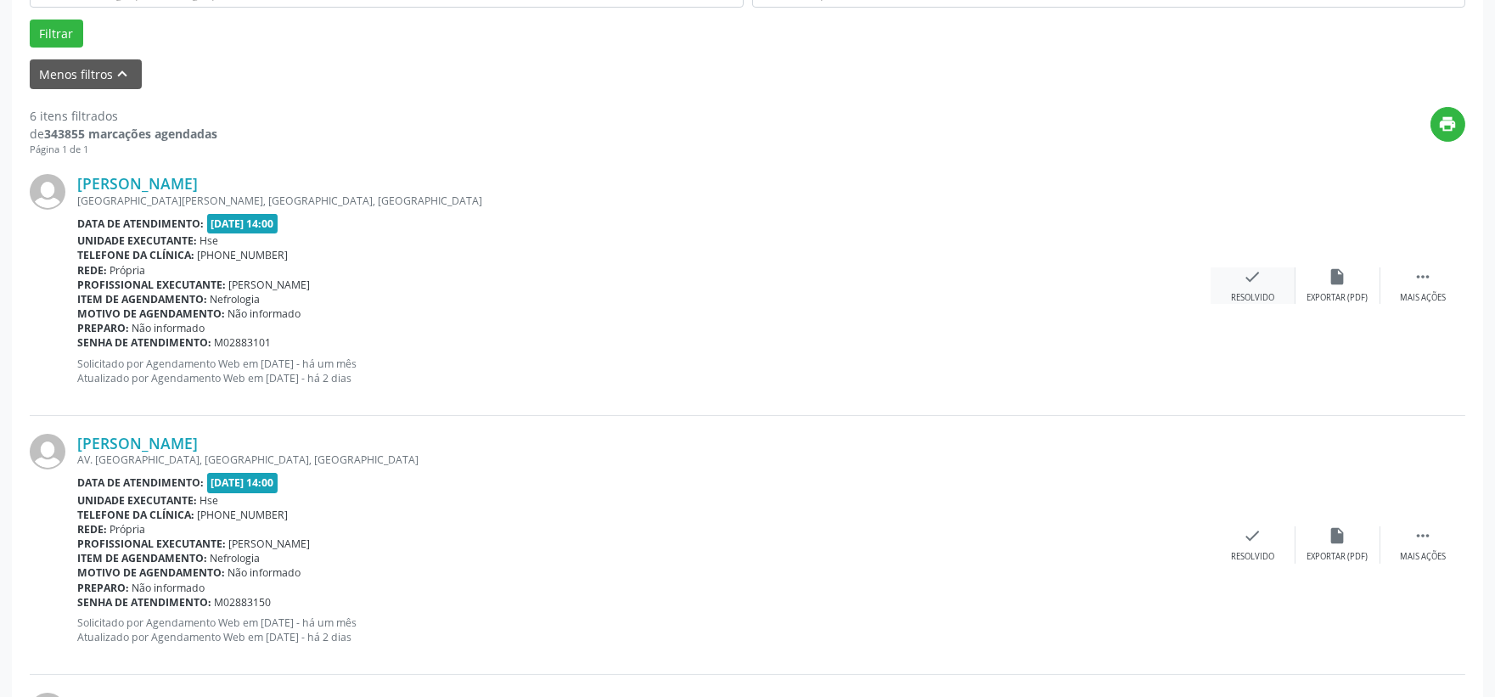
click at [1250, 280] on icon "check" at bounding box center [1253, 276] width 19 height 19
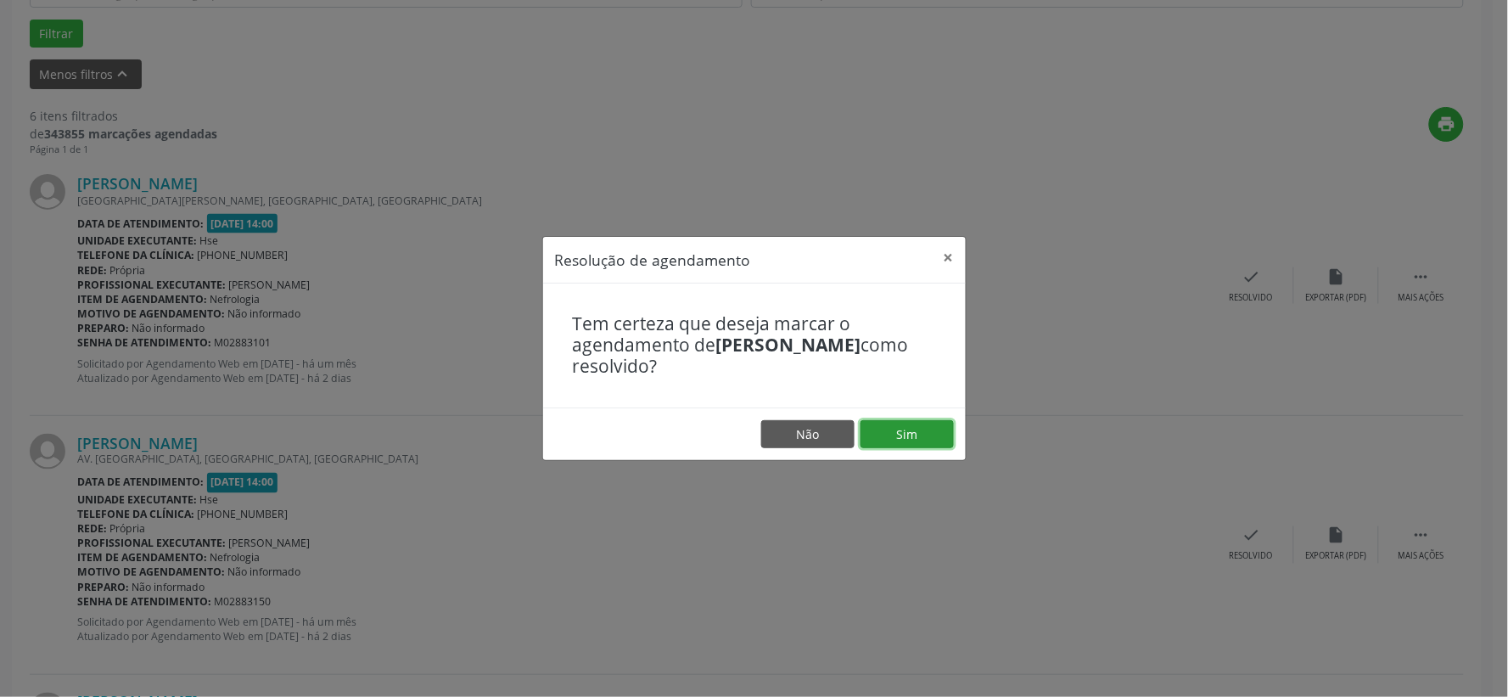
click at [908, 433] on button "Sim" at bounding box center [907, 434] width 93 height 29
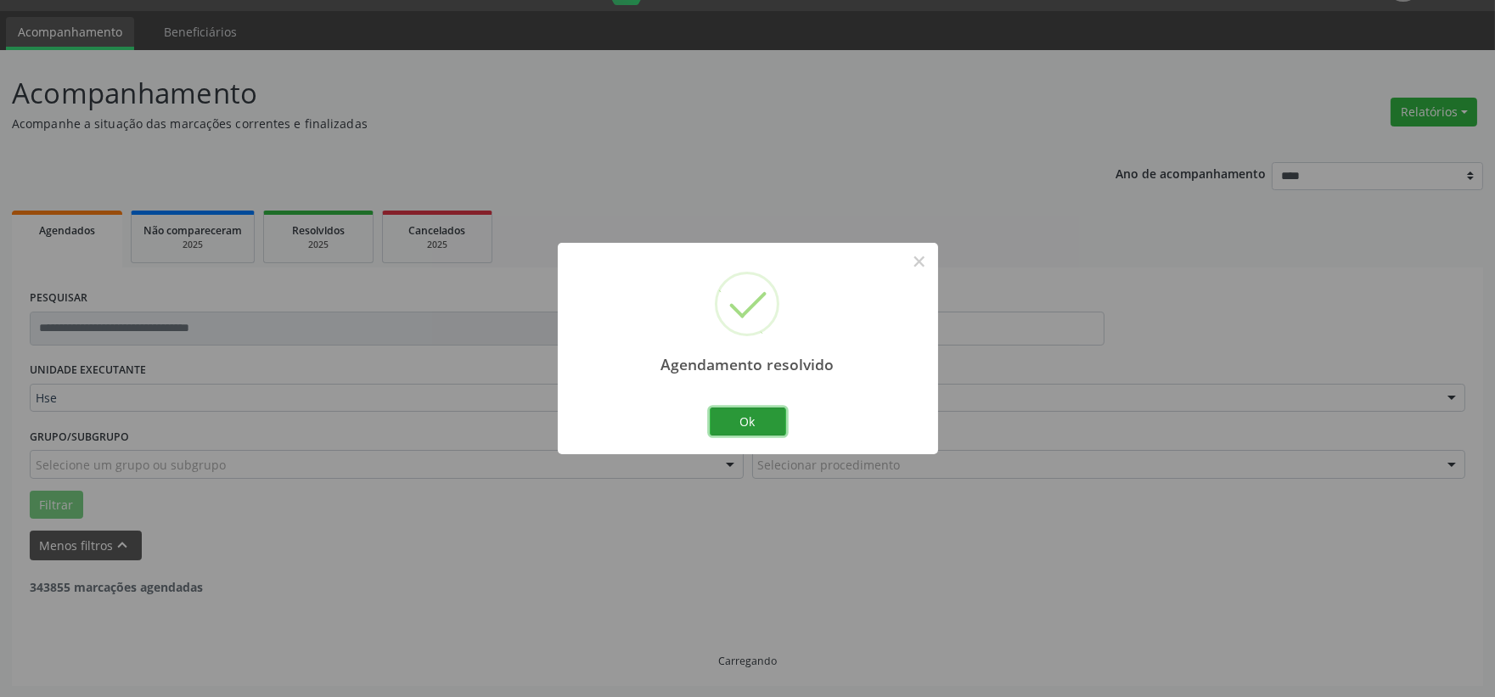
drag, startPoint x: 749, startPoint y: 425, endPoint x: 739, endPoint y: 424, distance: 9.4
click at [749, 425] on button "Ok" at bounding box center [748, 421] width 76 height 29
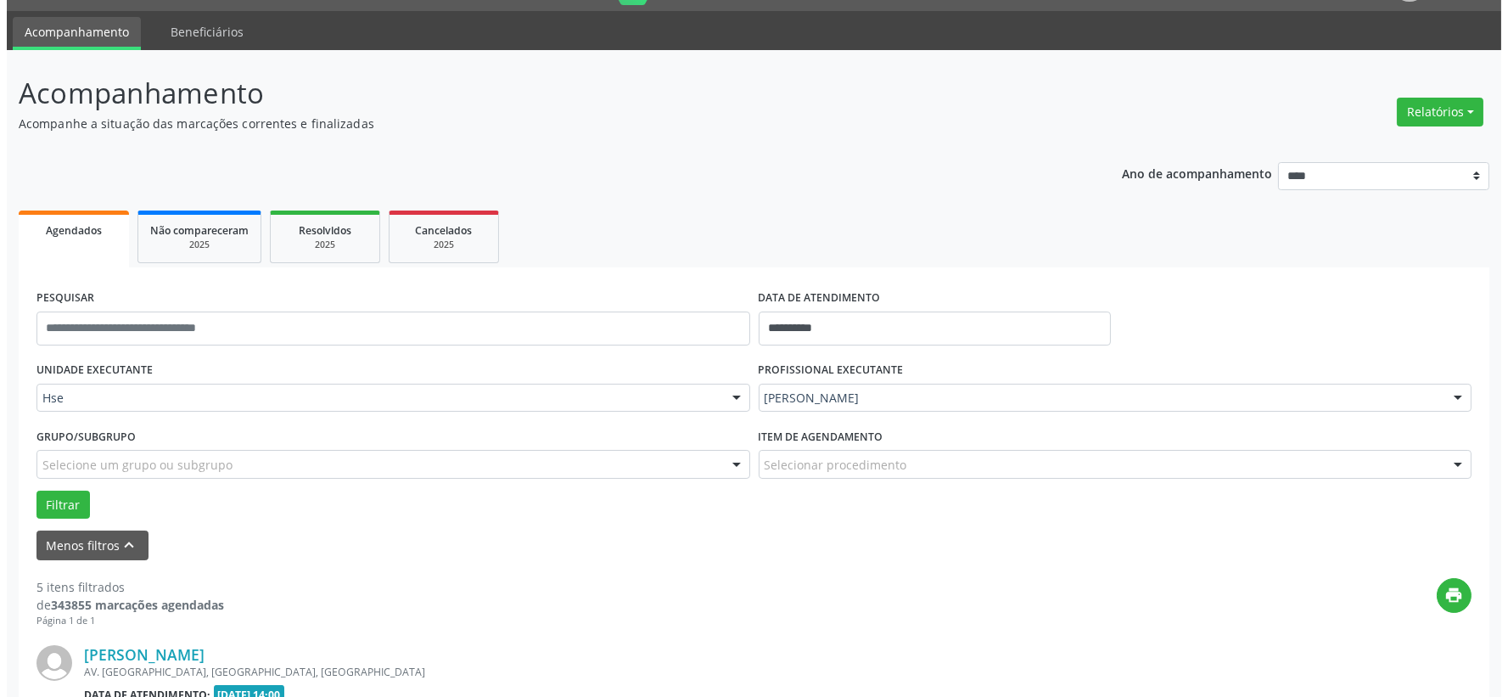
scroll to position [420, 0]
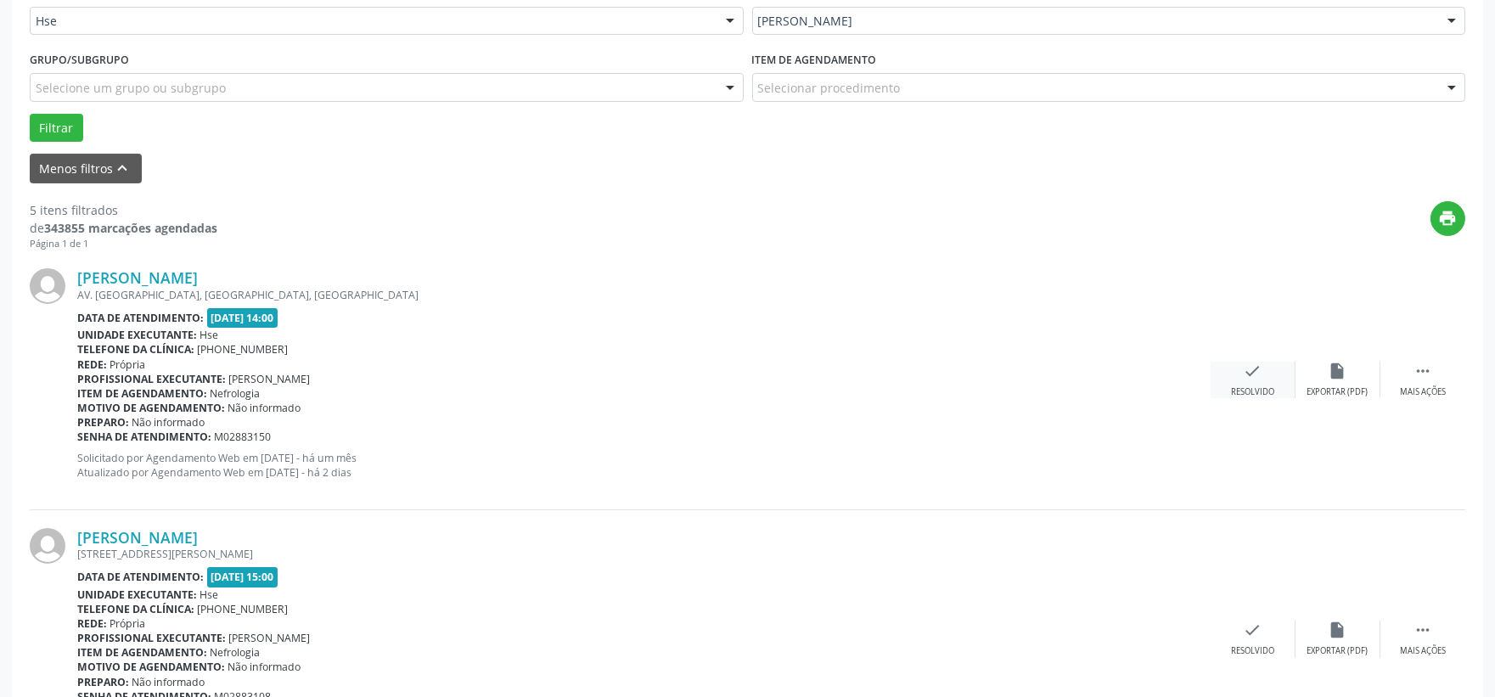
click at [1251, 374] on icon "check" at bounding box center [1253, 371] width 19 height 19
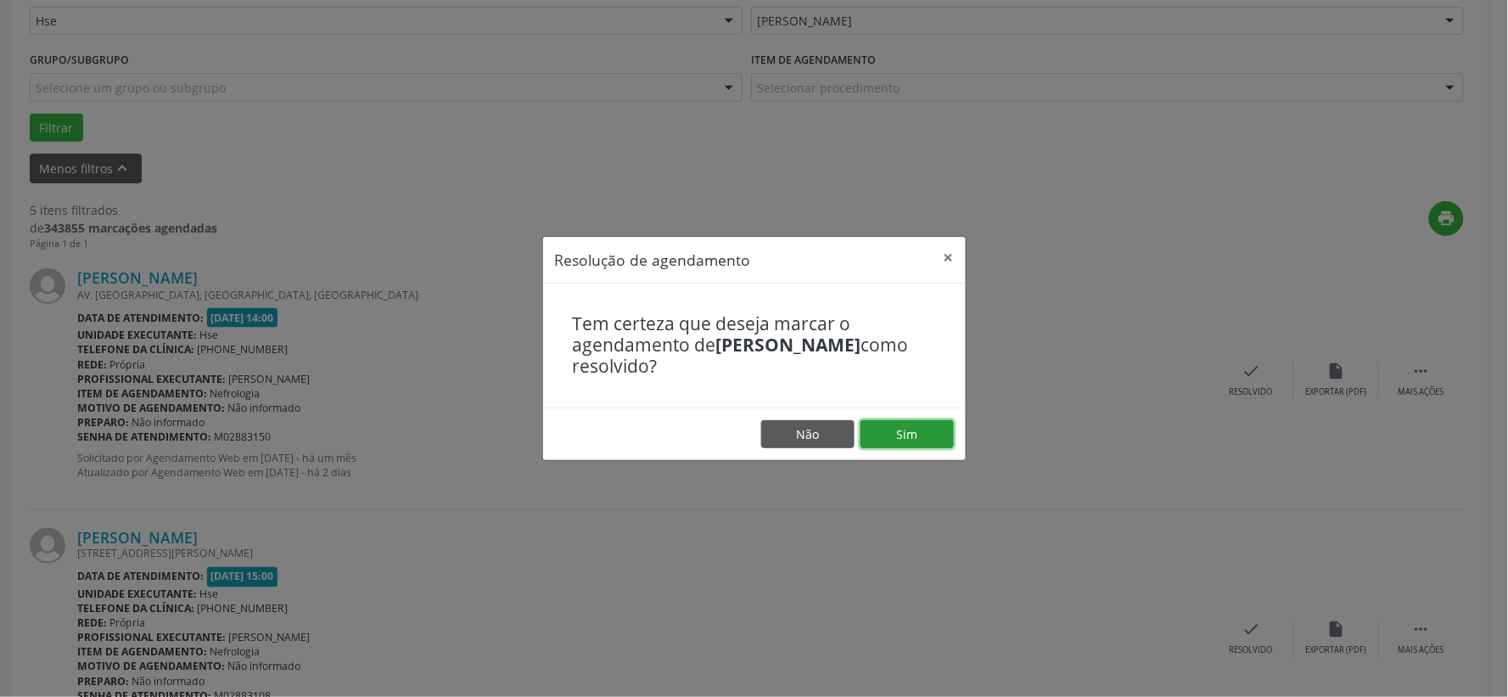
drag, startPoint x: 911, startPoint y: 433, endPoint x: 896, endPoint y: 438, distance: 15.3
click at [910, 433] on button "Sim" at bounding box center [907, 434] width 93 height 29
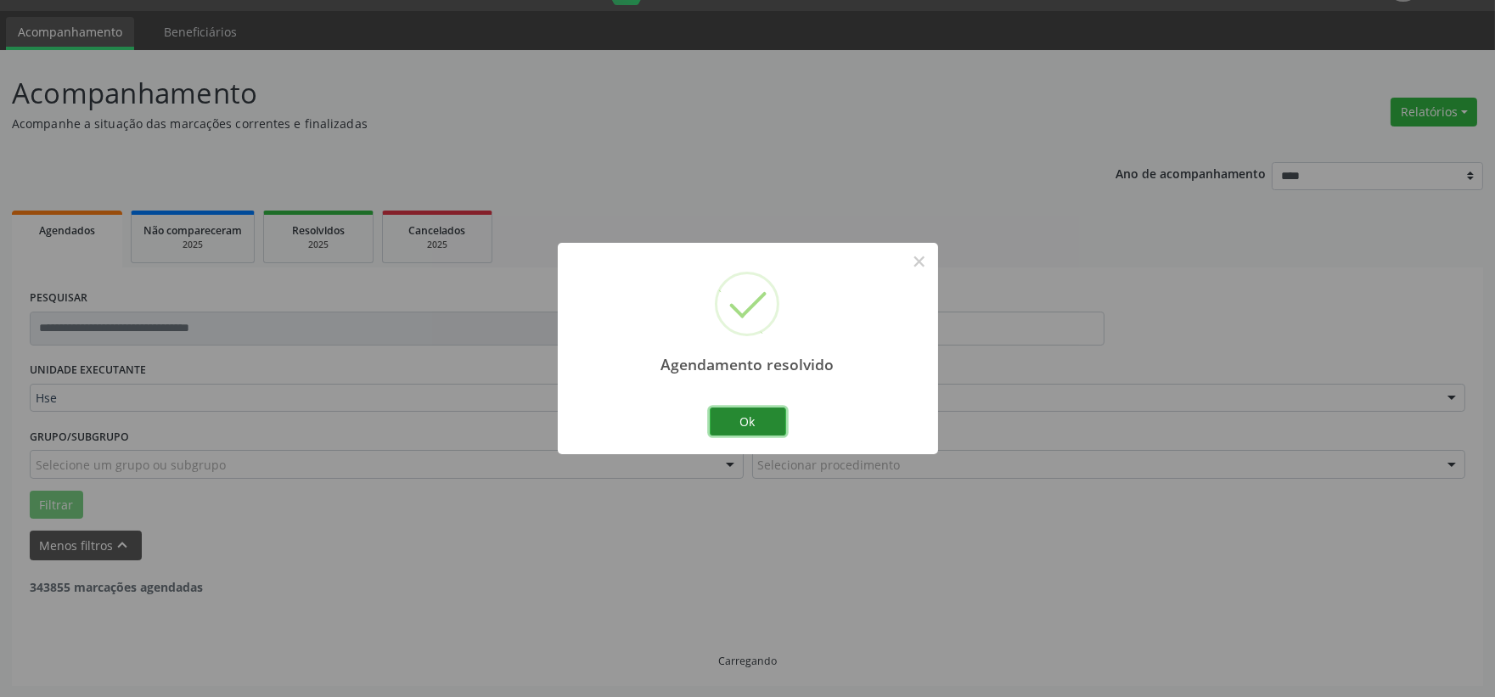
click at [758, 423] on button "Ok" at bounding box center [748, 421] width 76 height 29
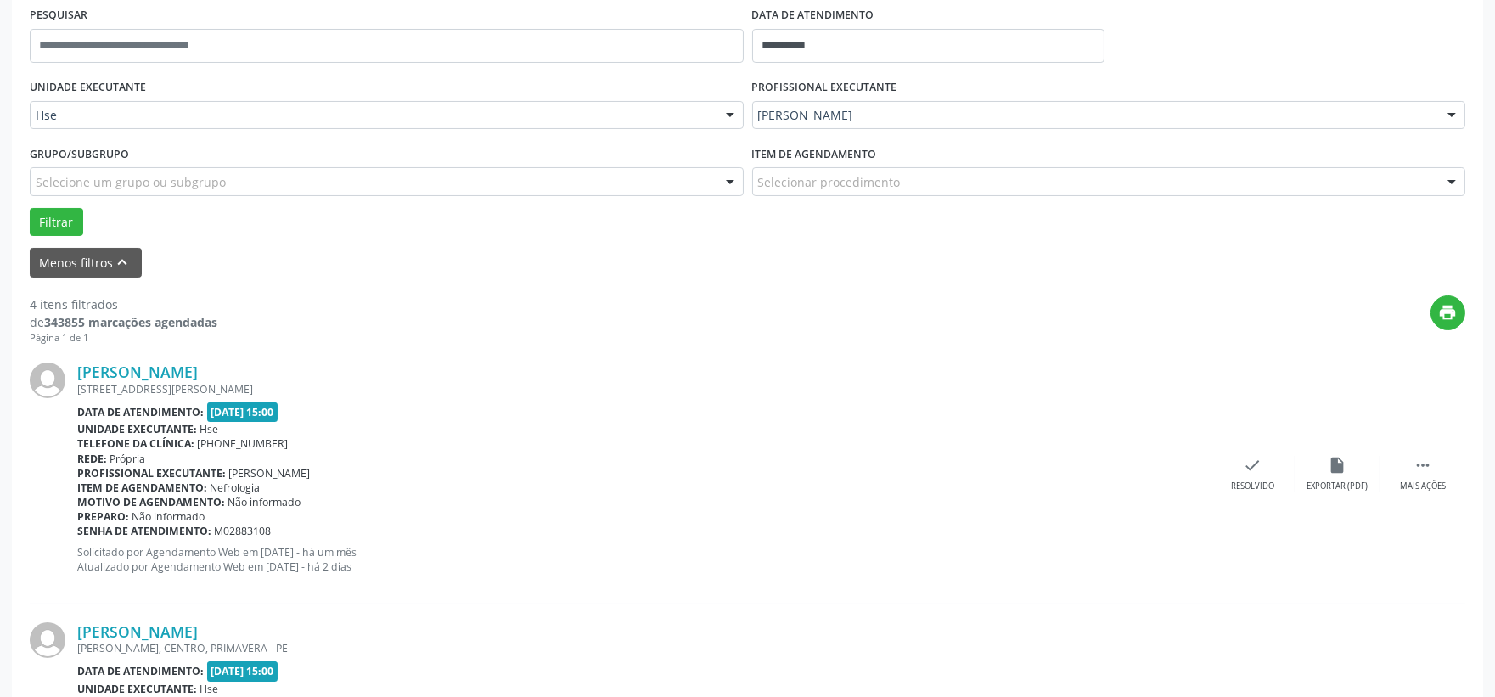
scroll to position [514, 0]
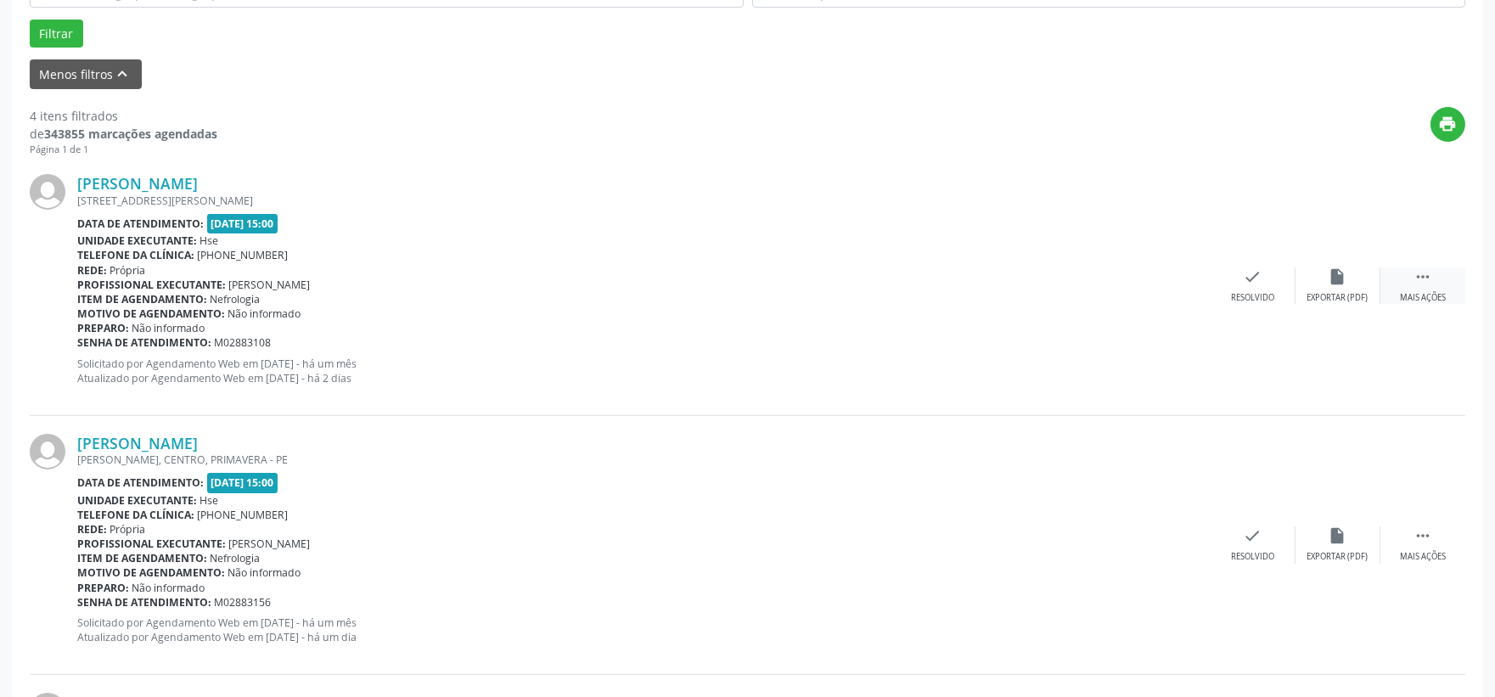
click at [1431, 278] on div " Mais ações" at bounding box center [1422, 285] width 85 height 37
click at [1348, 278] on div "alarm_off Não compareceu" at bounding box center [1337, 285] width 85 height 37
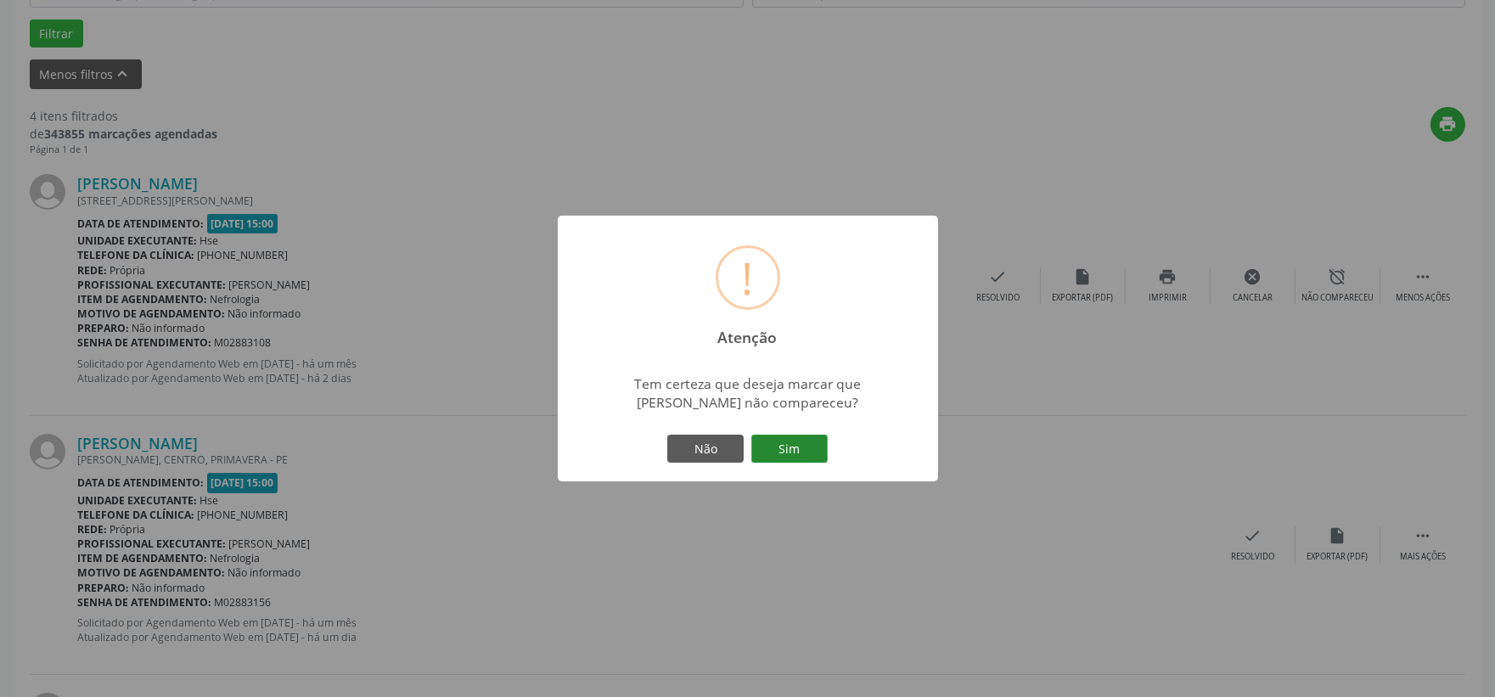
click at [793, 443] on button "Sim" at bounding box center [789, 449] width 76 height 29
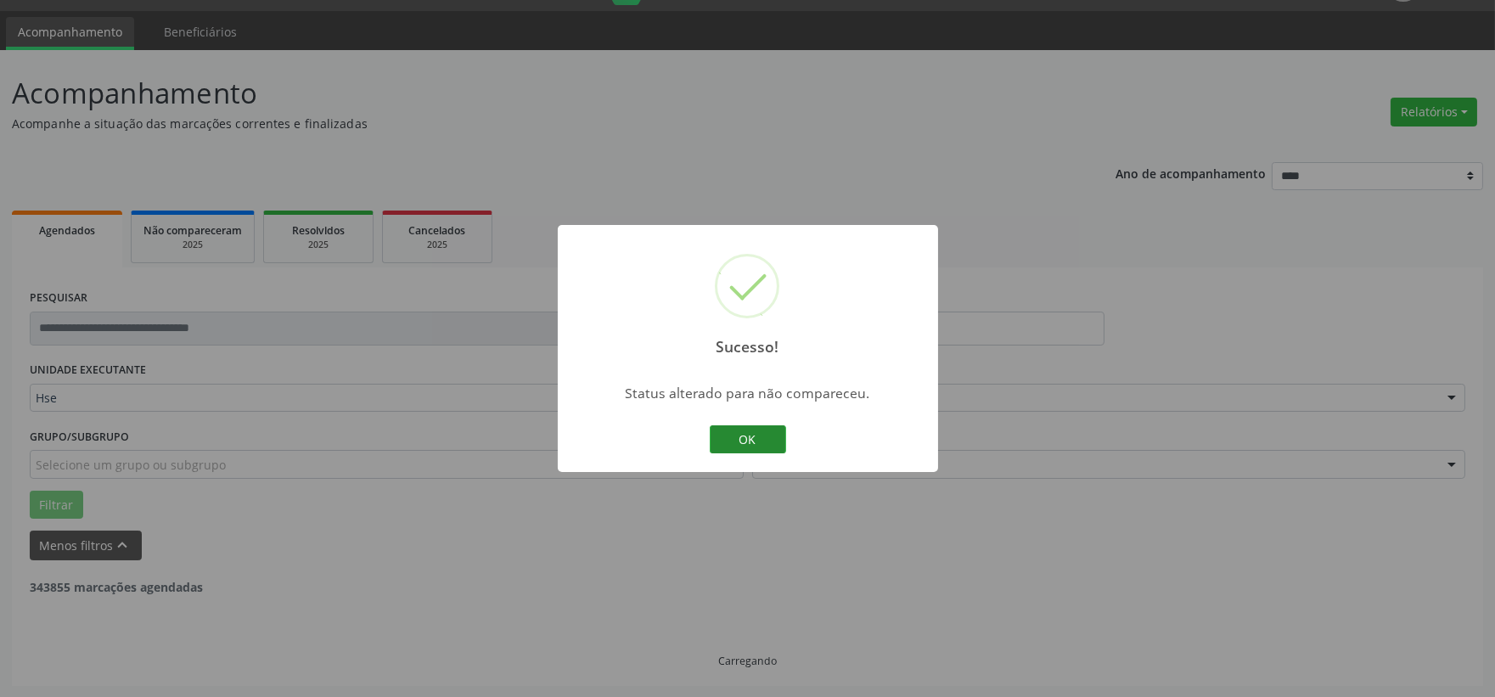
click at [760, 436] on button "OK" at bounding box center [748, 439] width 76 height 29
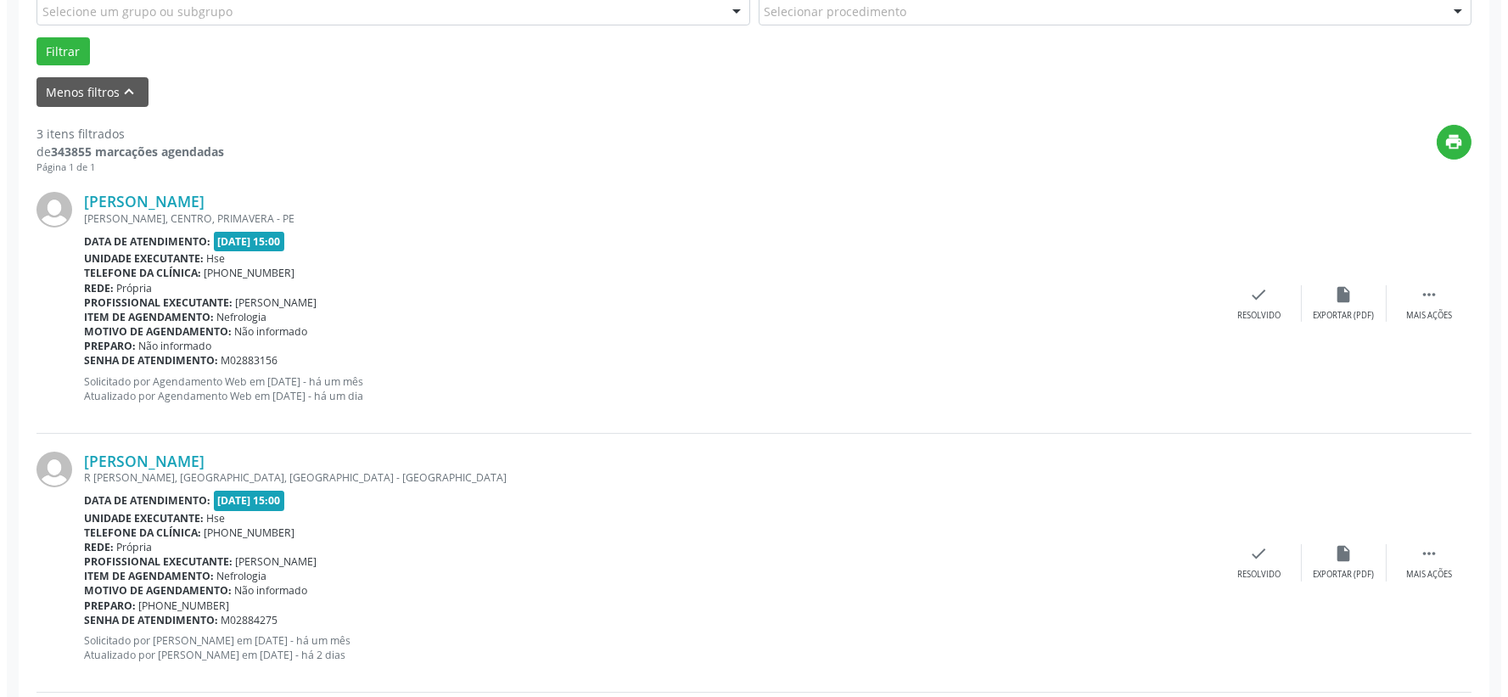
scroll to position [402, 0]
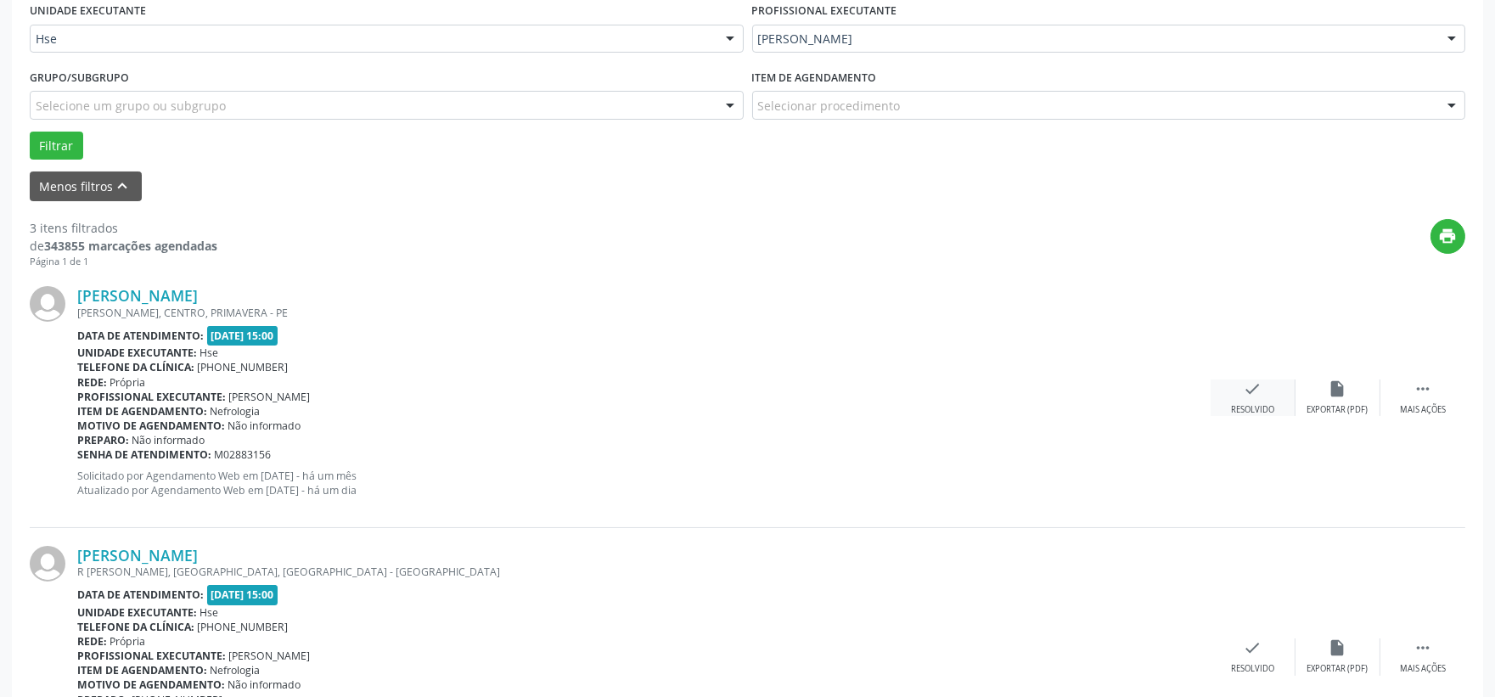
click at [1255, 388] on icon "check" at bounding box center [1253, 388] width 19 height 19
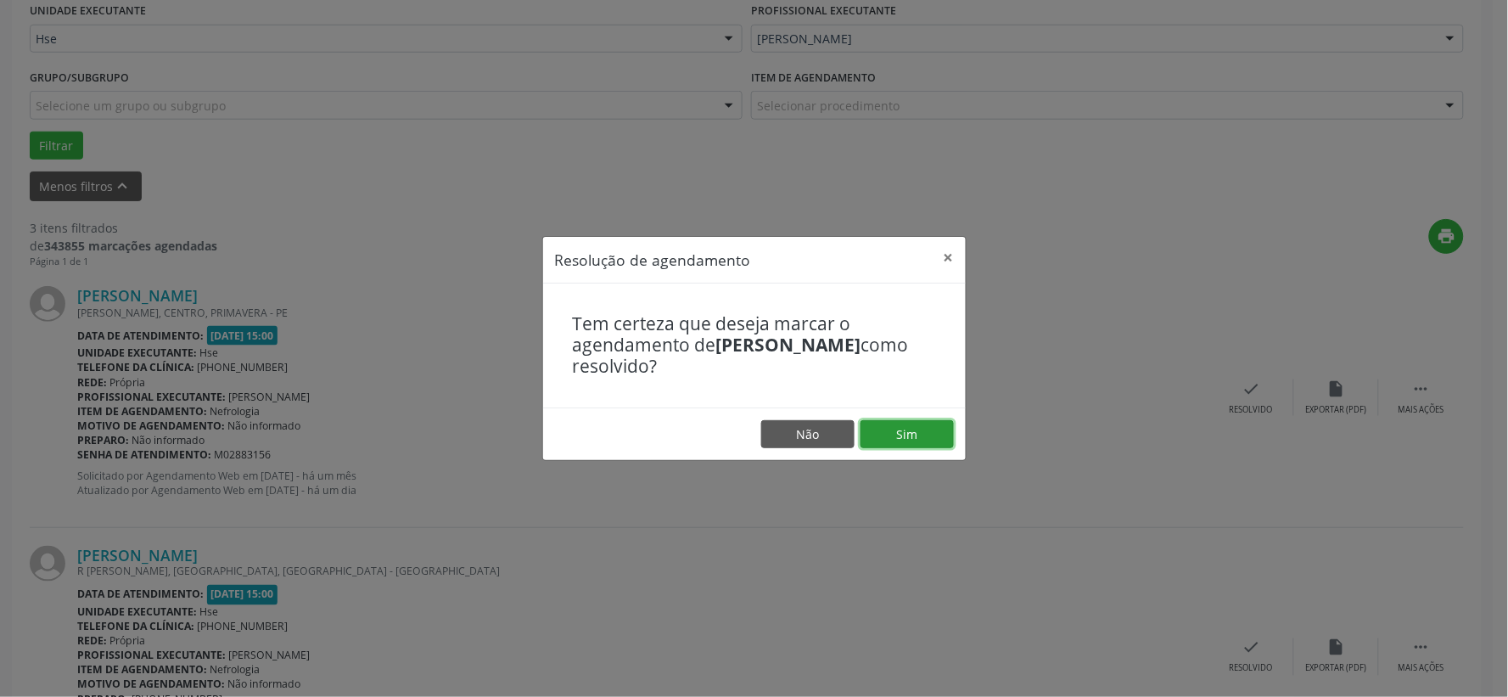
click at [908, 430] on button "Sim" at bounding box center [907, 434] width 93 height 29
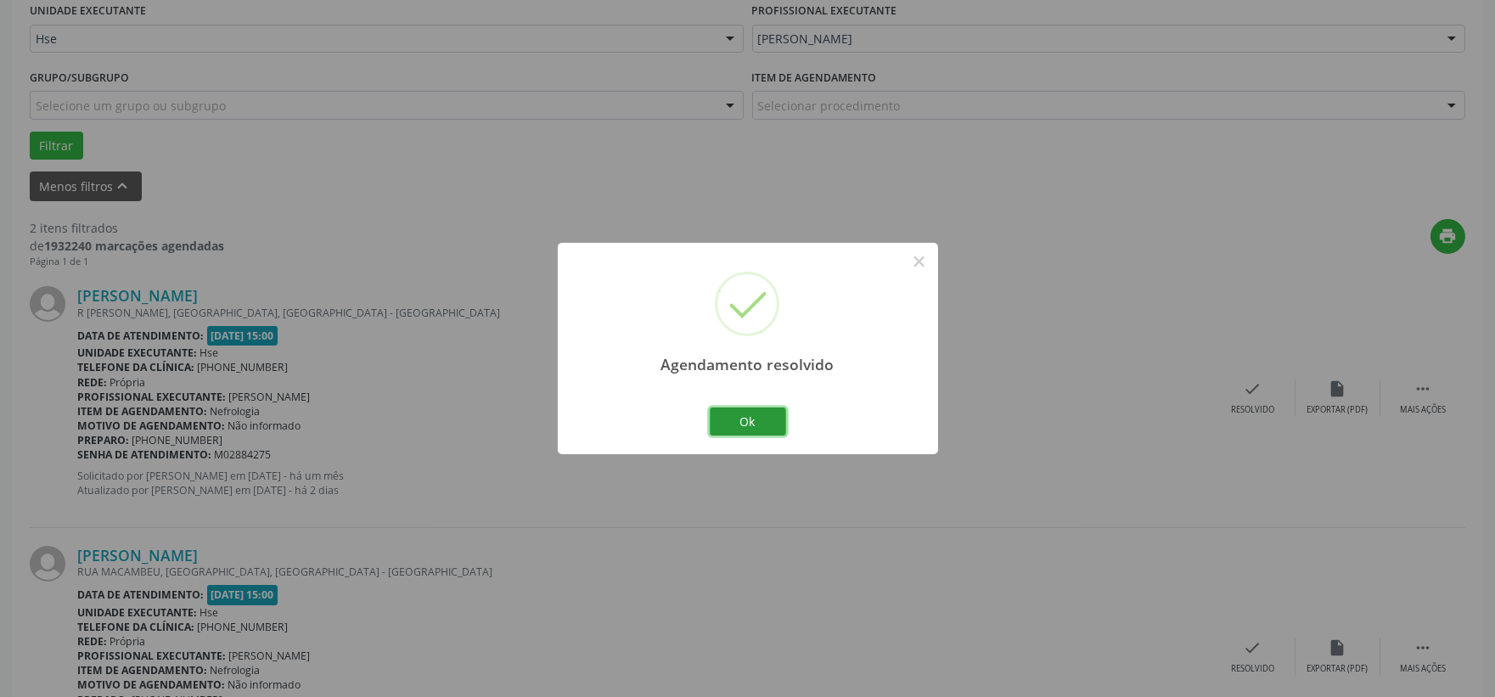
drag, startPoint x: 752, startPoint y: 430, endPoint x: 877, endPoint y: 425, distance: 124.9
click at [767, 430] on button "Ok" at bounding box center [748, 421] width 76 height 29
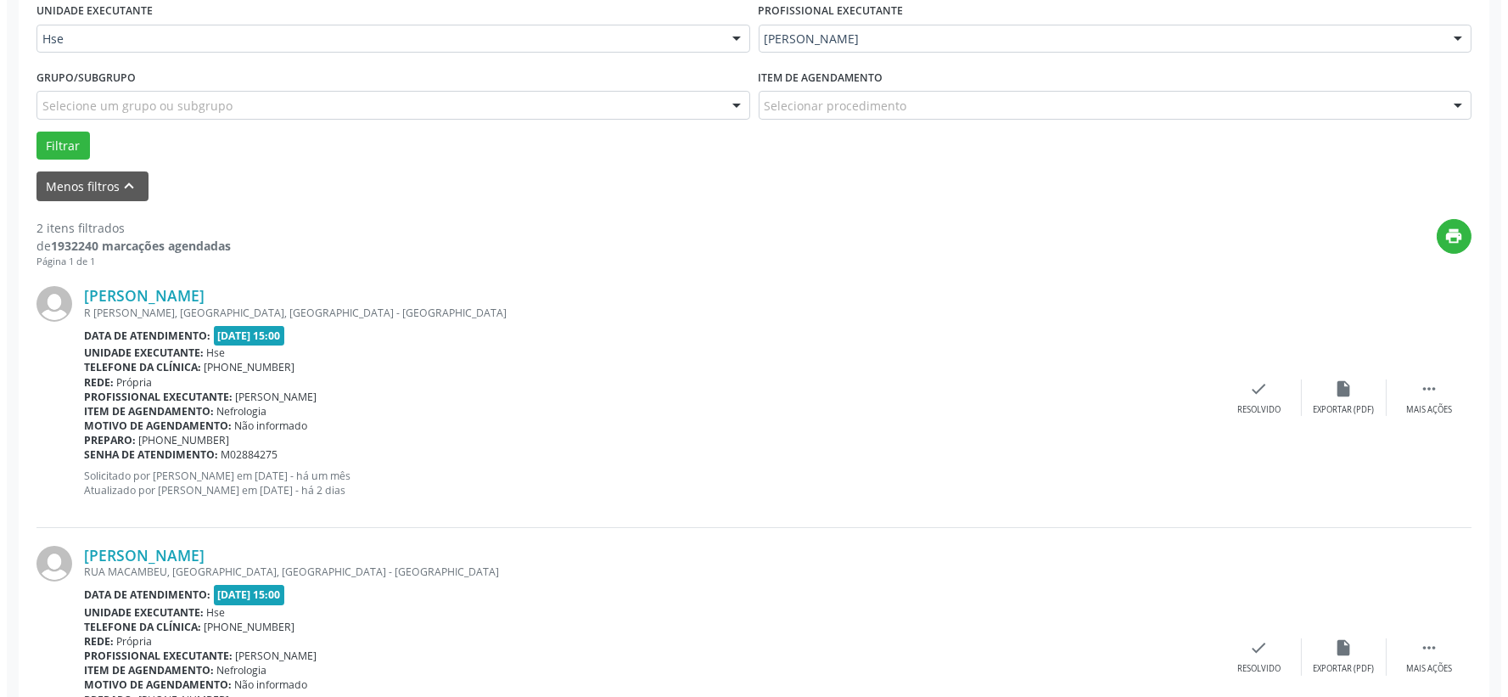
scroll to position [497, 0]
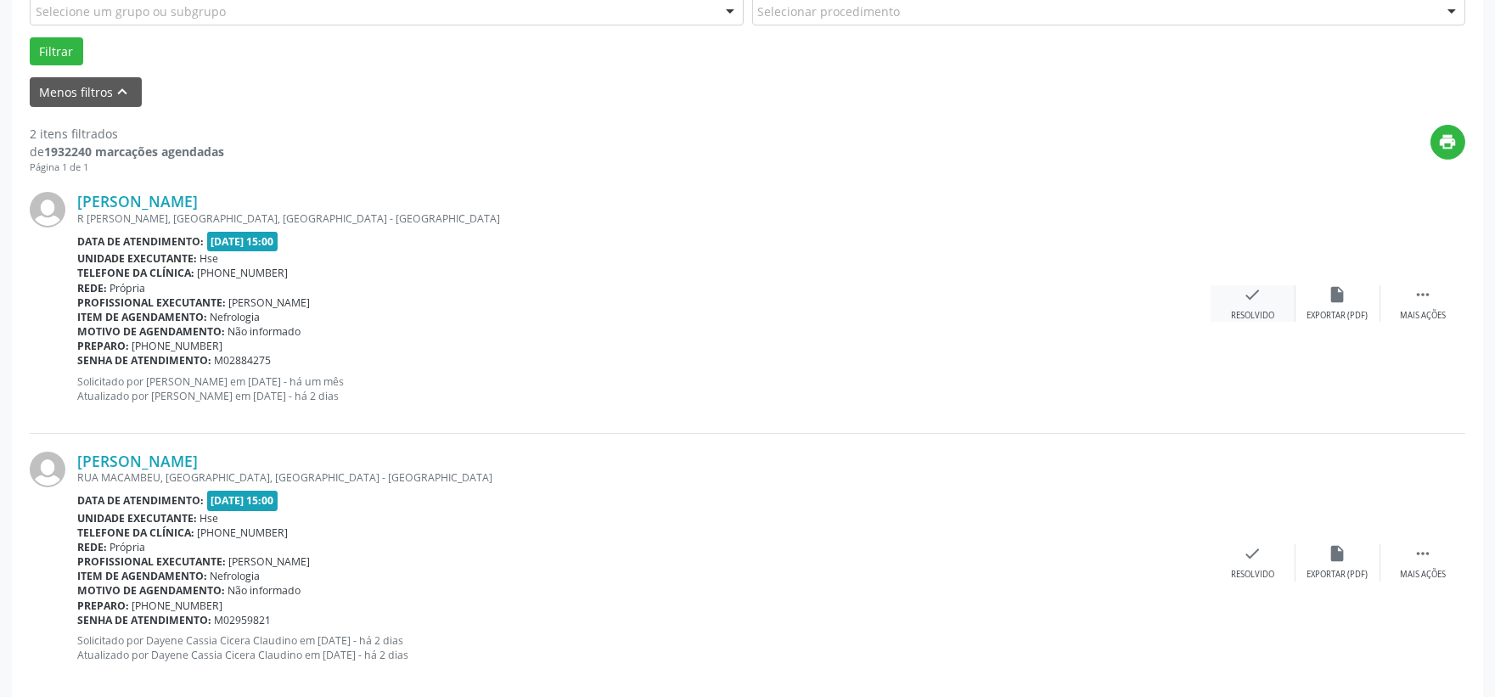
click at [1248, 299] on icon "check" at bounding box center [1253, 294] width 19 height 19
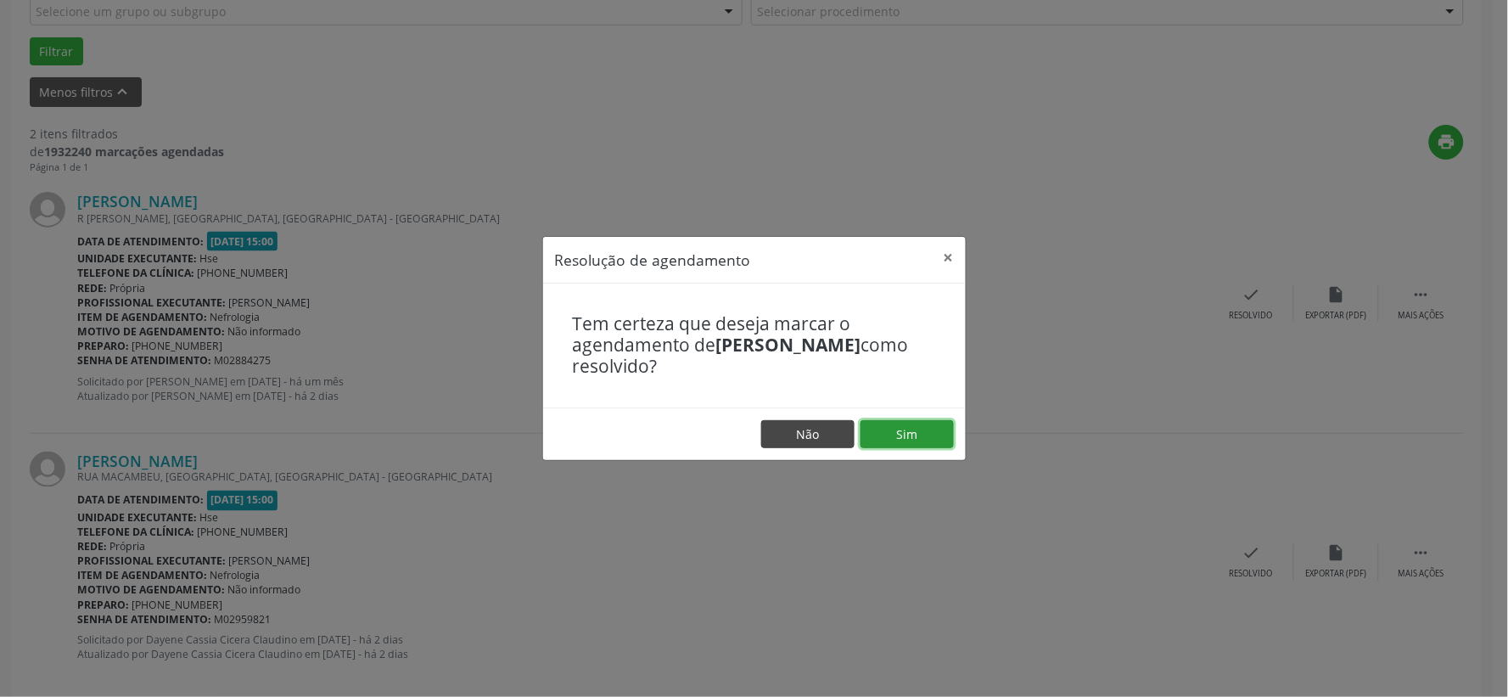
drag, startPoint x: 912, startPoint y: 427, endPoint x: 847, endPoint y: 419, distance: 65.0
click at [903, 424] on button "Sim" at bounding box center [907, 434] width 93 height 29
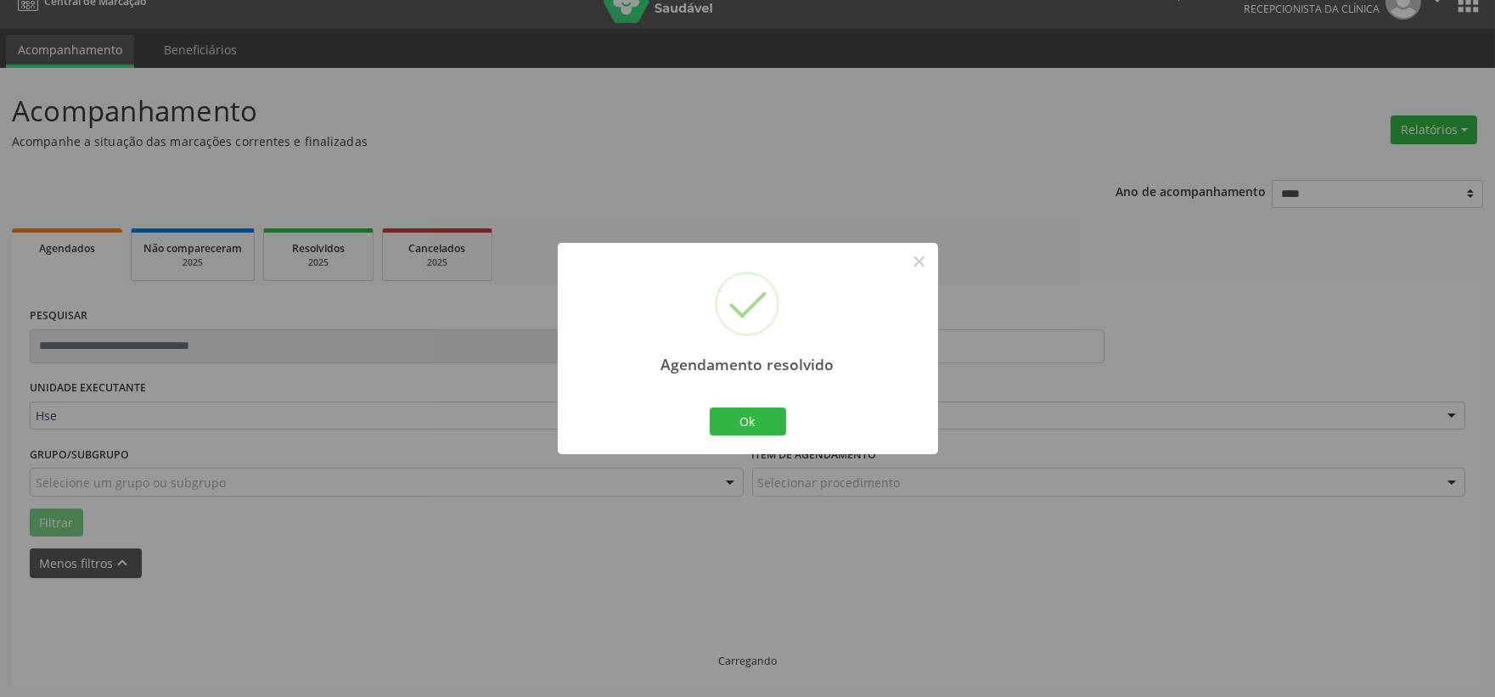
scroll to position [43, 0]
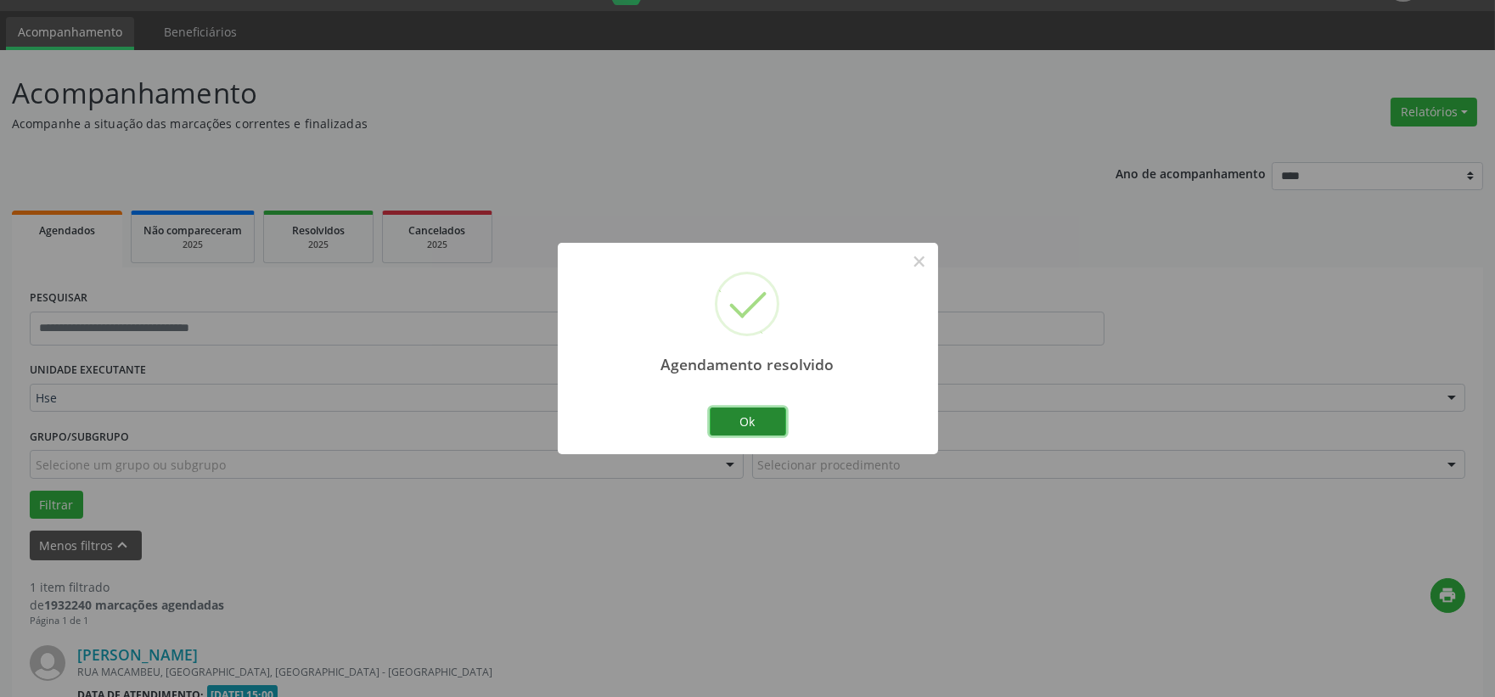
click at [750, 413] on button "Ok" at bounding box center [748, 421] width 76 height 29
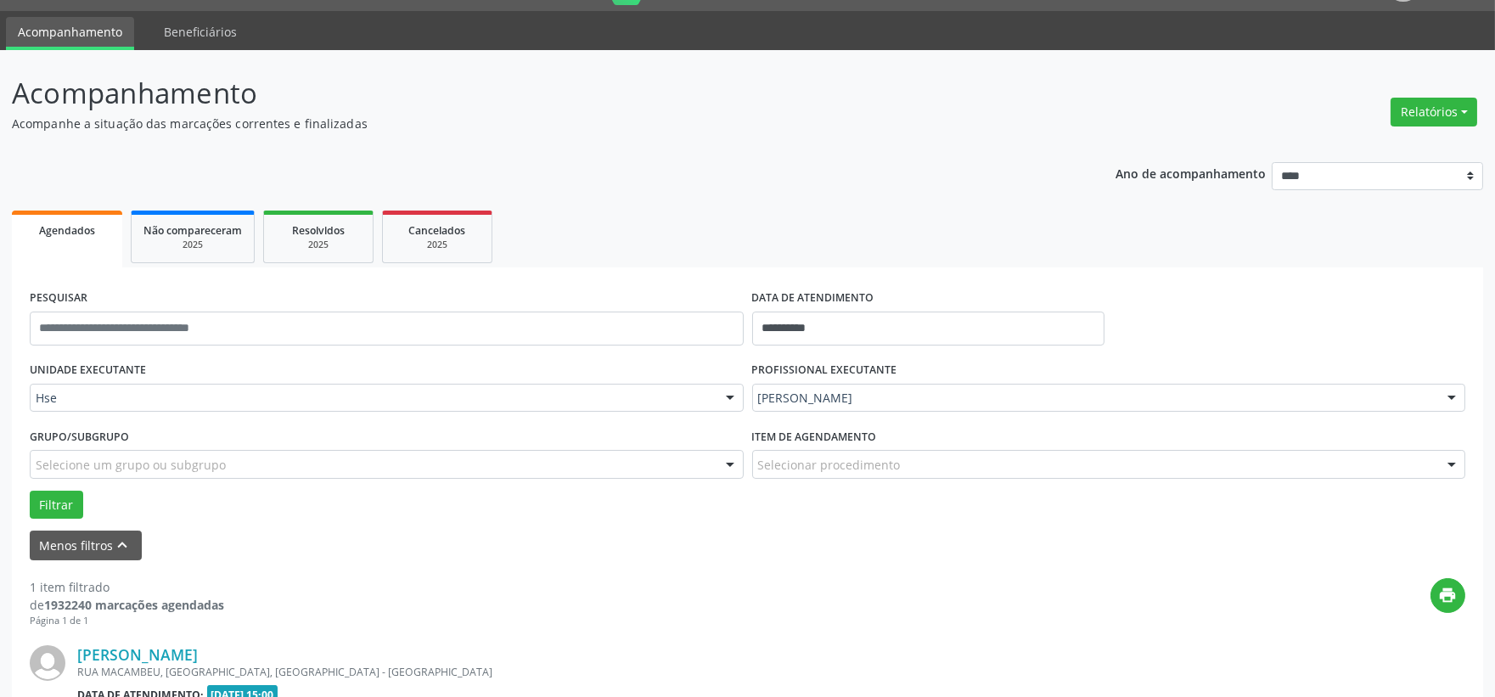
scroll to position [261, 0]
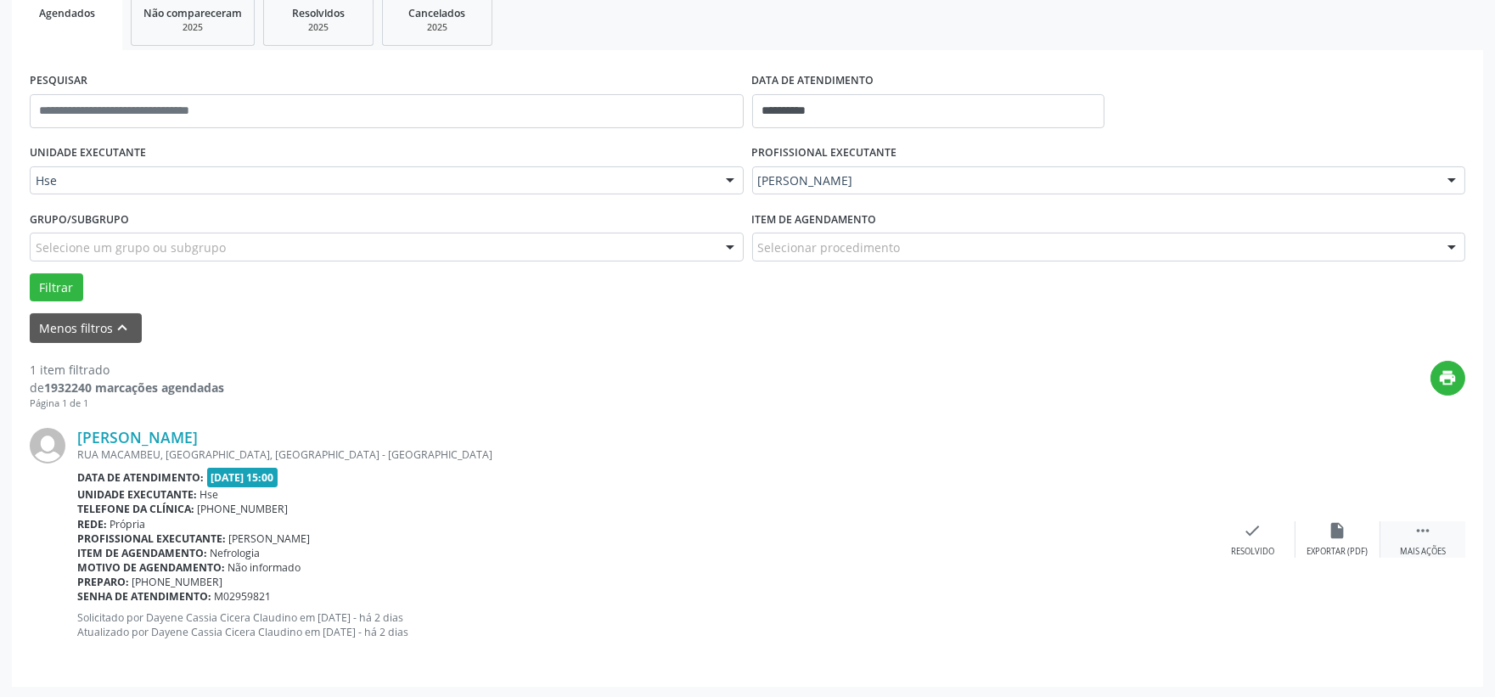
drag, startPoint x: 1427, startPoint y: 543, endPoint x: 1405, endPoint y: 542, distance: 22.1
click at [1427, 542] on div " Mais ações" at bounding box center [1422, 539] width 85 height 37
click at [1339, 531] on div "alarm_off Não compareceu" at bounding box center [1337, 539] width 85 height 37
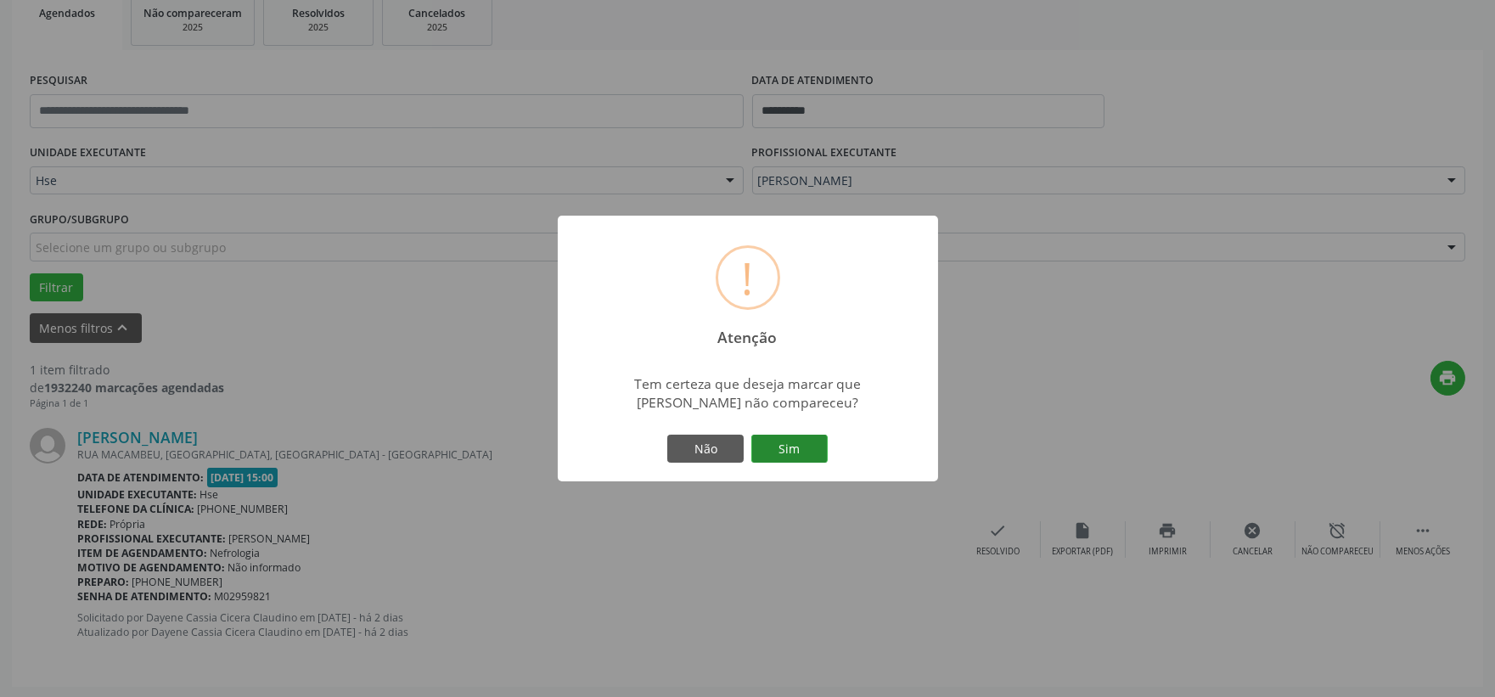
click at [789, 452] on button "Sim" at bounding box center [789, 449] width 76 height 29
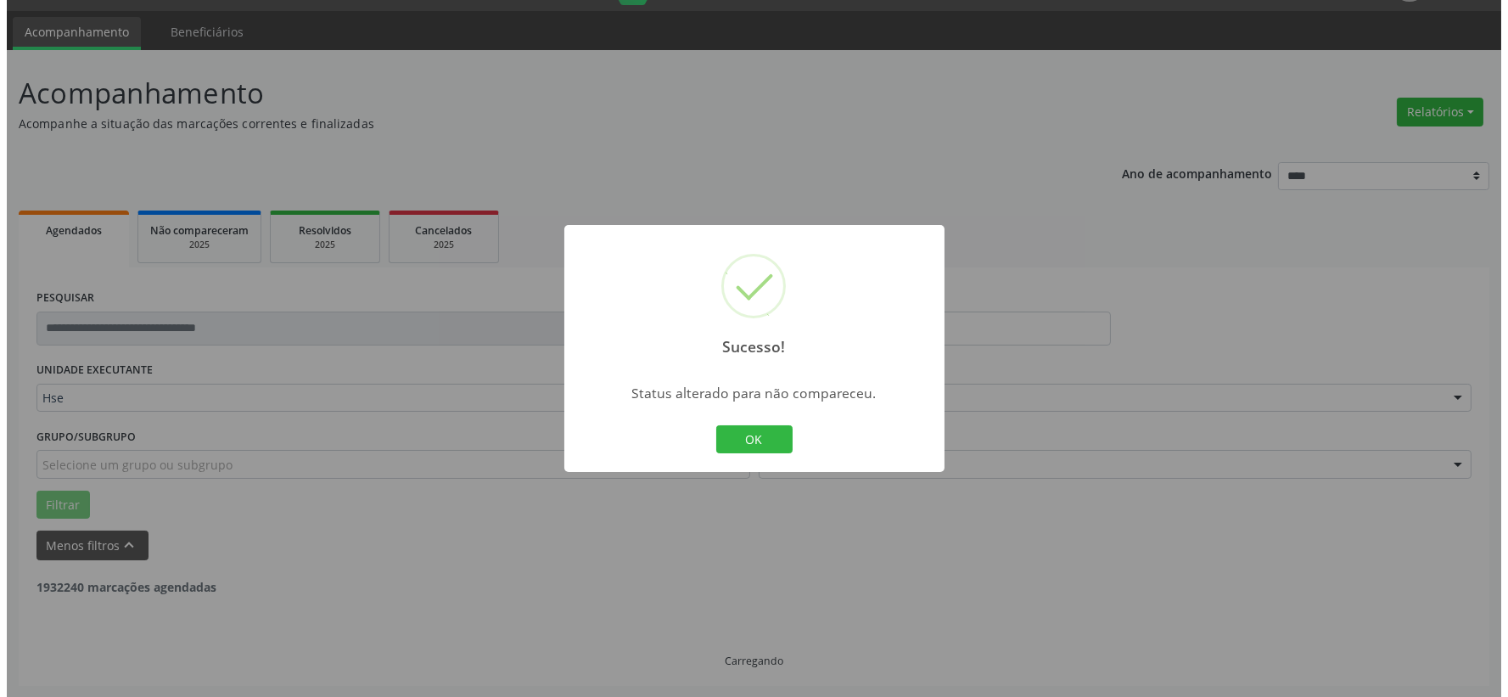
scroll to position [0, 0]
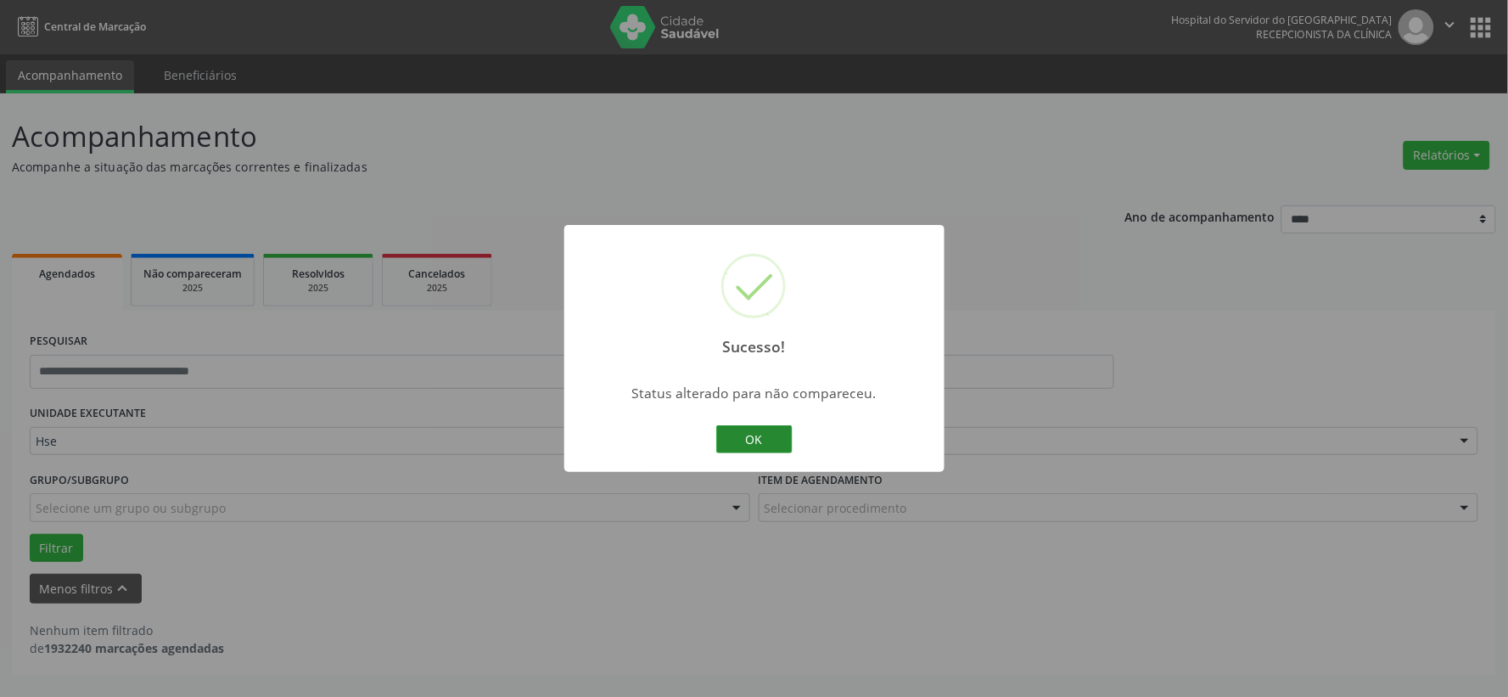
click at [748, 440] on button "OK" at bounding box center [754, 439] width 76 height 29
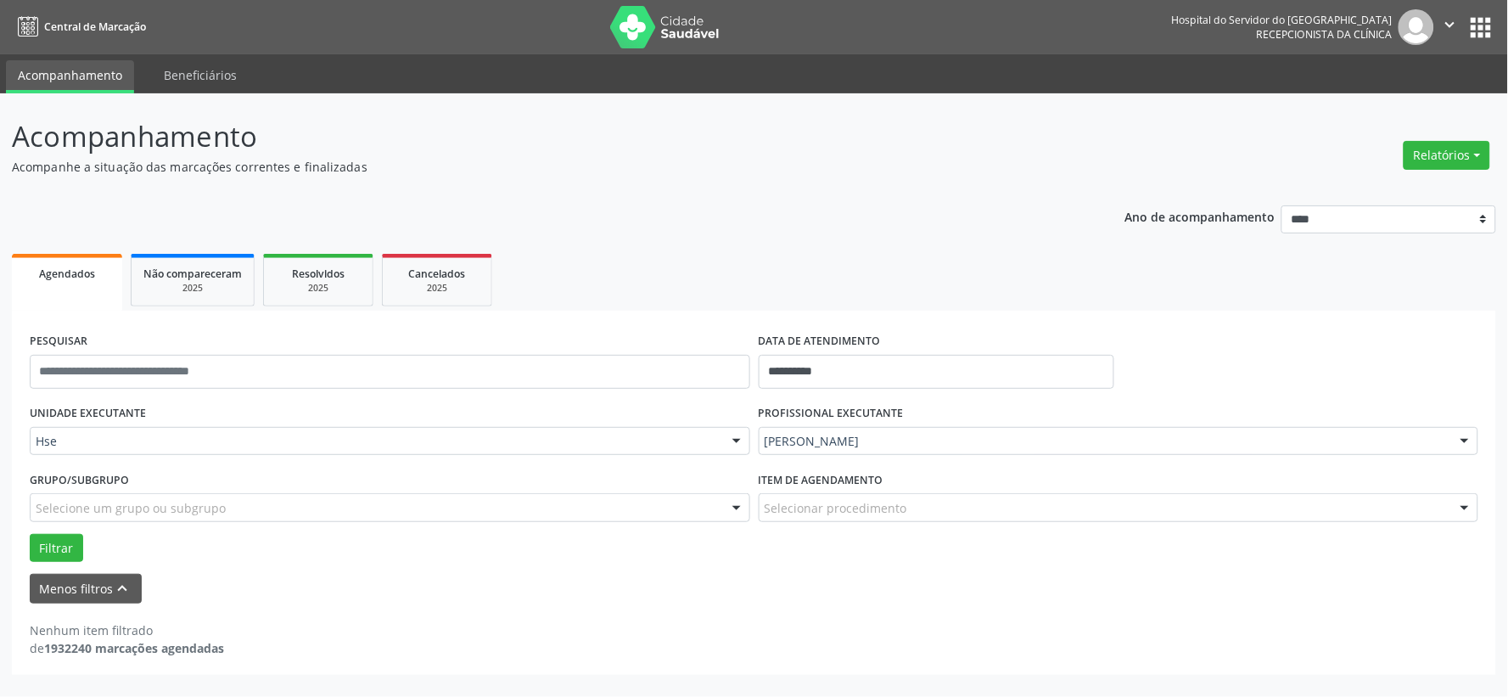
click at [681, 30] on img at bounding box center [665, 27] width 110 height 42
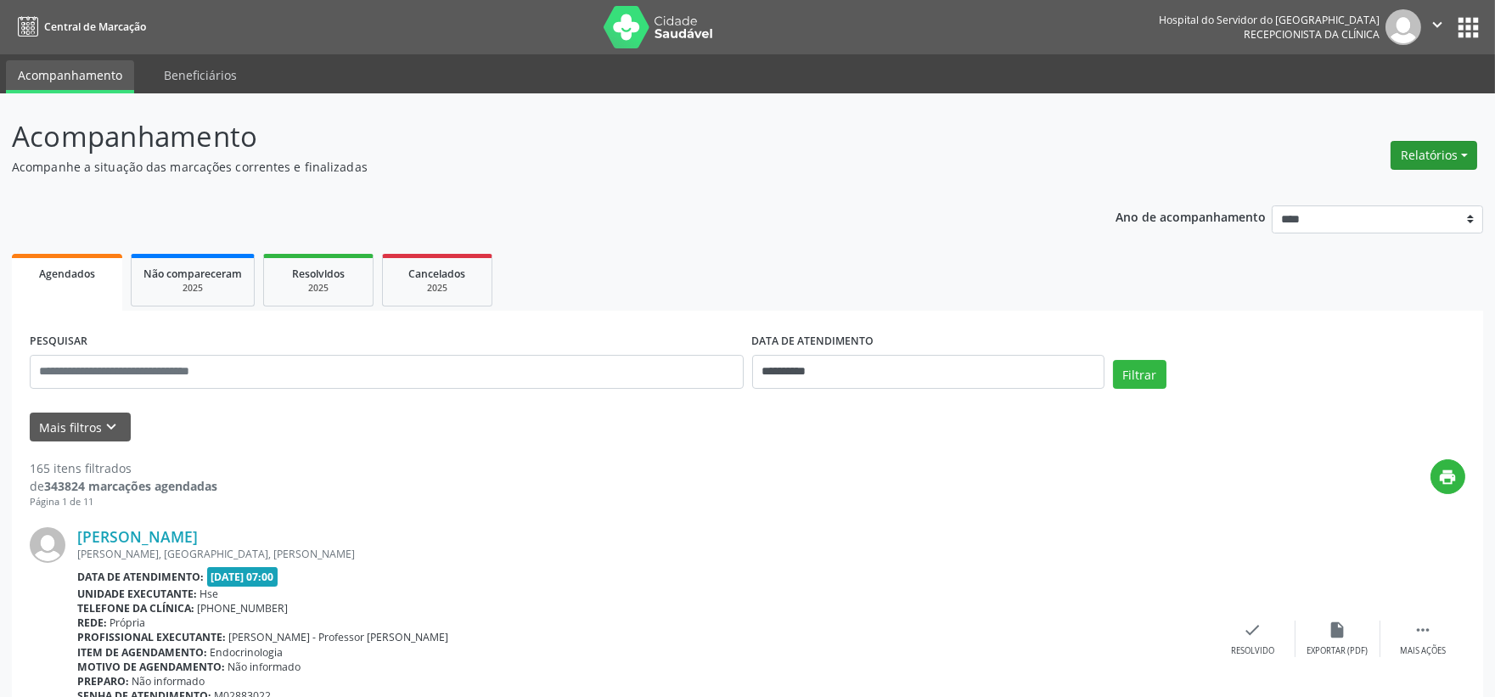
click at [1428, 166] on button "Relatórios" at bounding box center [1433, 155] width 87 height 29
click at [1375, 184] on link "Agendamentos" at bounding box center [1385, 191] width 183 height 24
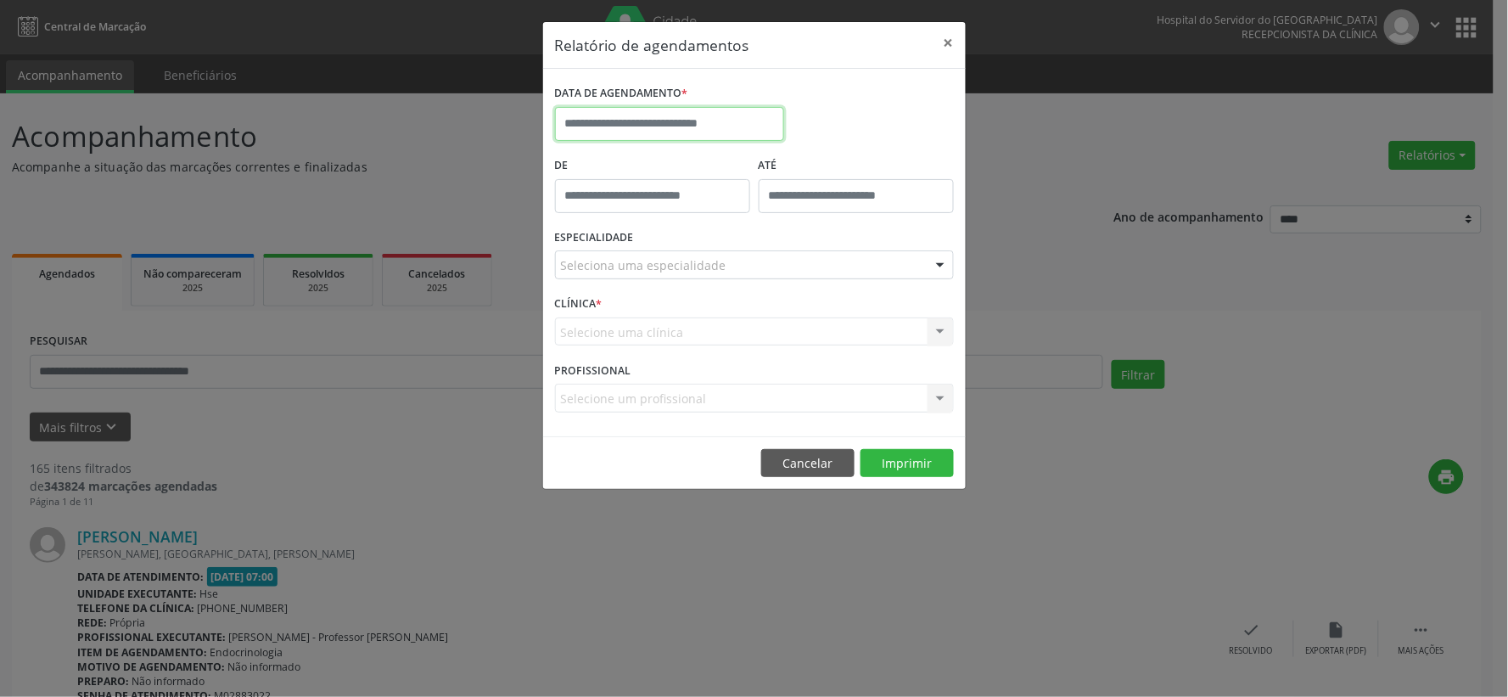
click at [598, 113] on input "text" at bounding box center [669, 124] width 229 height 34
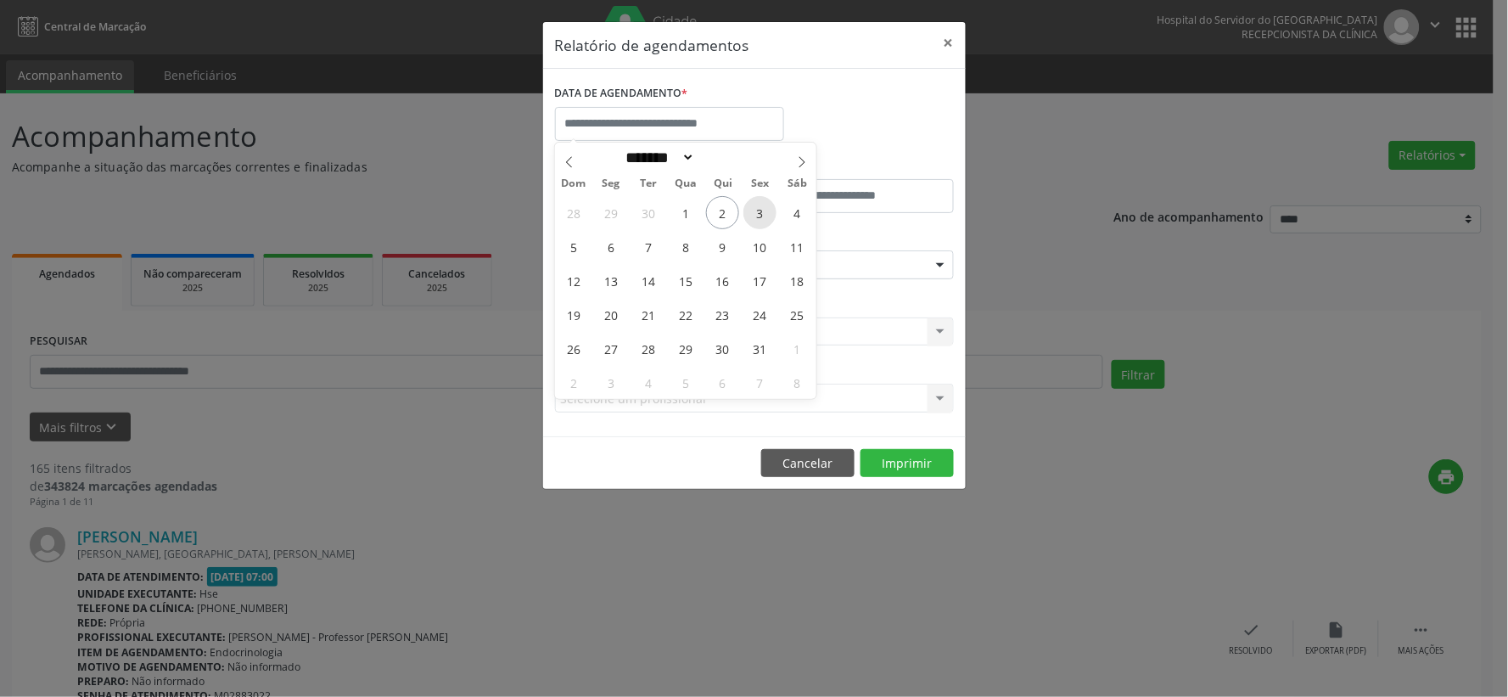
click at [759, 204] on span "3" at bounding box center [760, 212] width 33 height 33
type input "**********"
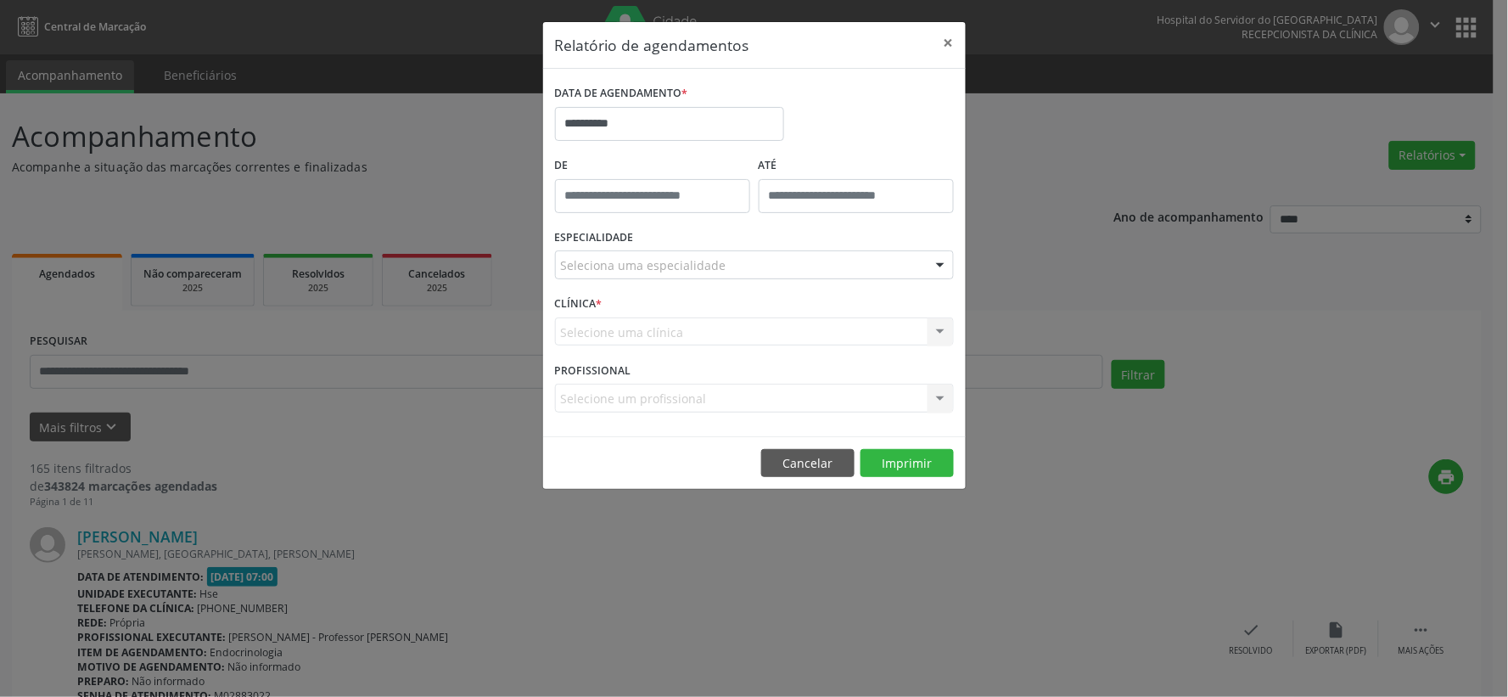
click at [733, 257] on div "Seleciona uma especialidade" at bounding box center [754, 264] width 399 height 29
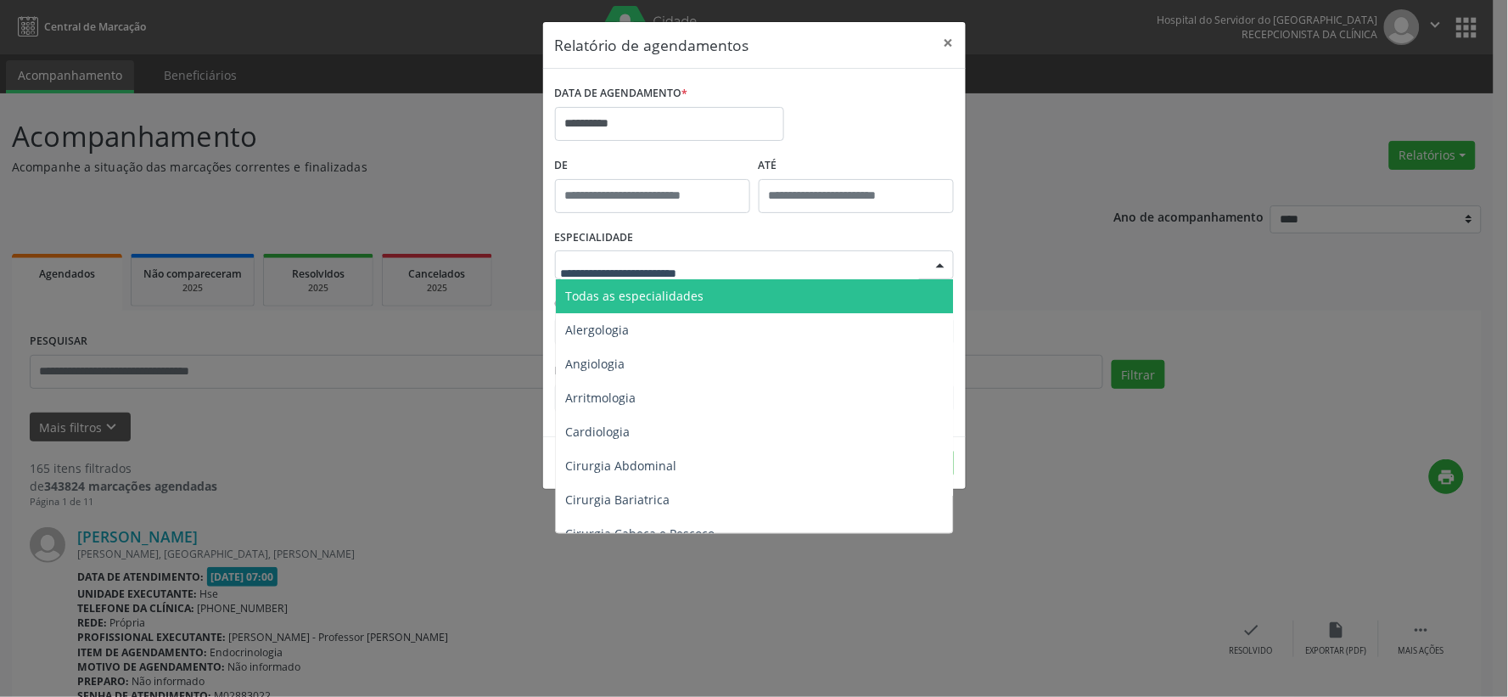
click at [600, 289] on span "Todas as especialidades" at bounding box center [635, 296] width 138 height 16
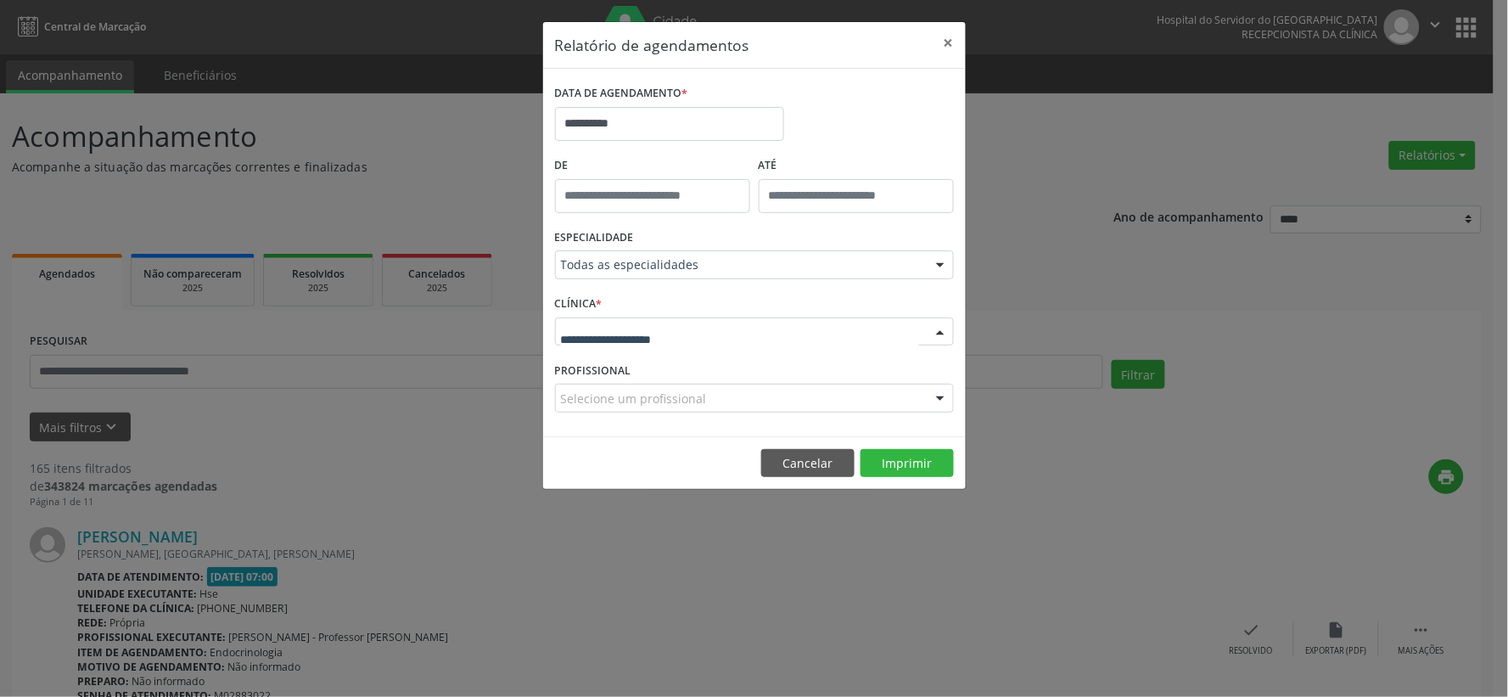
drag, startPoint x: 597, startPoint y: 326, endPoint x: 593, endPoint y: 340, distance: 14.2
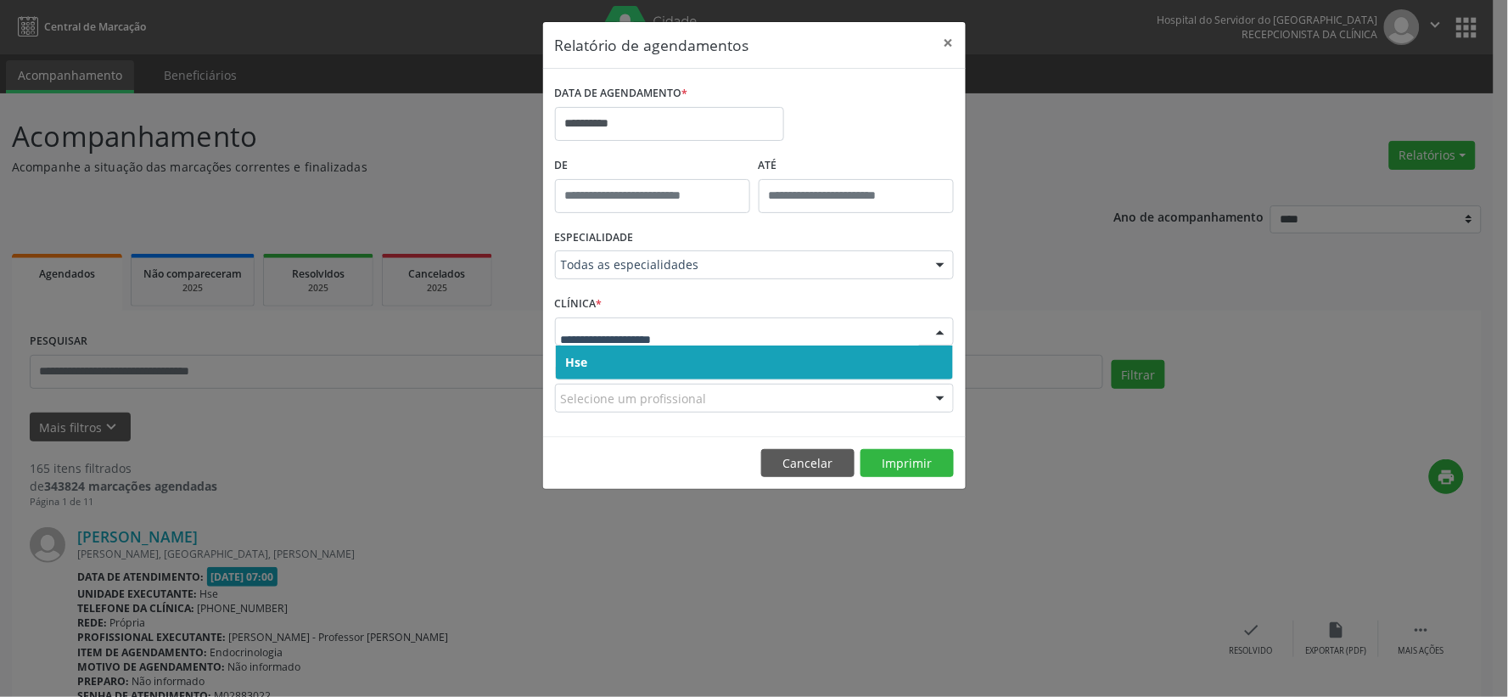
click at [591, 358] on span "Hse" at bounding box center [754, 363] width 397 height 34
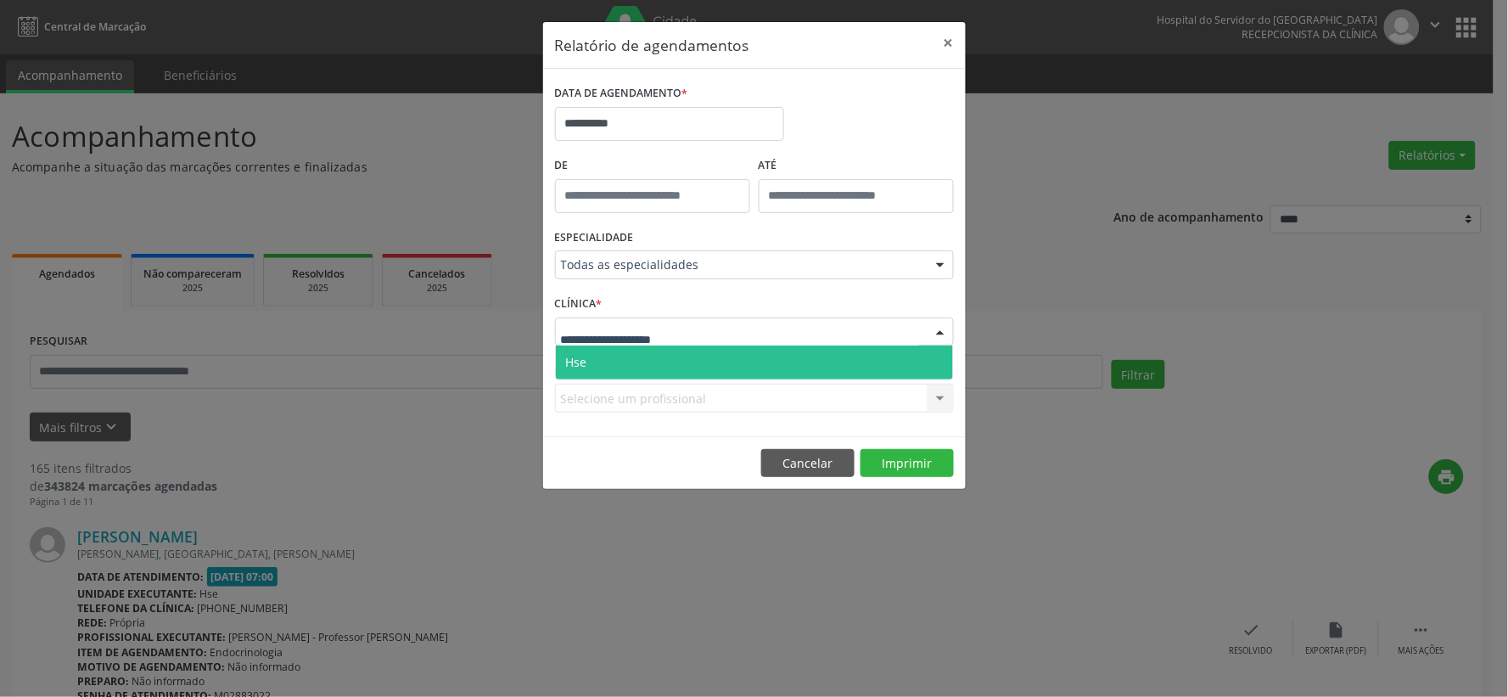
click at [588, 351] on span "Hse" at bounding box center [754, 363] width 397 height 34
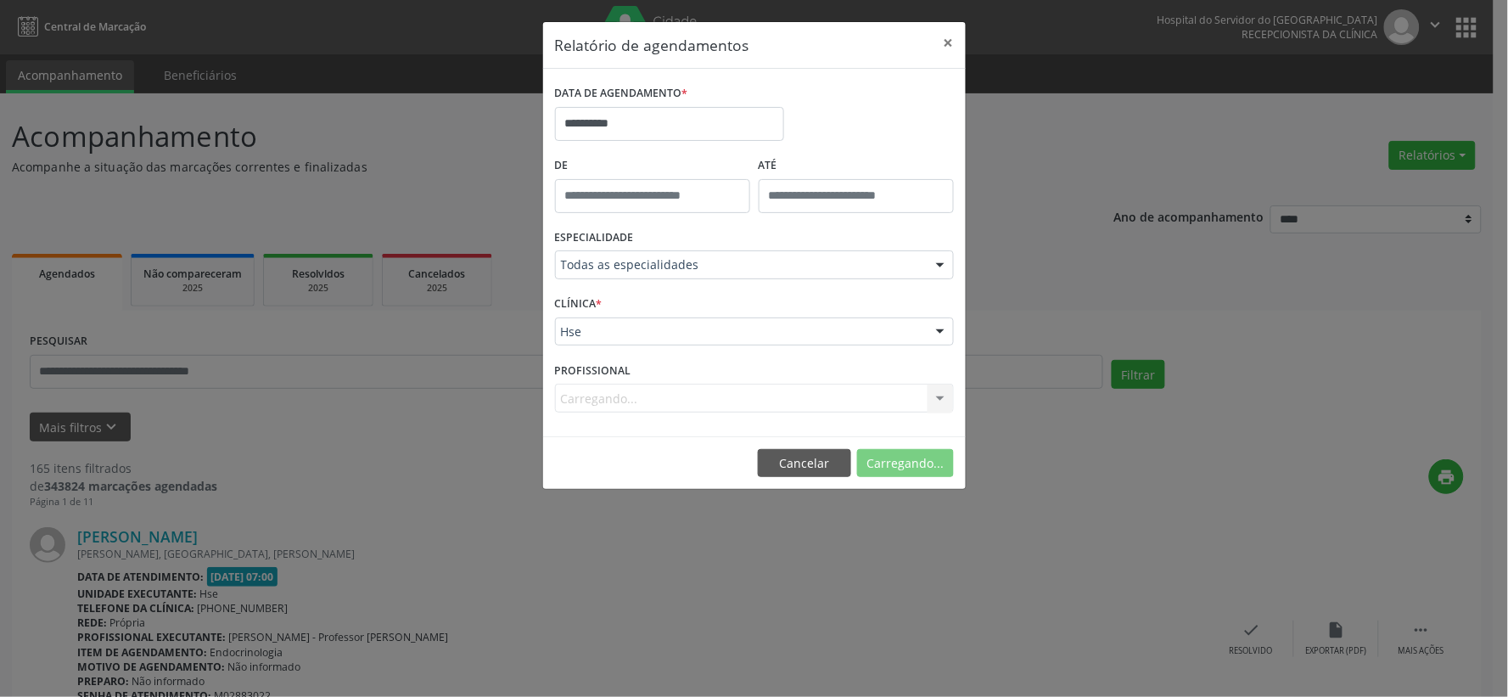
click at [615, 385] on div "Carregando... Nenhum resultado encontrado para: " " Não há nenhuma opção para s…" at bounding box center [754, 398] width 399 height 29
click at [616, 390] on div "Carregando... Nenhum resultado encontrado para: " " Não há nenhuma opção para s…" at bounding box center [754, 398] width 399 height 29
click at [637, 417] on div "PROFISSIONAL Carregando... Nenhum resultado encontrado para: " " Não há nenhuma…" at bounding box center [754, 390] width 407 height 66
click at [614, 376] on label "PROFISSIONAL" at bounding box center [593, 370] width 76 height 26
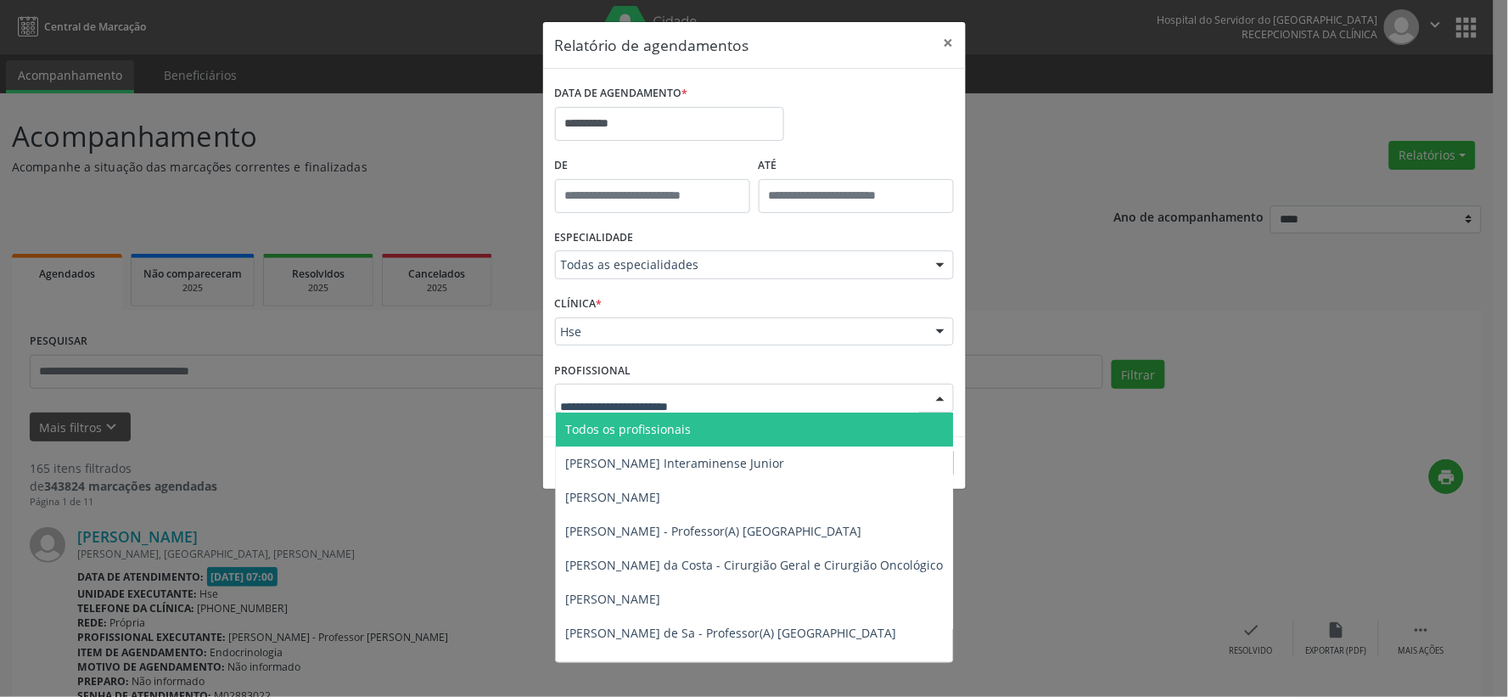
click at [660, 411] on input "text" at bounding box center [740, 407] width 358 height 34
click at [622, 426] on span "Todos os profissionais" at bounding box center [629, 429] width 126 height 16
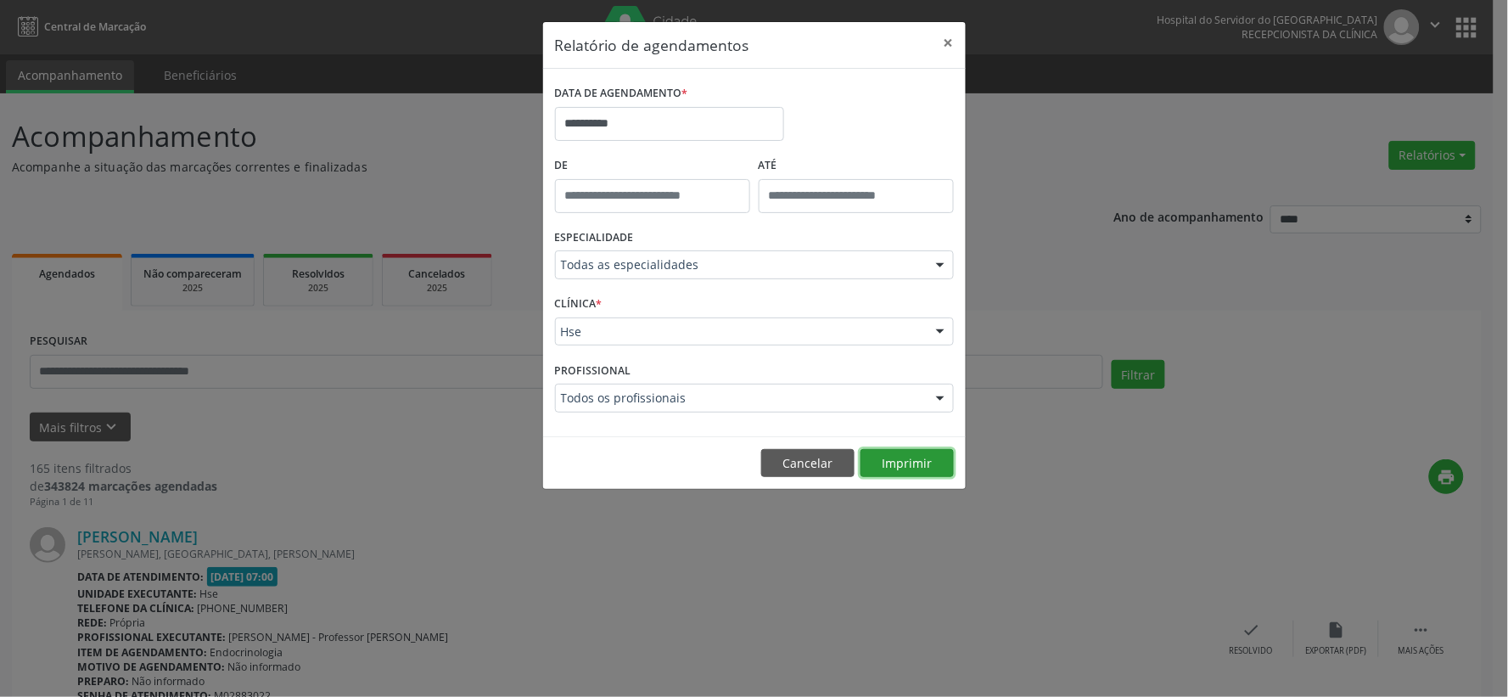
click at [923, 462] on button "Imprimir" at bounding box center [907, 463] width 93 height 29
